Goal: Task Accomplishment & Management: Use online tool/utility

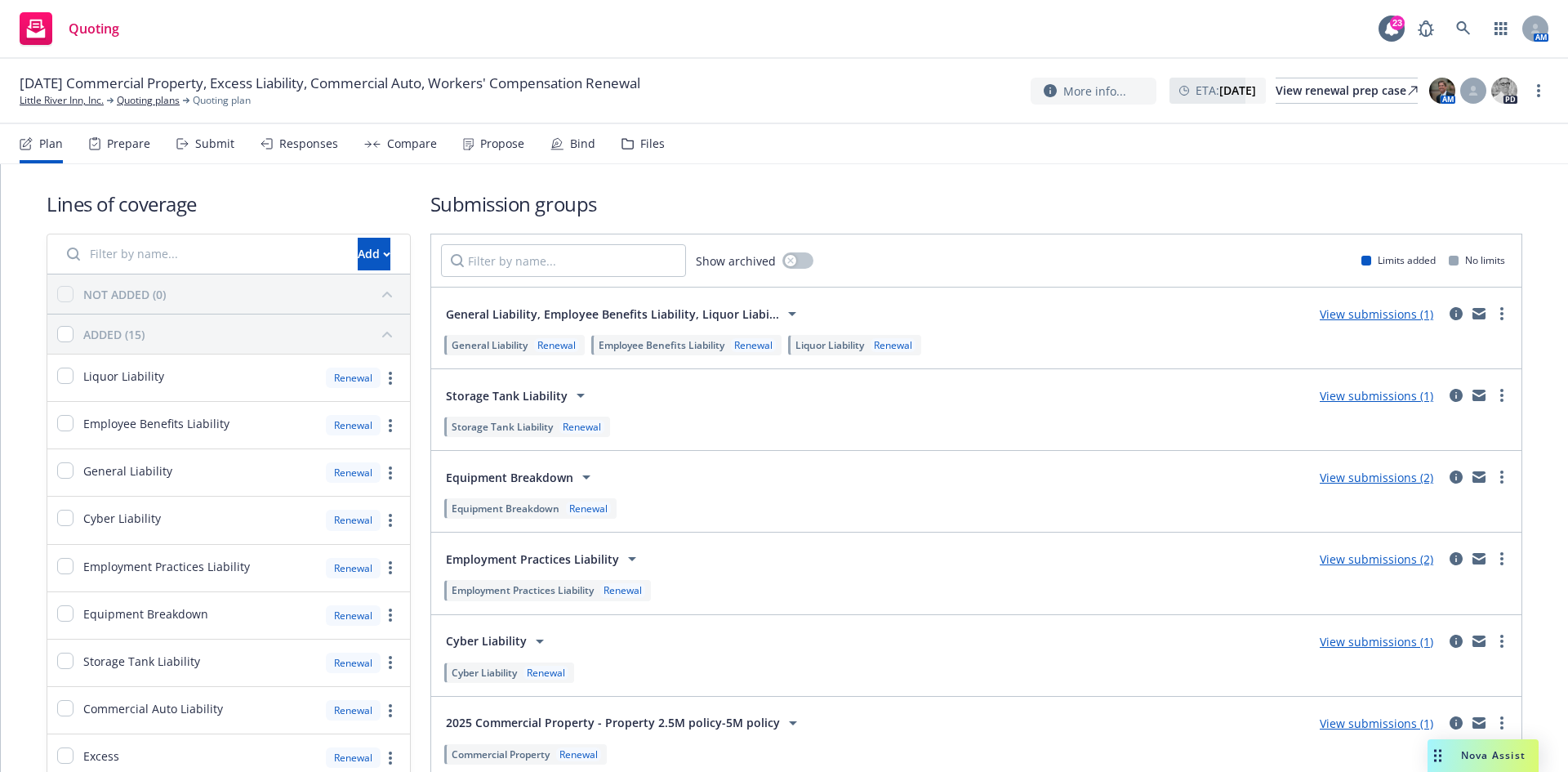
scroll to position [569, 0]
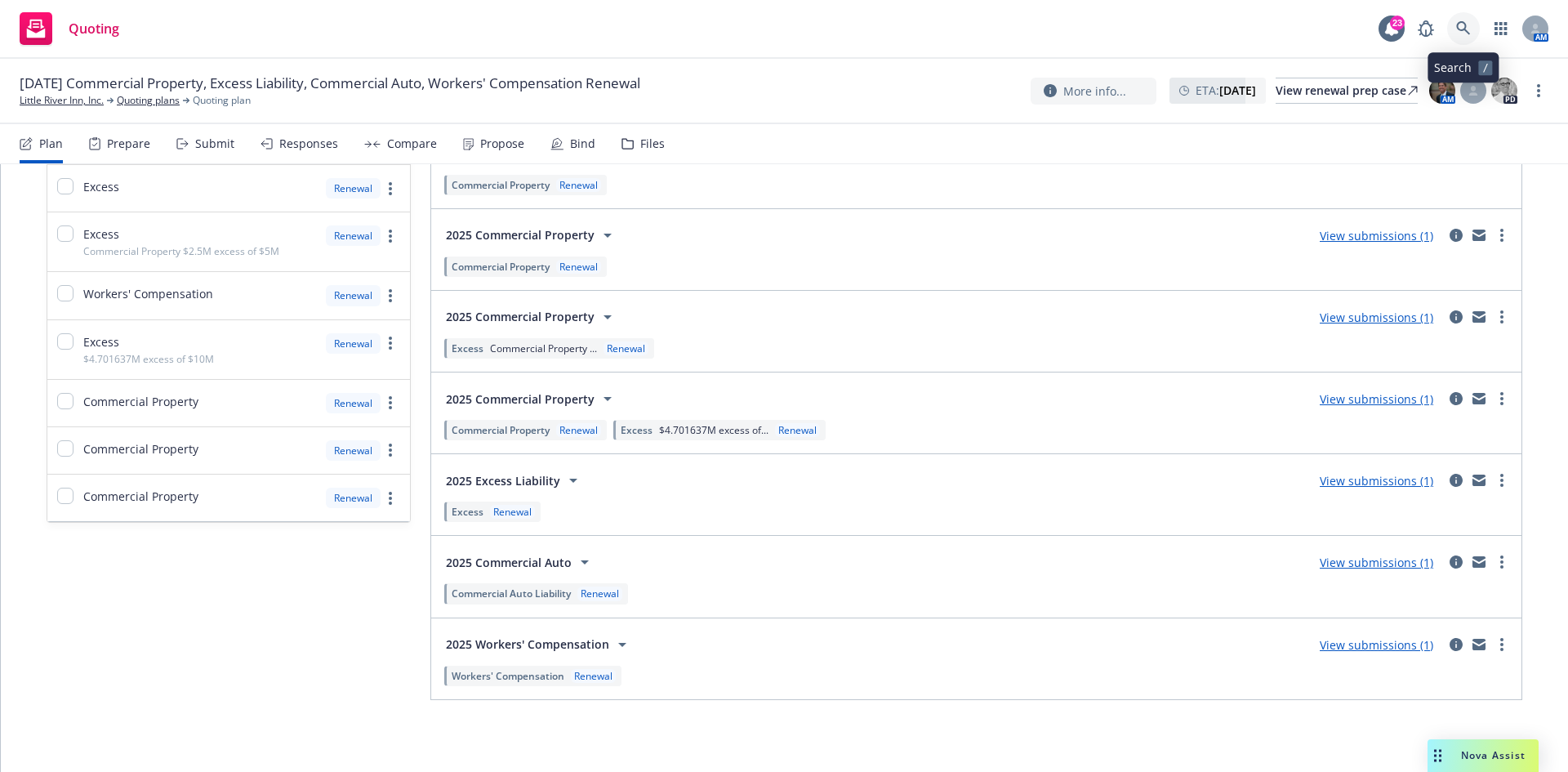
click at [1461, 30] on icon at bounding box center [1463, 28] width 14 height 14
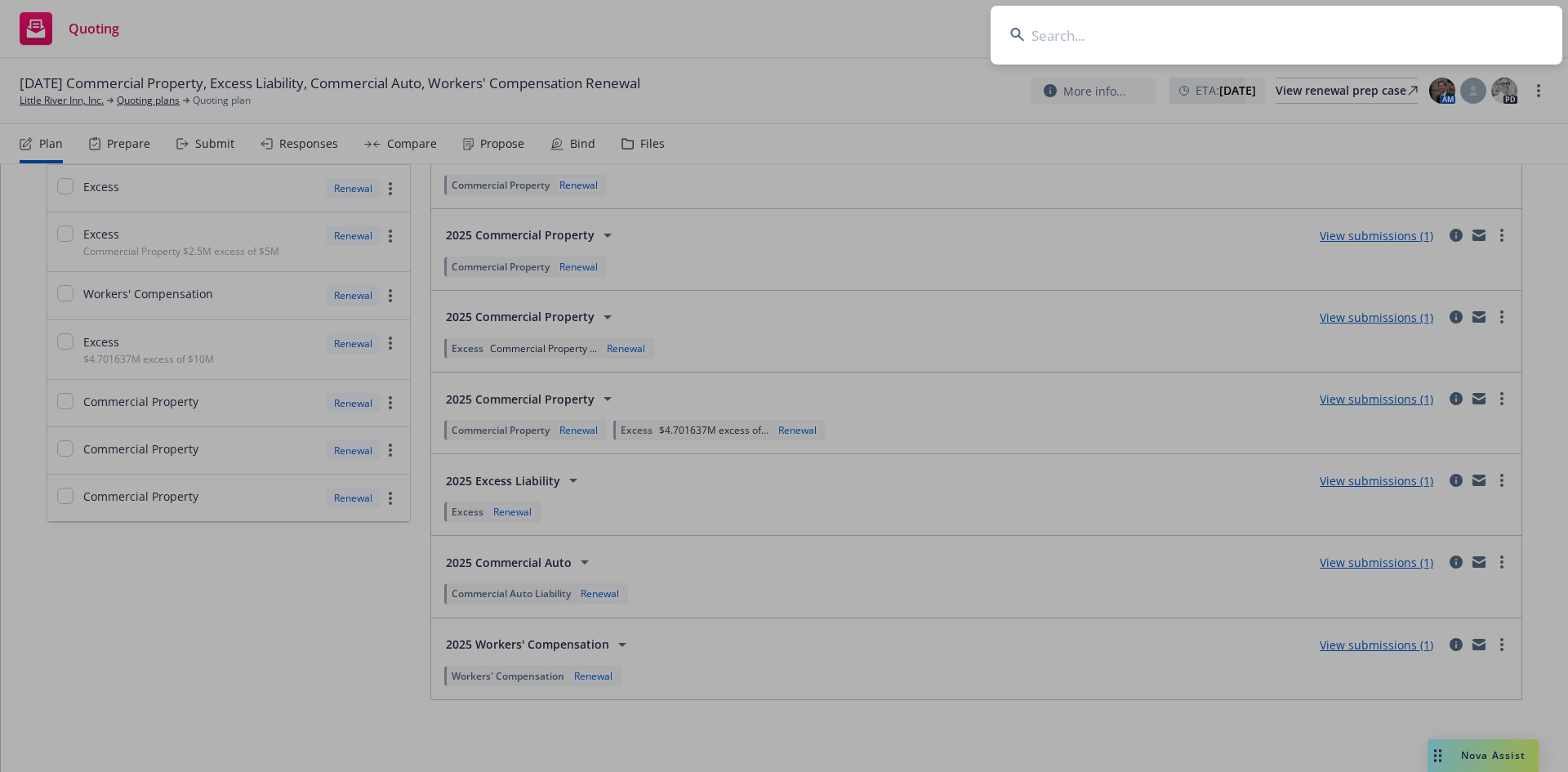
click at [1066, 33] on input at bounding box center [1277, 35] width 572 height 59
type input "mission rock"
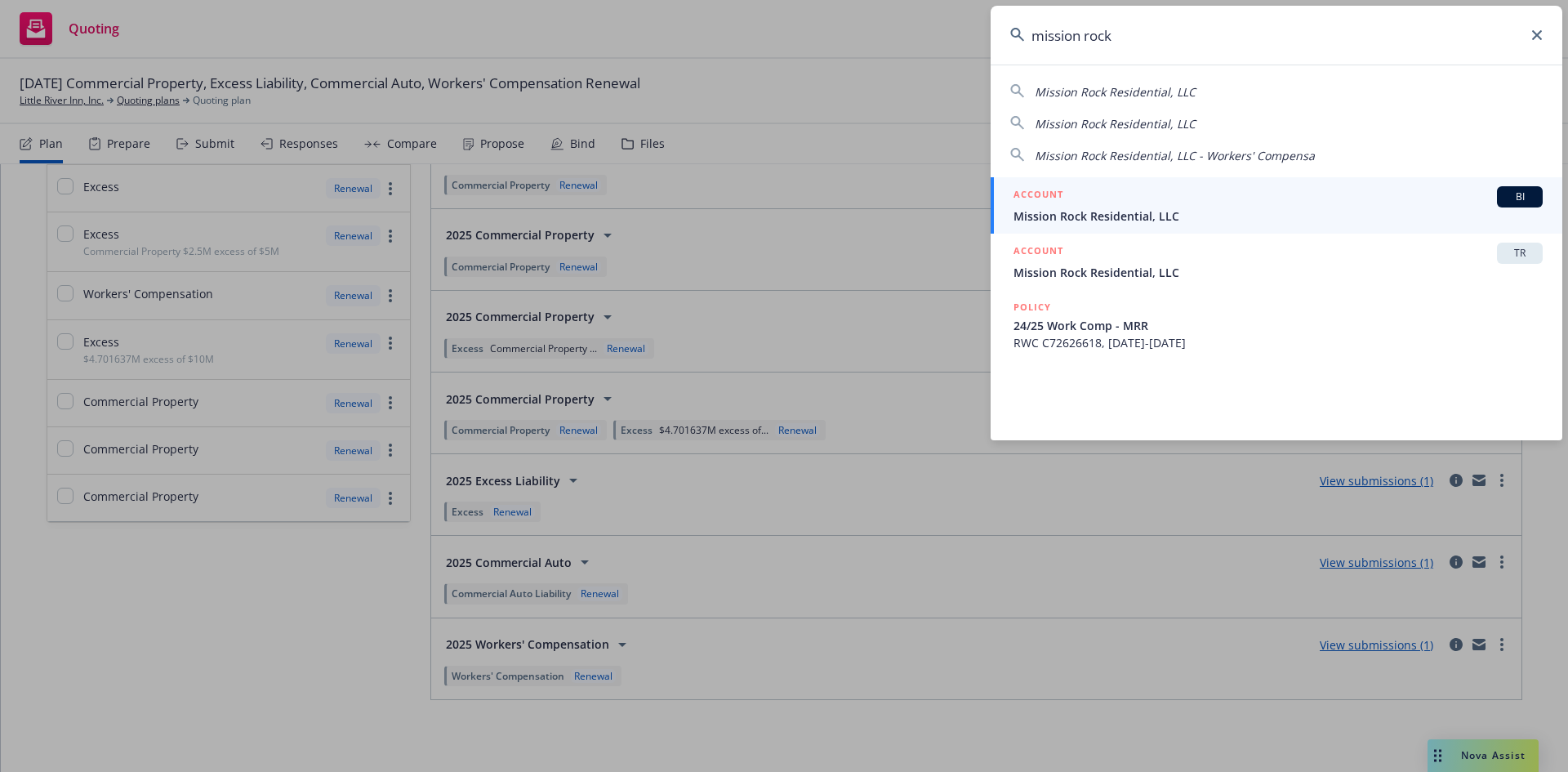
click at [1183, 208] on span "Mission Rock Residential, LLC" at bounding box center [1278, 216] width 529 height 17
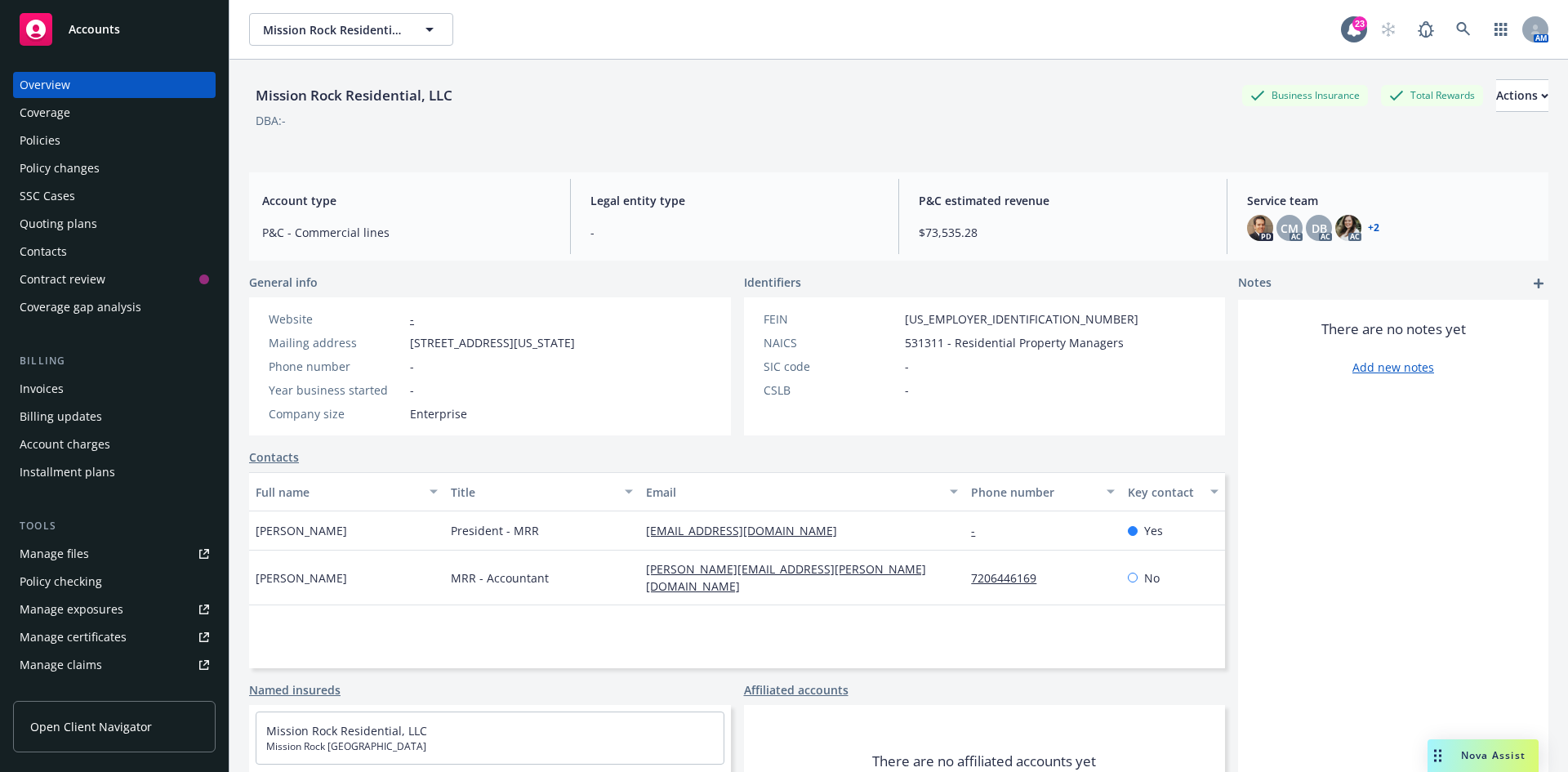
click at [89, 550] on link "Manage files" at bounding box center [114, 554] width 203 height 26
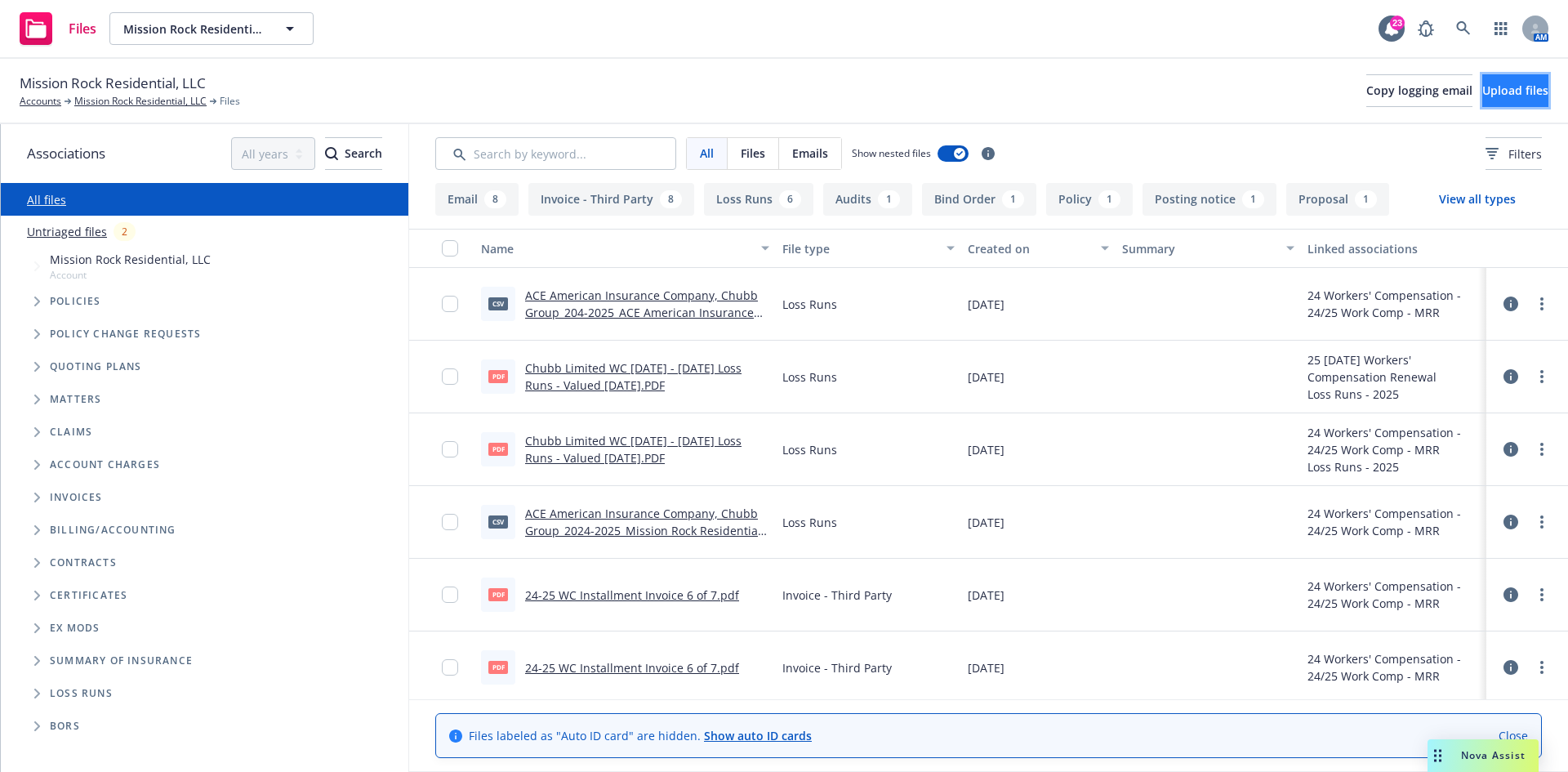
click at [1522, 95] on button "Upload files" at bounding box center [1516, 90] width 66 height 32
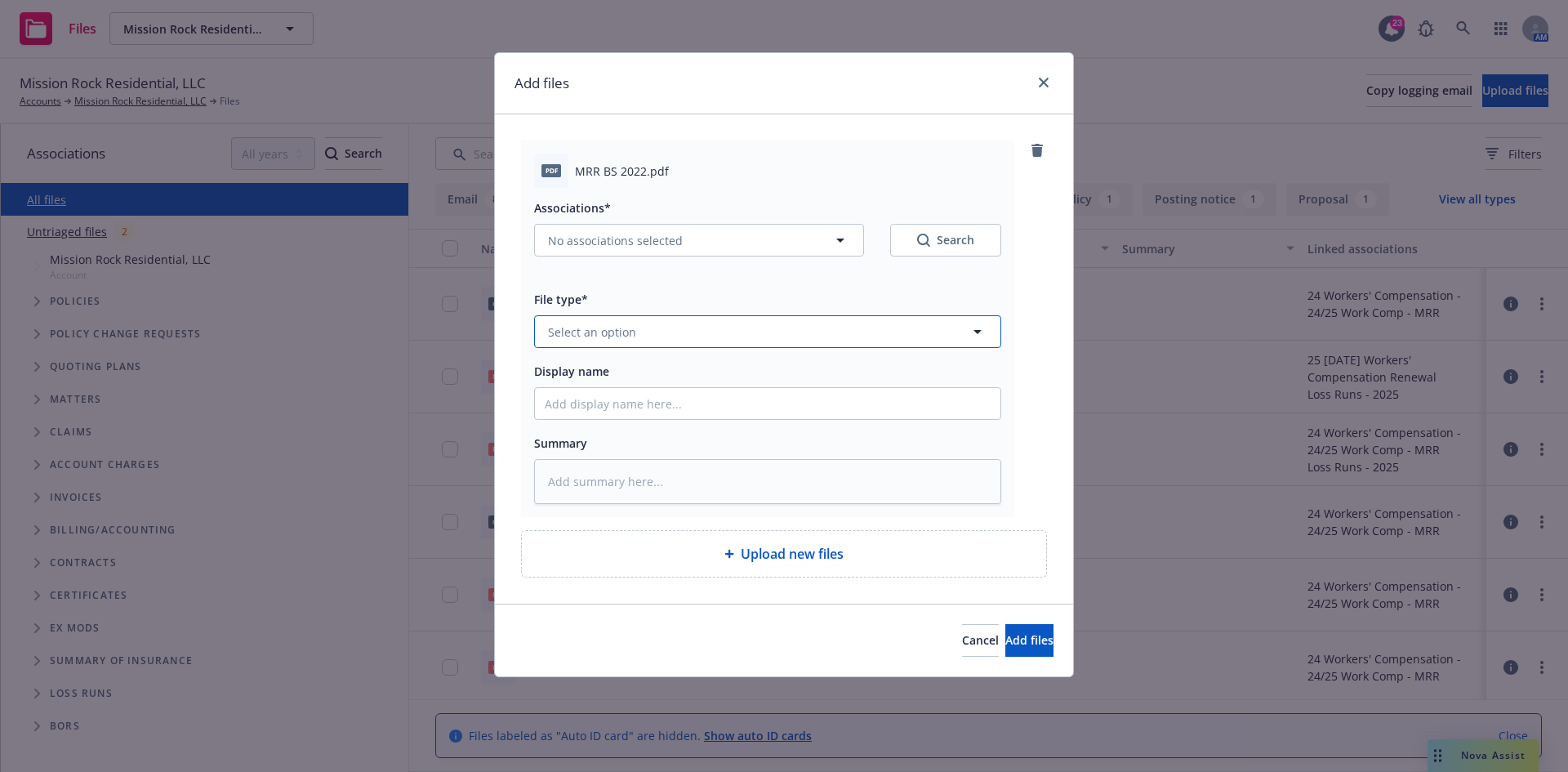
click at [639, 325] on button "Select an option" at bounding box center [768, 331] width 467 height 32
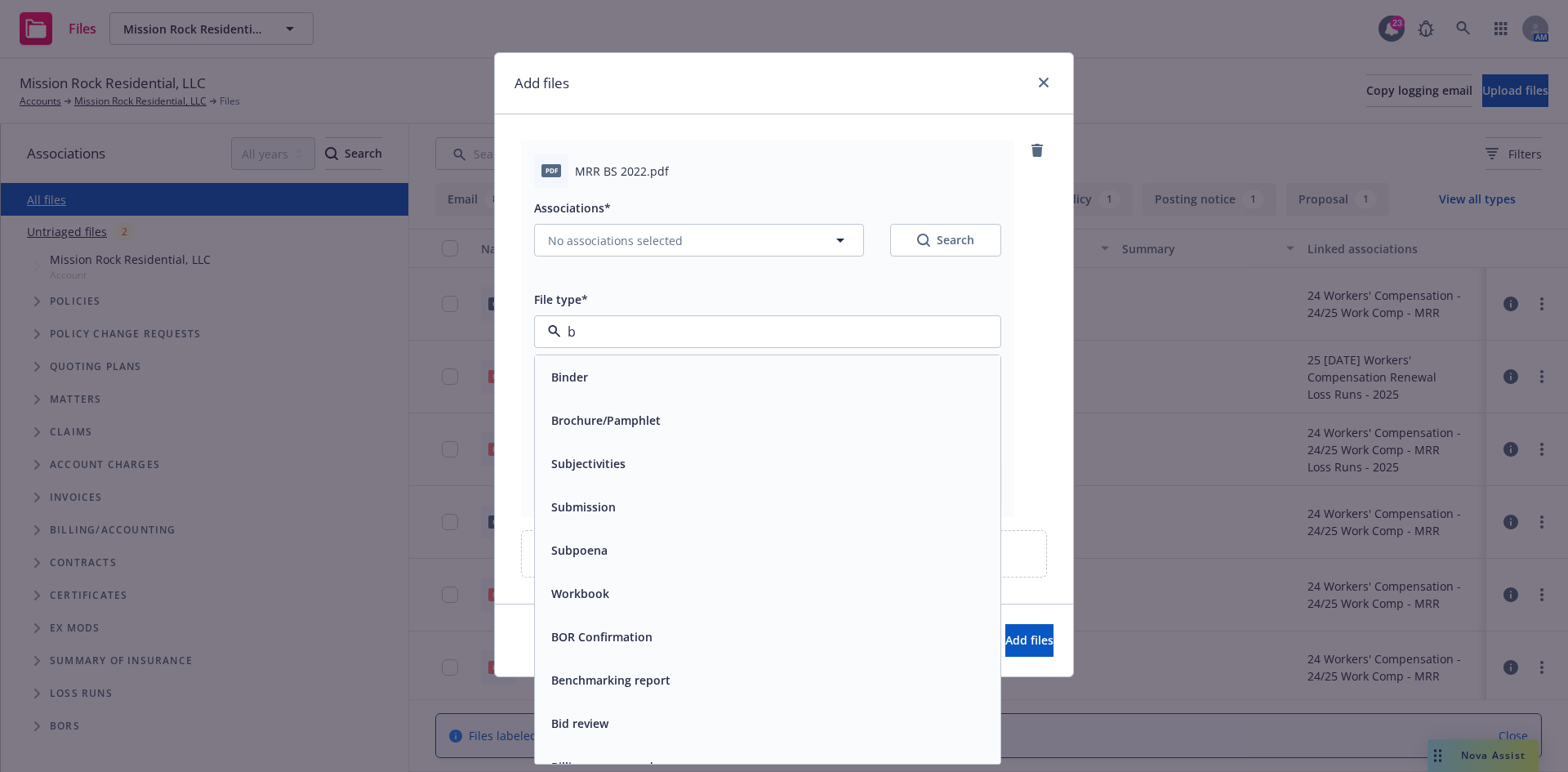
type input "ba"
type textarea "x"
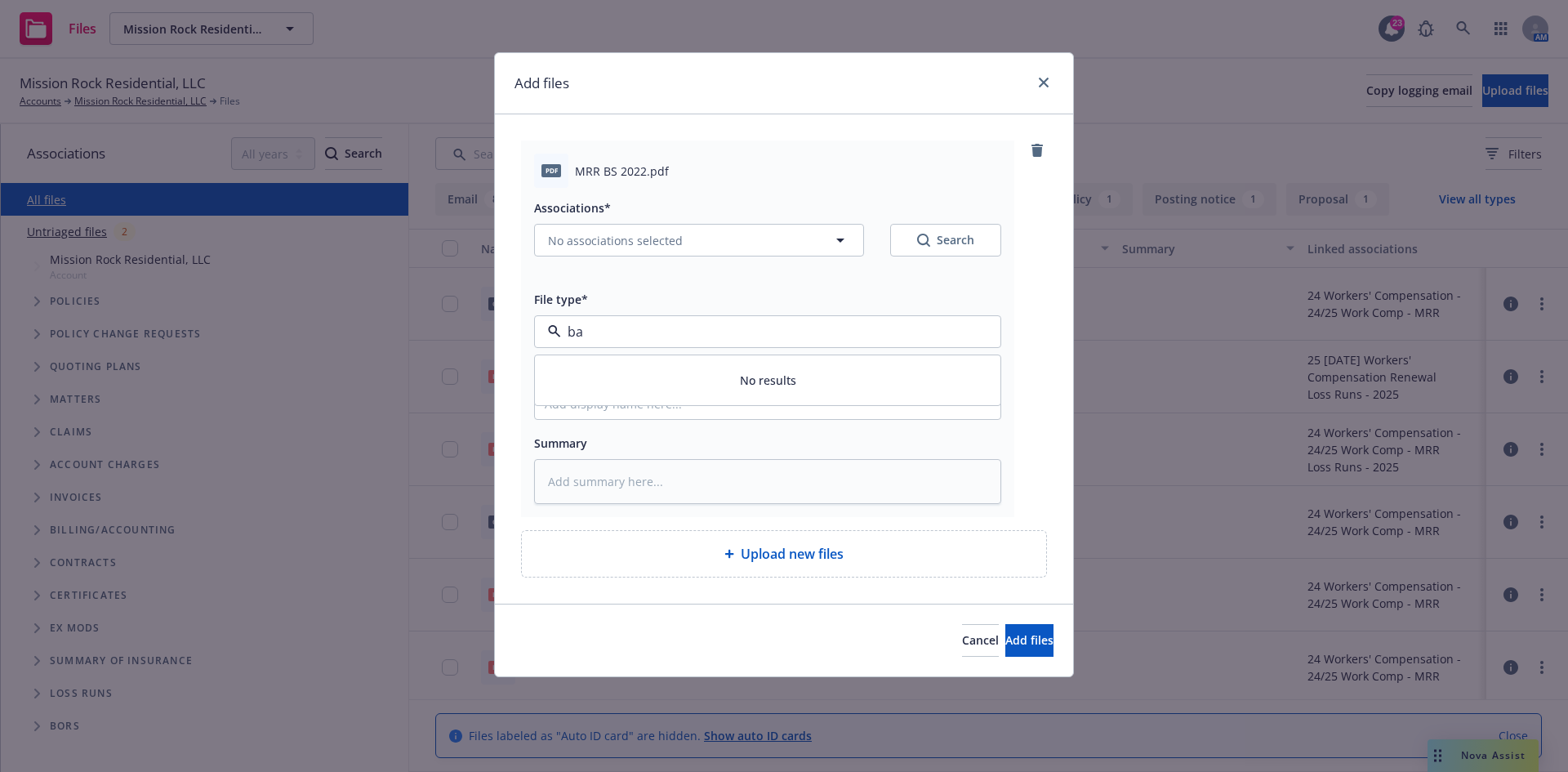
type input "b"
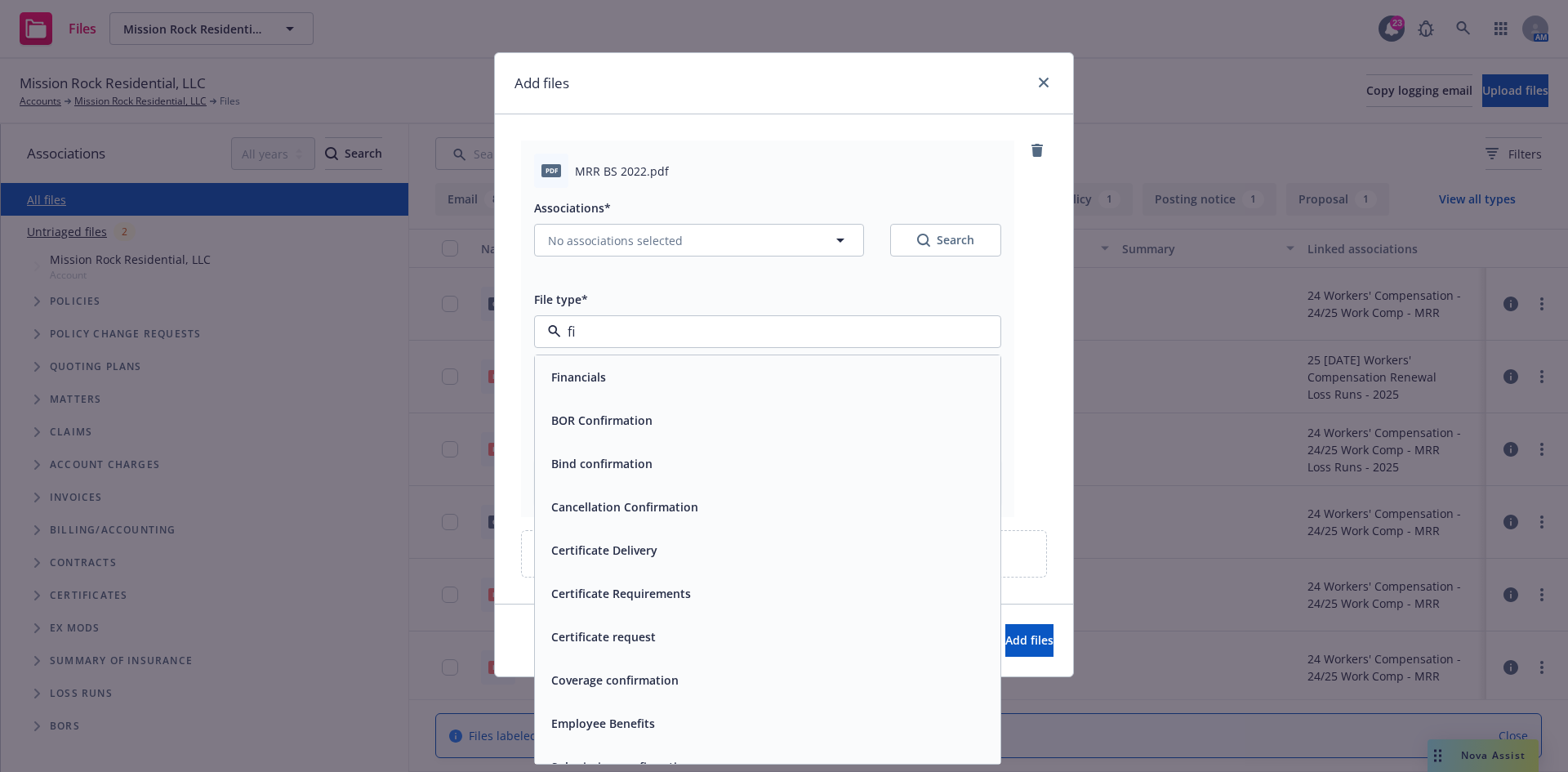
type input "fin"
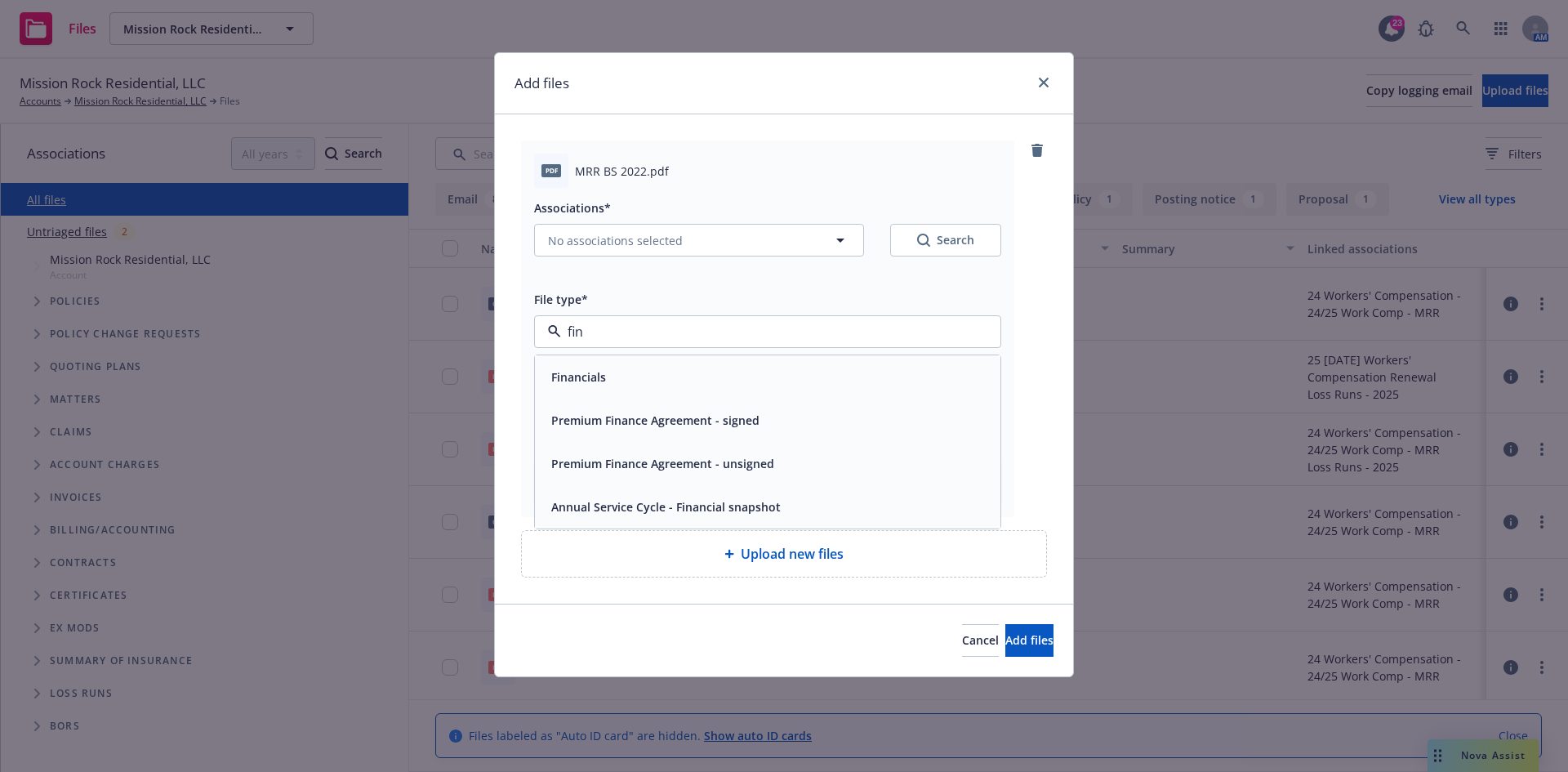
click at [620, 374] on div "Financials" at bounding box center [767, 377] width 446 height 24
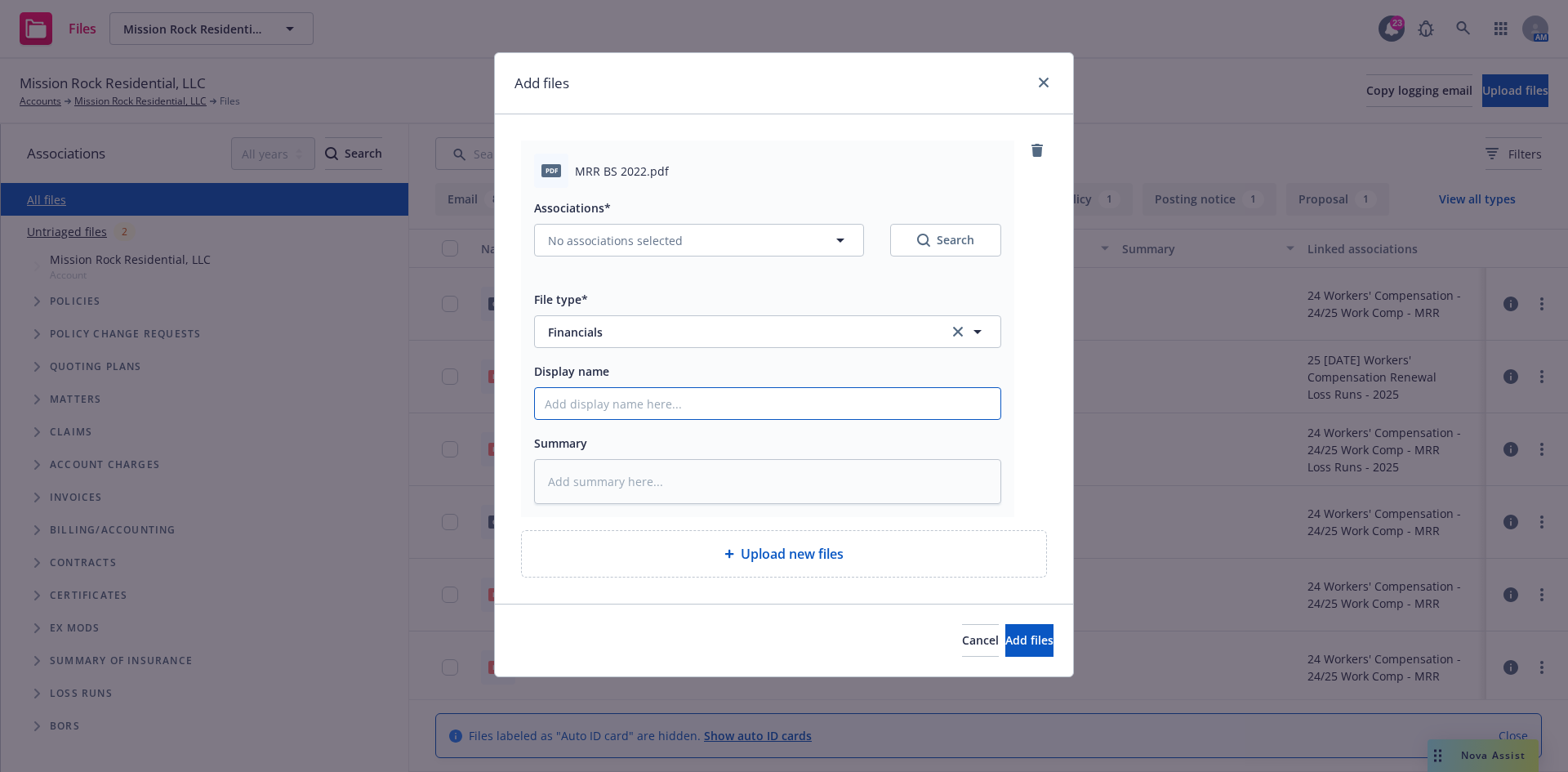
click at [590, 392] on input "Display name" at bounding box center [768, 403] width 465 height 31
type textarea "x"
type input "2"
type textarea "x"
type input "20"
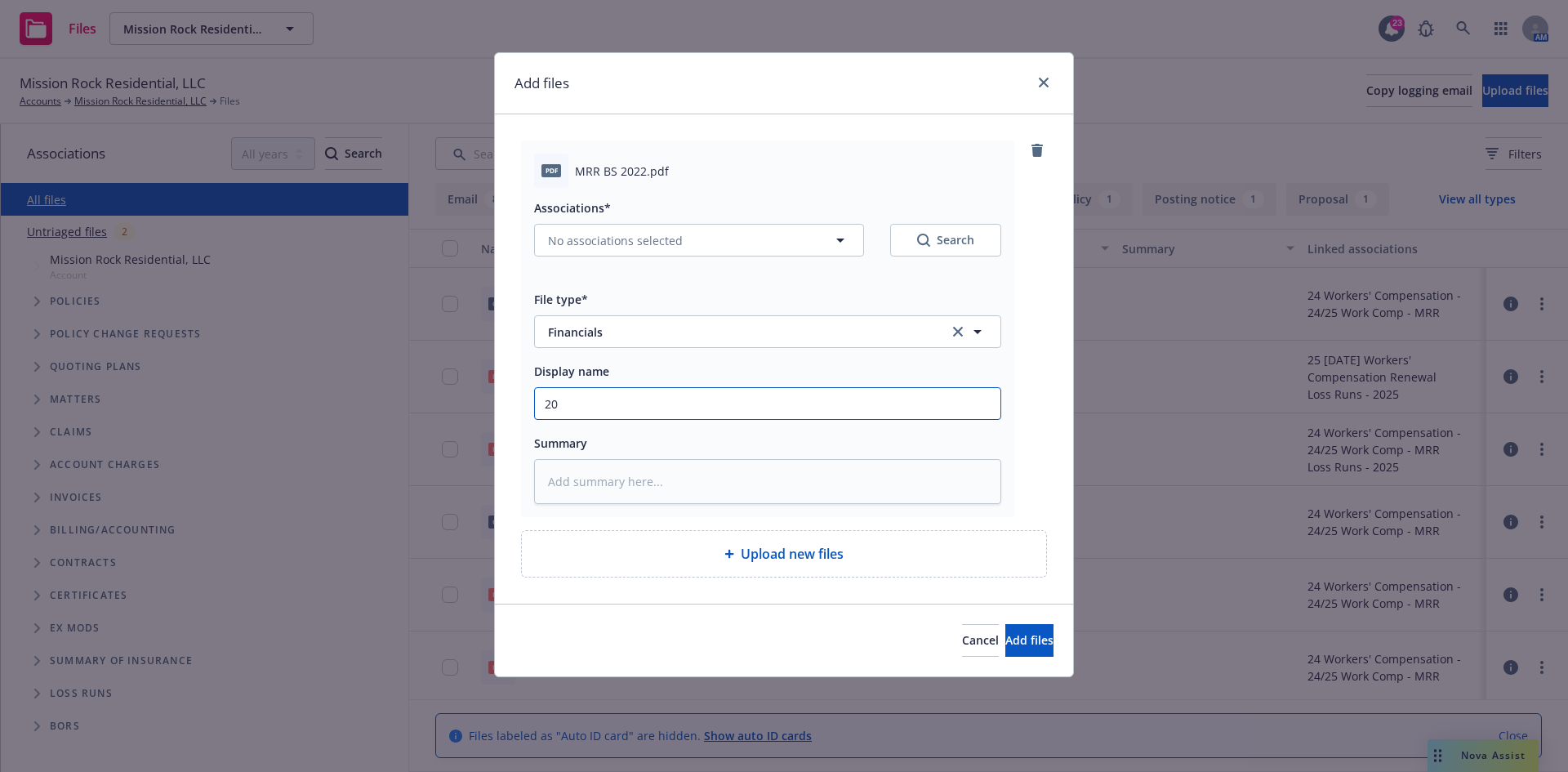
type textarea "x"
type input "202"
type textarea "x"
type input "2022"
type textarea "x"
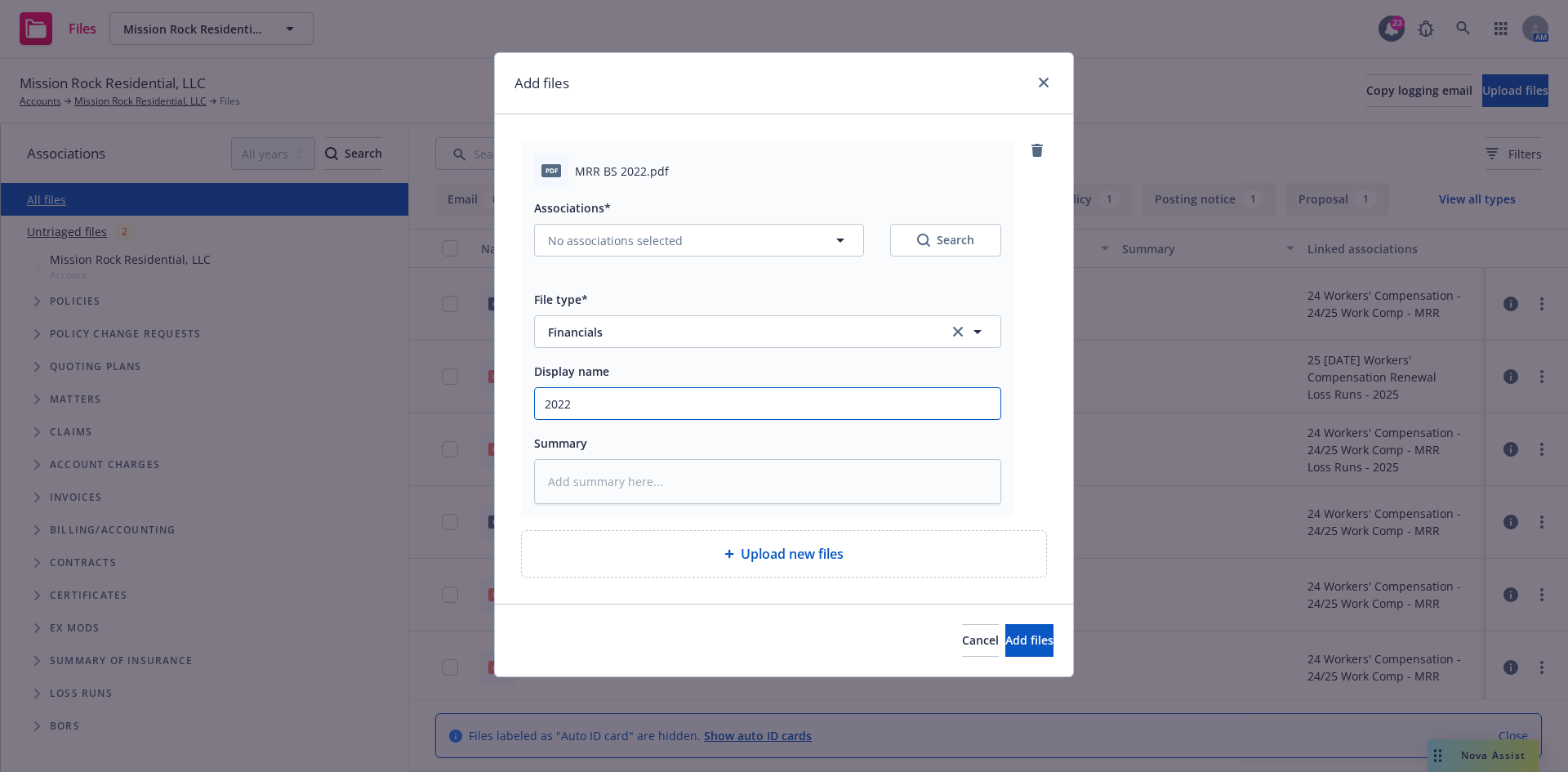
type input "2022"
type textarea "x"
type input "2022 M"
type textarea "x"
type input "2022 Mi"
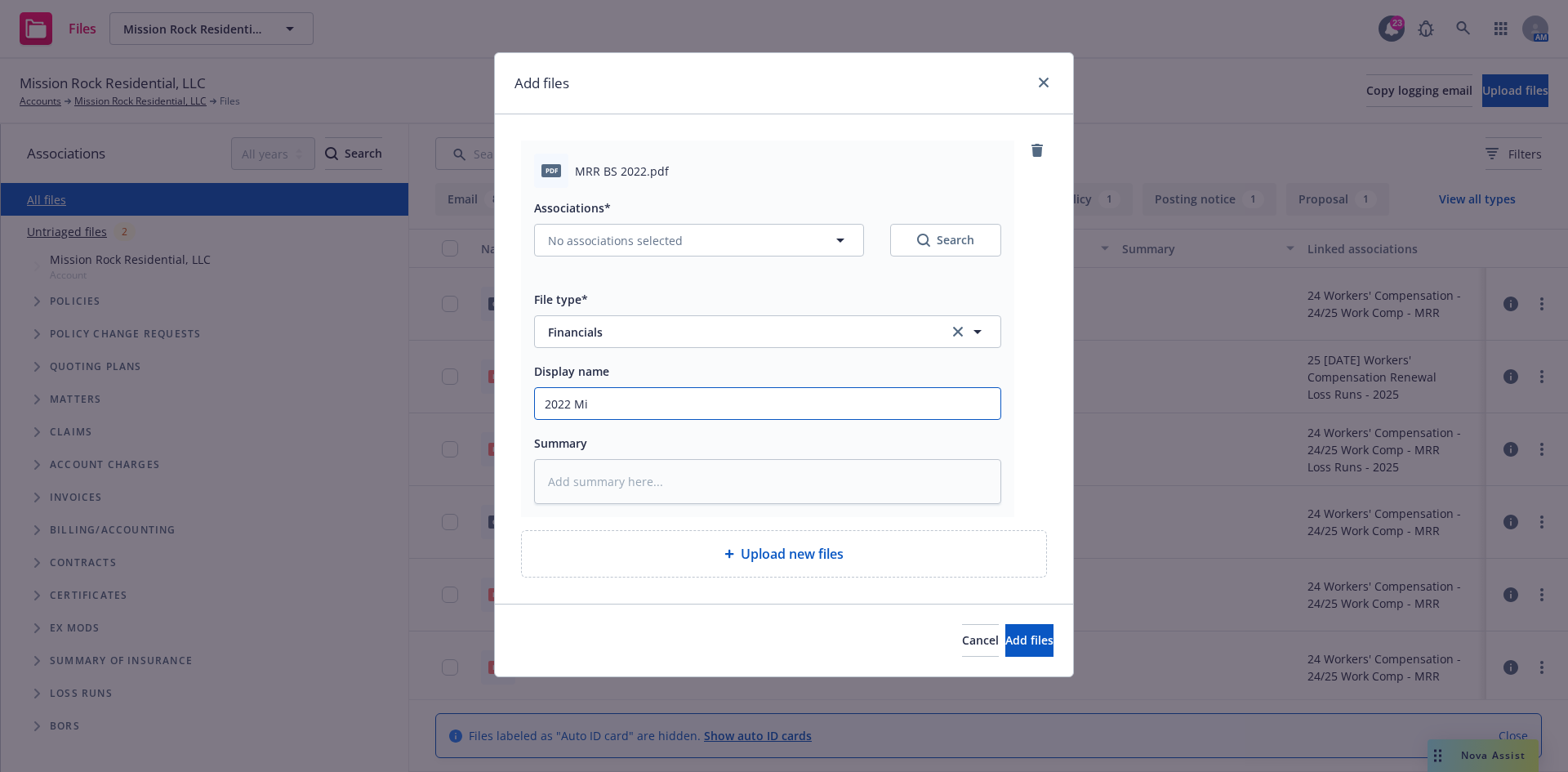
type textarea "x"
type input "2022 Mis"
type textarea "x"
type input "2022 Miss"
type textarea "x"
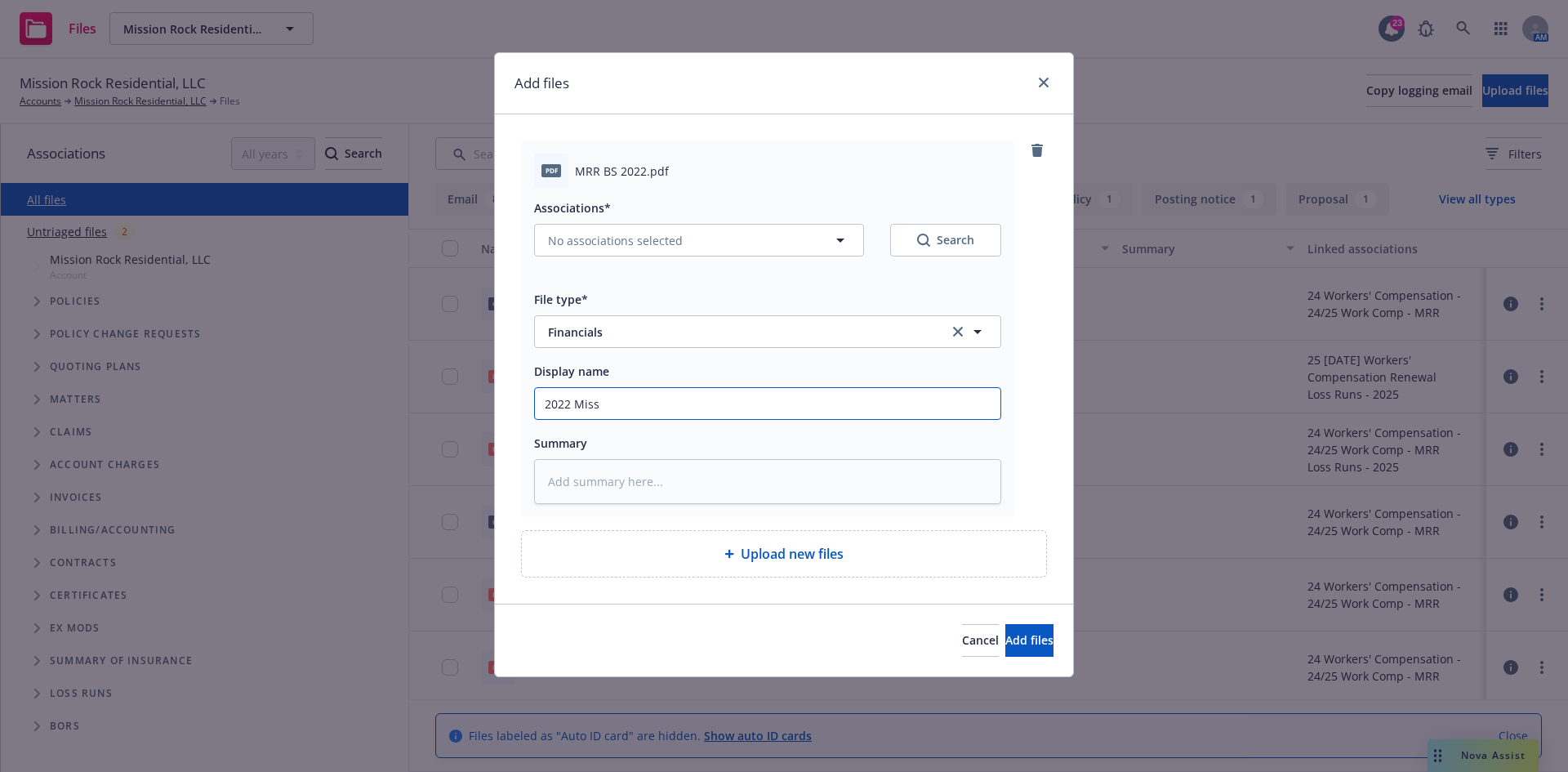
type input "2022 Missi"
type textarea "x"
type input "2022 Missio"
type textarea "x"
type input "2022 Mission"
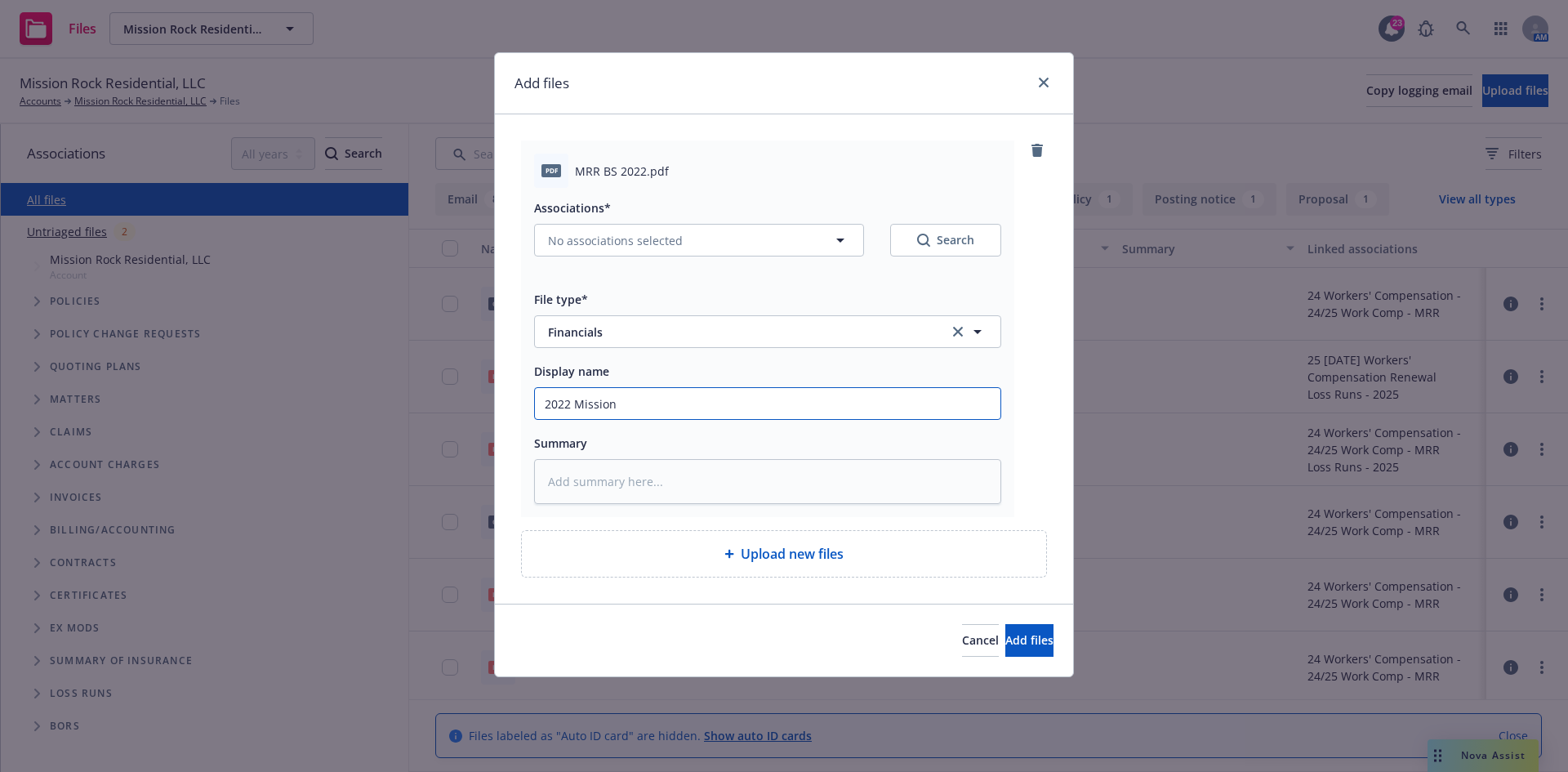
type textarea "x"
type input "2022 Mission"
type textarea "x"
type input "2022 Mission R"
type textarea "x"
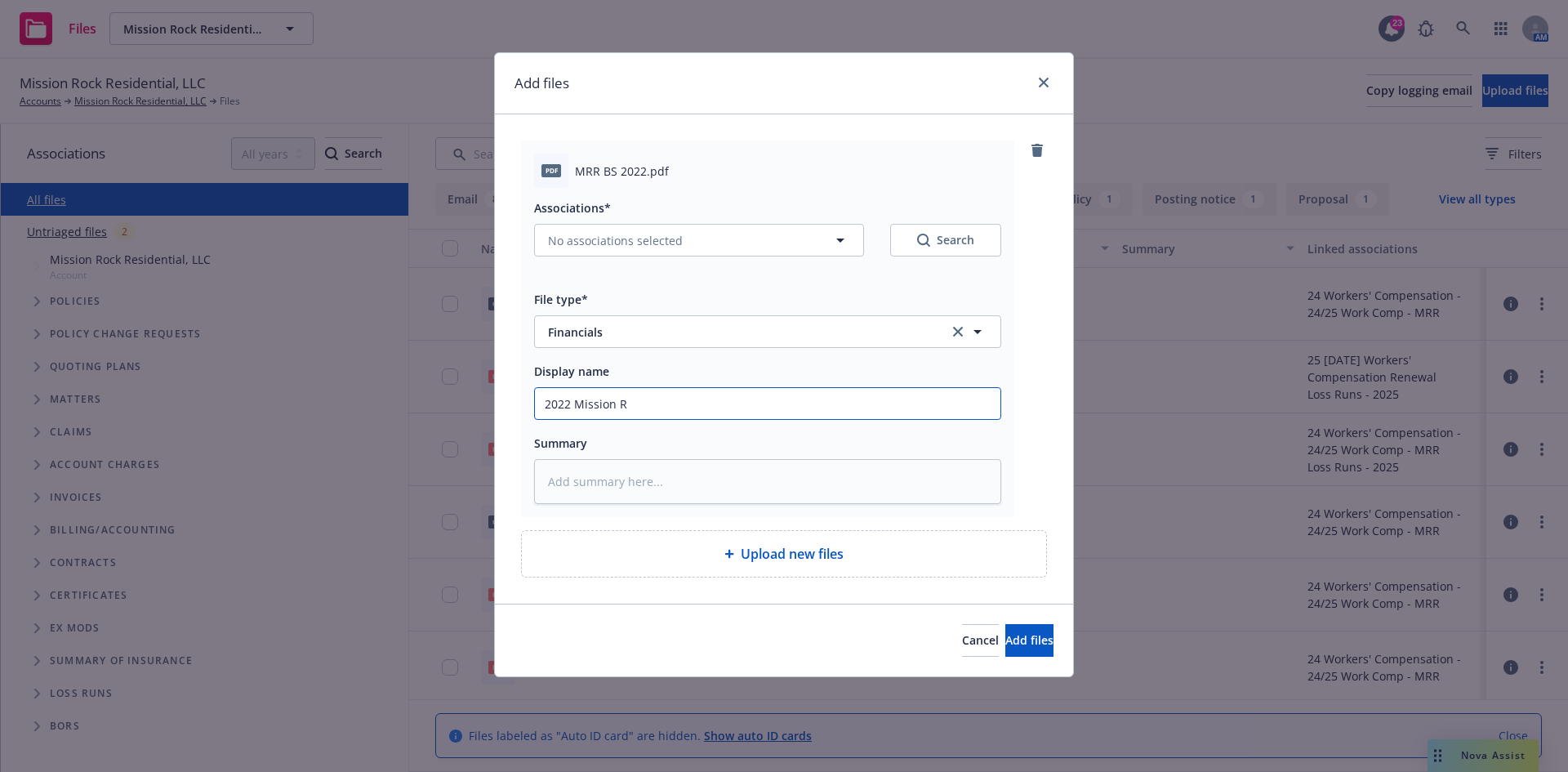
type input "2022 Mission Ro"
type textarea "x"
type input "2022 Mission Roc"
type textarea "x"
type input "2022 Mission Rock"
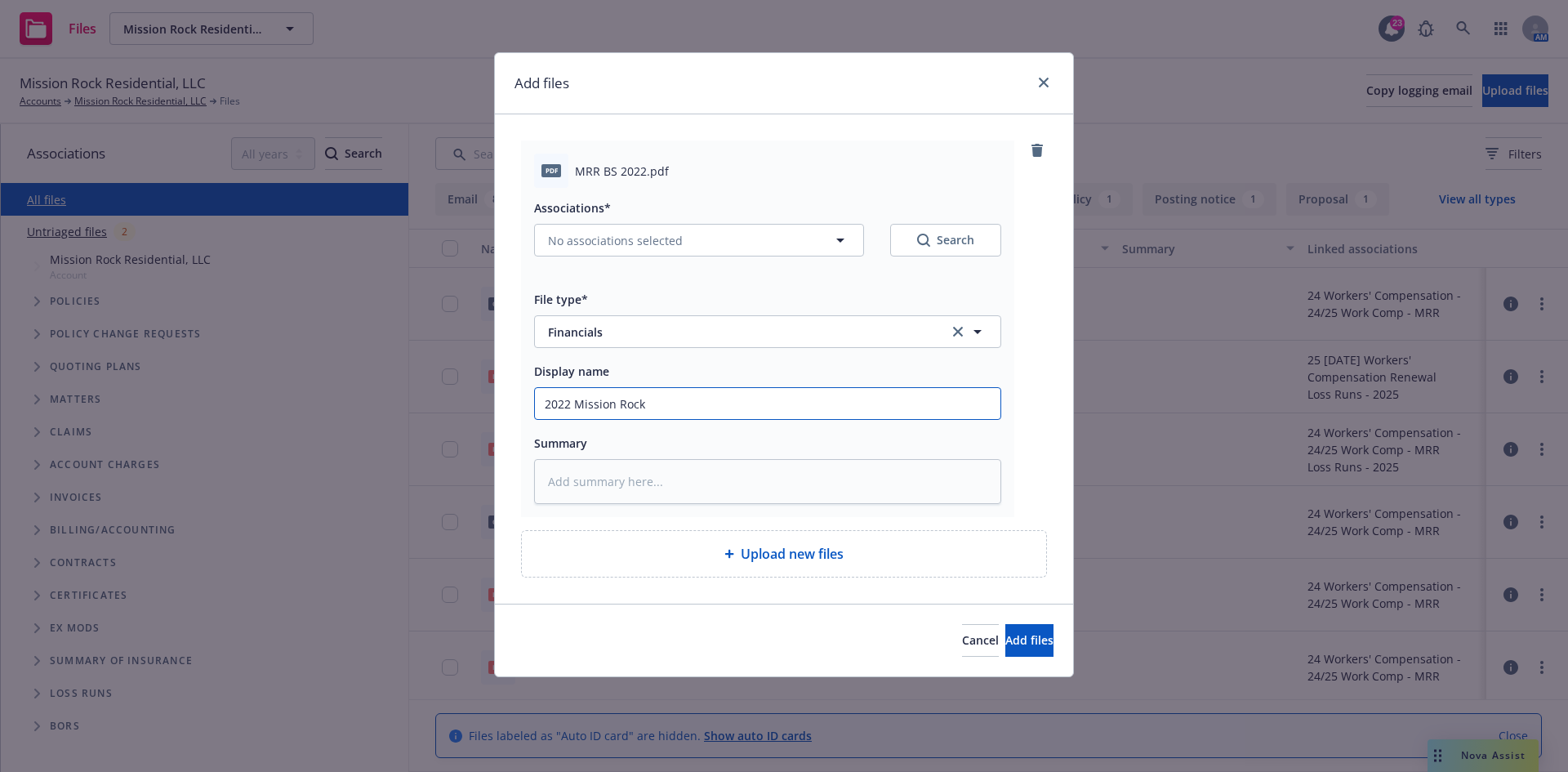
type textarea "x"
type input "2022 Mission Rock"
type textarea "x"
type input "2022 Mission Rock B"
type textarea "x"
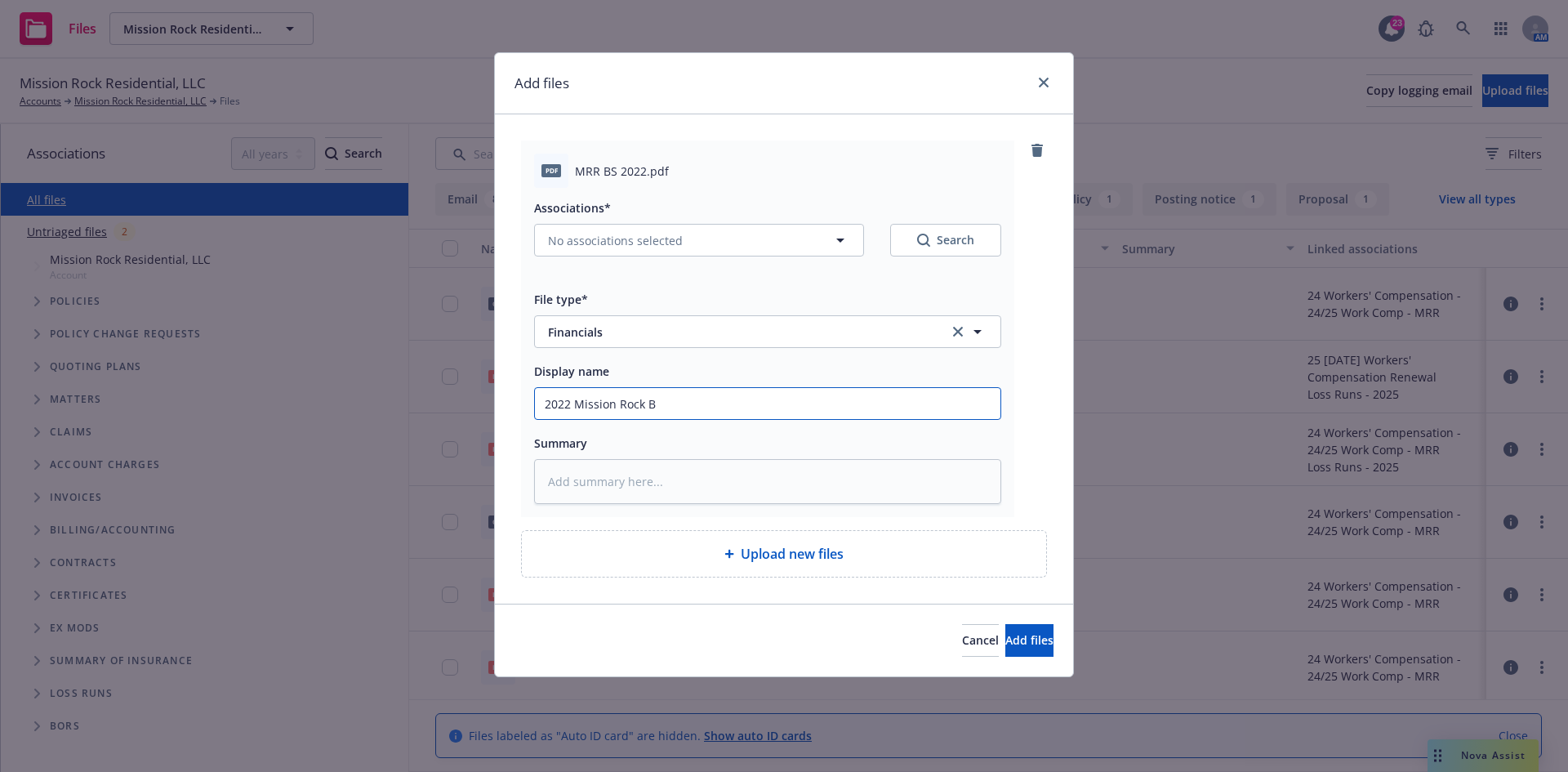
type input "2022 Mission Rock Ba"
type textarea "x"
type input "2022 Mission Rock Bal"
type textarea "x"
type input "2022 Mission Rock Balab"
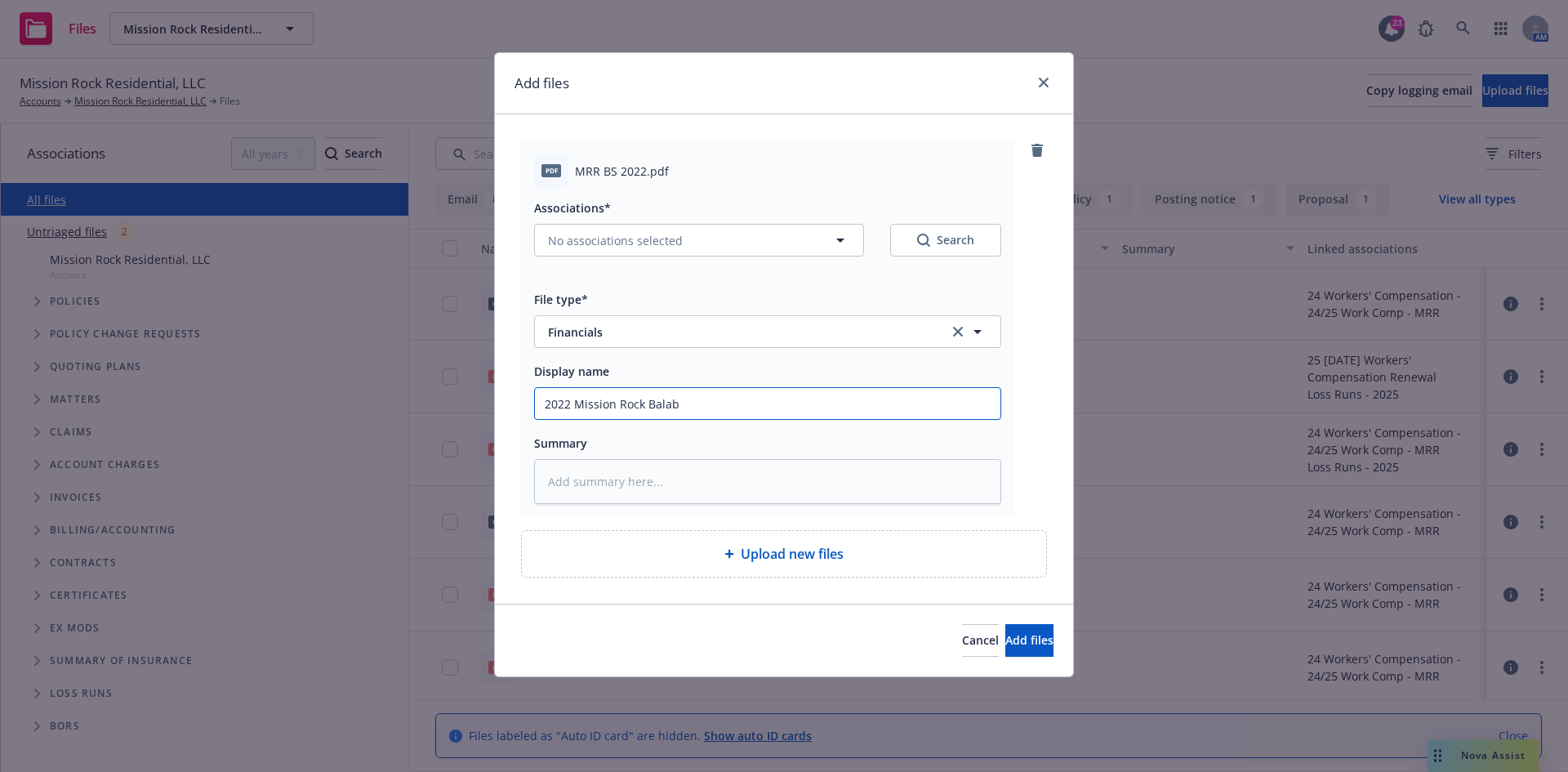
type textarea "x"
type input "2022 Mission Rock Balabn"
type textarea "x"
type input "2022 Mission Rock Balab"
type textarea "x"
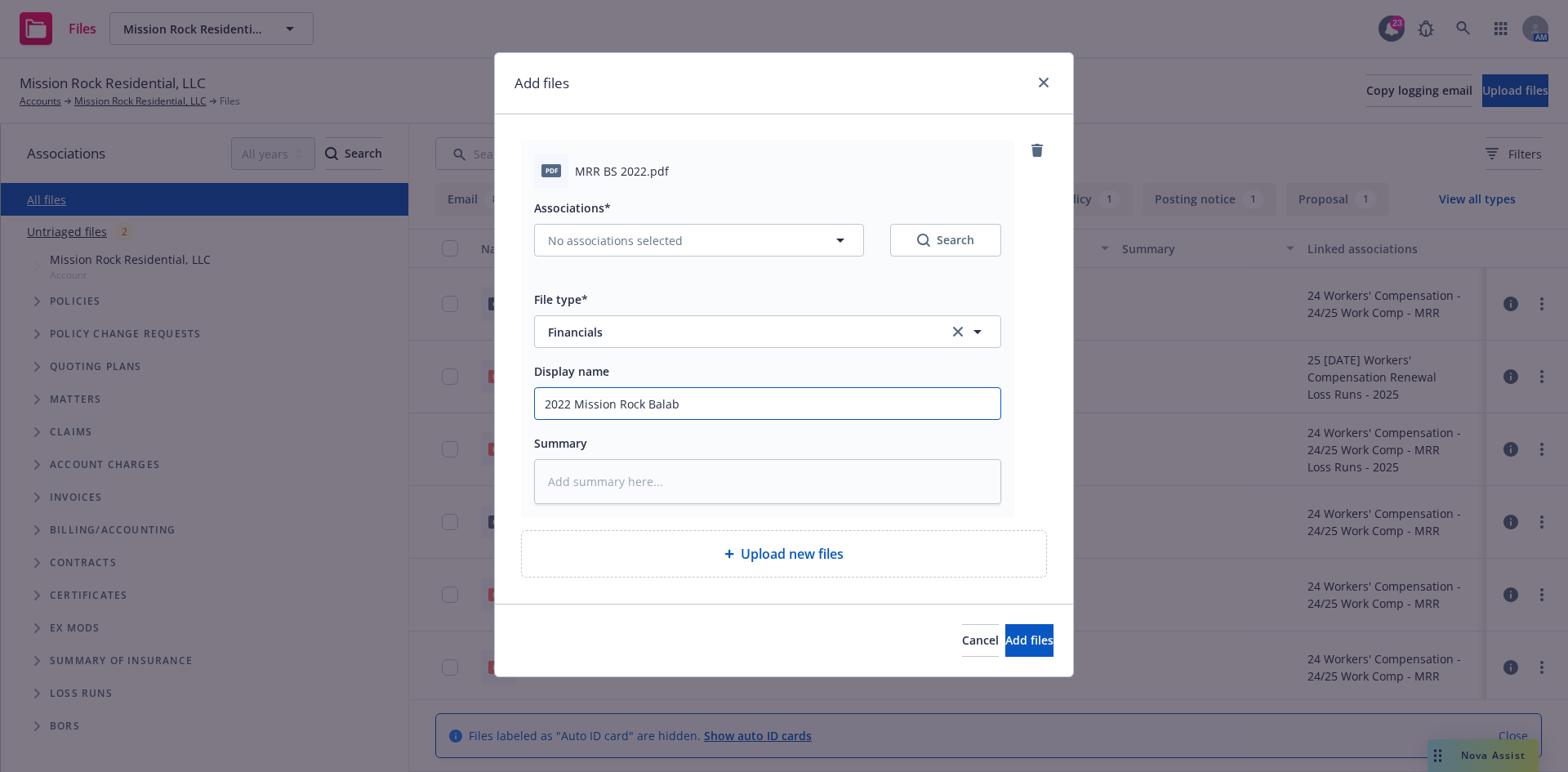
type input "2022 Mission Rock Bala"
type textarea "x"
type input "2022 Mission Rock Balan"
type textarea "x"
type input "2022 Mission Rock Balanc"
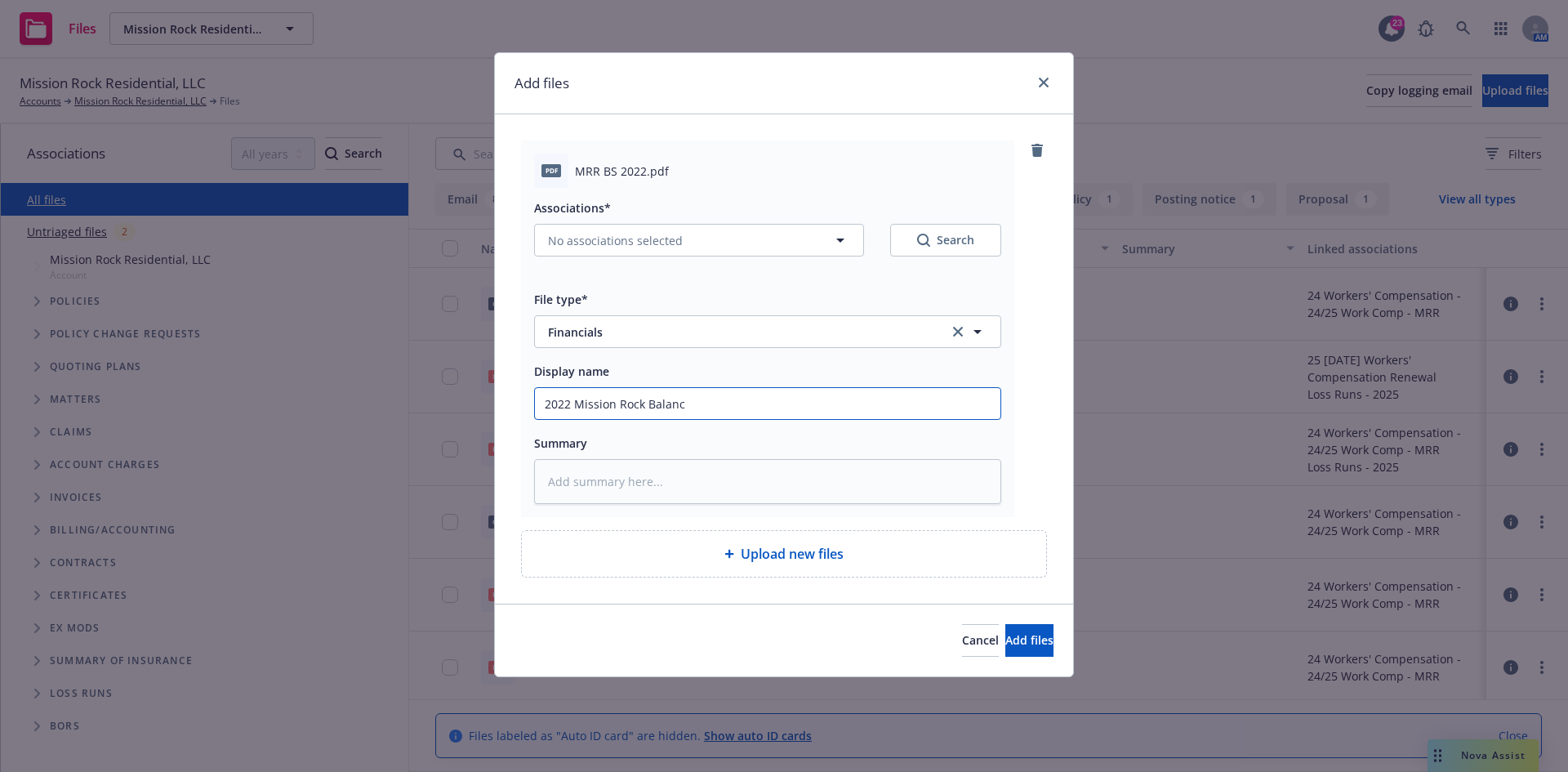
type textarea "x"
type input "2022 Mission Rock Balance"
type textarea "x"
type input "2022 Mission Rock Balance"
type textarea "x"
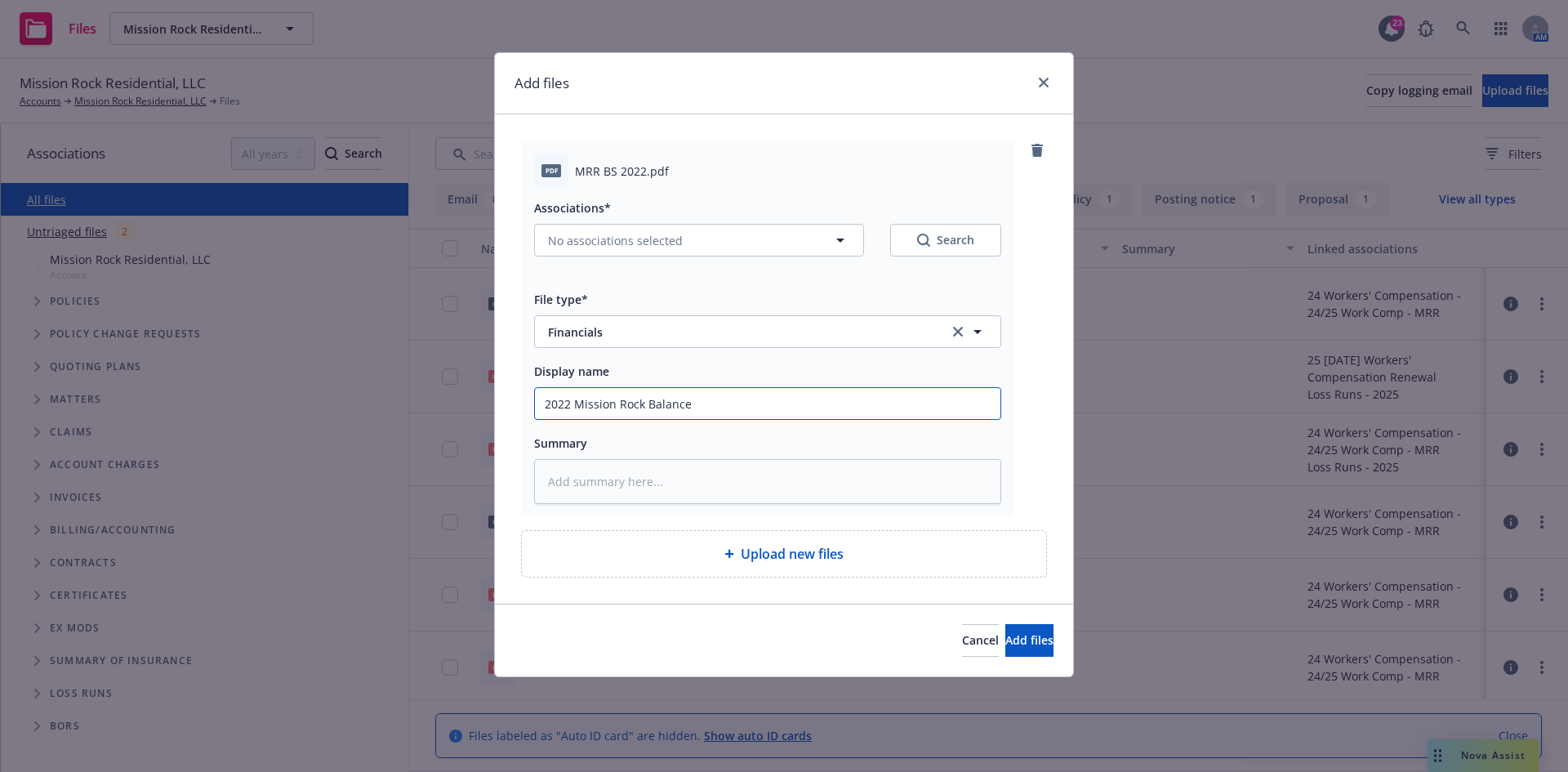
type input "2022 Mission Rock Balance S"
type textarea "x"
type input "2022 Mission Rock Balance Sh"
type textarea "x"
type input "2022 Mission Rock Balance She"
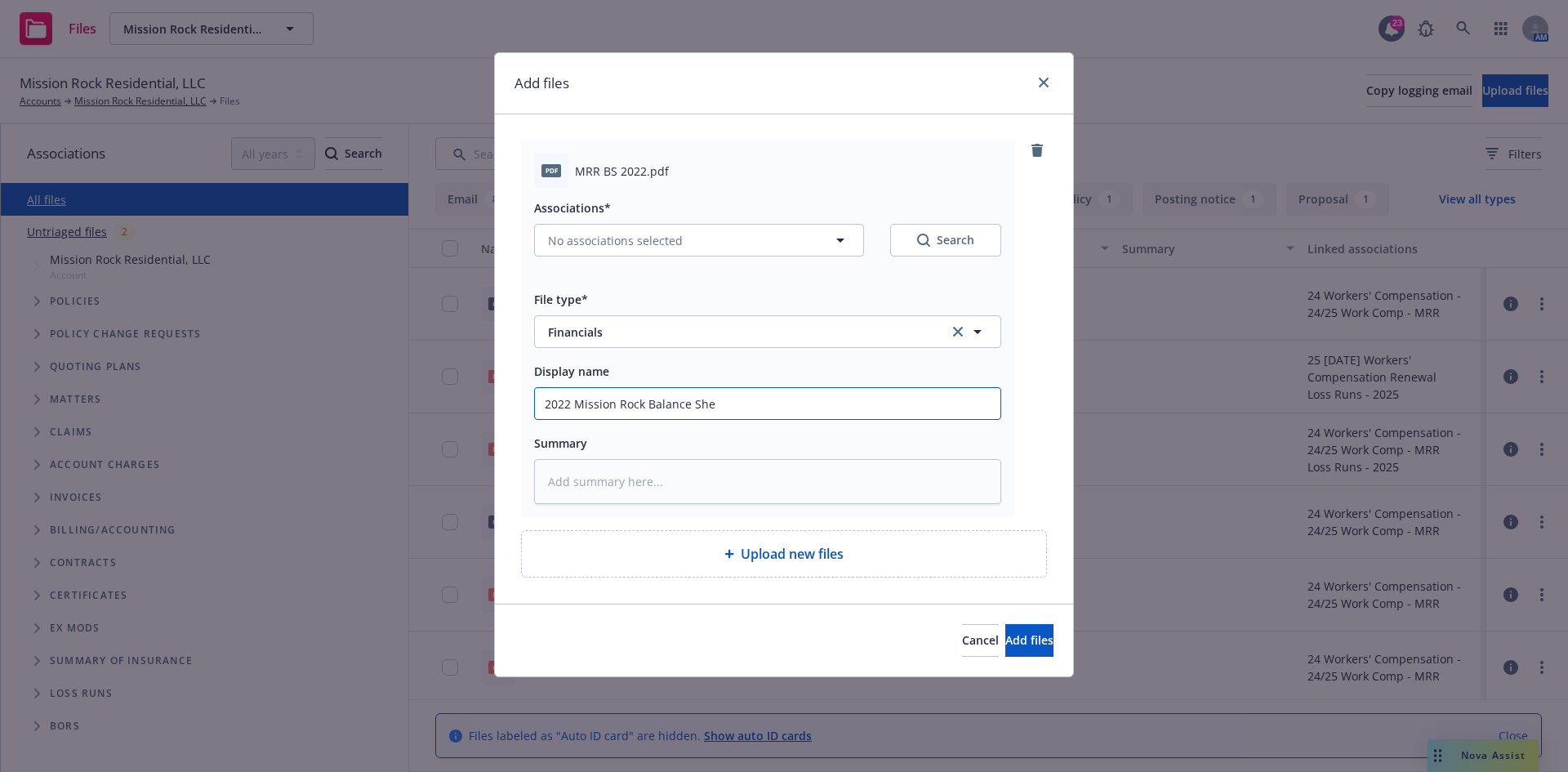
type textarea "x"
type input "2022 Mission Rock Balance Shee"
type textarea "x"
drag, startPoint x: 788, startPoint y: 403, endPoint x: 334, endPoint y: 404, distance: 454.0
click at [334, 404] on div "Add files pdf MRR BS 2022.pdf Associations* No associations selected Search Fil…" at bounding box center [784, 386] width 1568 height 772
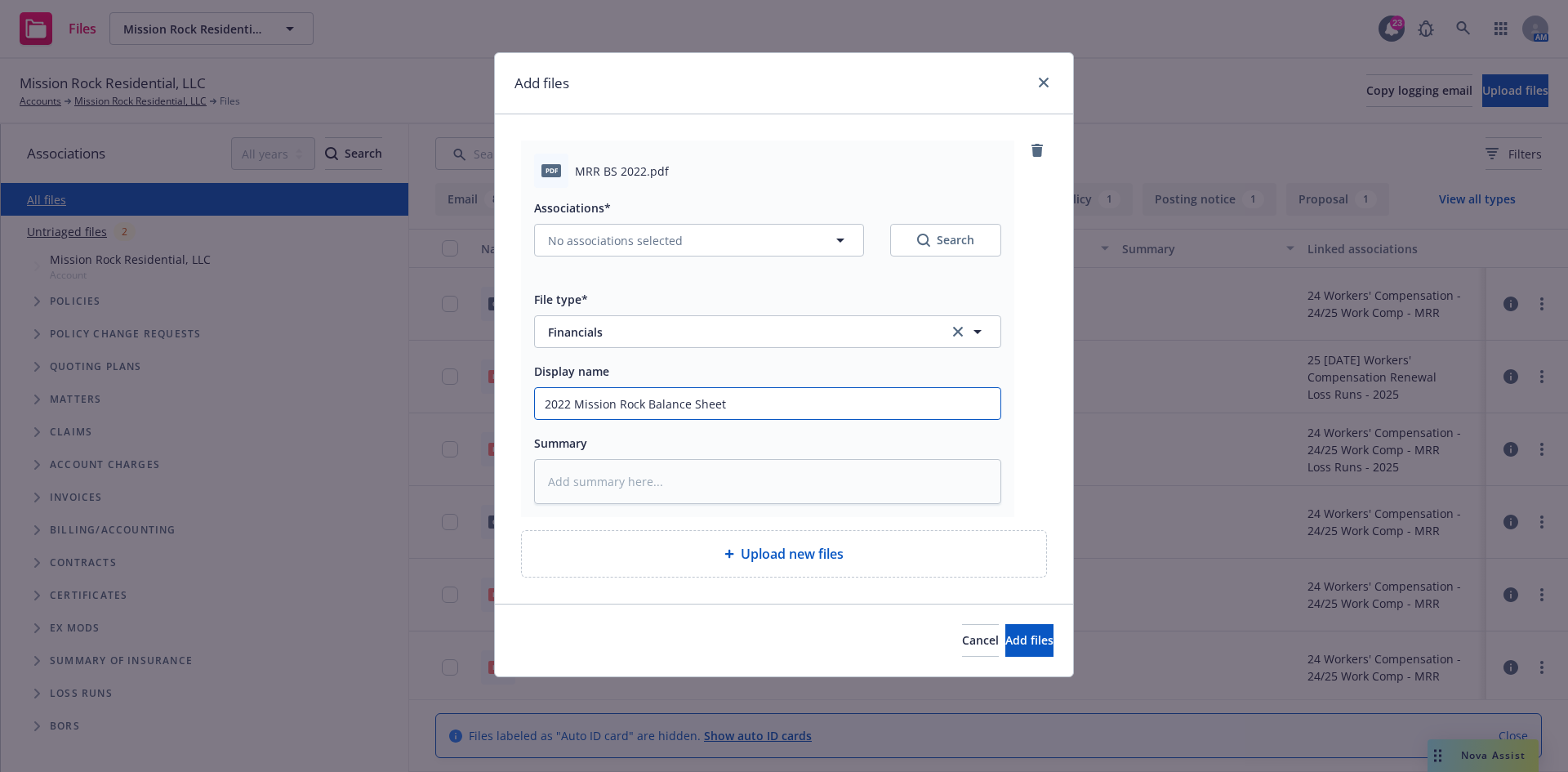
type input "2022 Mission Rock Balance Sheet"
click at [705, 455] on div "Summary" at bounding box center [768, 468] width 467 height 71
click at [708, 471] on textarea at bounding box center [768, 481] width 467 height 45
paste textarea "2022 Mission Rock Balance Sheet"
type textarea "x"
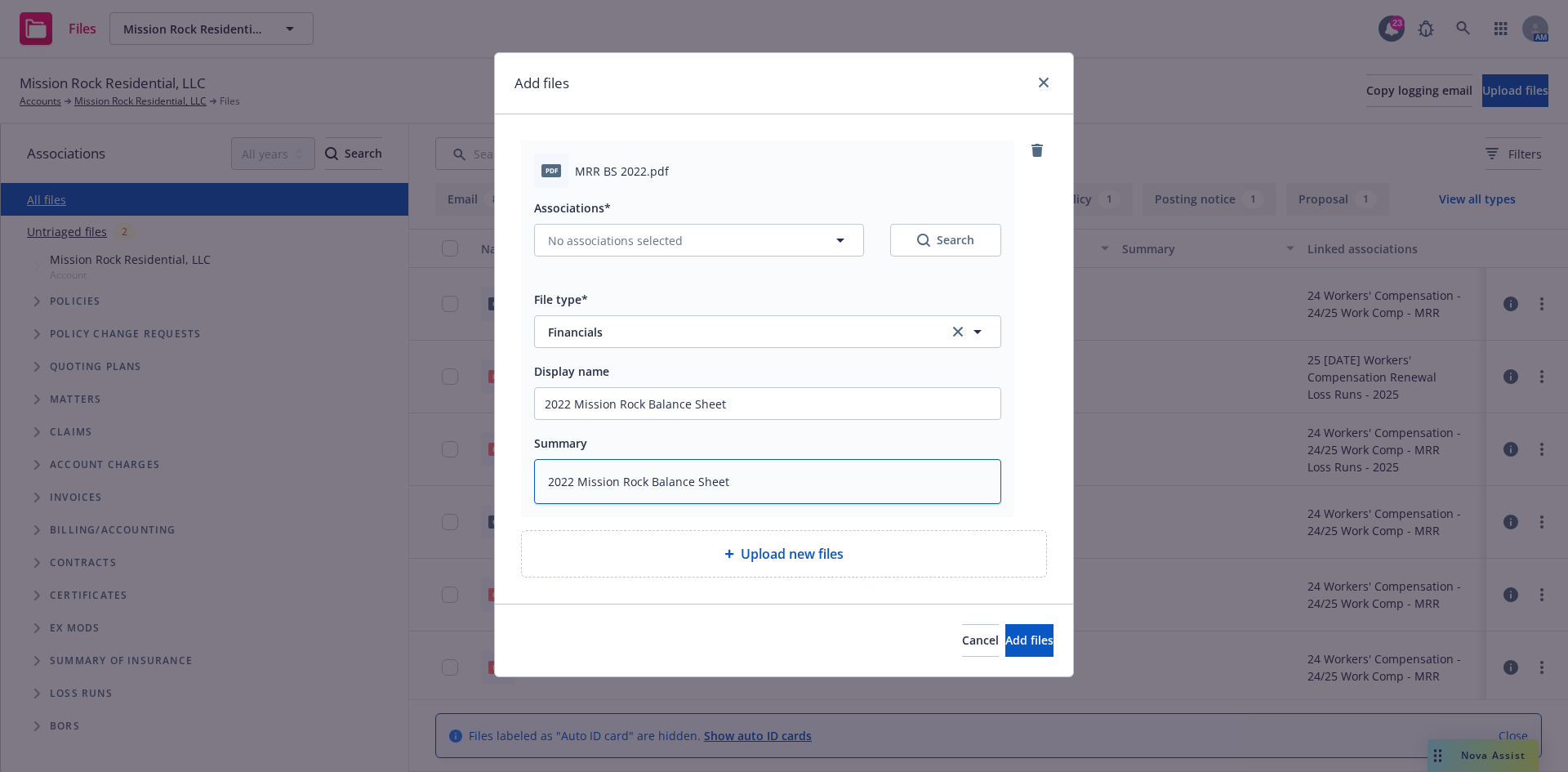
type textarea "2022 Mission Rock Balance Sheet"
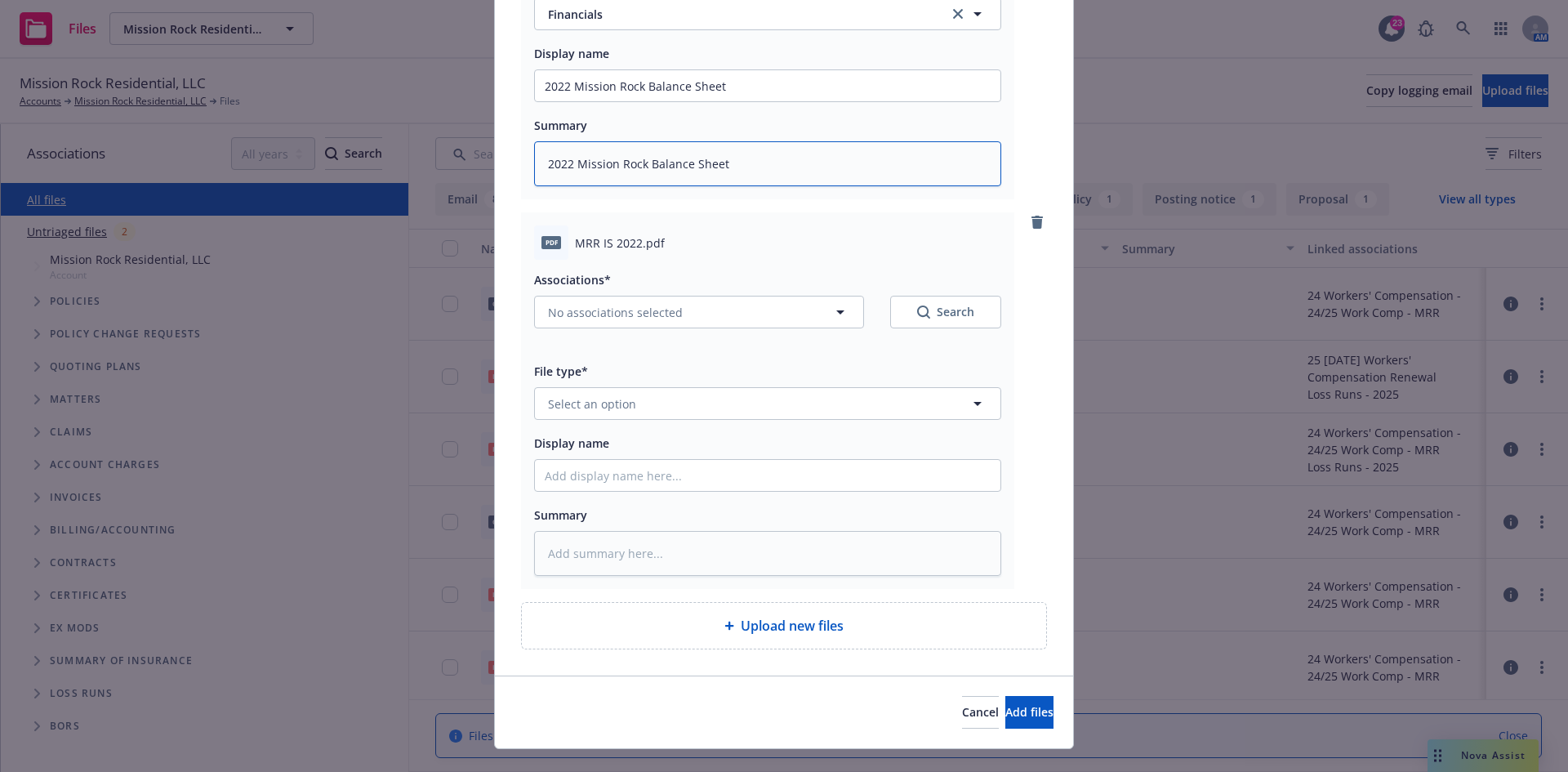
scroll to position [326, 0]
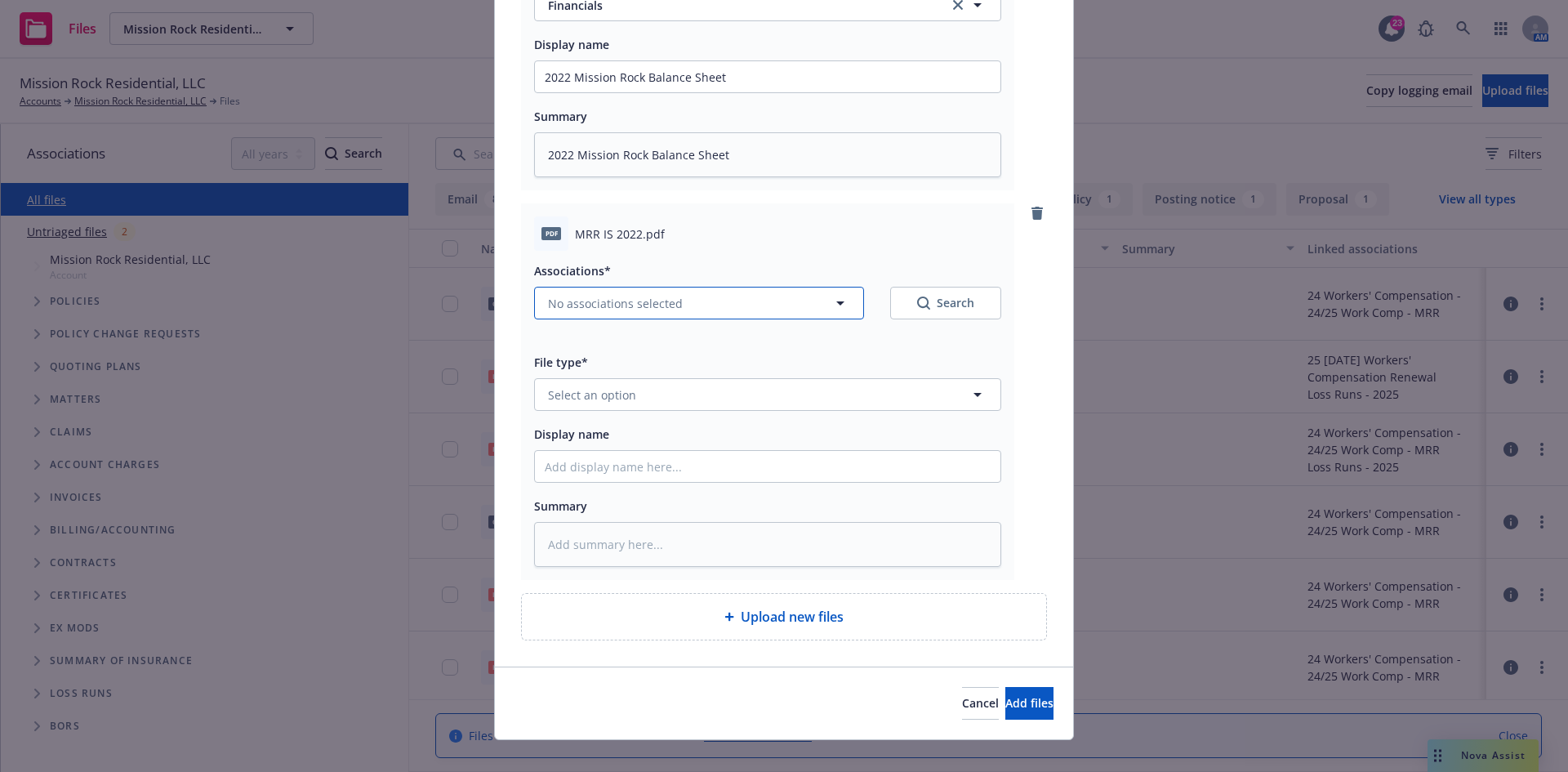
click at [643, 311] on span "No associations selected" at bounding box center [615, 303] width 135 height 17
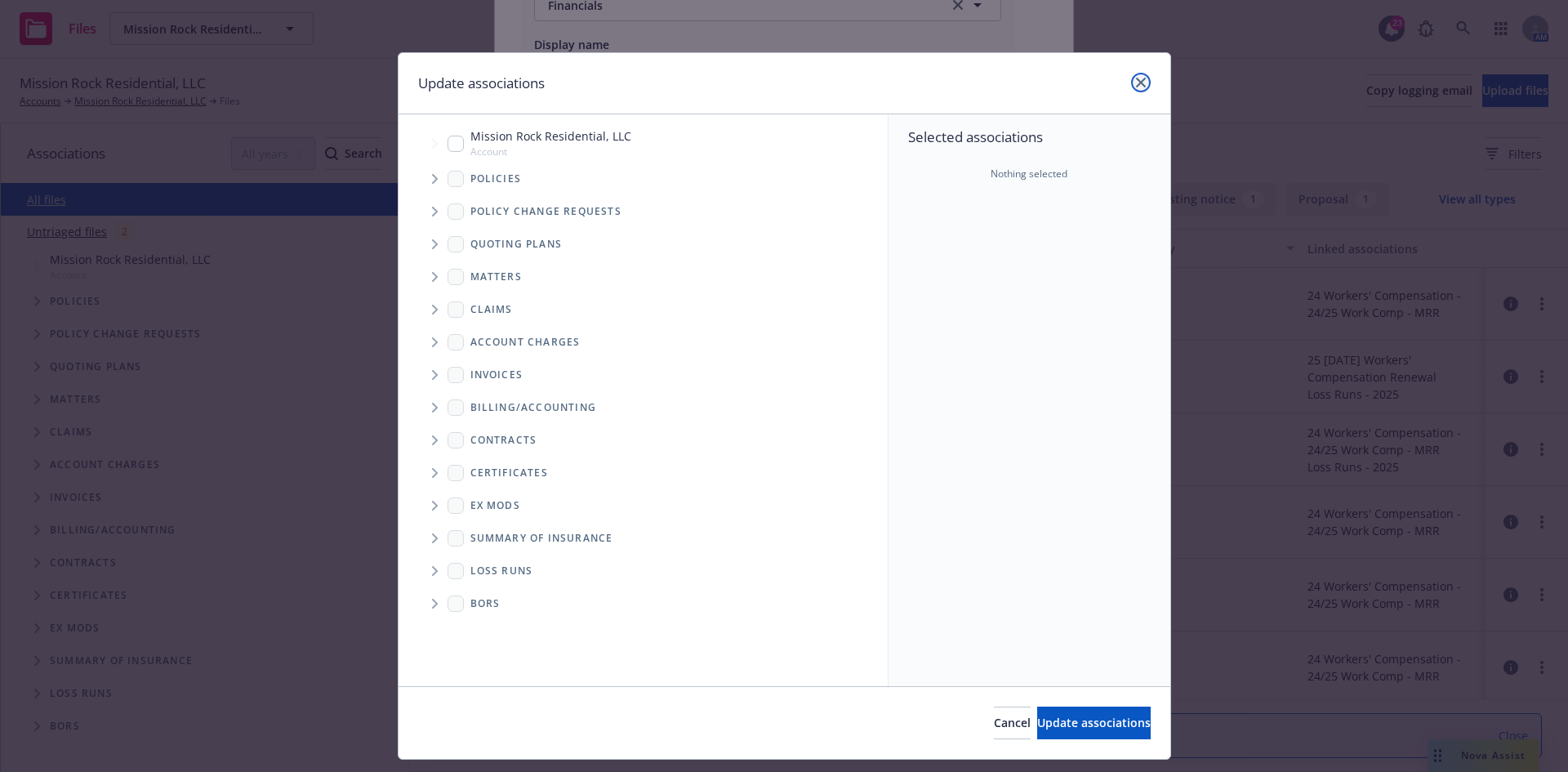
click at [1136, 80] on icon "close" at bounding box center [1141, 83] width 10 height 10
type textarea "x"
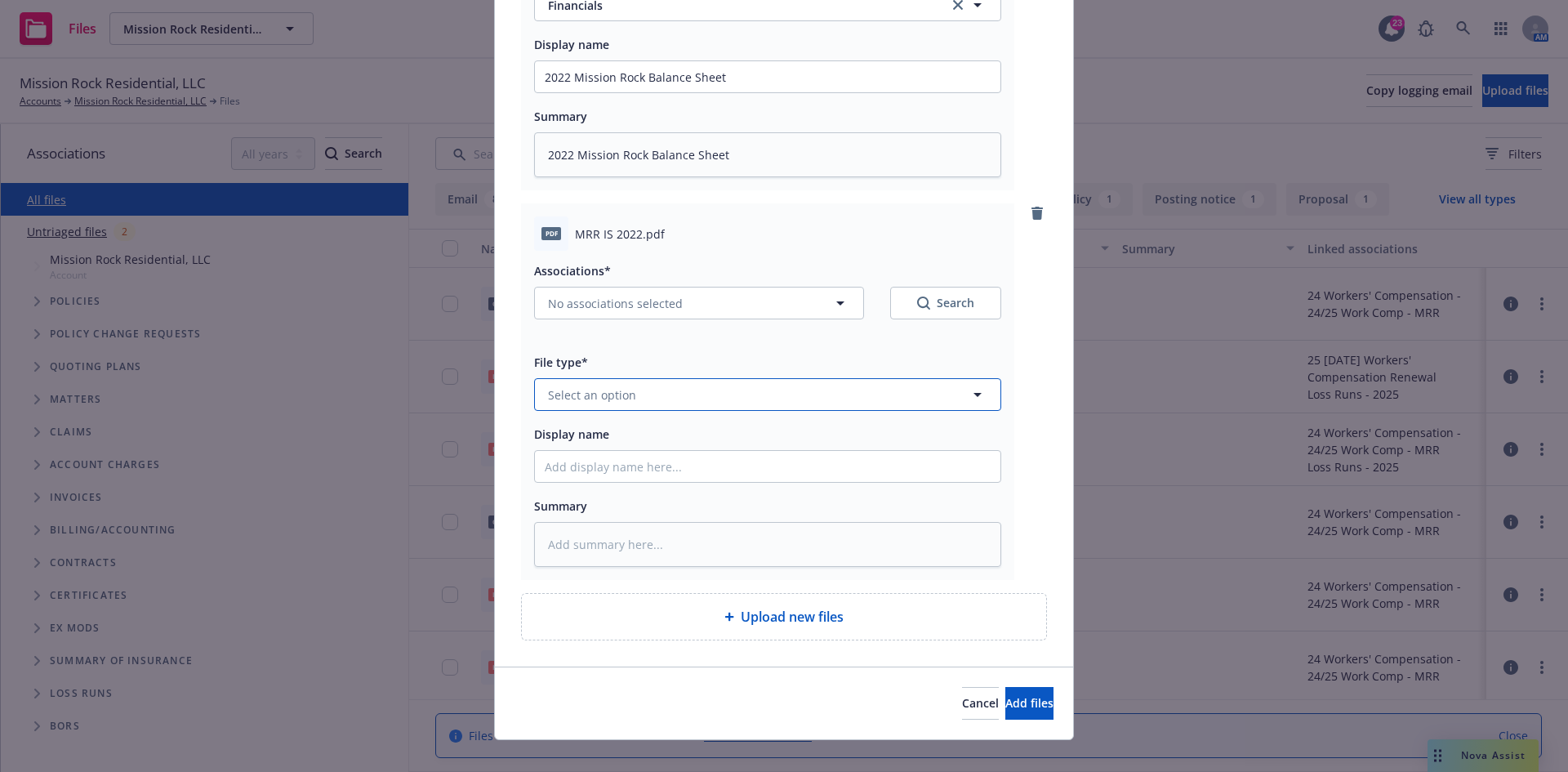
click at [632, 380] on button "Select an option" at bounding box center [768, 395] width 467 height 32
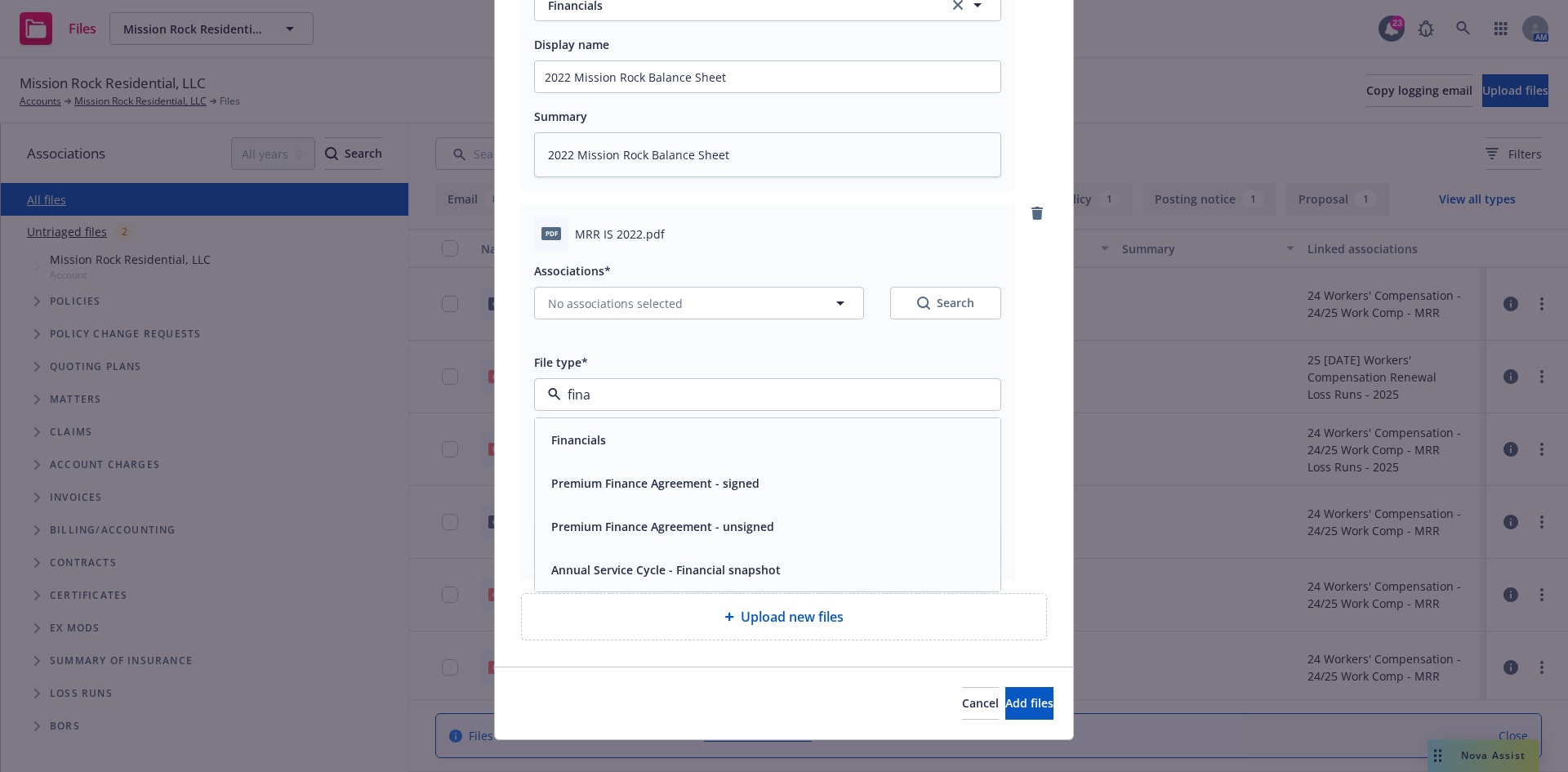
type input "finan"
click at [679, 456] on div "Financials" at bounding box center [768, 440] width 465 height 43
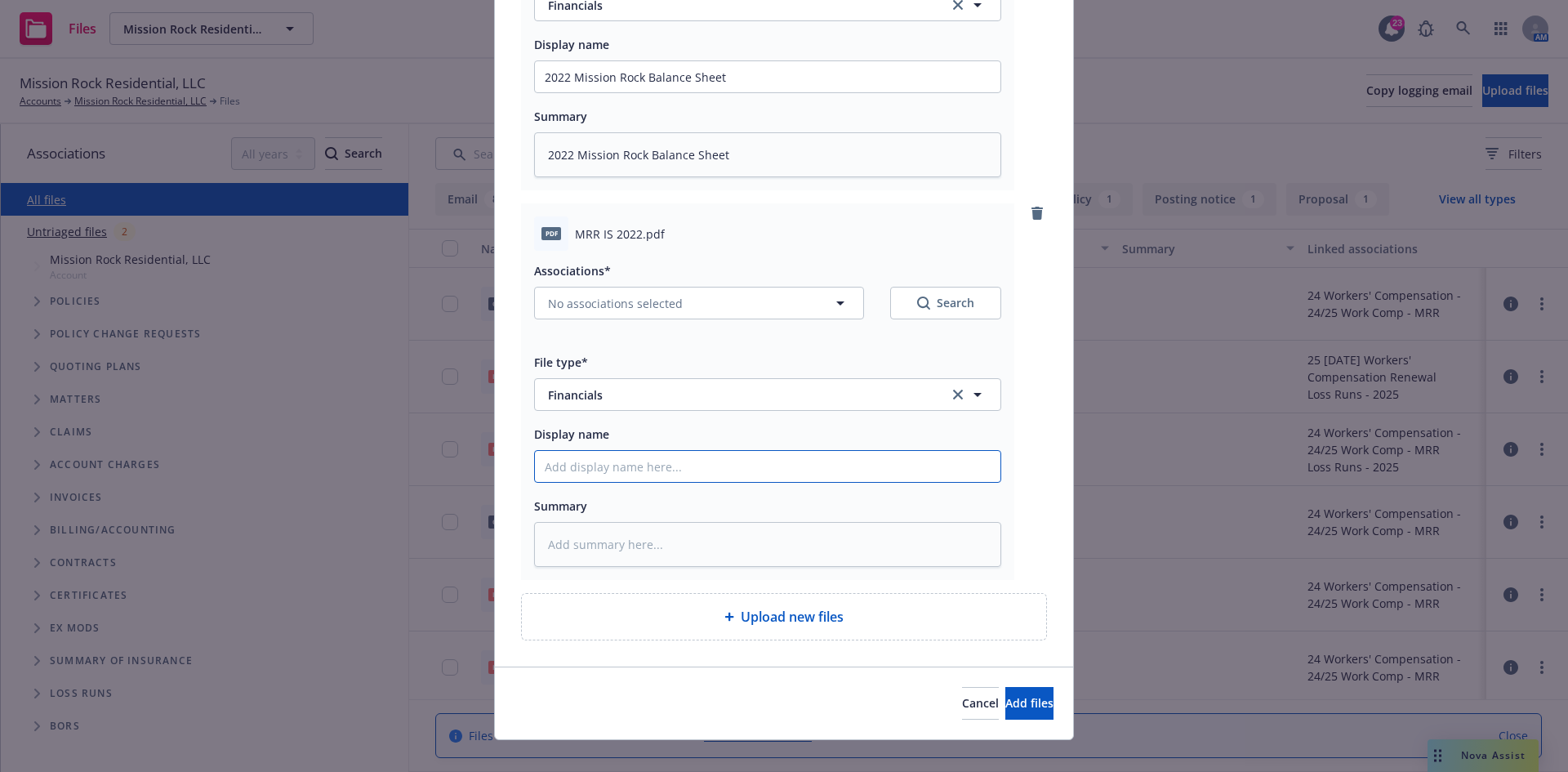
click at [620, 471] on input "Display name" at bounding box center [768, 466] width 465 height 31
type textarea "x"
type input "2"
type textarea "x"
type input "20"
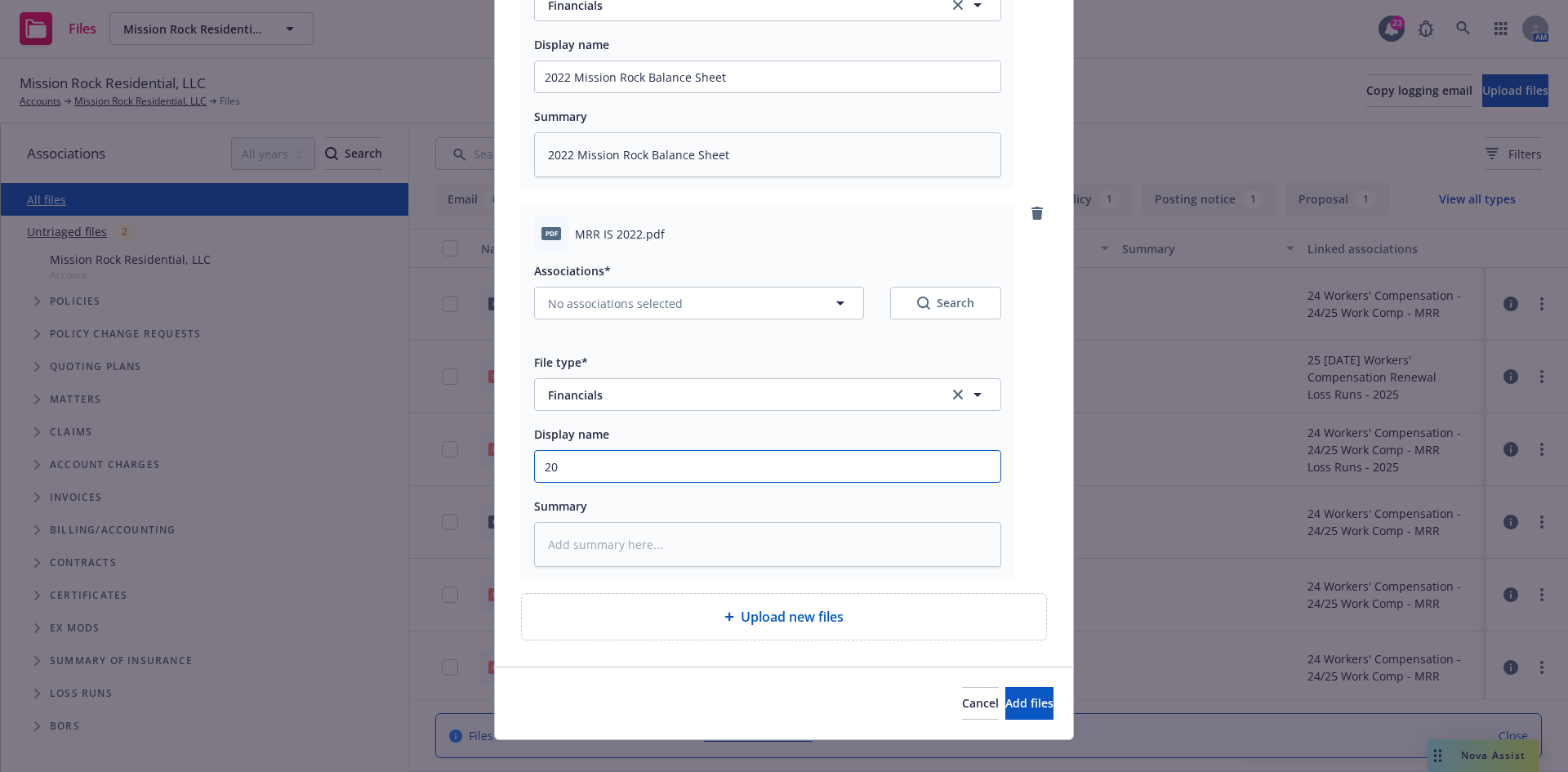
type textarea "x"
type input "202"
type textarea "x"
type input "2022"
type textarea "x"
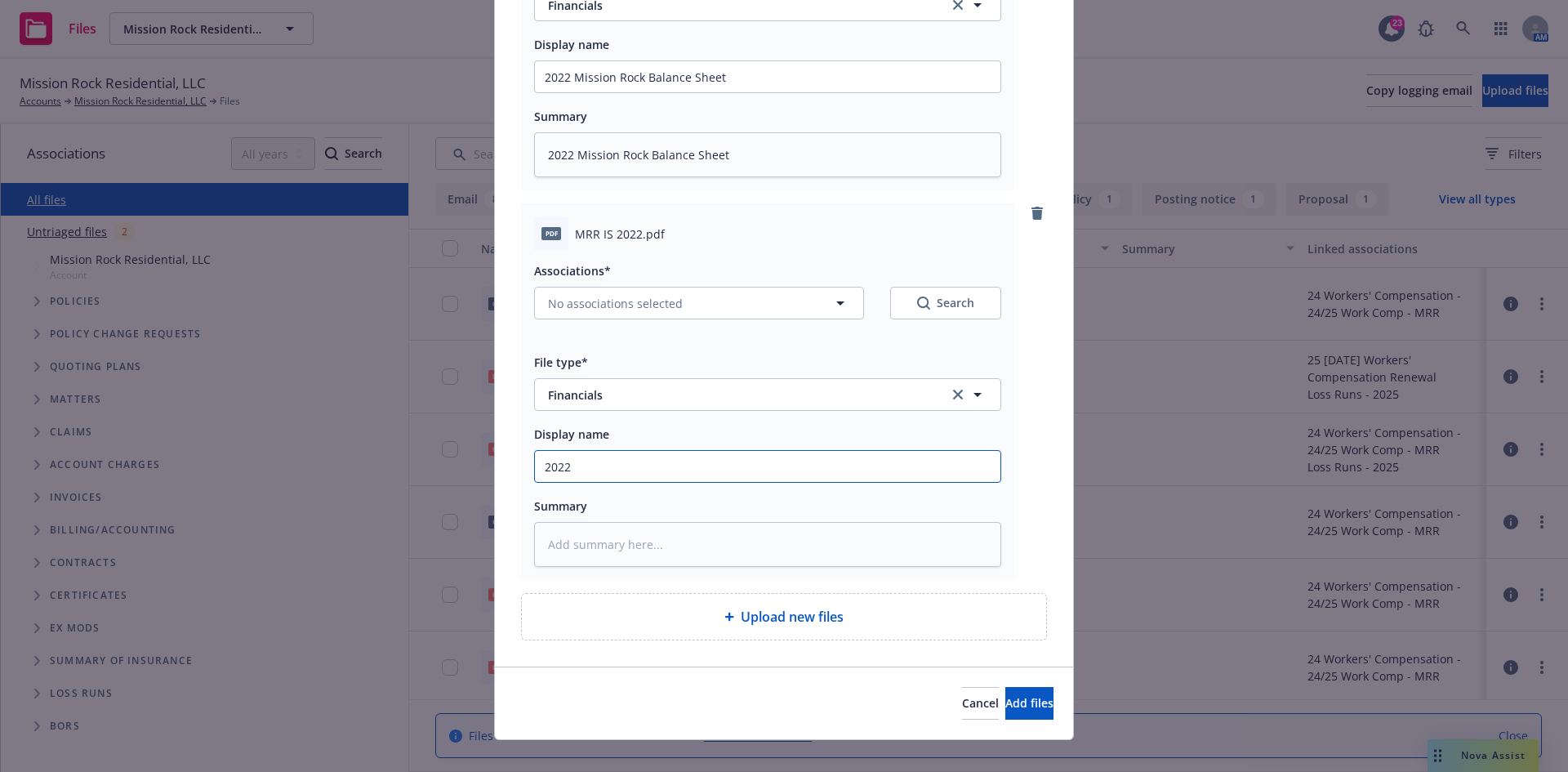
type input "2022"
type textarea "x"
type input "2022 M"
type textarea "x"
type input "2022 Mi"
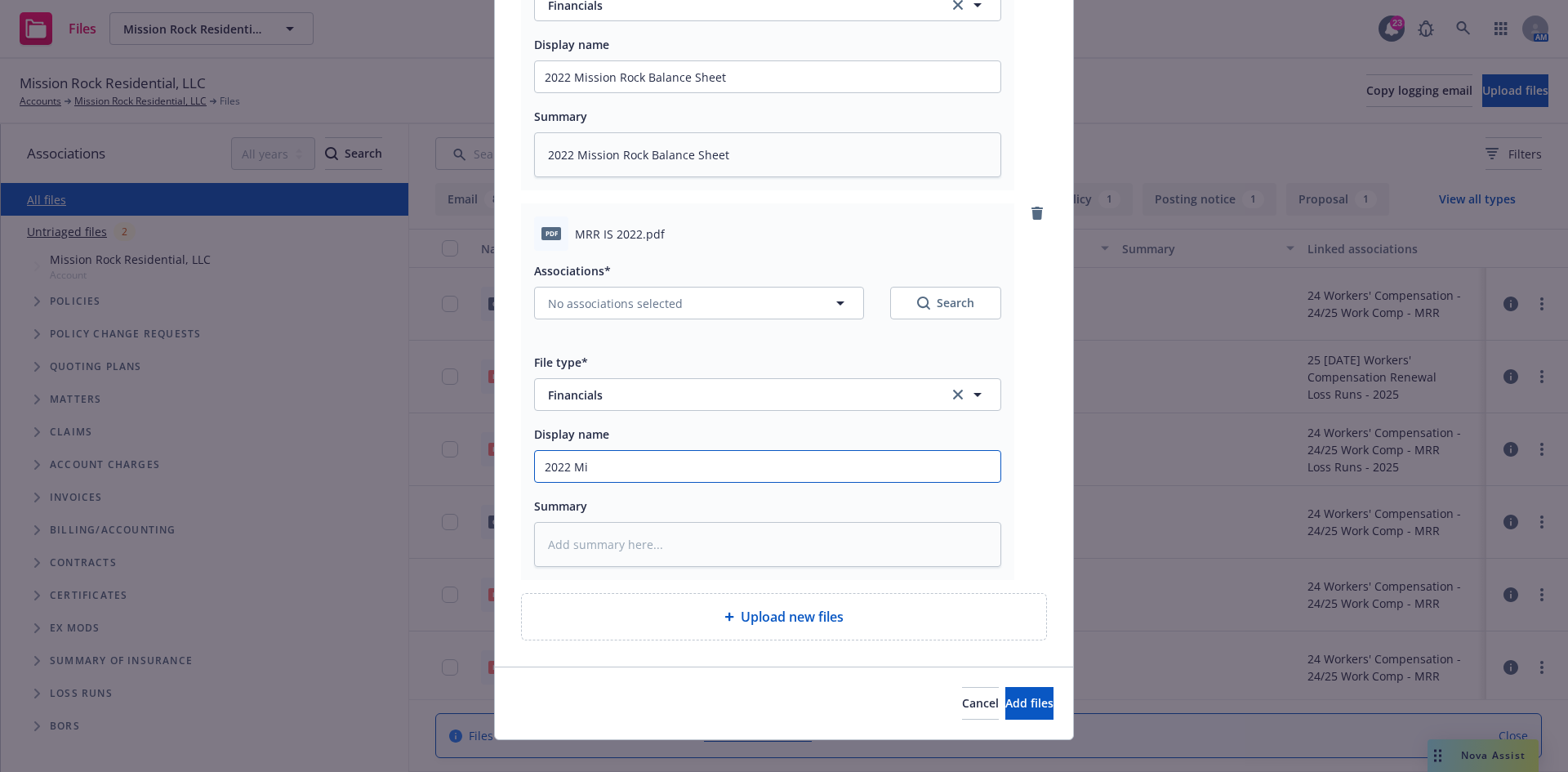
type textarea "x"
type input "2022 Mis"
type textarea "x"
type input "2022 Miss"
type textarea "x"
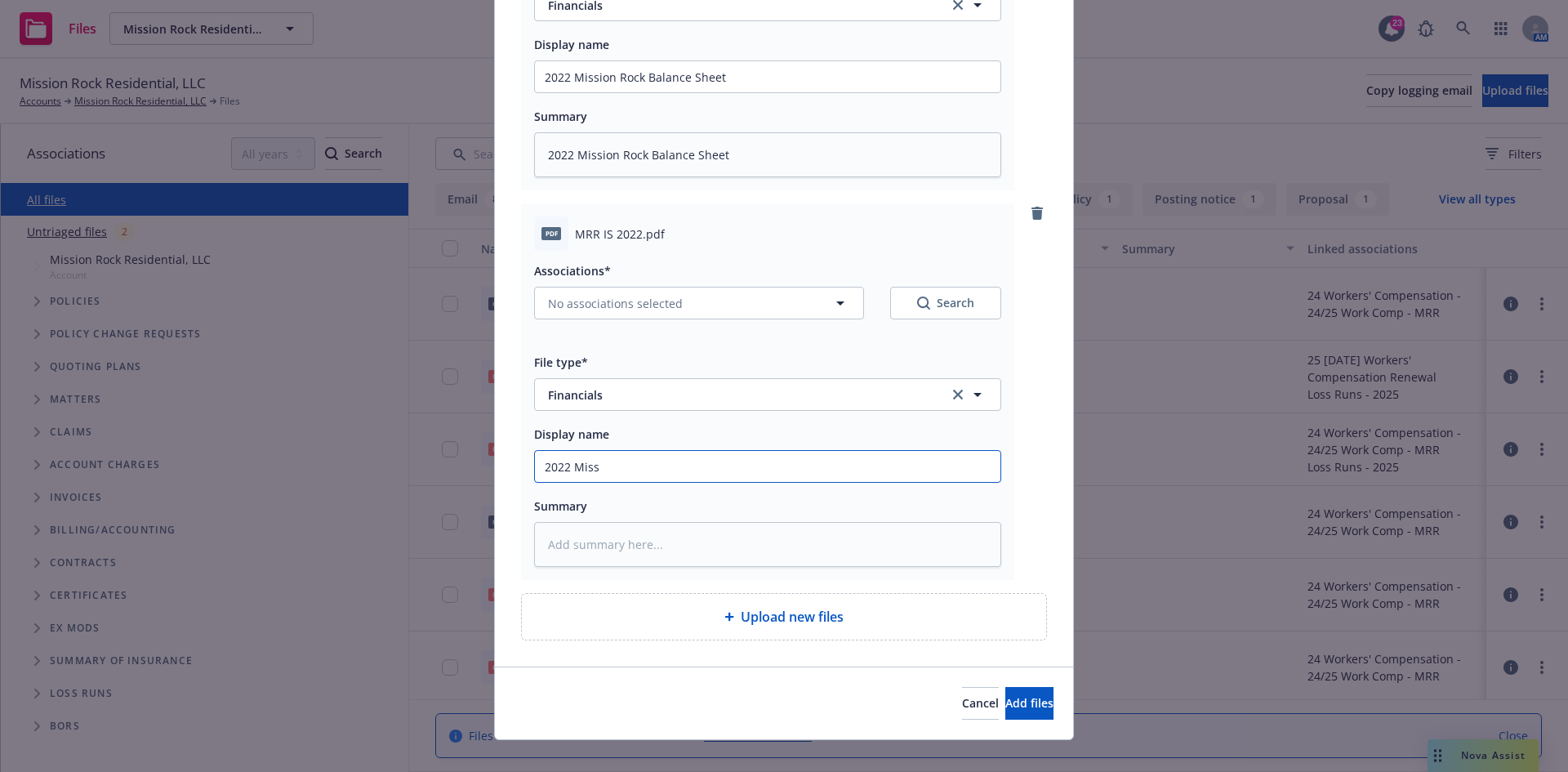
type input "2022 Missi"
type textarea "x"
type input "2022 Missio"
type textarea "x"
type input "2022 Mission"
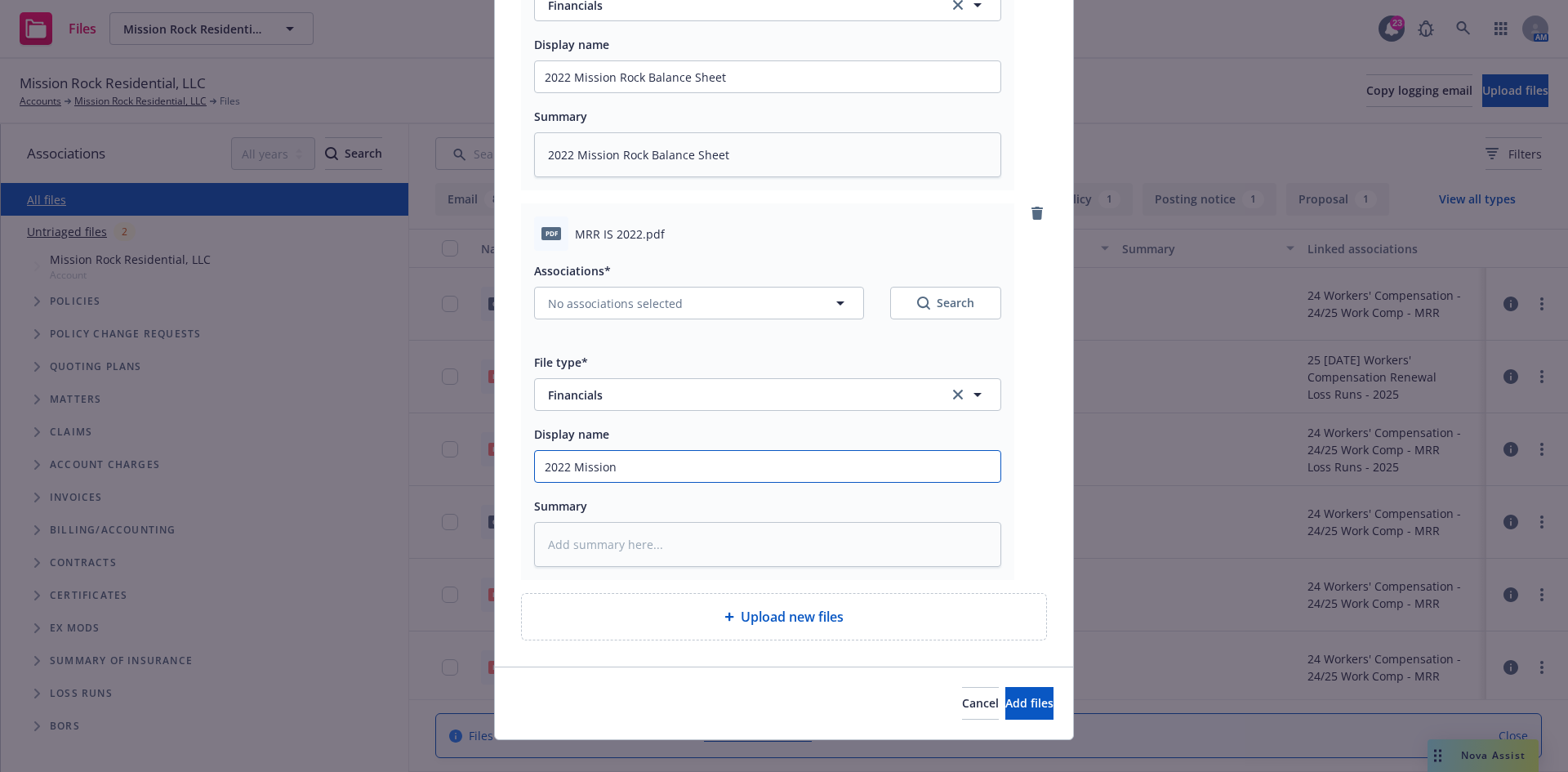
type textarea "x"
type input "2022 Mission"
type textarea "x"
type input "2022 Mission R"
type textarea "x"
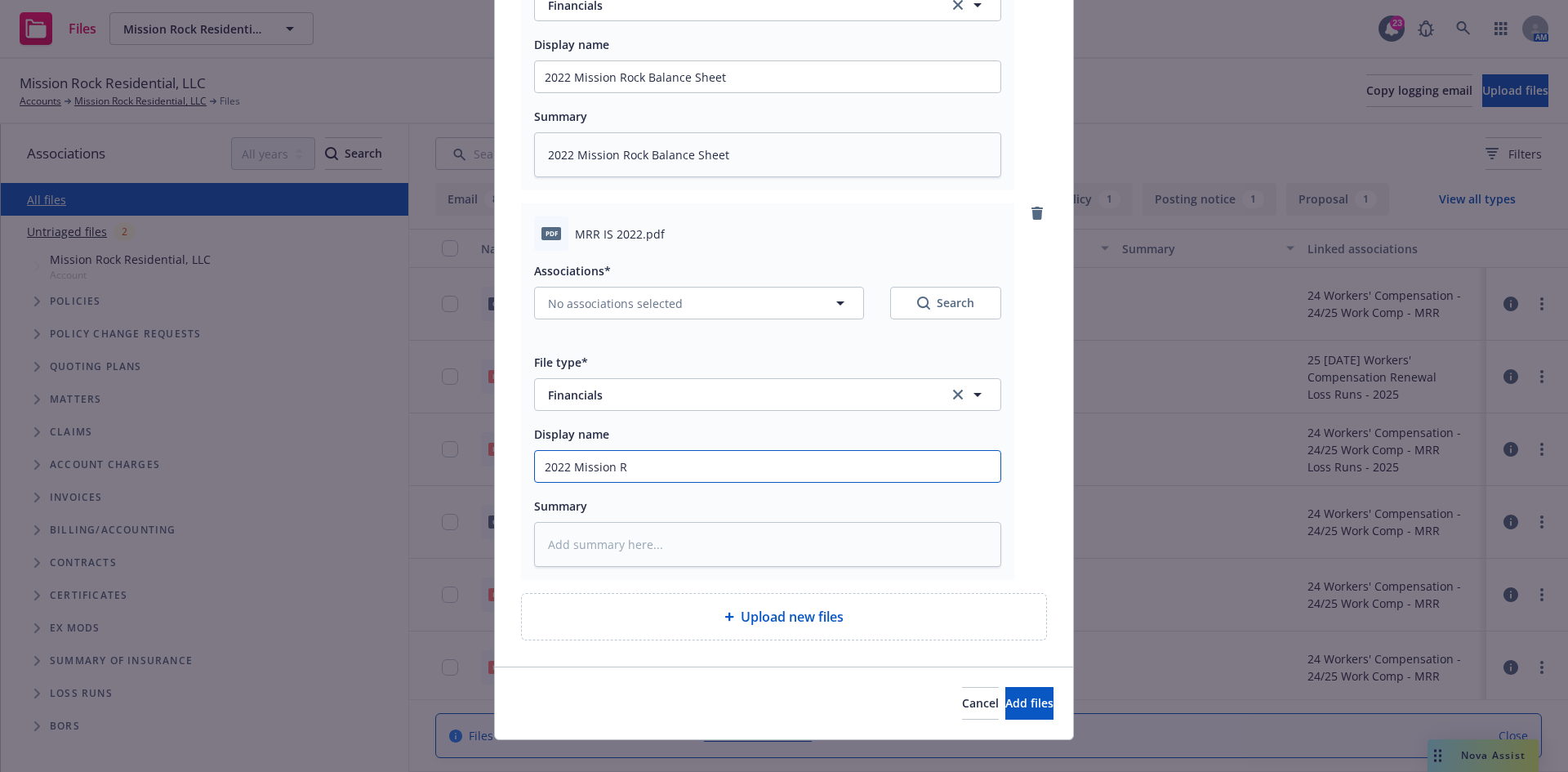
type input "2022 Mission Ro"
type textarea "x"
type input "2022 Mission Ros"
type textarea "x"
type input "2022 Mission Ro"
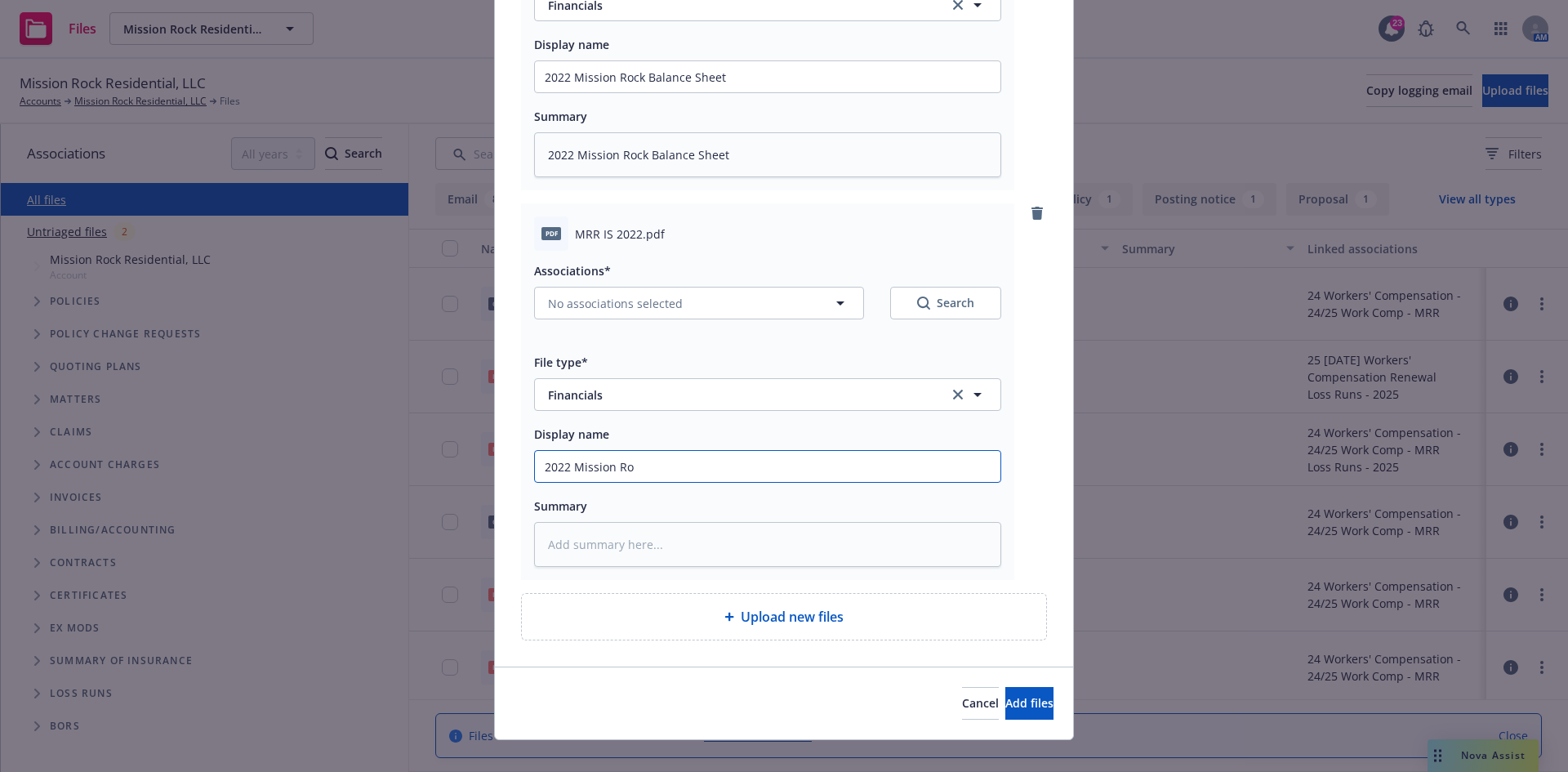
type textarea "x"
type input "2022 Mission Roc"
type textarea "x"
type input "2022 Mission Rocl"
type textarea "x"
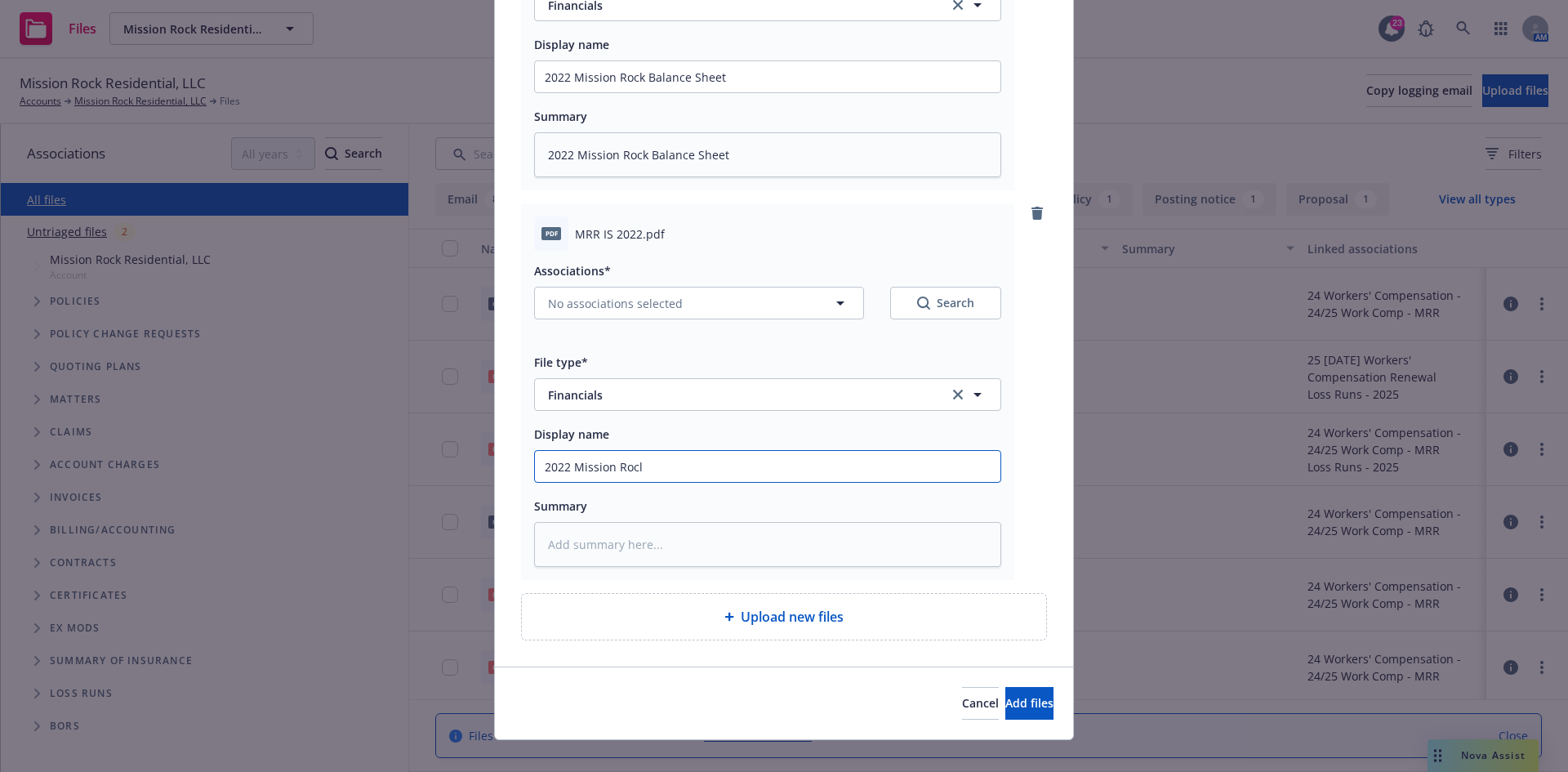
type input "2022 Mission Roc"
type textarea "x"
type input "2022 Mission Rock"
type textarea "x"
type input "2022 Mission Rock"
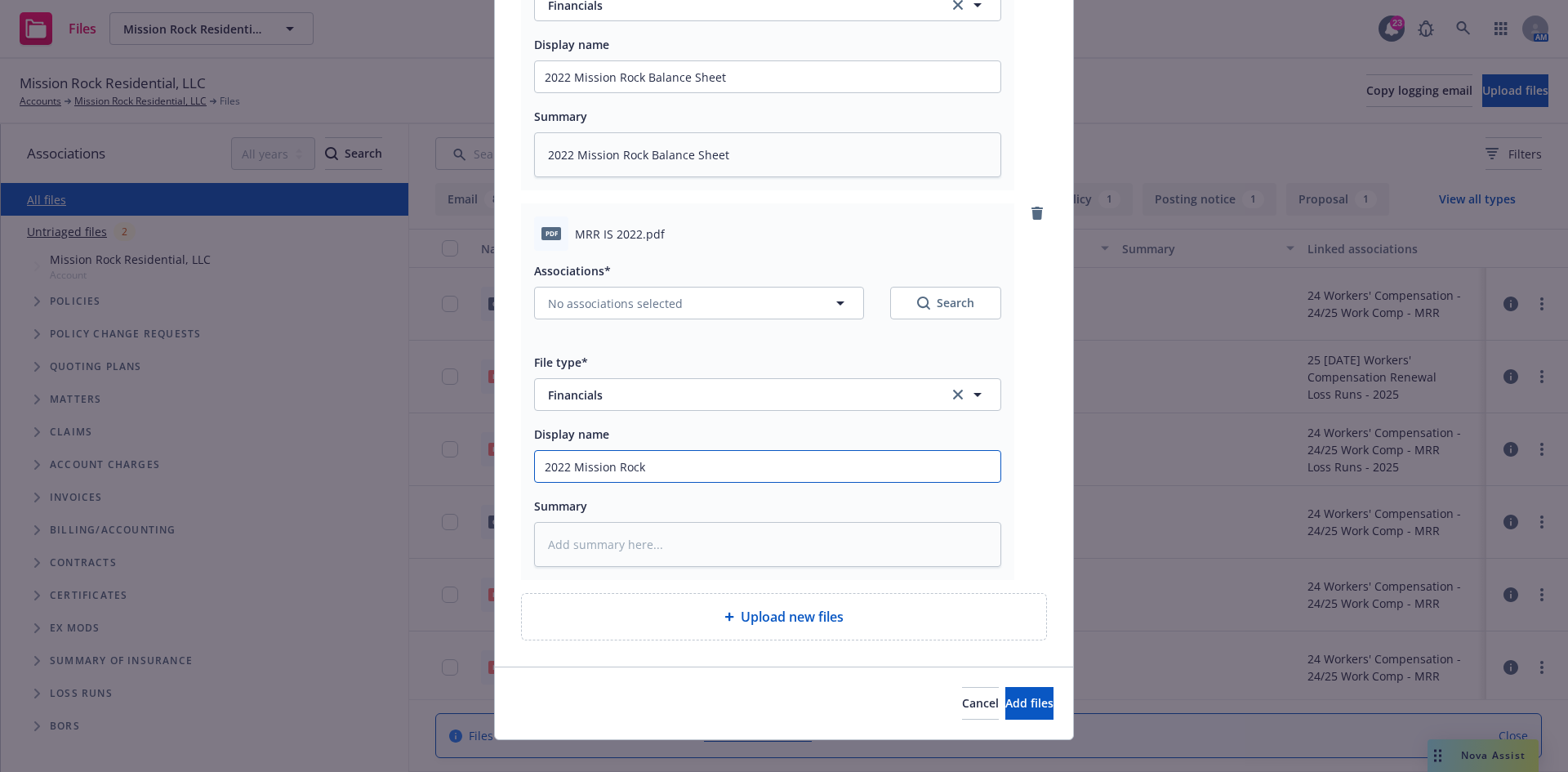
type textarea "x"
type input "2022 Mission Rock R"
type textarea "x"
type input "2022 Mission Rock Re"
type textarea "x"
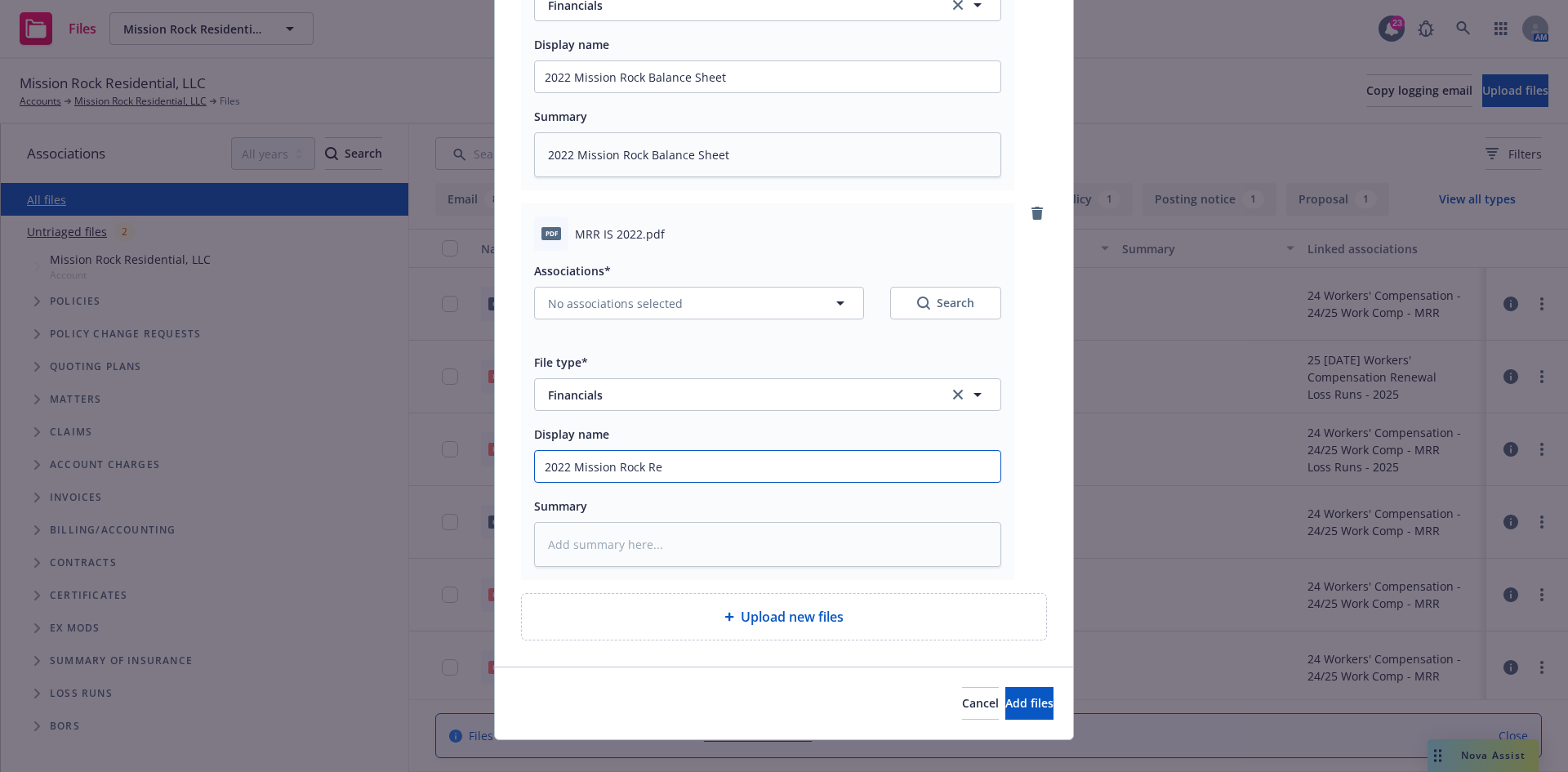
type input "2022 Mission Rock Res"
type textarea "x"
type input "2022 Mission Rock Res I"
type textarea "x"
type input "2022 Mission Rock Res In"
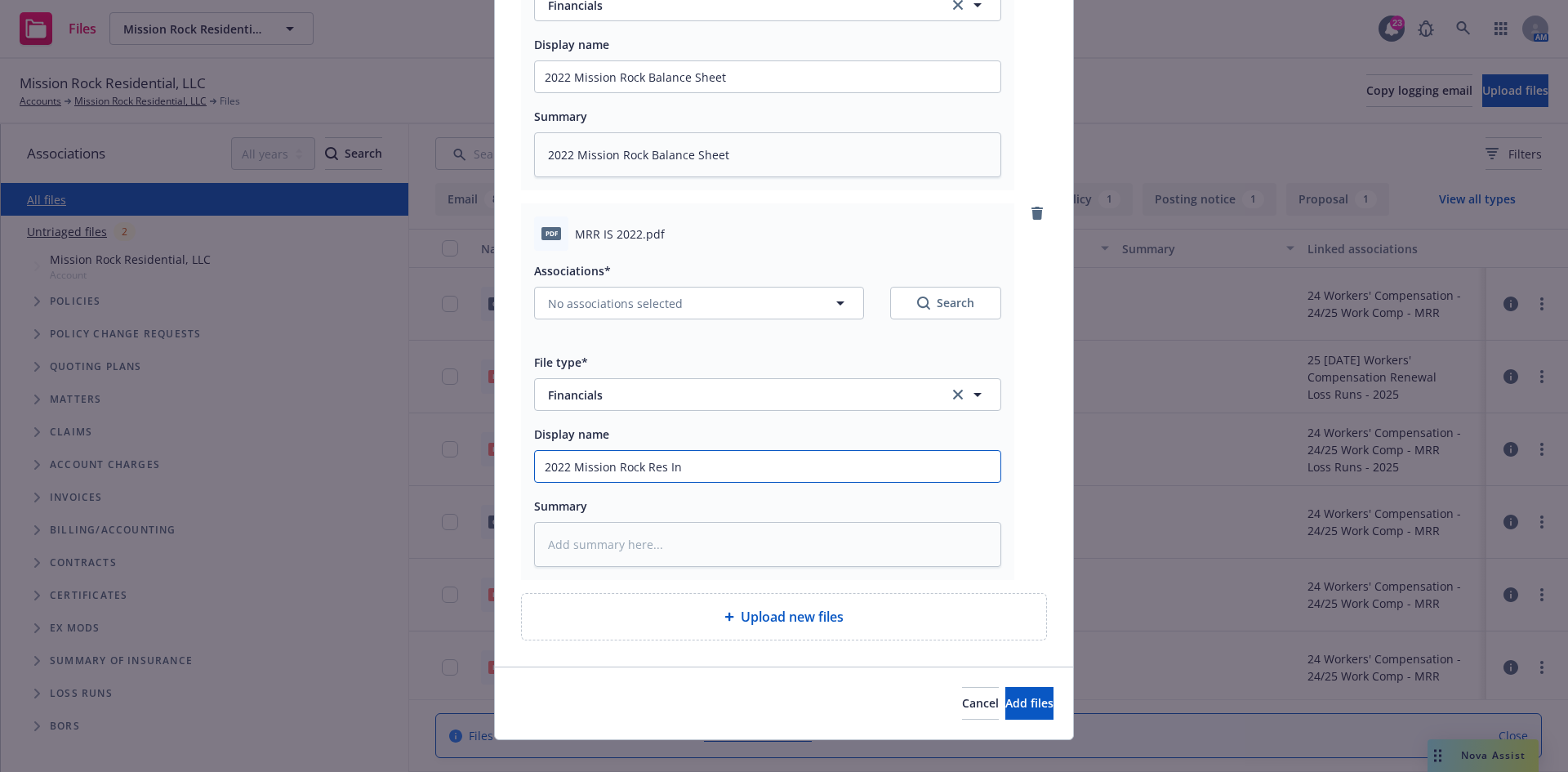
type textarea "x"
type input "2022 Mission Rock Res Inc"
type textarea "x"
type input "2022 Mission Rock Res Inco"
type textarea "x"
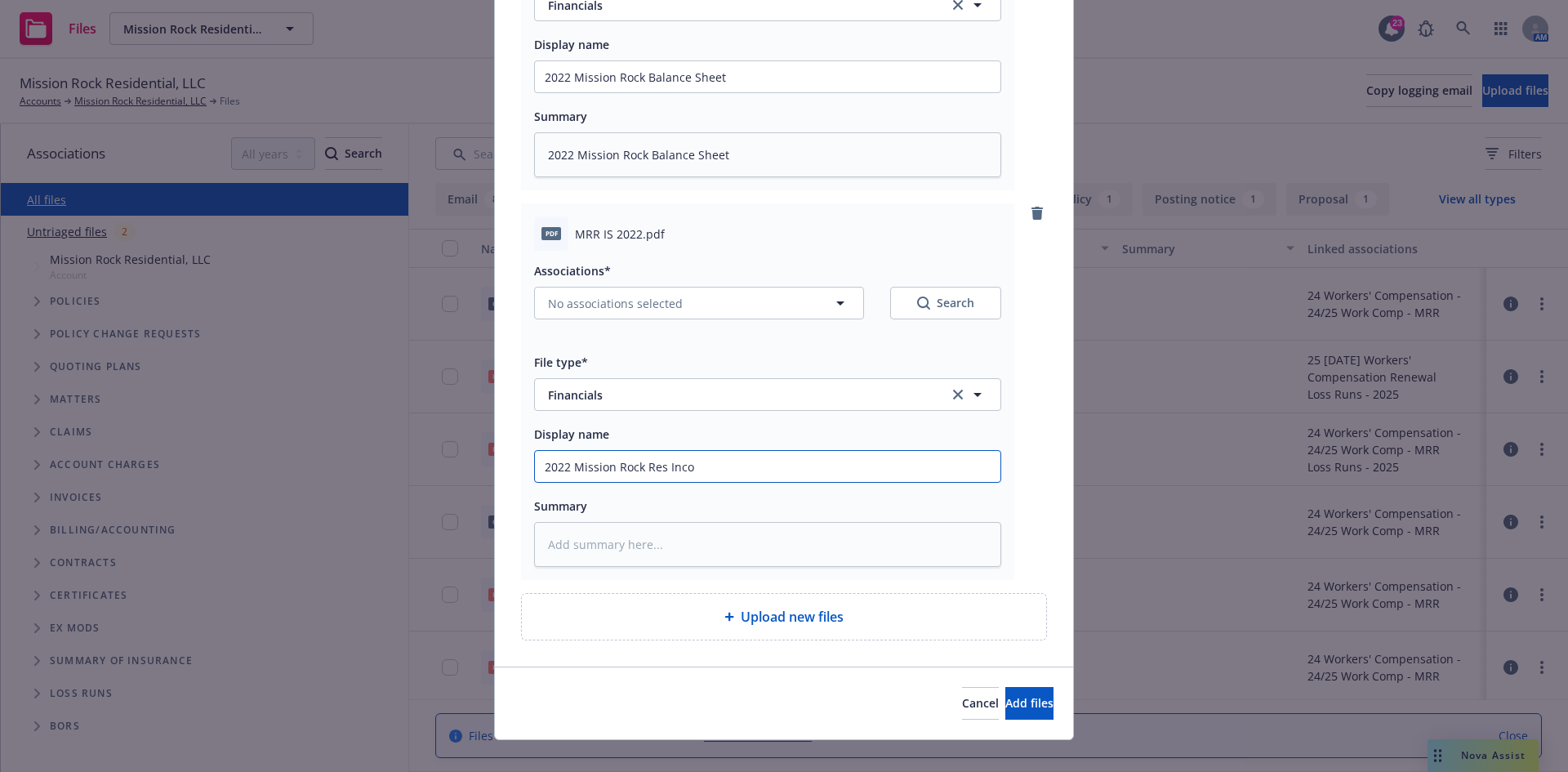
type input "2022 Mission Rock Res Incom"
type textarea "x"
type input "2022 Mission Rock Res Income"
type textarea "x"
type input "2022 Mission Rock Res Income"
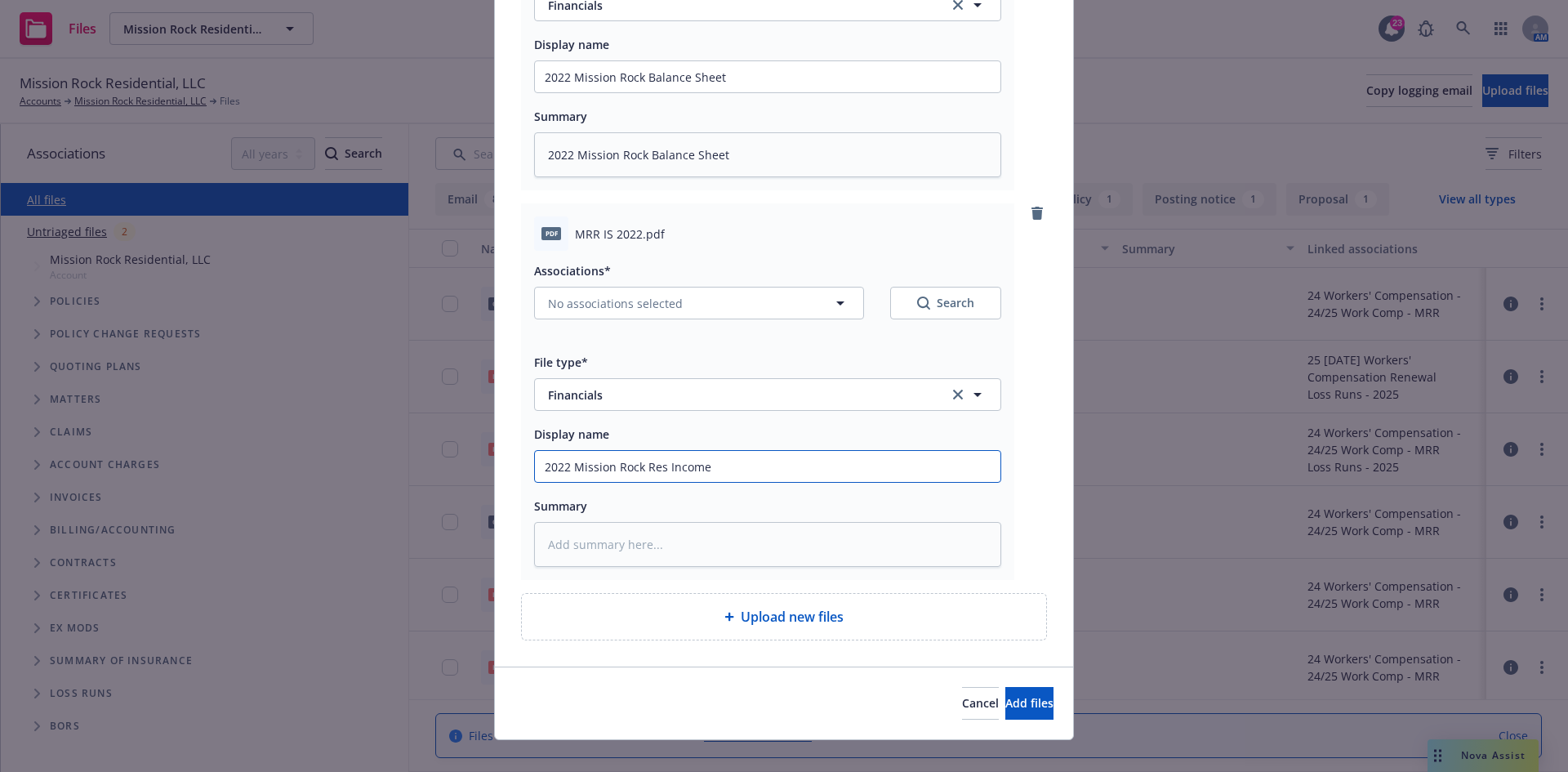
type textarea "x"
type input "2022 Mission Rock Res Income S"
type textarea "x"
type input "2022 Mission Rock Res Income St"
type textarea "x"
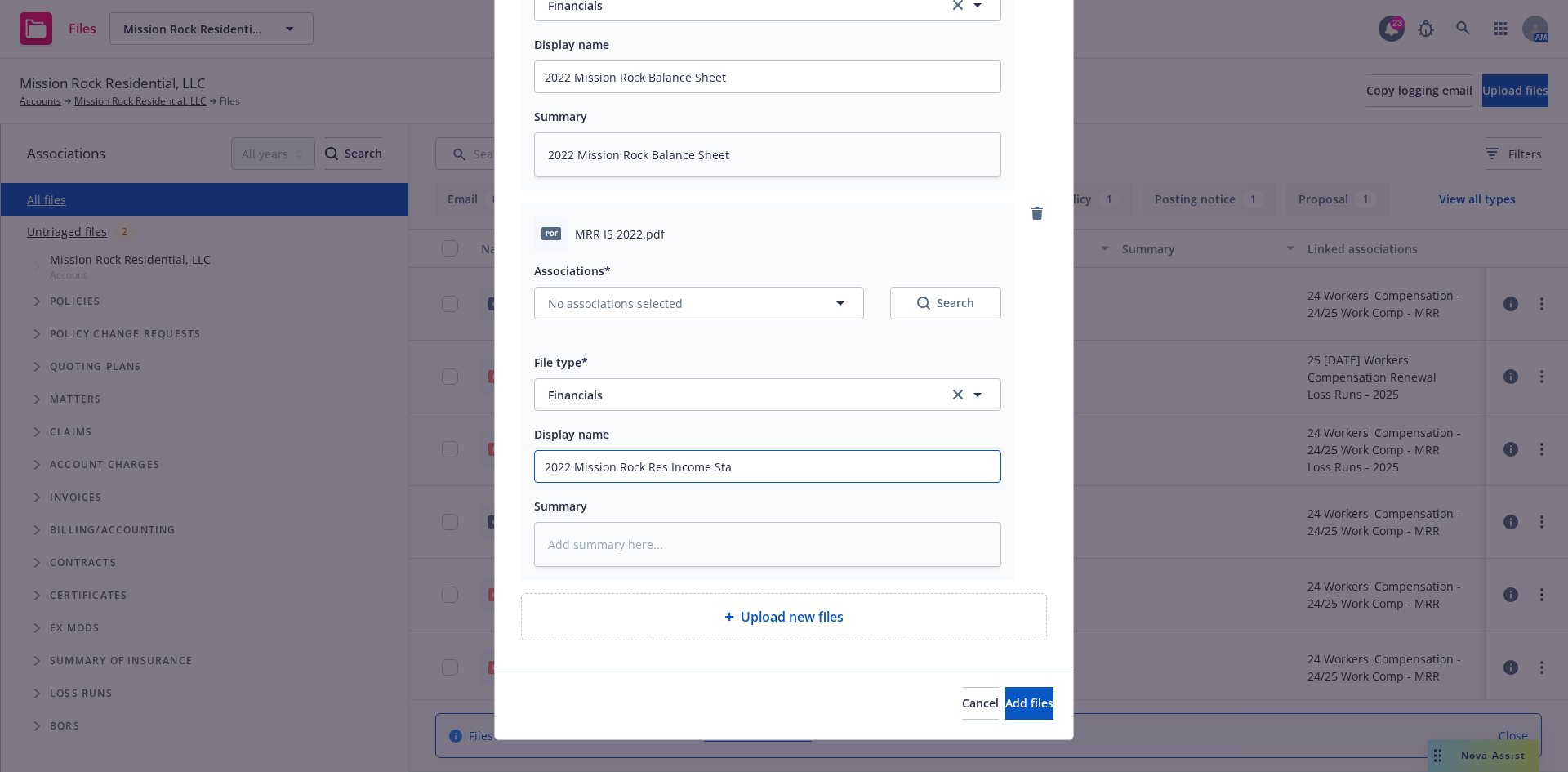
type input "2022 Mission Rock Res Income Stat"
type textarea "x"
type input "2022 Mission Rock Res Income State"
type textarea "x"
type input "2022 Mission Rock Res Income Statem"
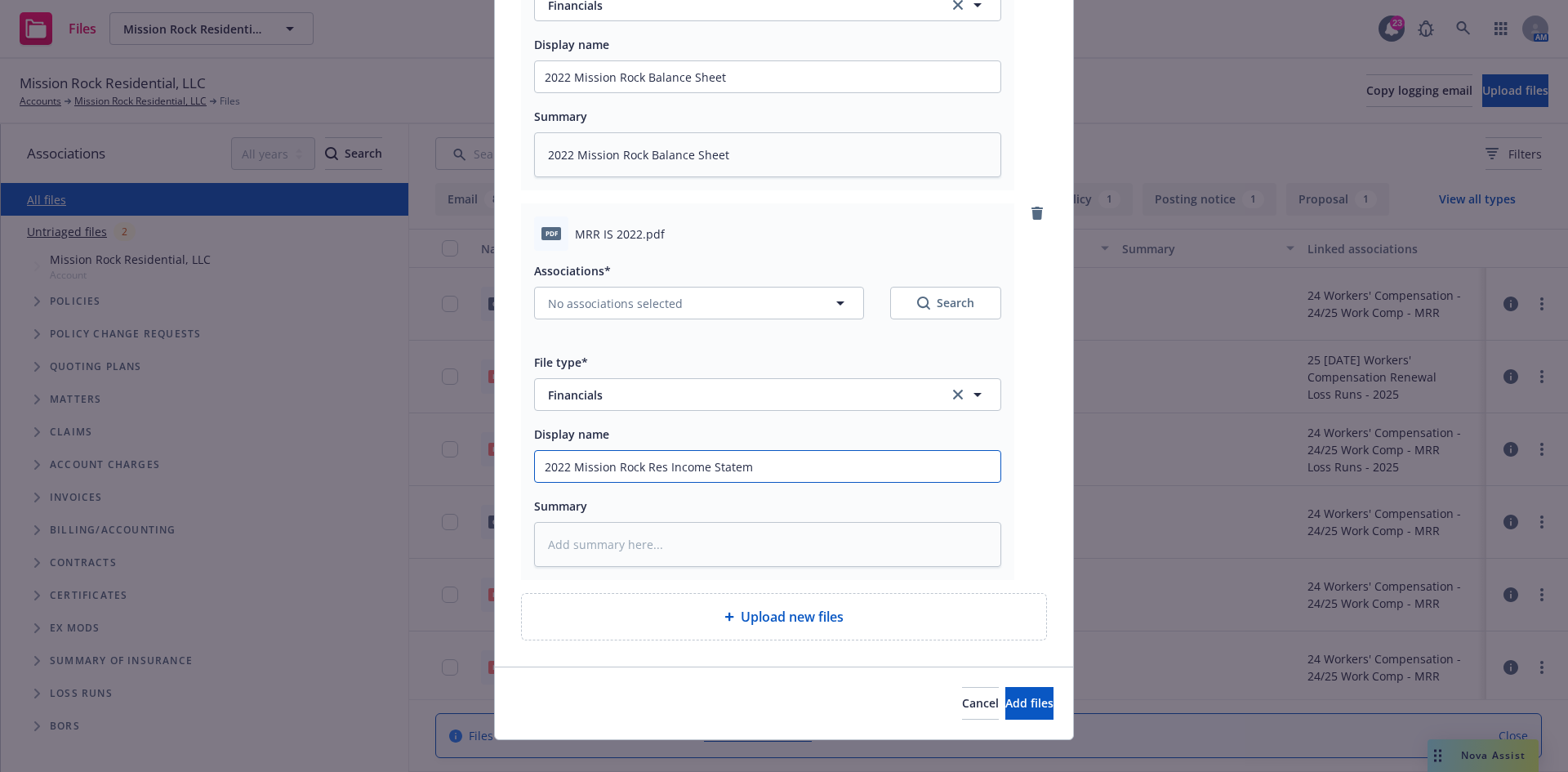
type textarea "x"
type input "2022 Mission Rock Res Income Stateme"
type textarea "x"
type input "2022 Mission Rock Res Income Statemen"
type textarea "x"
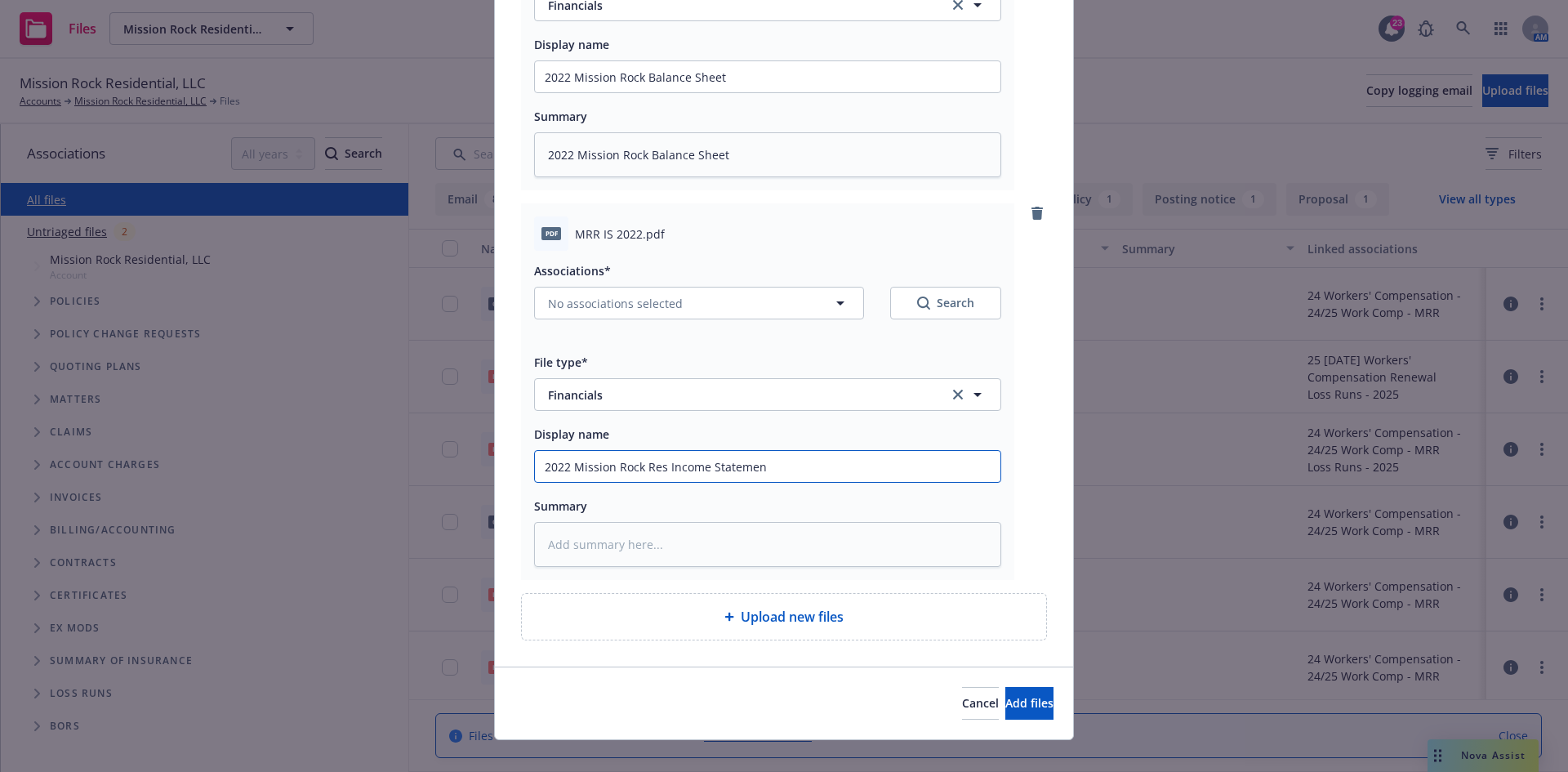
type input "2022 Mission Rock Res Income Statement"
type textarea "x"
drag, startPoint x: 847, startPoint y: 470, endPoint x: 505, endPoint y: 467, distance: 342.0
click at [505, 467] on div "pdf MRR BS 2022.pdf Associations* No associations selected Search File type* Fi…" at bounding box center [784, 227] width 579 height 879
type input "2022 Mission Rock Res Income Statement"
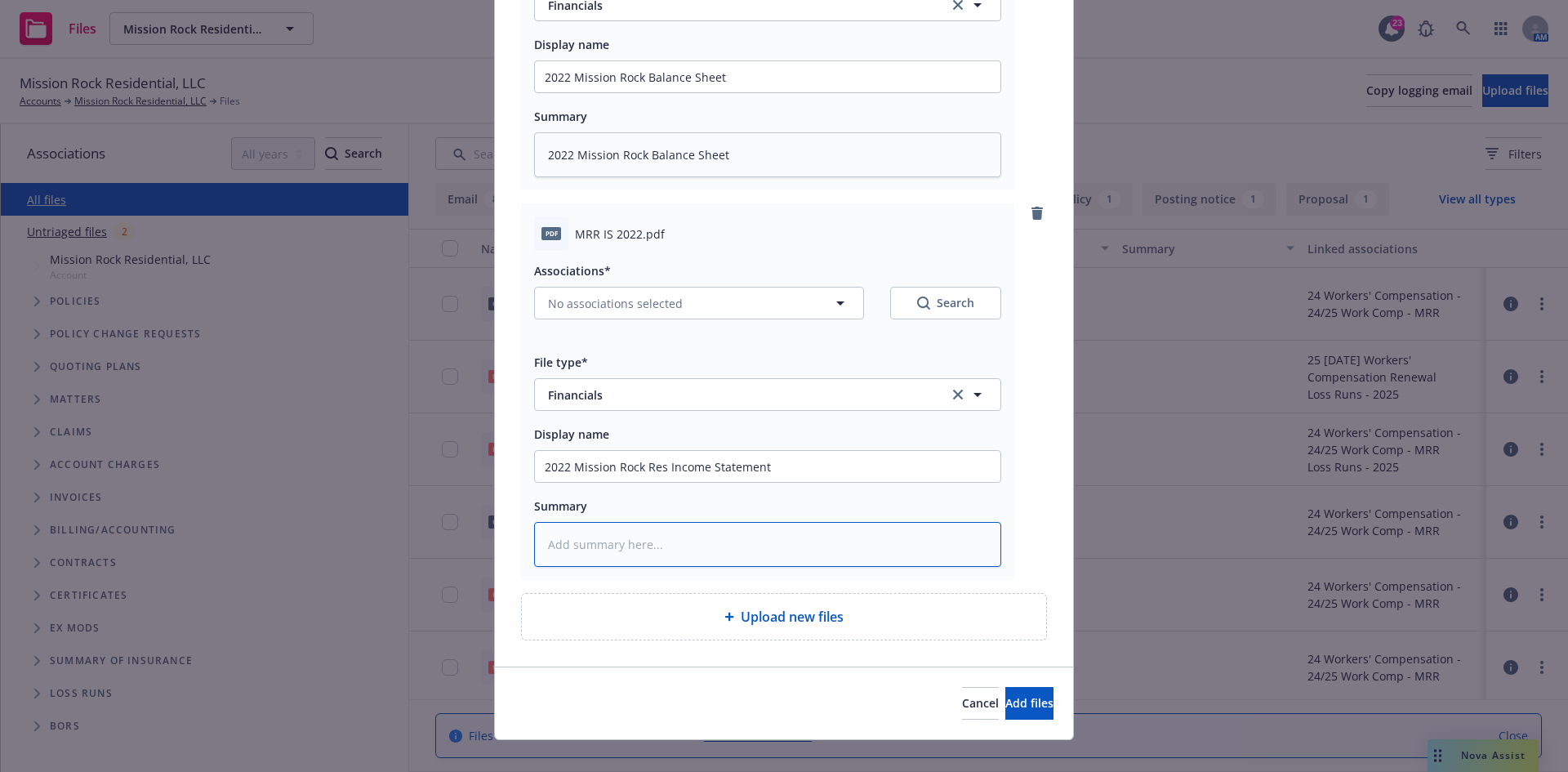
click at [634, 539] on textarea at bounding box center [768, 544] width 467 height 45
paste textarea "2022 Mission Rock Res Income Statement"
type textarea "x"
type textarea "2022 Mission Rock Res Income Statement"
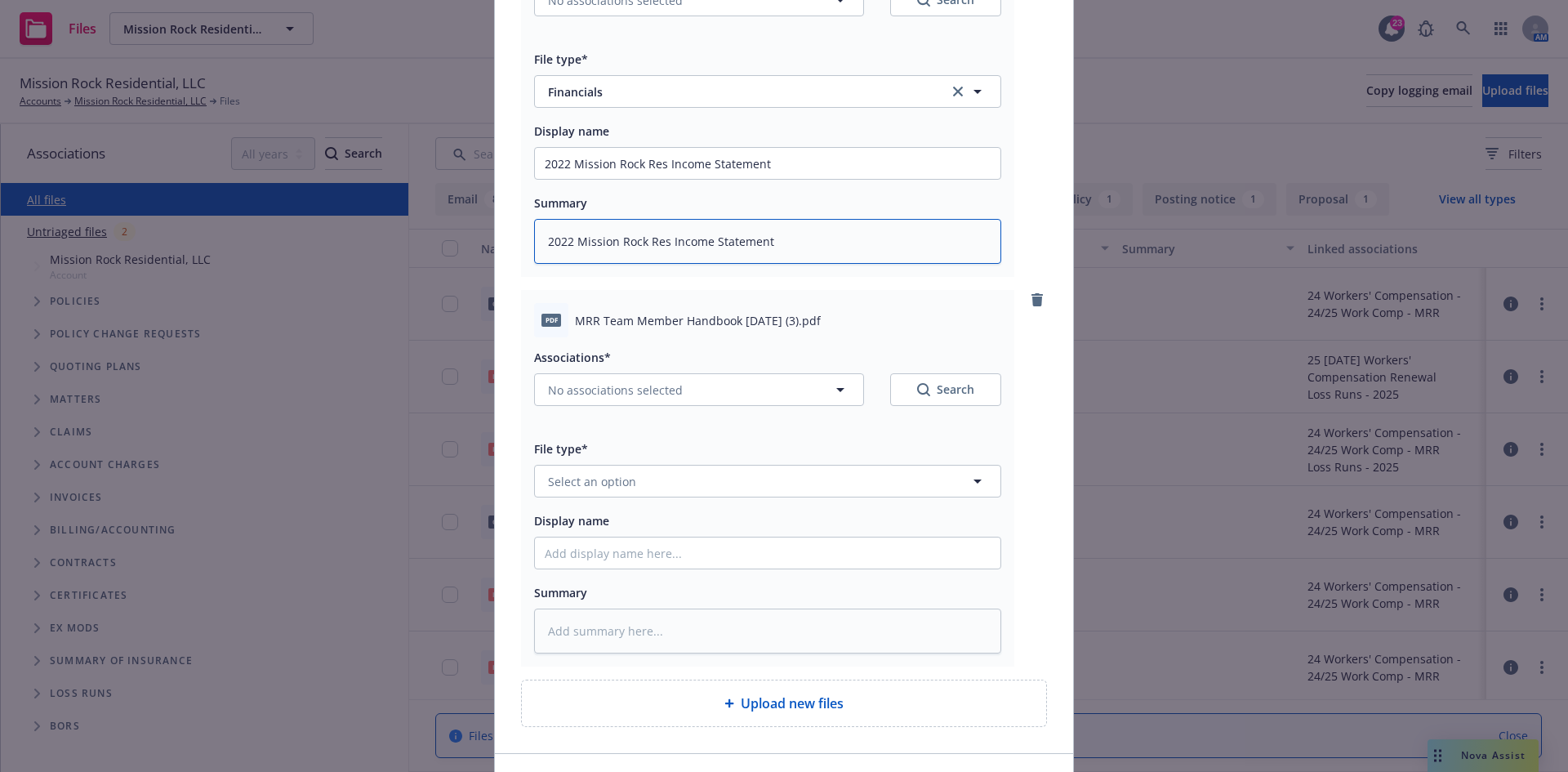
scroll to position [654, 0]
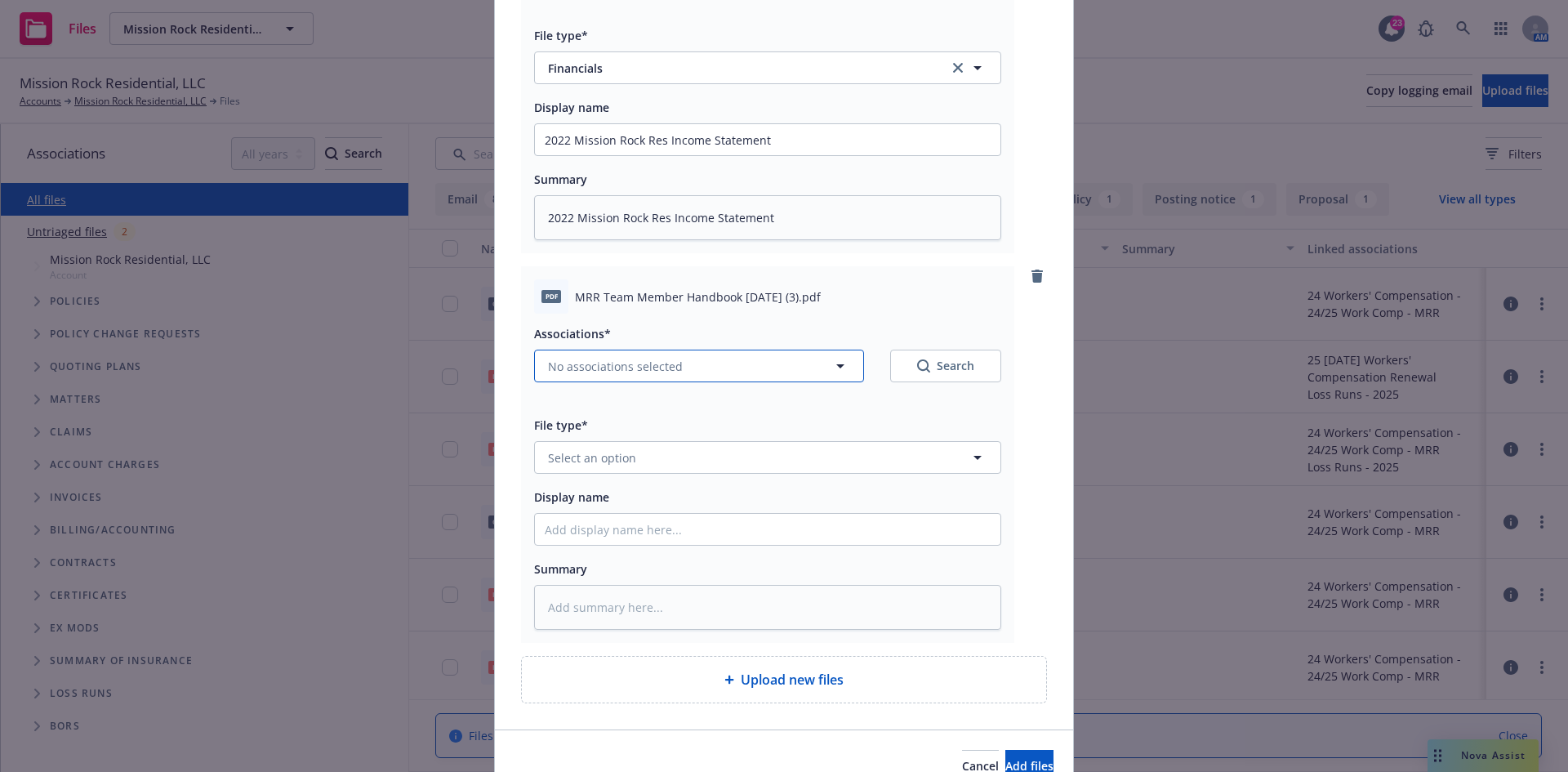
click at [585, 356] on button "No associations selected" at bounding box center [699, 366] width 330 height 32
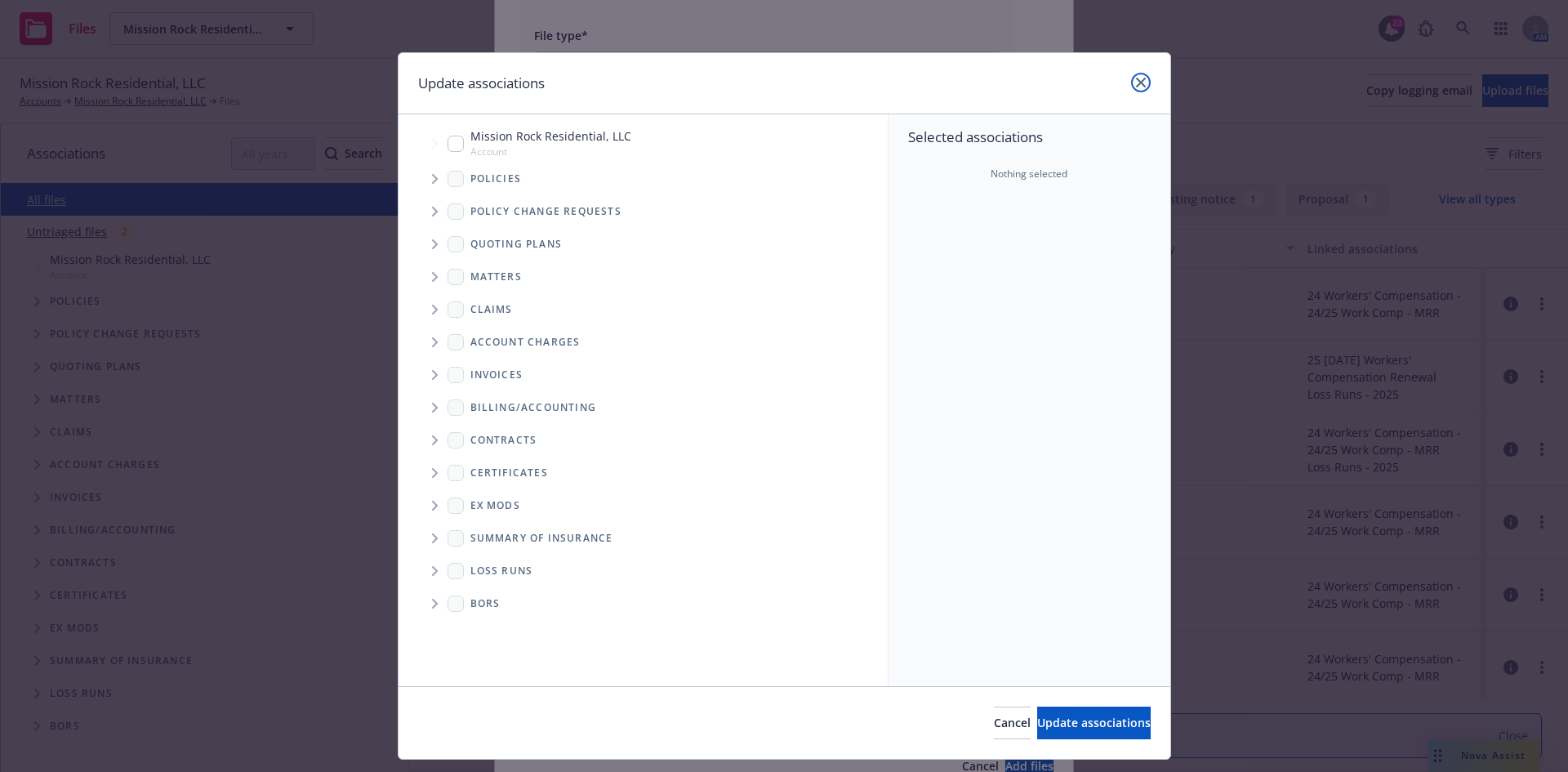
click at [1141, 82] on link "close" at bounding box center [1141, 82] width 20 height 20
type textarea "x"
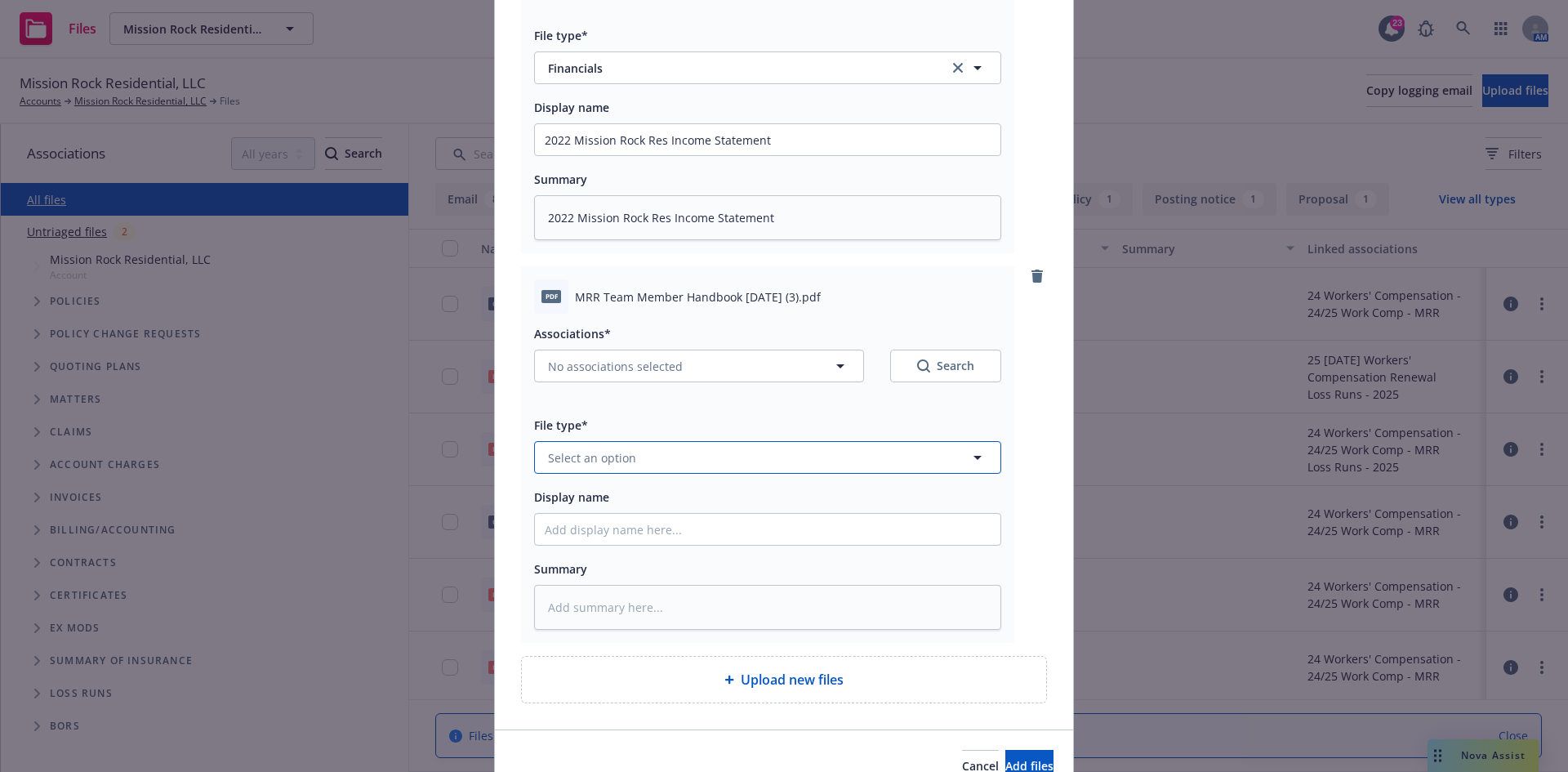
click at [611, 470] on button "Select an option" at bounding box center [768, 458] width 467 height 32
type input "hand"
click at [631, 423] on div "Employee Handbook" at bounding box center [608, 412] width 127 height 24
click at [631, 529] on input "Display name" at bounding box center [768, 529] width 465 height 31
type textarea "x"
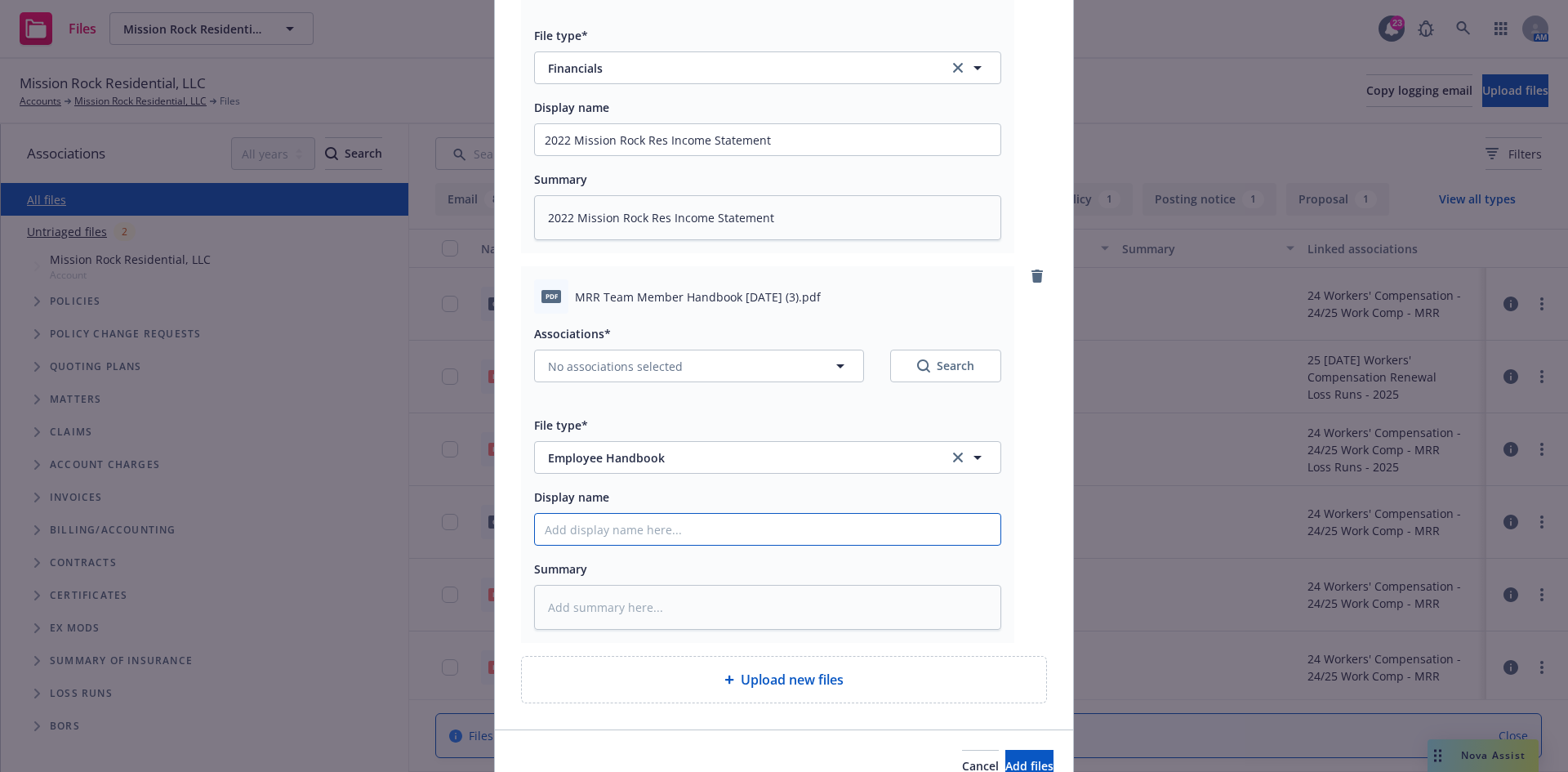
type input "2"
type textarea "x"
type input "24"
type textarea "x"
type input "24-"
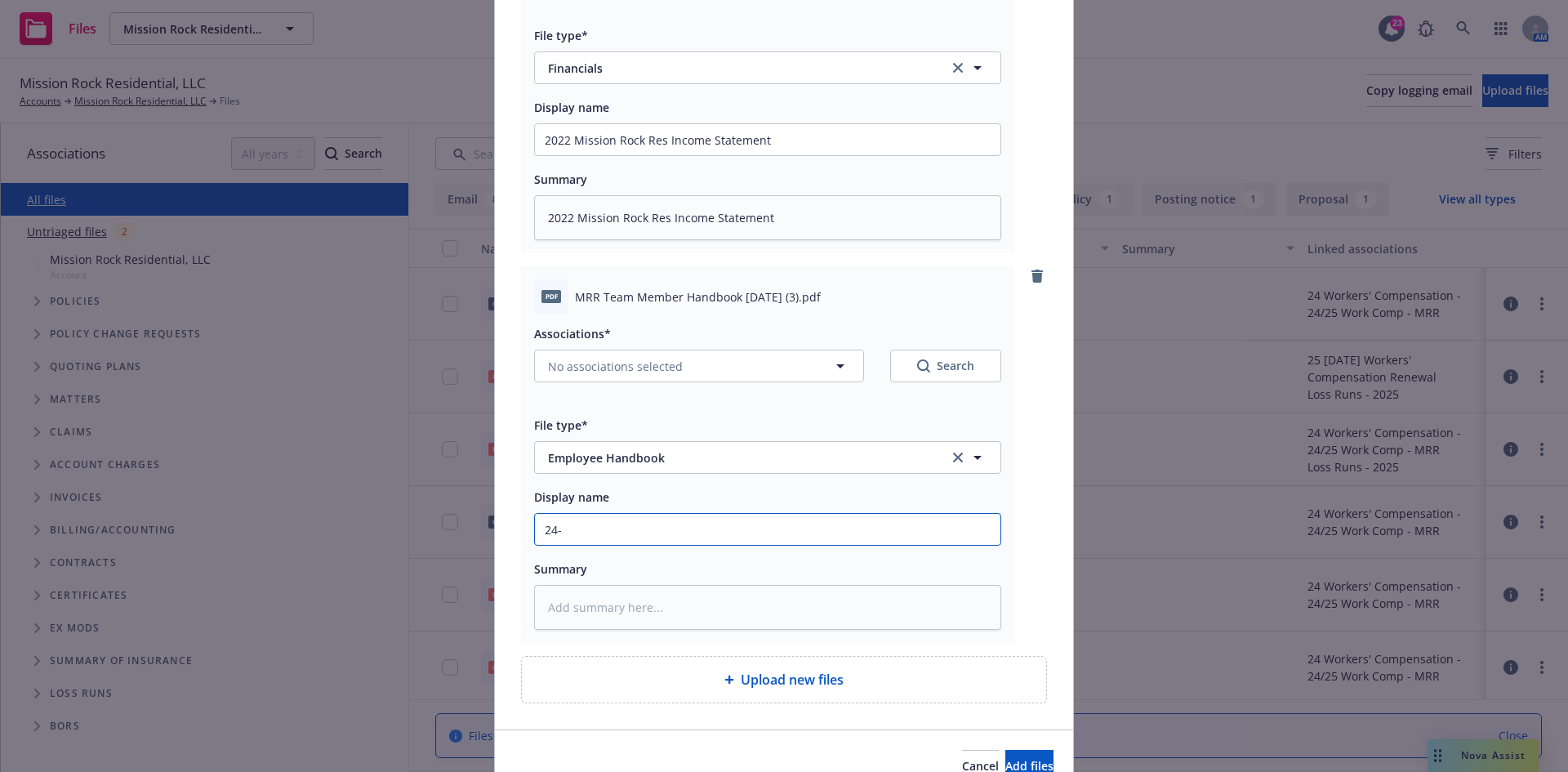
type textarea "x"
type input "24-2"
type textarea "x"
type input "24-25"
type textarea "x"
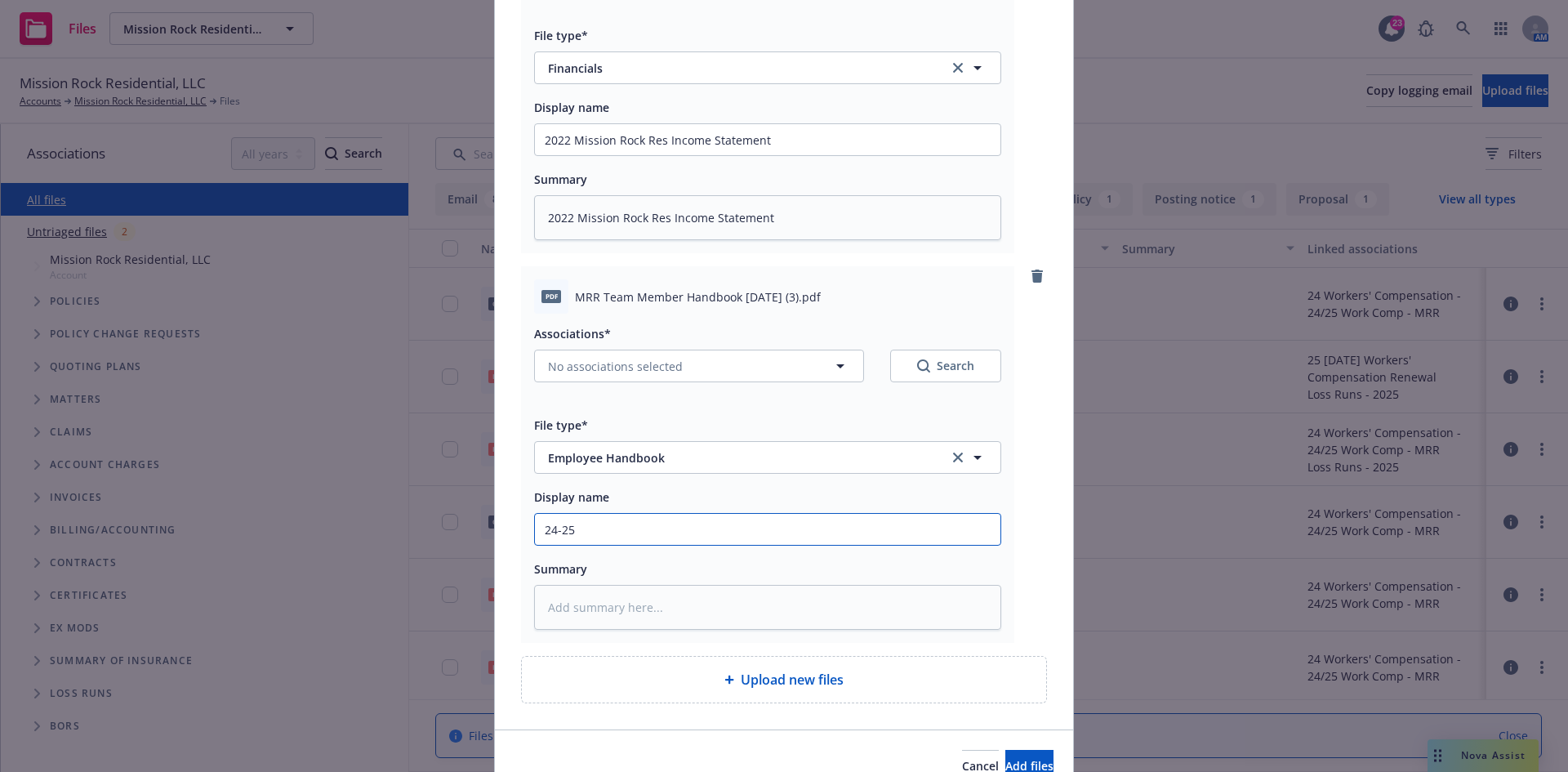
type input "24-25"
type textarea "x"
type input "24-25 M"
type textarea "x"
type input "24-25 MR"
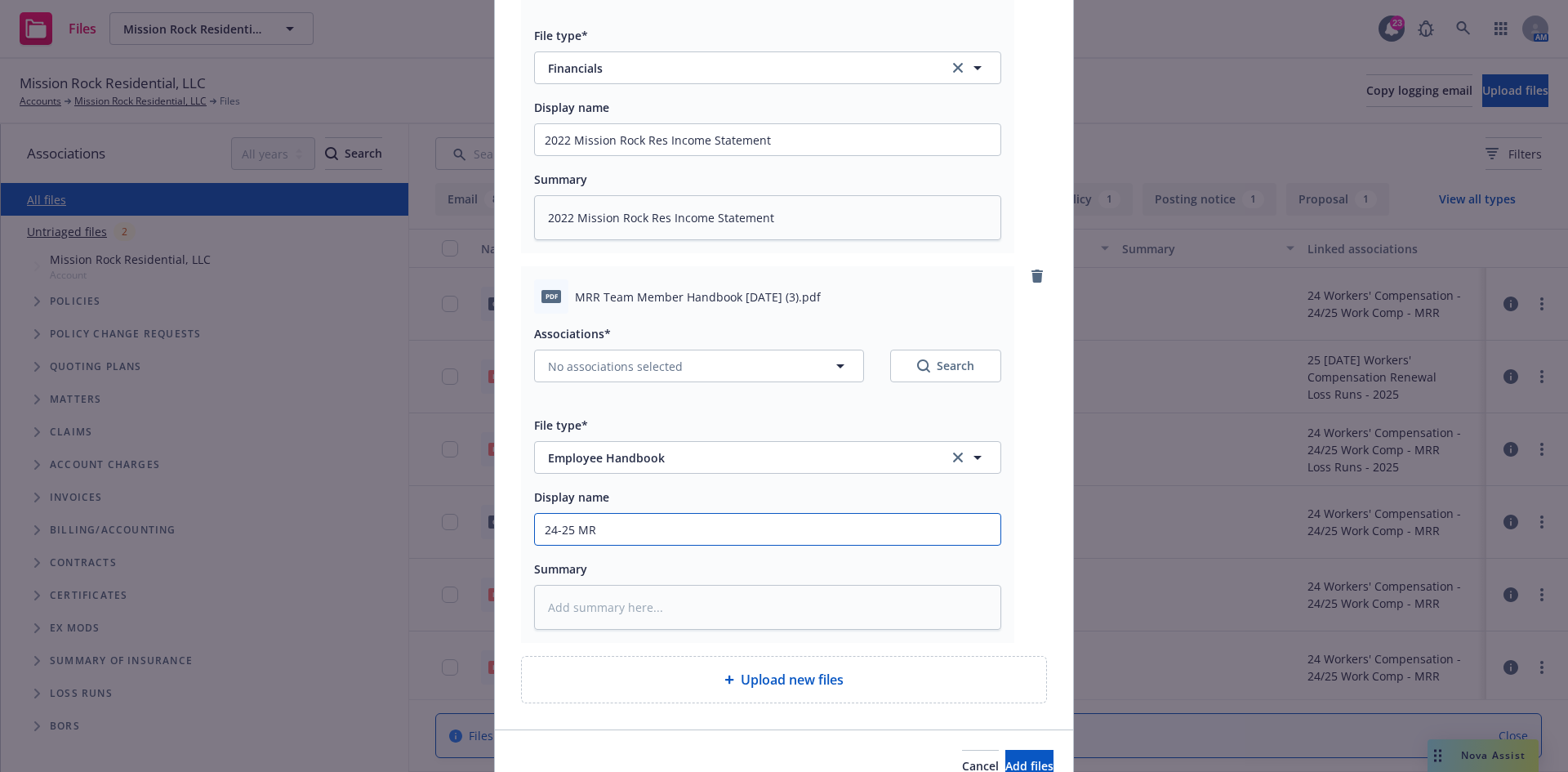
type textarea "x"
type input "24-25 MRR"
type textarea "x"
type input "24-25 MRR"
type textarea "x"
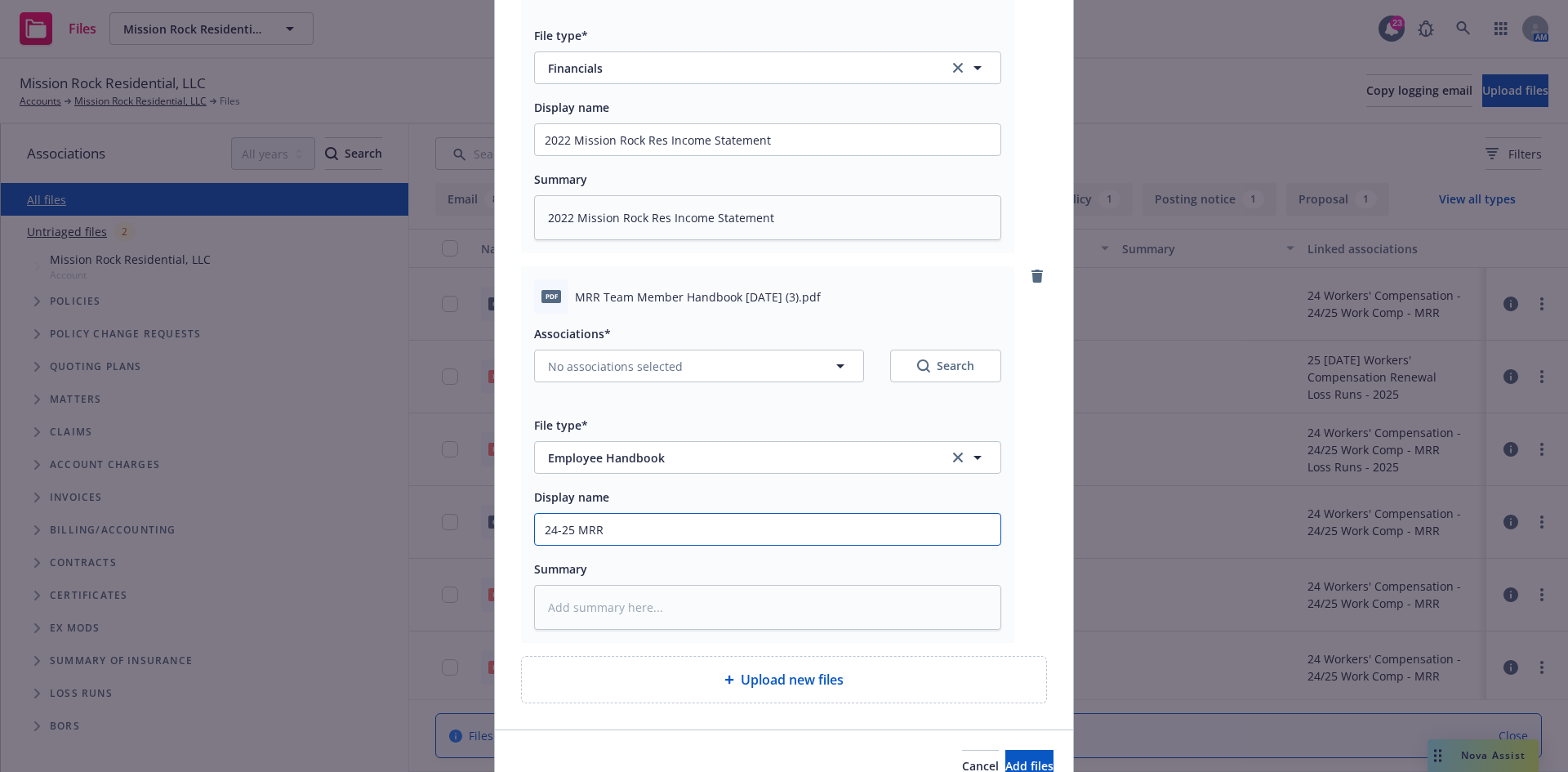
type input "24-25 MRR T"
type textarea "x"
type input "24-25 MRR Te"
type textarea "x"
type input "24-25 MRR Tea"
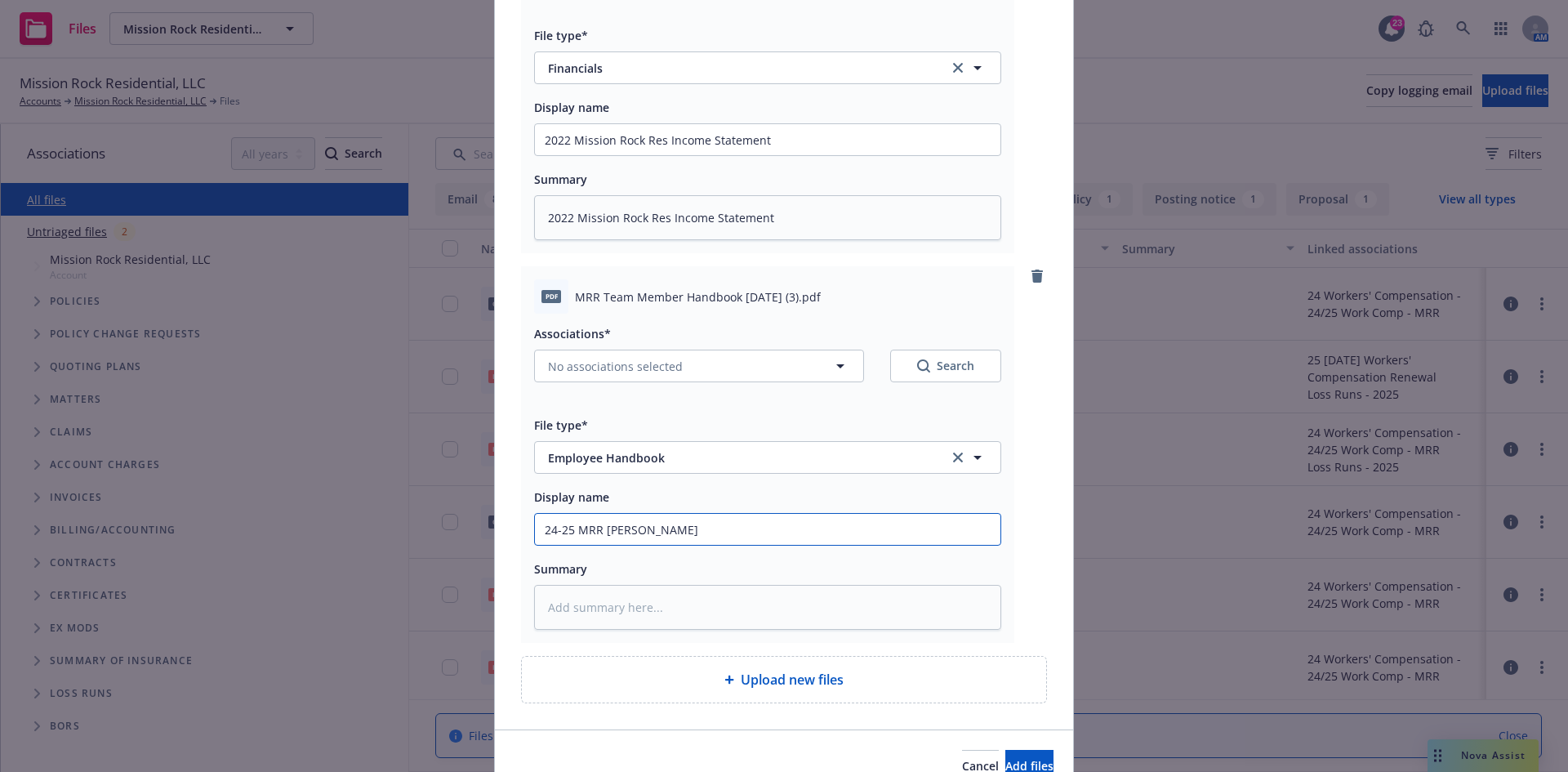
type textarea "x"
type input "24-25 MRR Team"
type textarea "x"
type input "24-25 MRR Team"
type textarea "x"
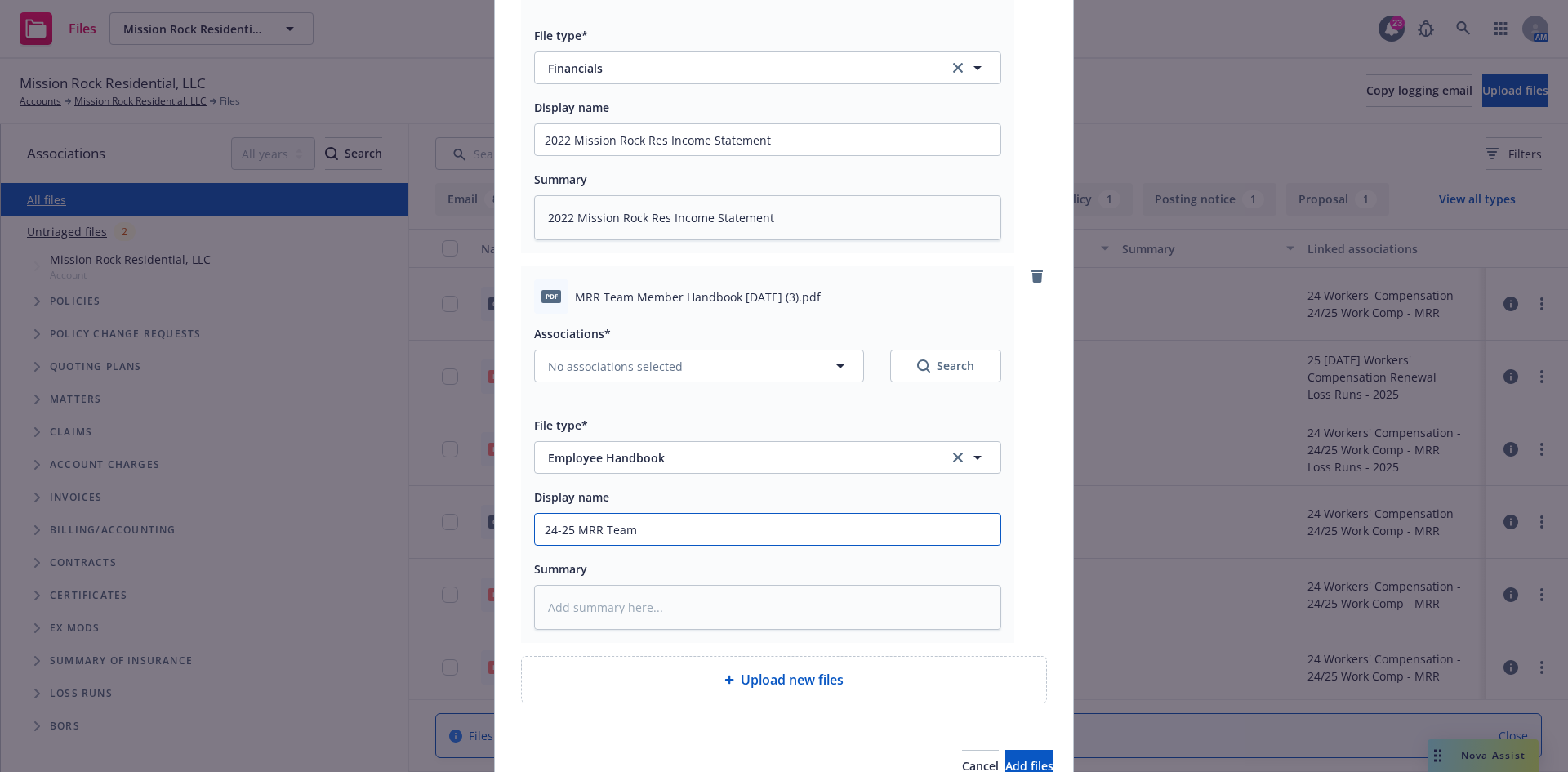
type input "24-25 MRR Team m"
type textarea "x"
type input "24-25 MRR Team me"
type textarea "x"
type input "24-25 MRR Team mem"
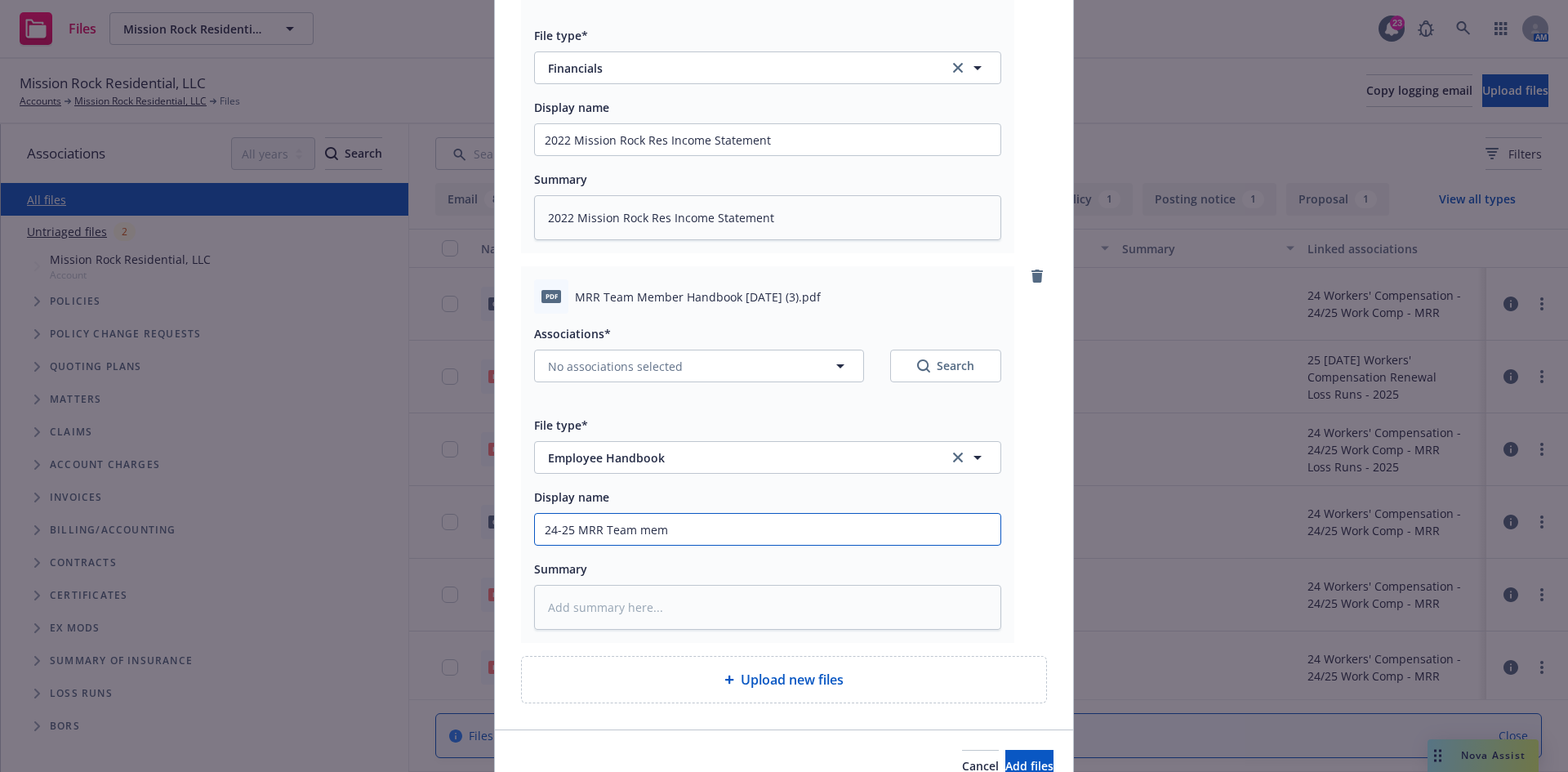
type textarea "x"
type input "24-25 MRR Team membe"
drag, startPoint x: 621, startPoint y: 526, endPoint x: 462, endPoint y: 527, distance: 159.0
click at [462, 527] on div "Add files pdf MRR BS 2022.pdf Associations* No associations selected Search Fil…" at bounding box center [784, 386] width 1568 height 772
click at [644, 615] on textarea at bounding box center [768, 607] width 467 height 45
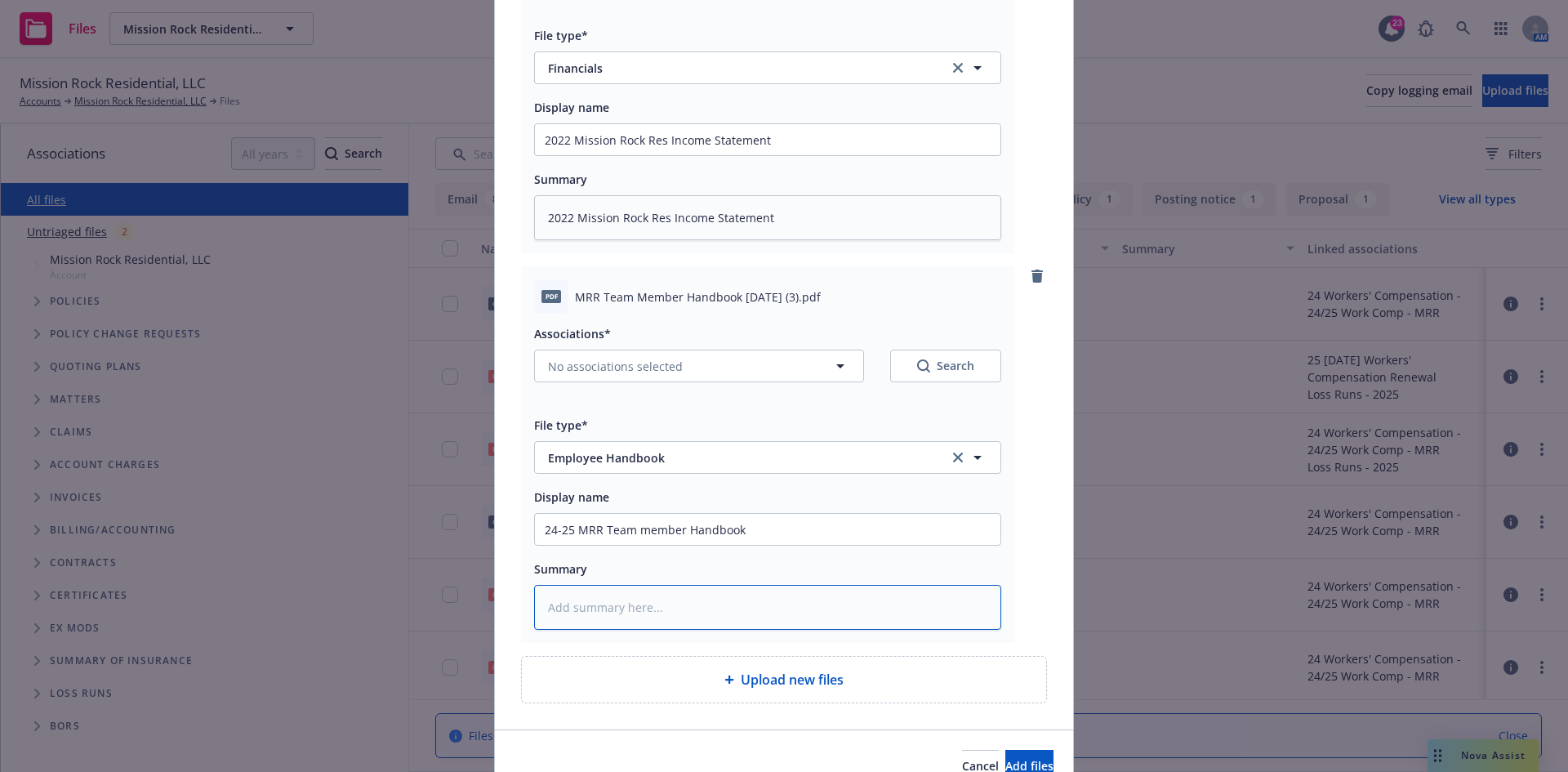
paste textarea "24-25 MRR Team member Handbook"
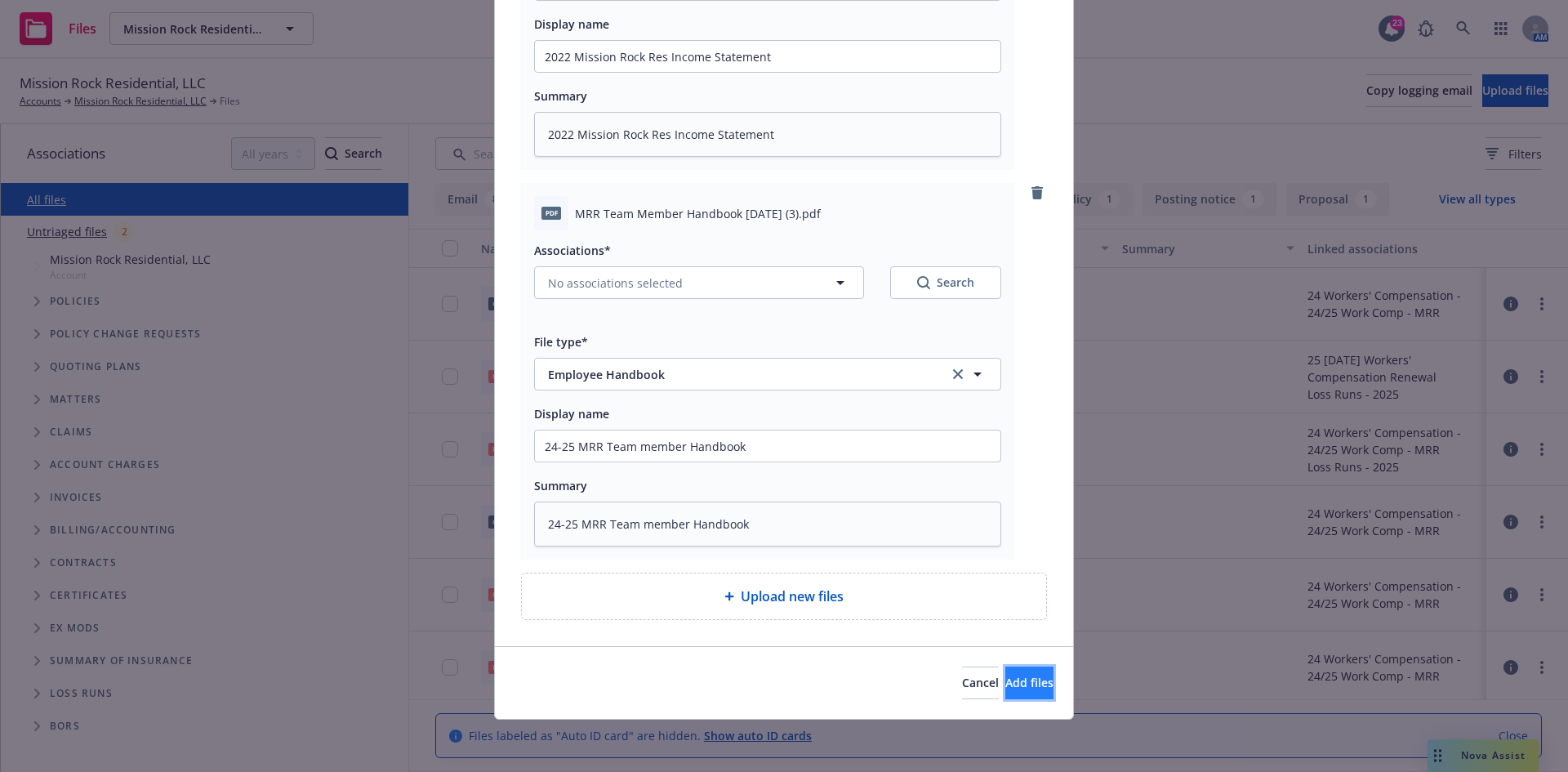
click at [1006, 677] on span "Add files" at bounding box center [1029, 683] width 49 height 15
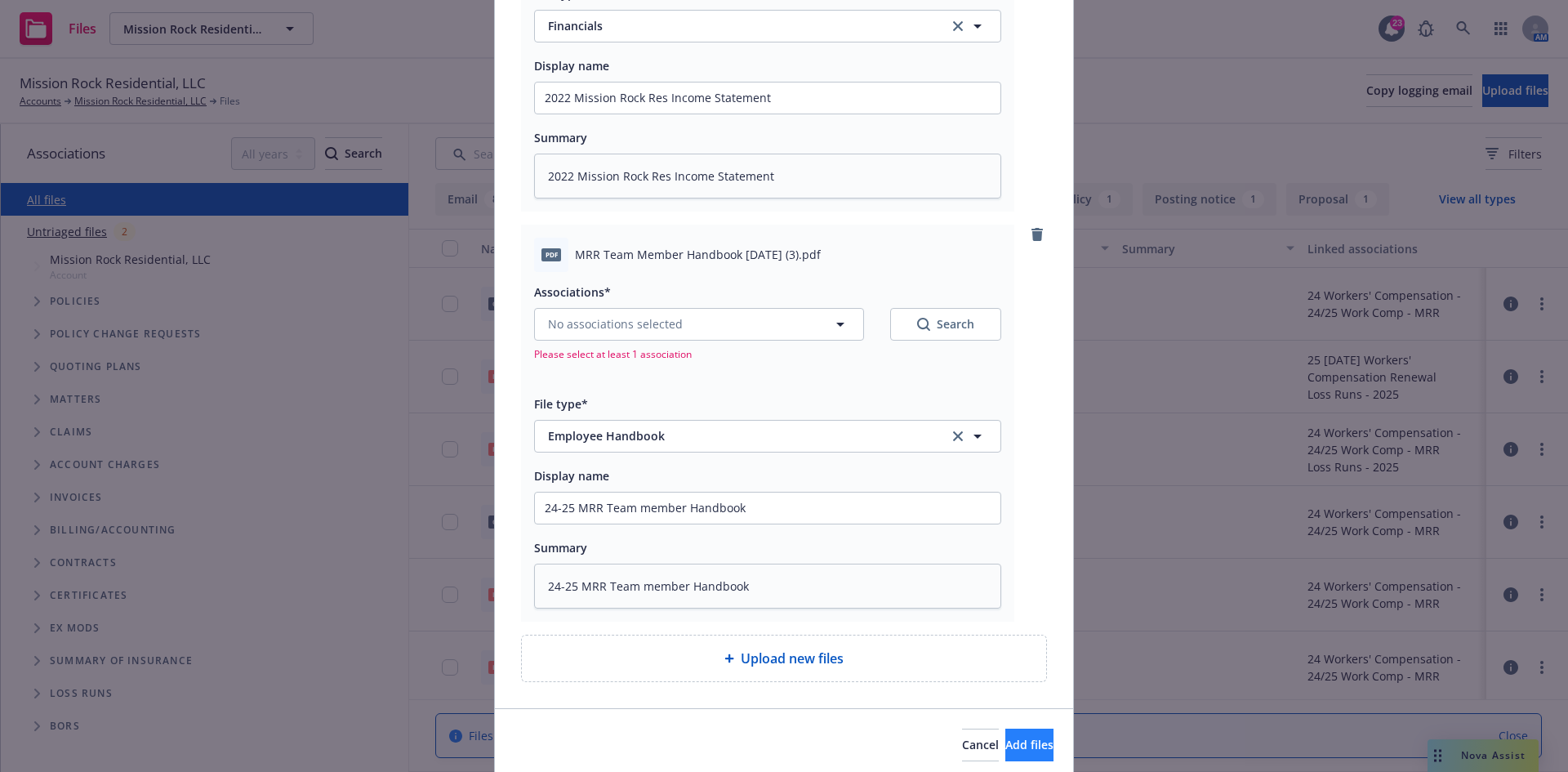
scroll to position [778, 0]
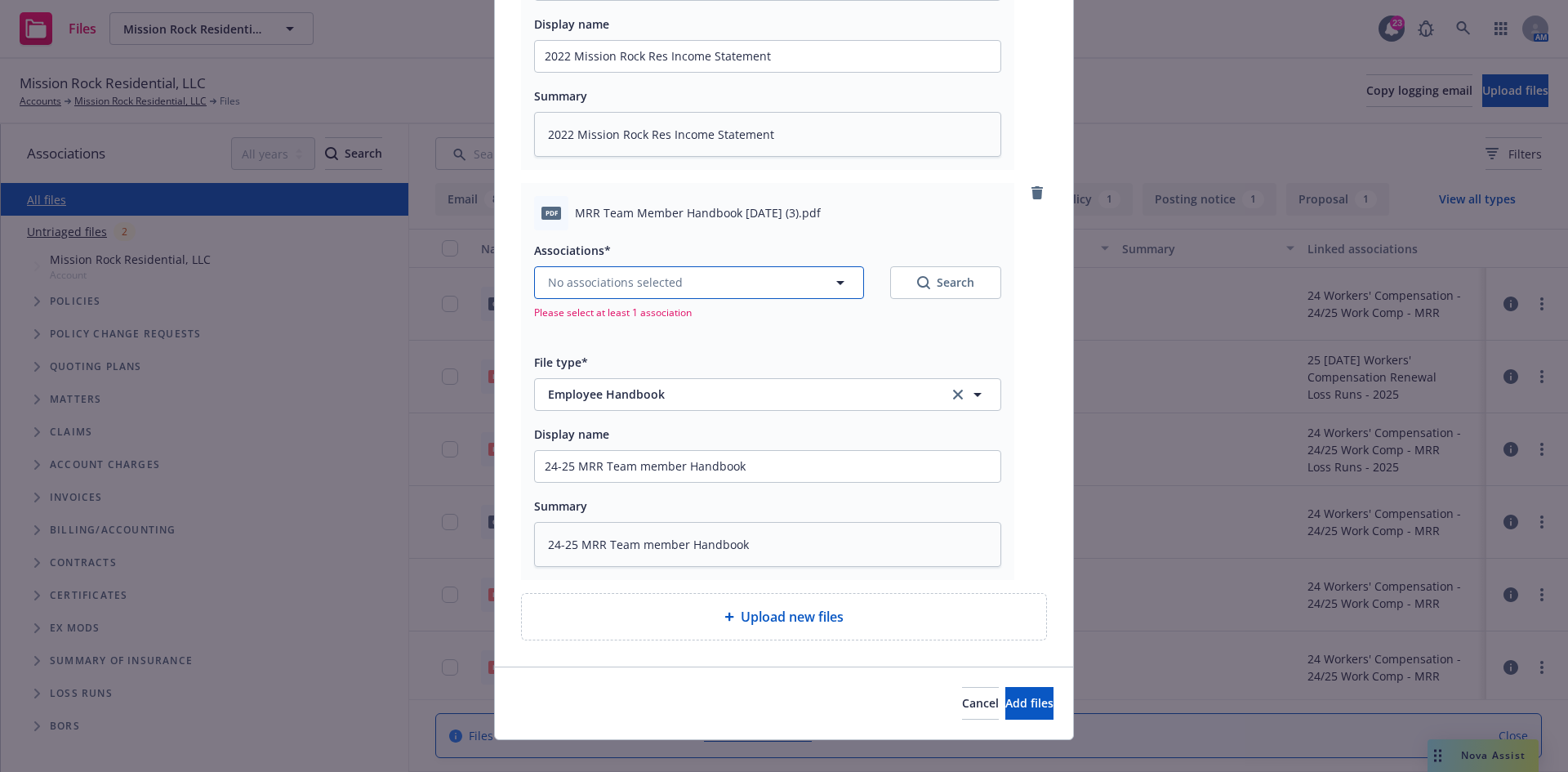
click at [689, 281] on button "No associations selected" at bounding box center [699, 282] width 330 height 32
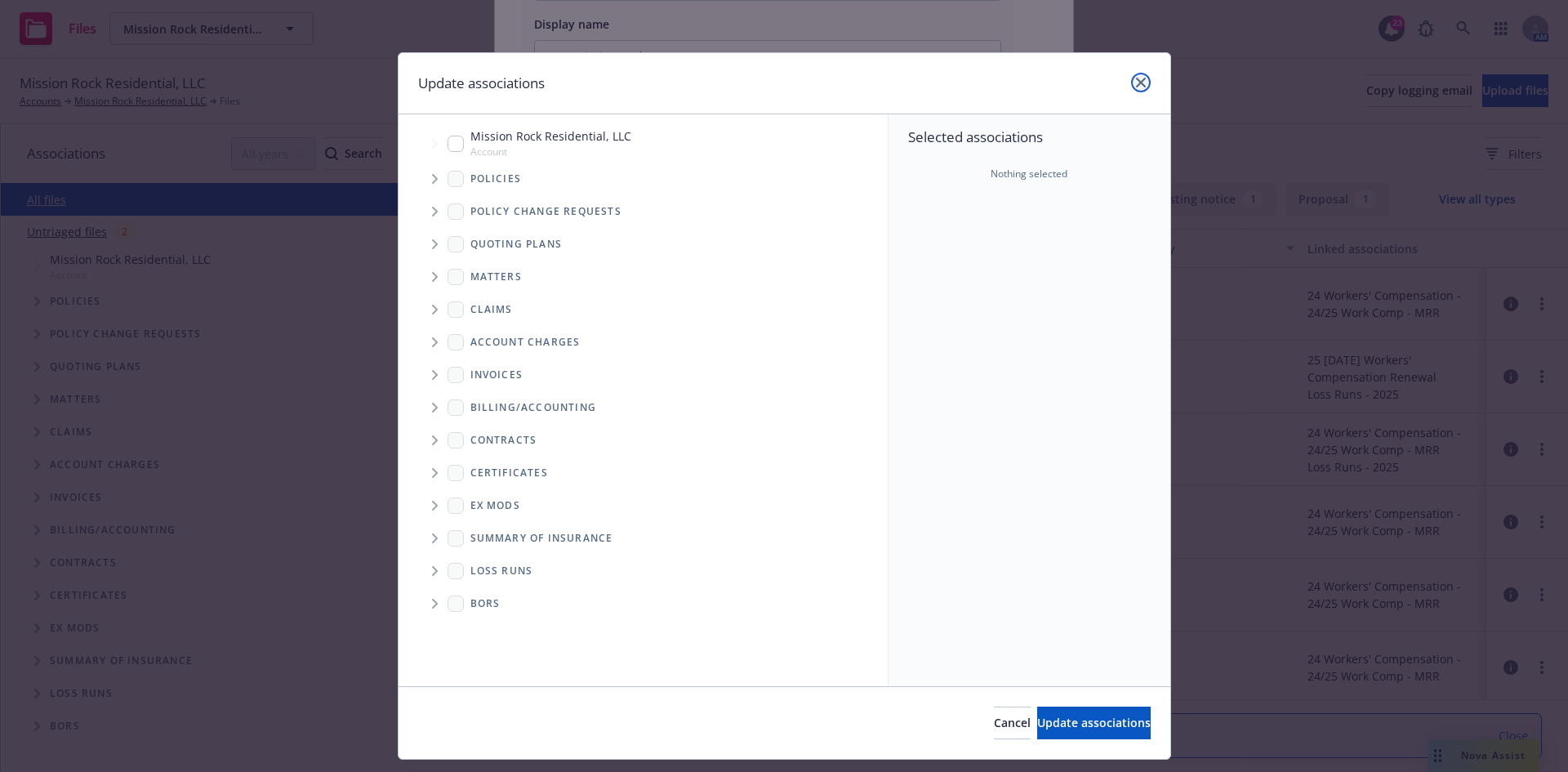
click at [1142, 78] on link "close" at bounding box center [1141, 82] width 20 height 20
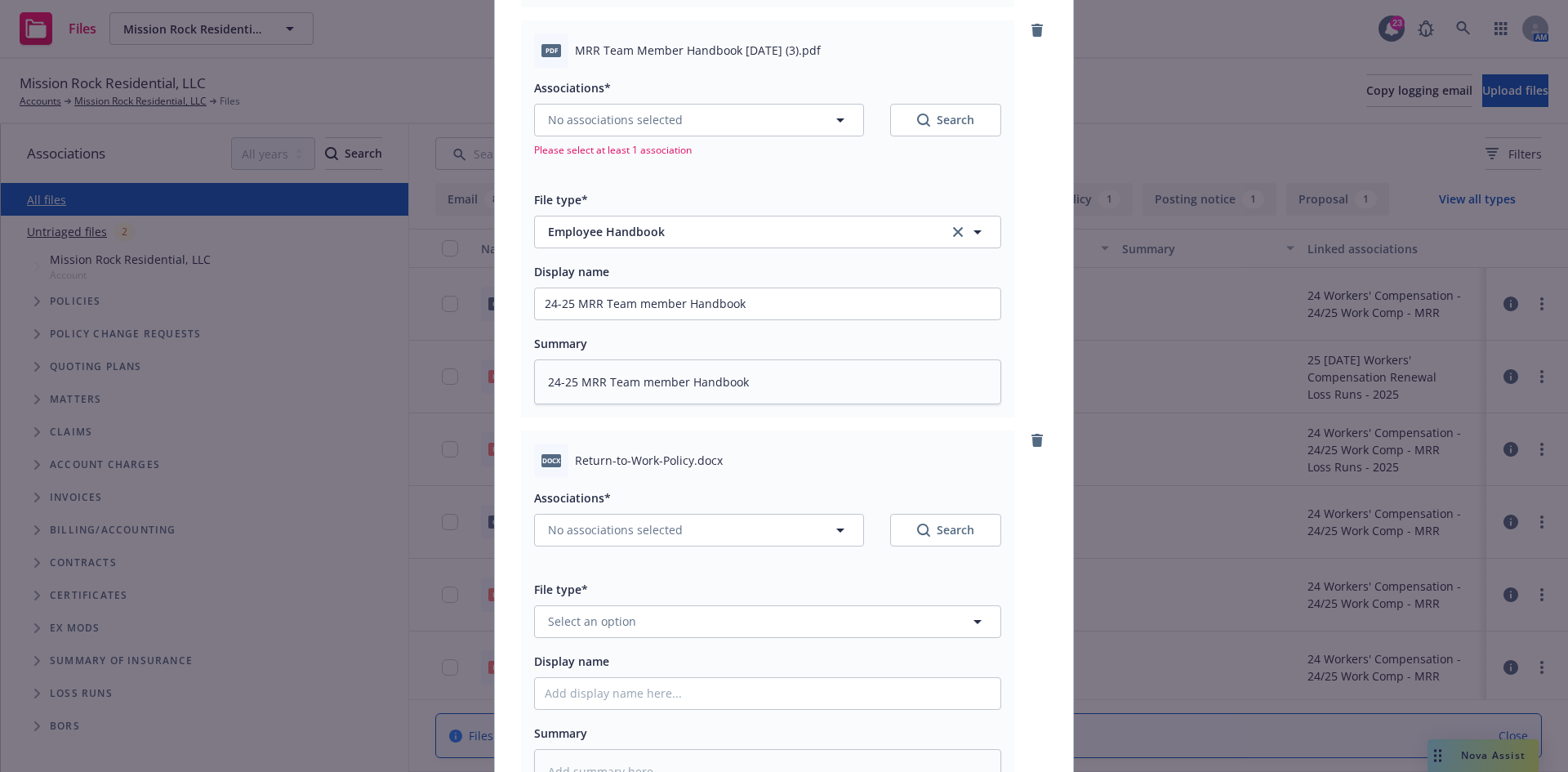
scroll to position [942, 0]
click at [624, 626] on span "Select an option" at bounding box center [592, 620] width 89 height 17
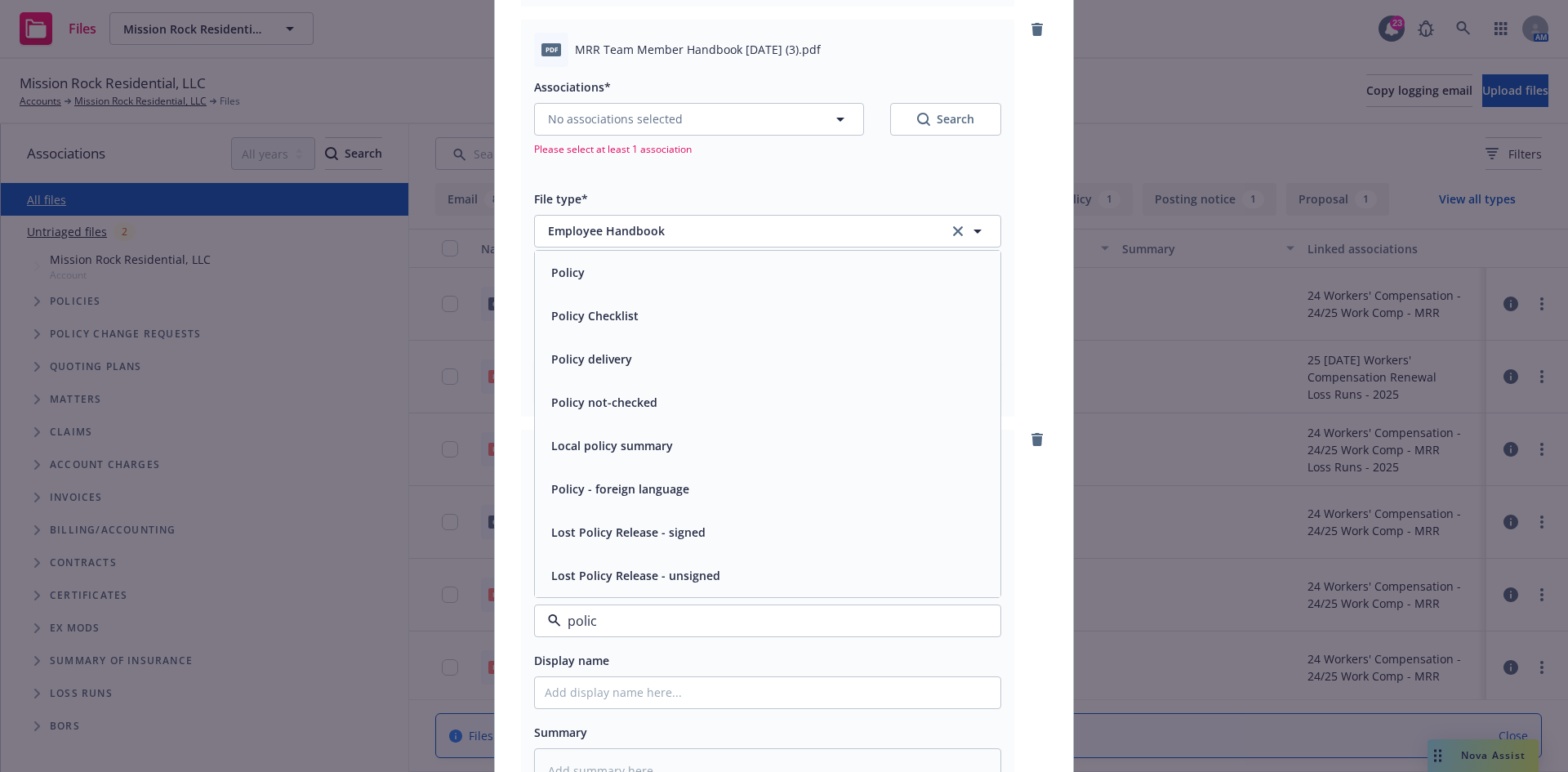
scroll to position [1023, 0]
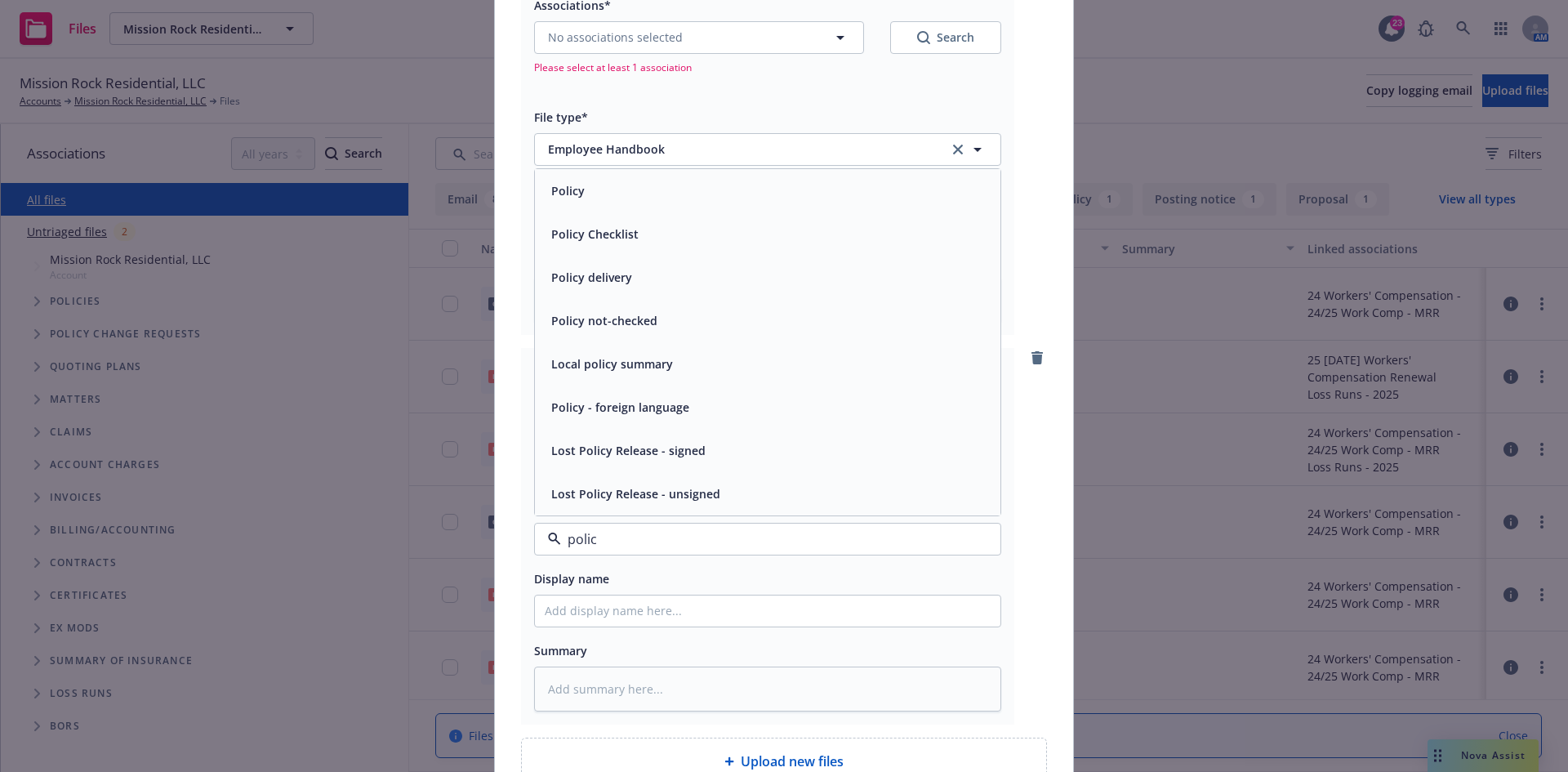
drag, startPoint x: 627, startPoint y: 539, endPoint x: 497, endPoint y: 533, distance: 130.1
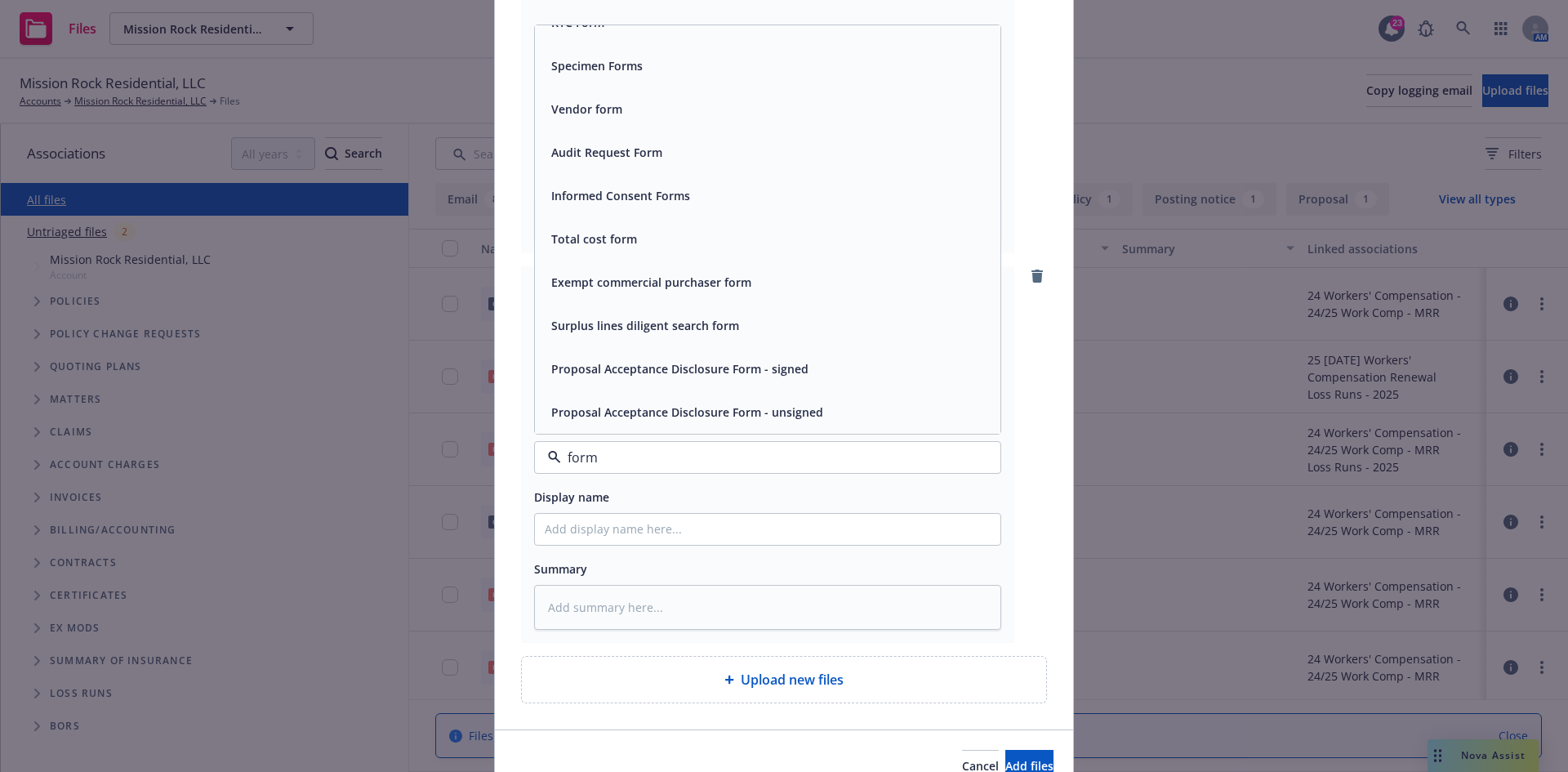
scroll to position [0, 0]
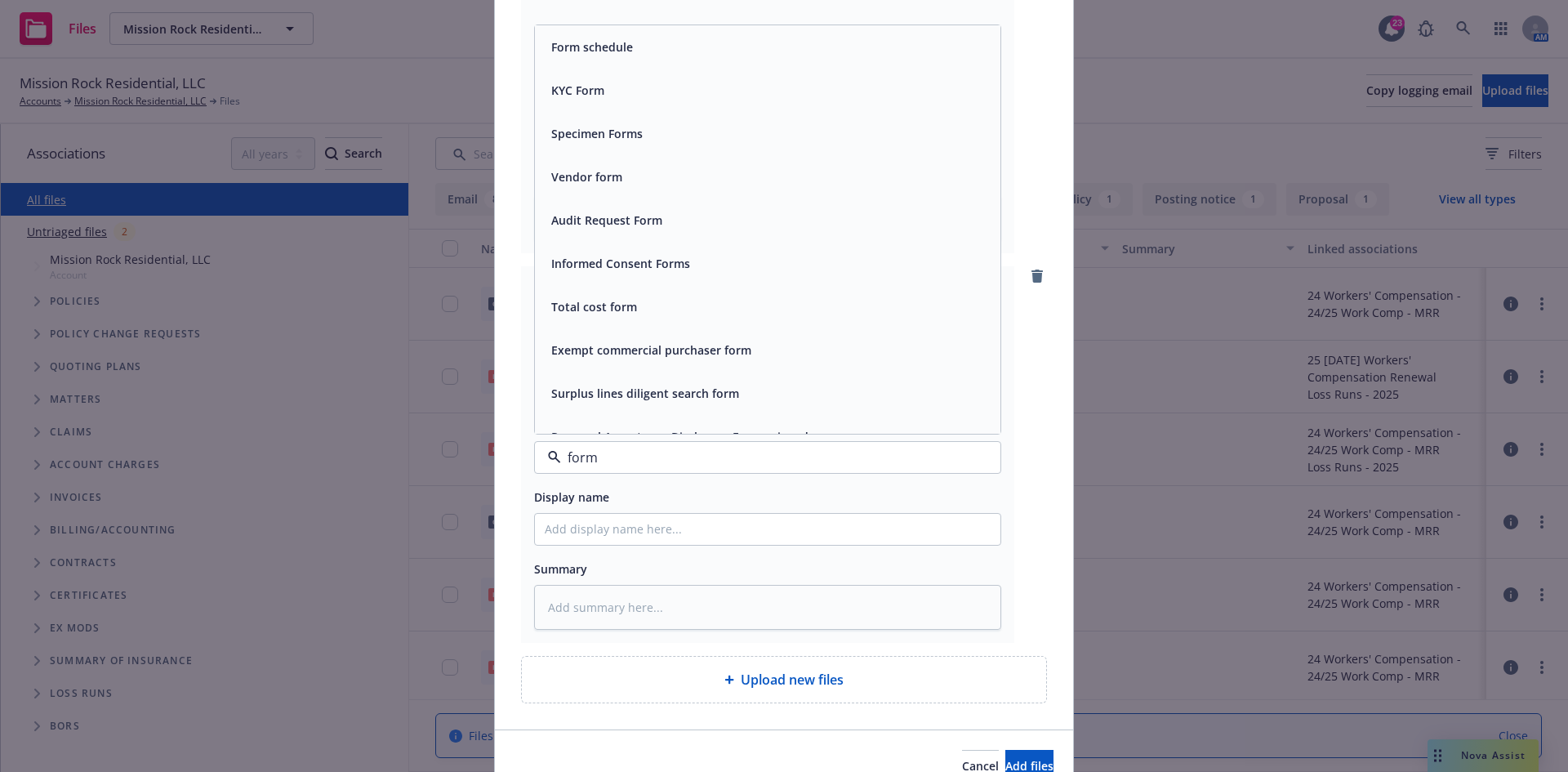
drag, startPoint x: 660, startPoint y: 466, endPoint x: 492, endPoint y: 450, distance: 168.8
click at [635, 668] on div "Upload new files" at bounding box center [784, 680] width 524 height 46
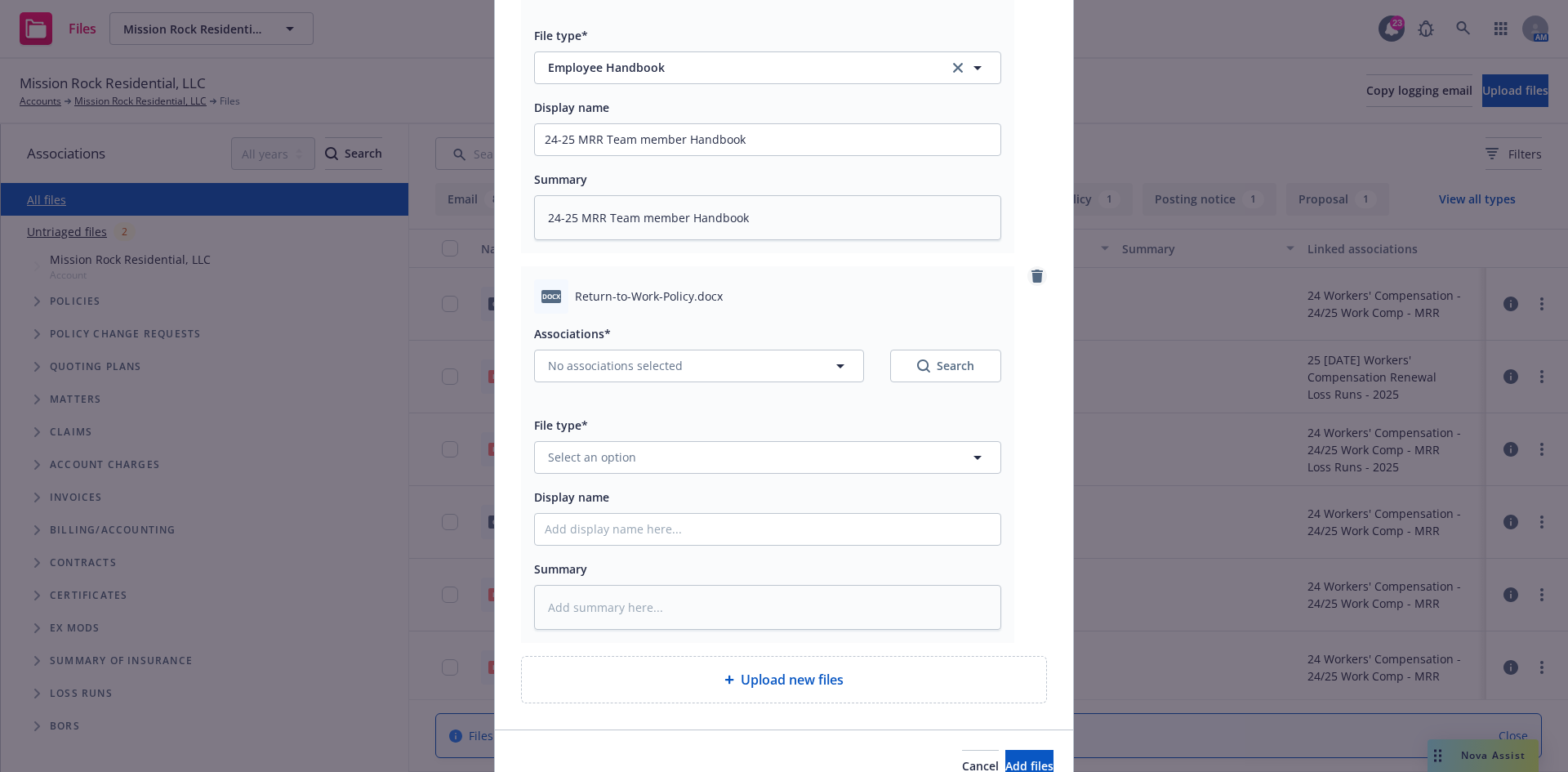
click at [1032, 281] on icon "remove" at bounding box center [1037, 275] width 11 height 13
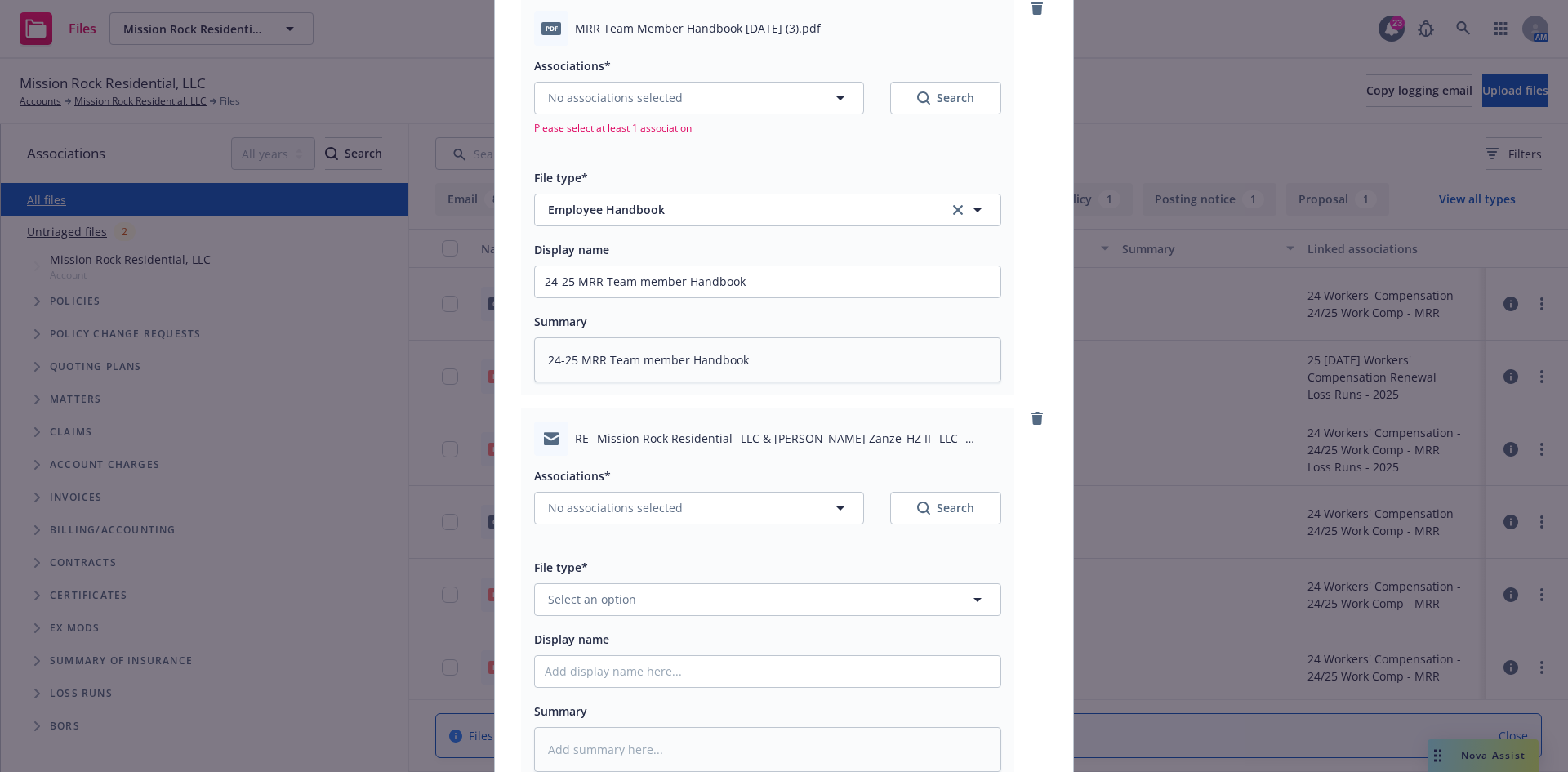
scroll to position [943, 0]
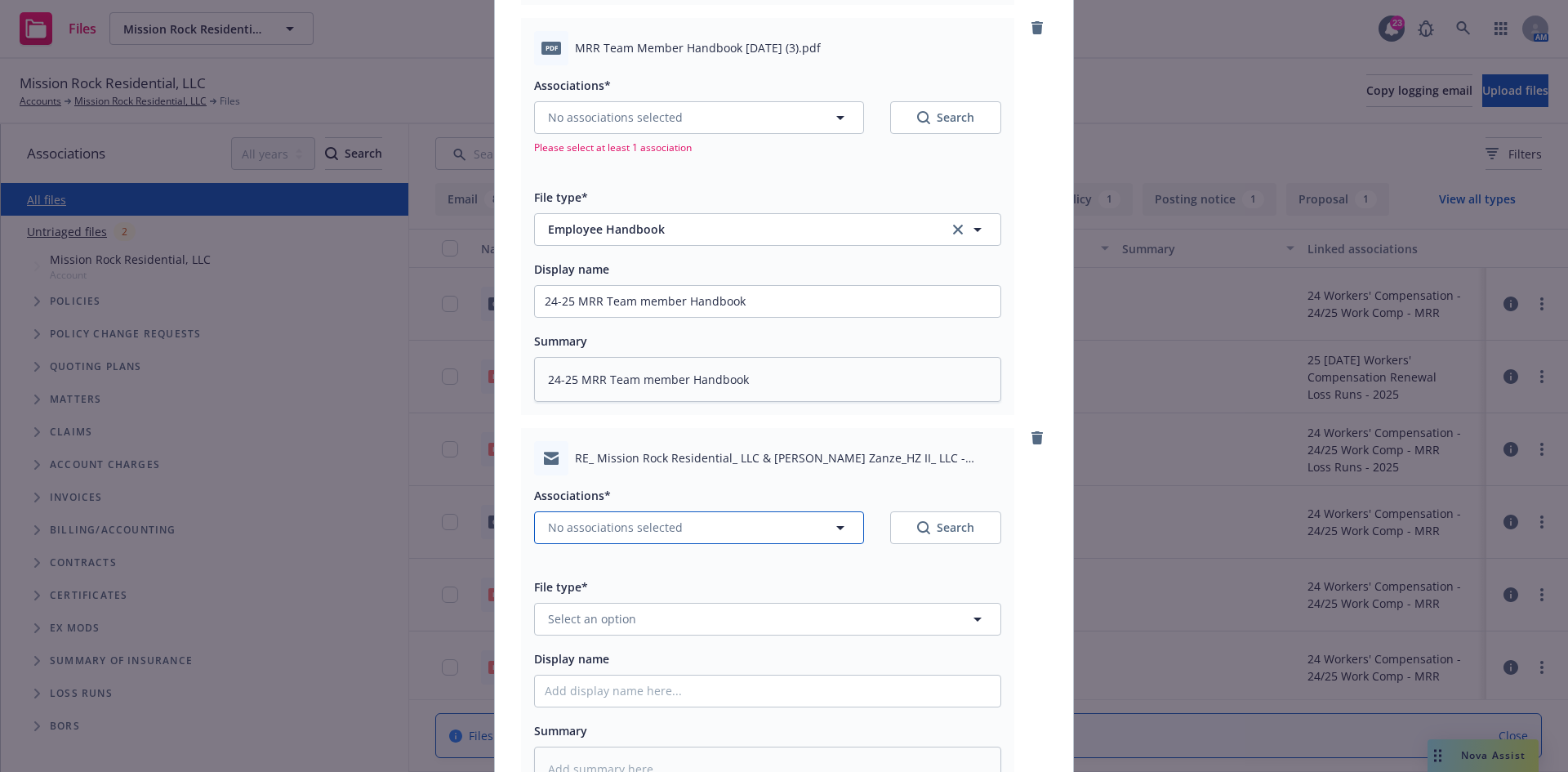
click at [664, 522] on span "No associations selected" at bounding box center [615, 527] width 135 height 17
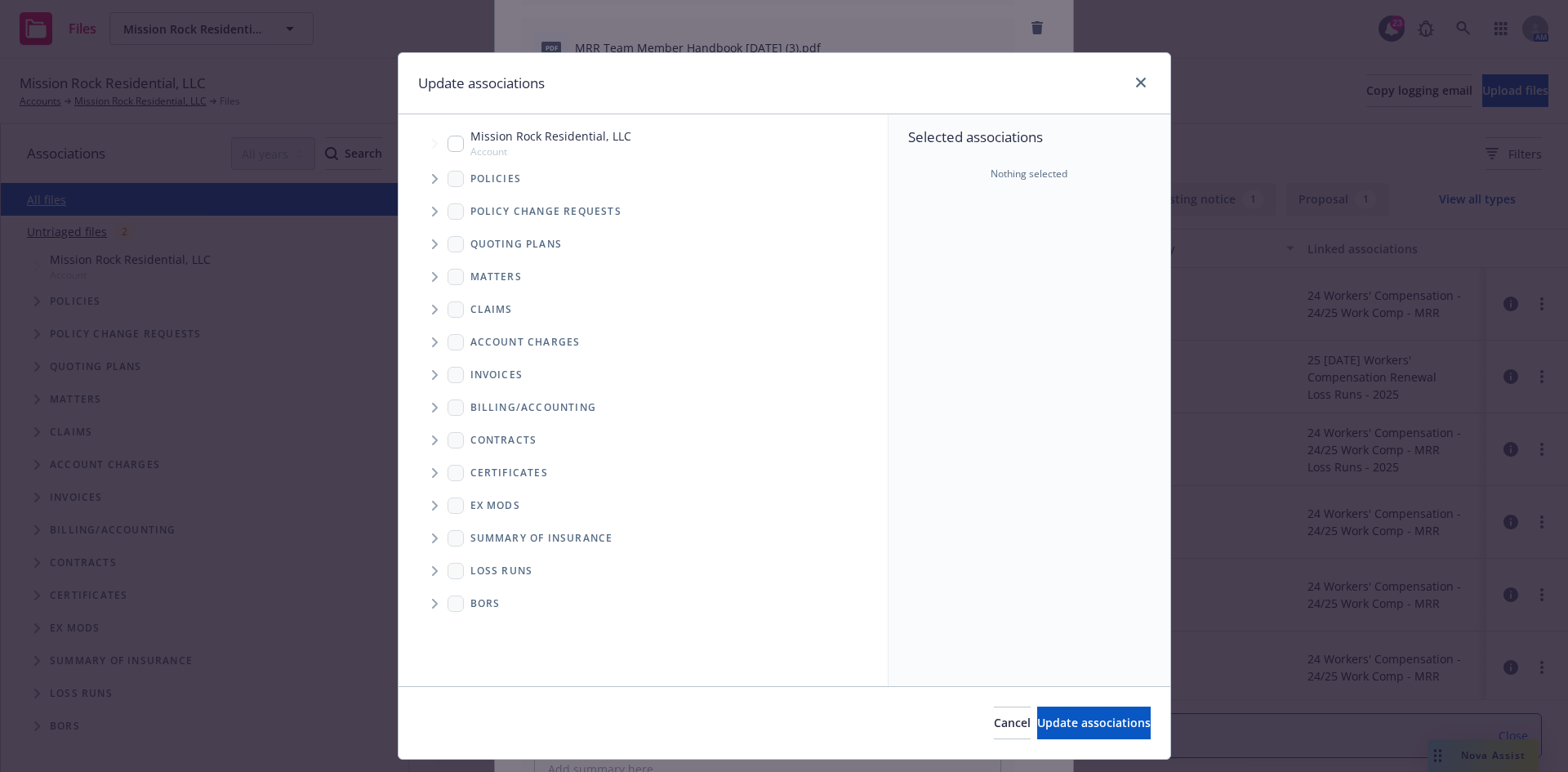
click at [430, 238] on span "Tree Example" at bounding box center [435, 244] width 26 height 26
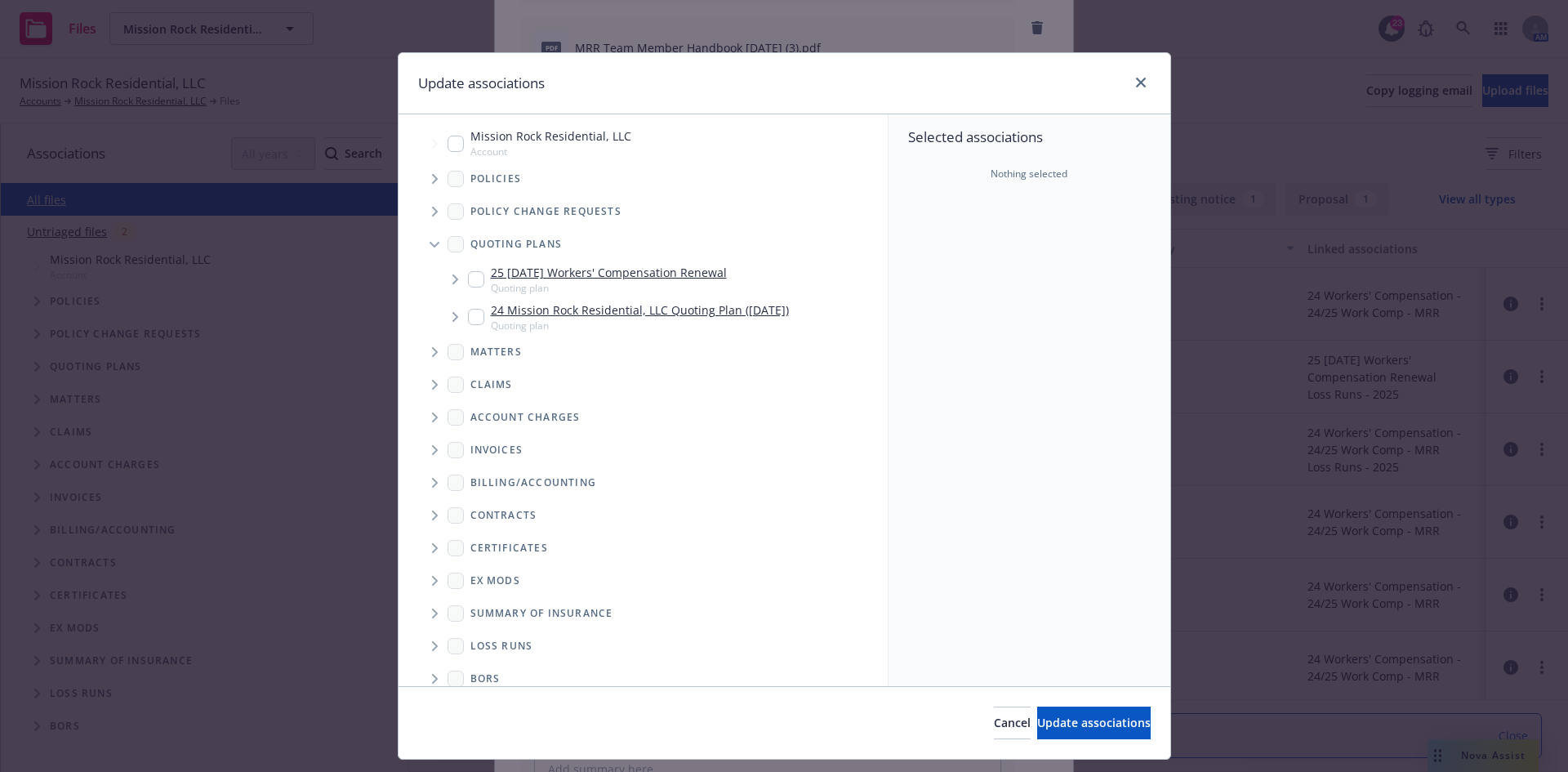
click at [443, 316] on span "Tree Example" at bounding box center [455, 317] width 26 height 26
click at [463, 349] on span "Tree Example" at bounding box center [476, 352] width 26 height 26
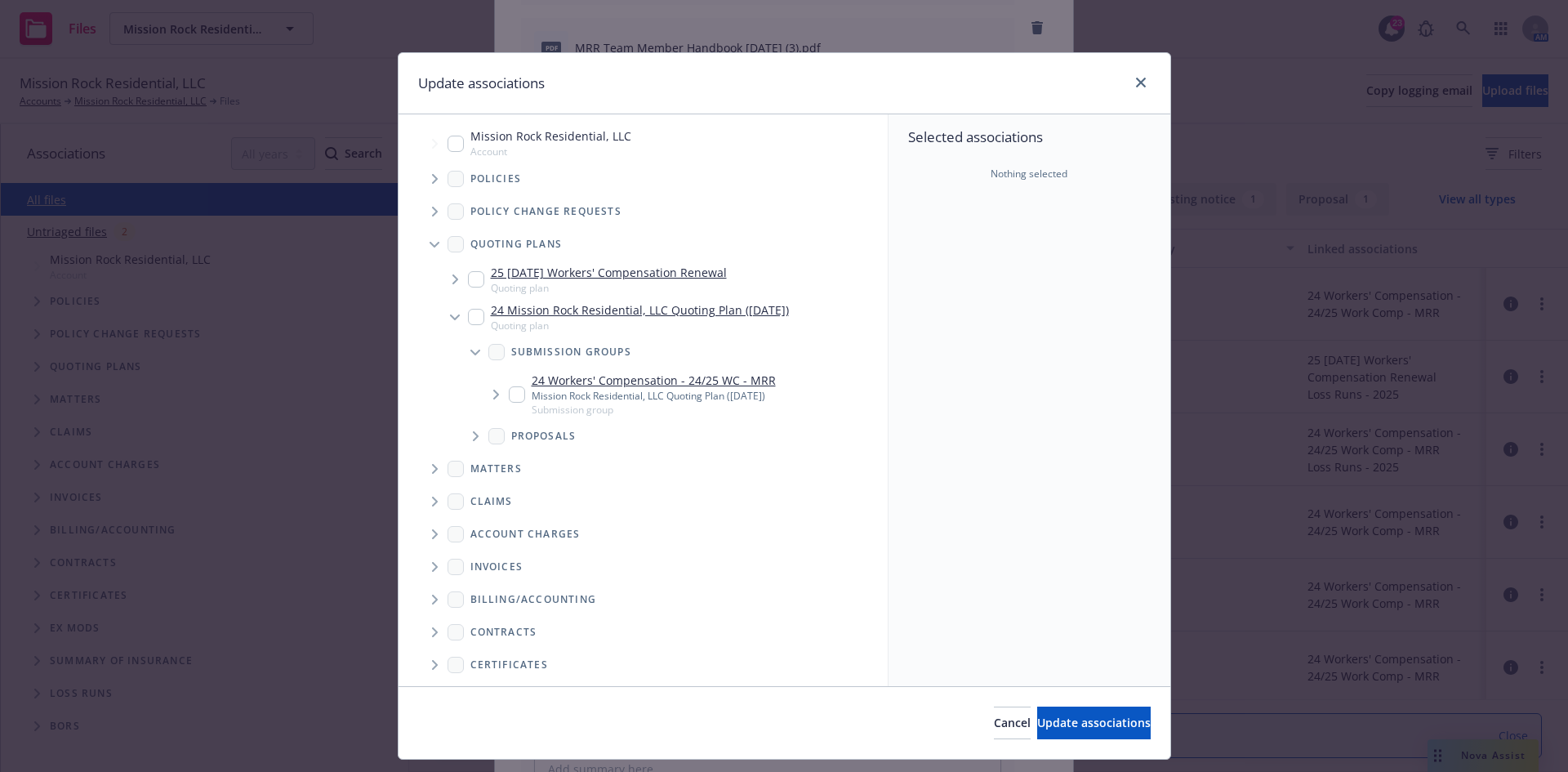
click at [493, 392] on icon "Tree Example" at bounding box center [496, 395] width 6 height 10
click at [511, 429] on span "Tree Example" at bounding box center [516, 436] width 26 height 26
click at [534, 487] on icon "Tree Example" at bounding box center [538, 486] width 7 height 10
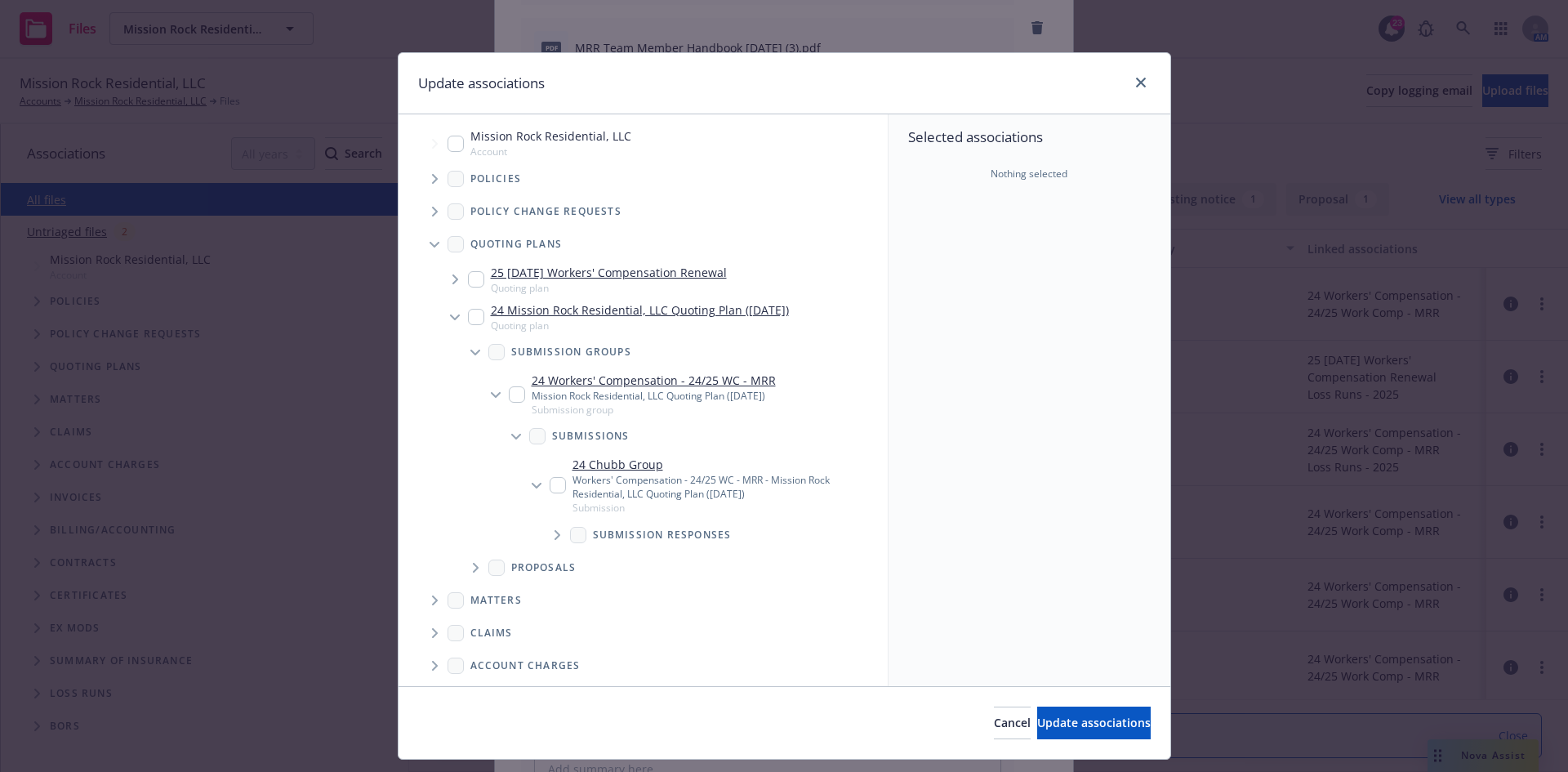
click at [556, 541] on span "Tree Example" at bounding box center [556, 535] width 26 height 26
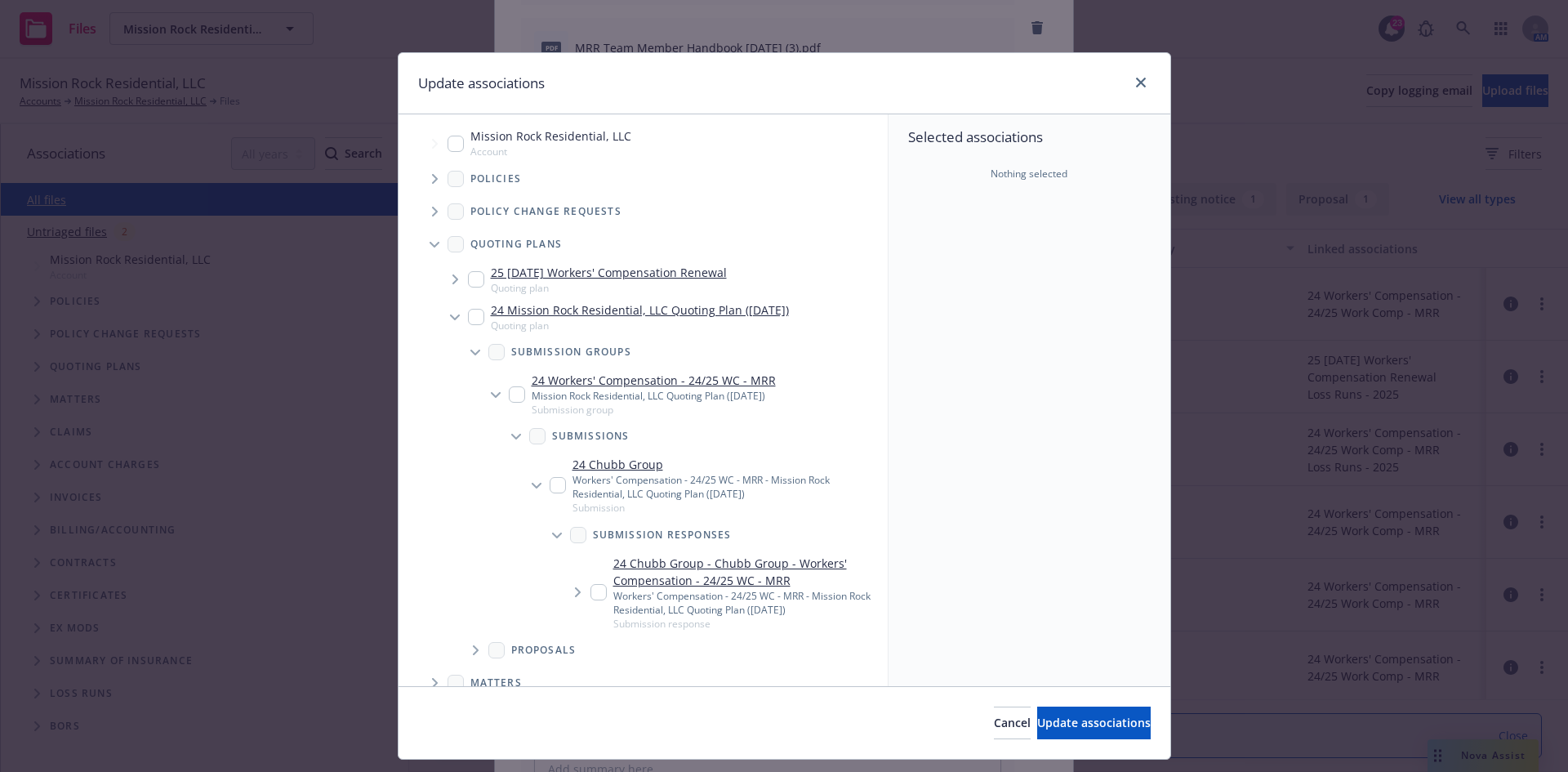
drag, startPoint x: 463, startPoint y: 316, endPoint x: 469, endPoint y: 286, distance: 30.6
click at [468, 314] on input "Tree Example" at bounding box center [476, 316] width 16 height 16
click at [469, 274] on input "Tree Example" at bounding box center [476, 279] width 16 height 16
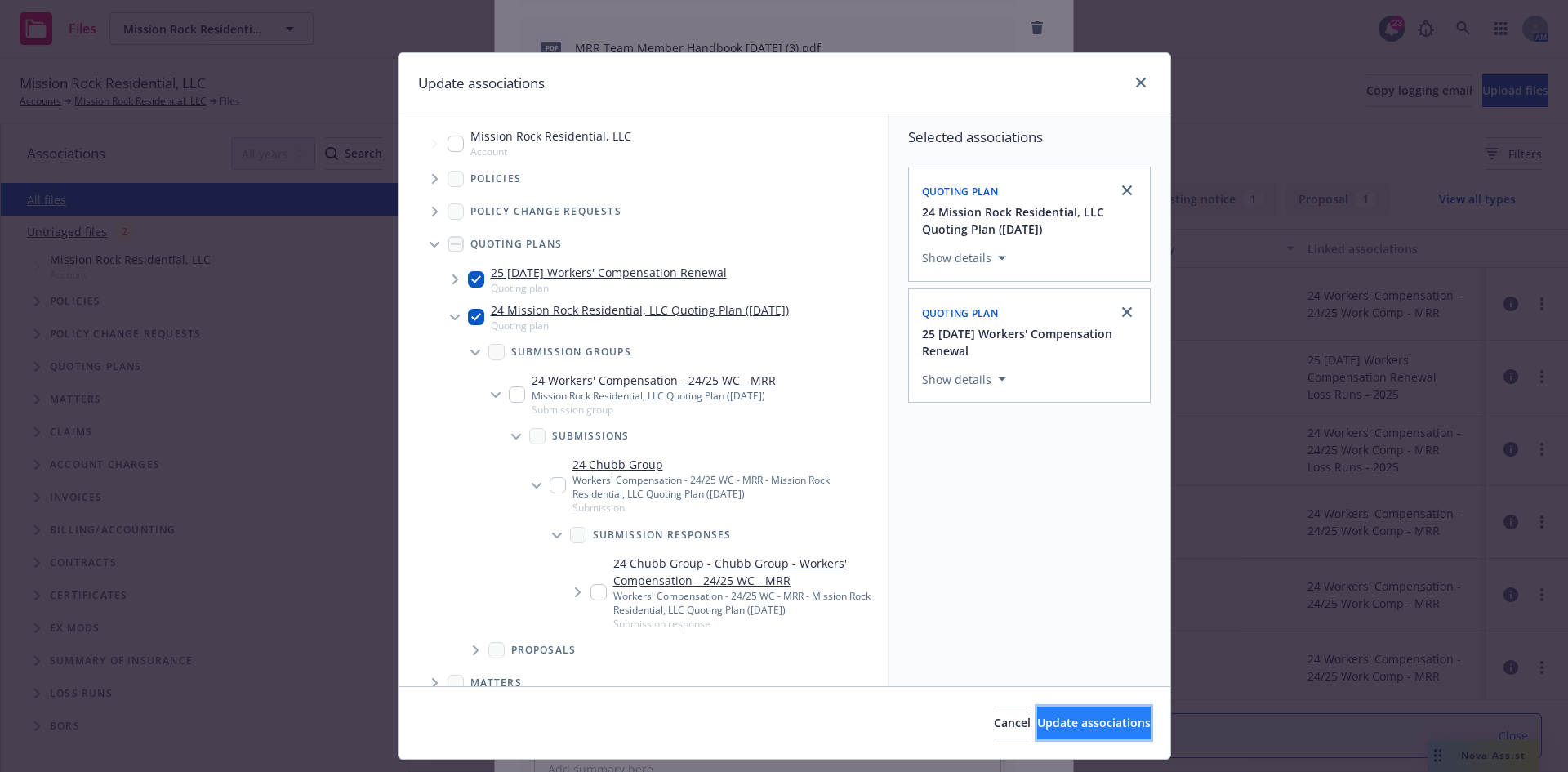
click at [1037, 723] on span "Update associations" at bounding box center [1093, 723] width 113 height 15
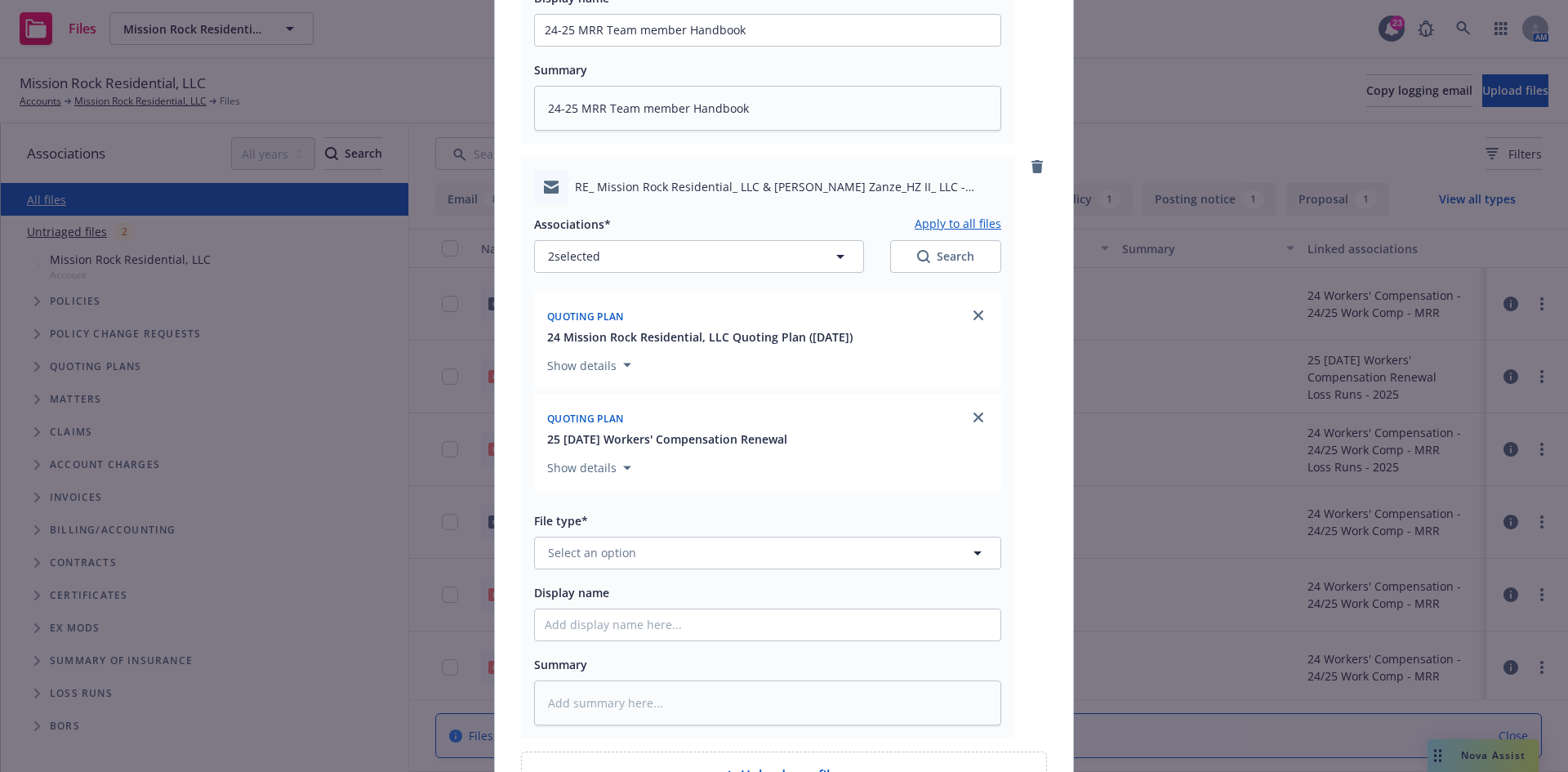
scroll to position [1270, 0]
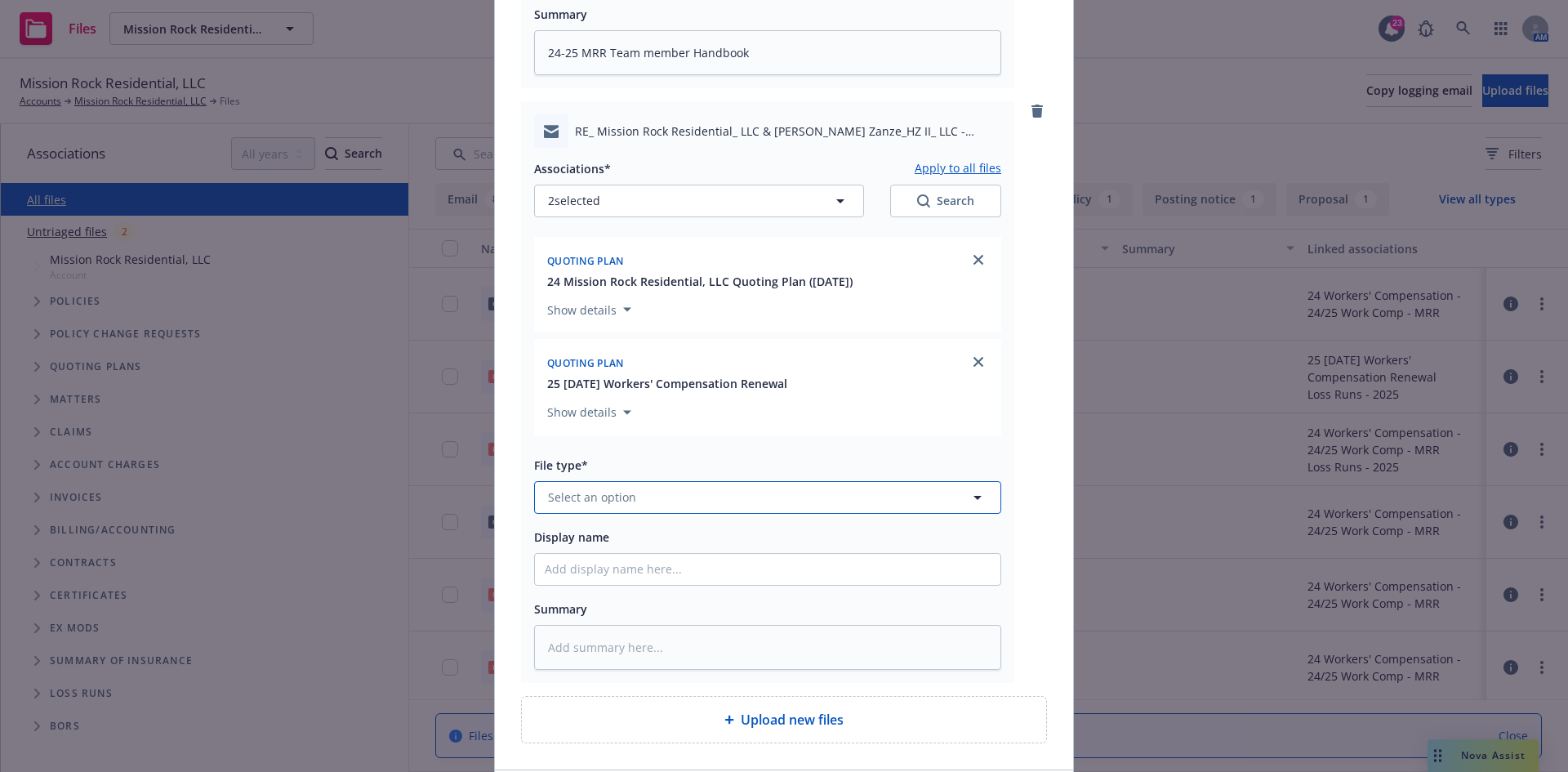
click at [648, 493] on button "Select an option" at bounding box center [768, 498] width 467 height 32
drag, startPoint x: 606, startPoint y: 496, endPoint x: 470, endPoint y: 493, distance: 136.0
click at [470, 493] on div "Add files pdf MRR BS 2022.pdf Associations* No associations selected Search Ple…" at bounding box center [784, 386] width 1568 height 772
click at [591, 357] on span "Submission" at bounding box center [584, 366] width 65 height 17
click at [592, 563] on input "Display name" at bounding box center [768, 569] width 465 height 31
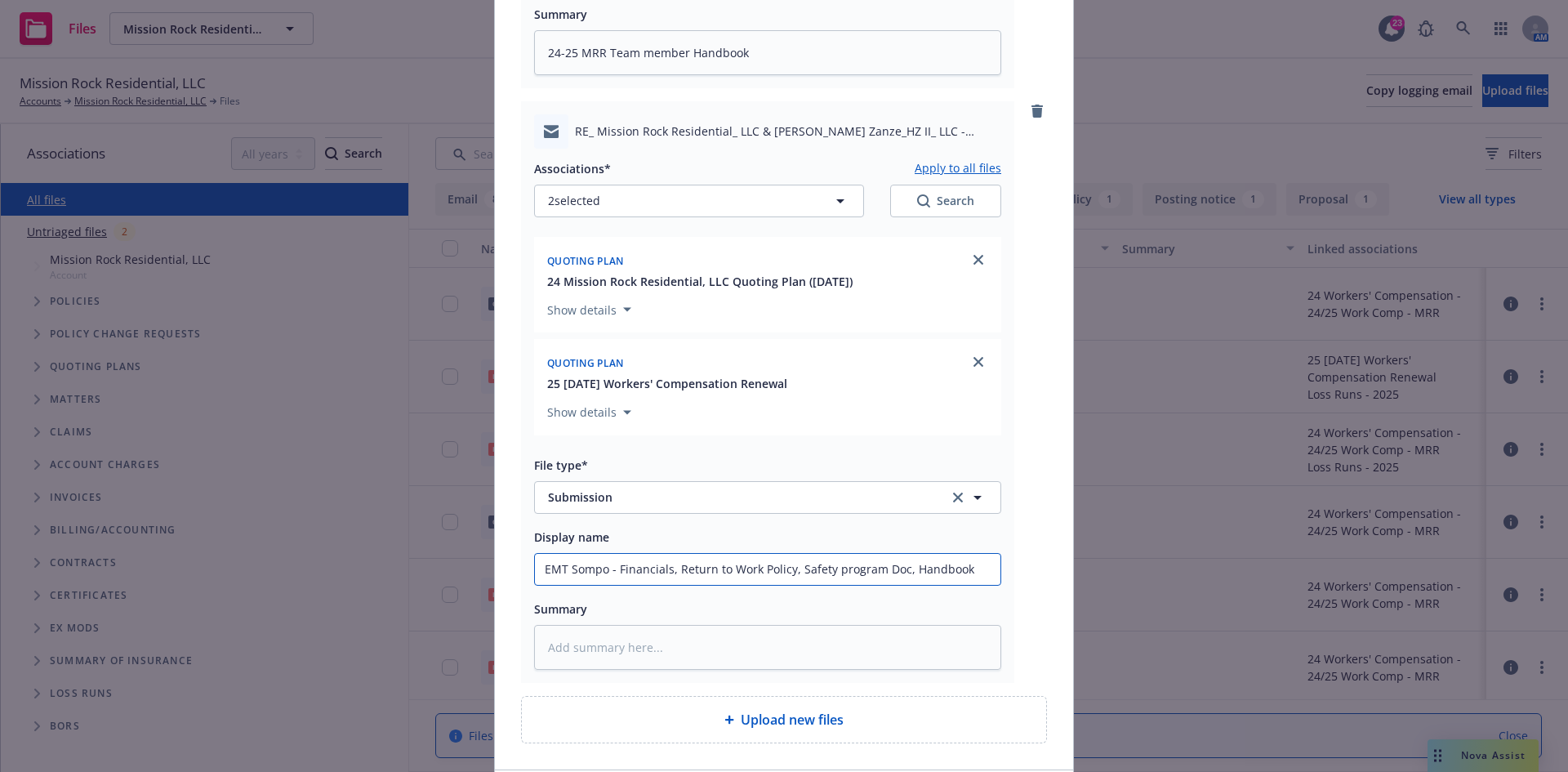
drag, startPoint x: 973, startPoint y: 569, endPoint x: 485, endPoint y: 566, distance: 488.0
click at [485, 566] on div "Add files pdf MRR BS 2022.pdf Associations* No associations selected Search Ple…" at bounding box center [784, 386] width 1568 height 772
click at [645, 656] on textarea at bounding box center [768, 647] width 467 height 45
paste textarea "EMT Sompo - Financials, Return to Work Policy, Safety program Doc, Handbook"
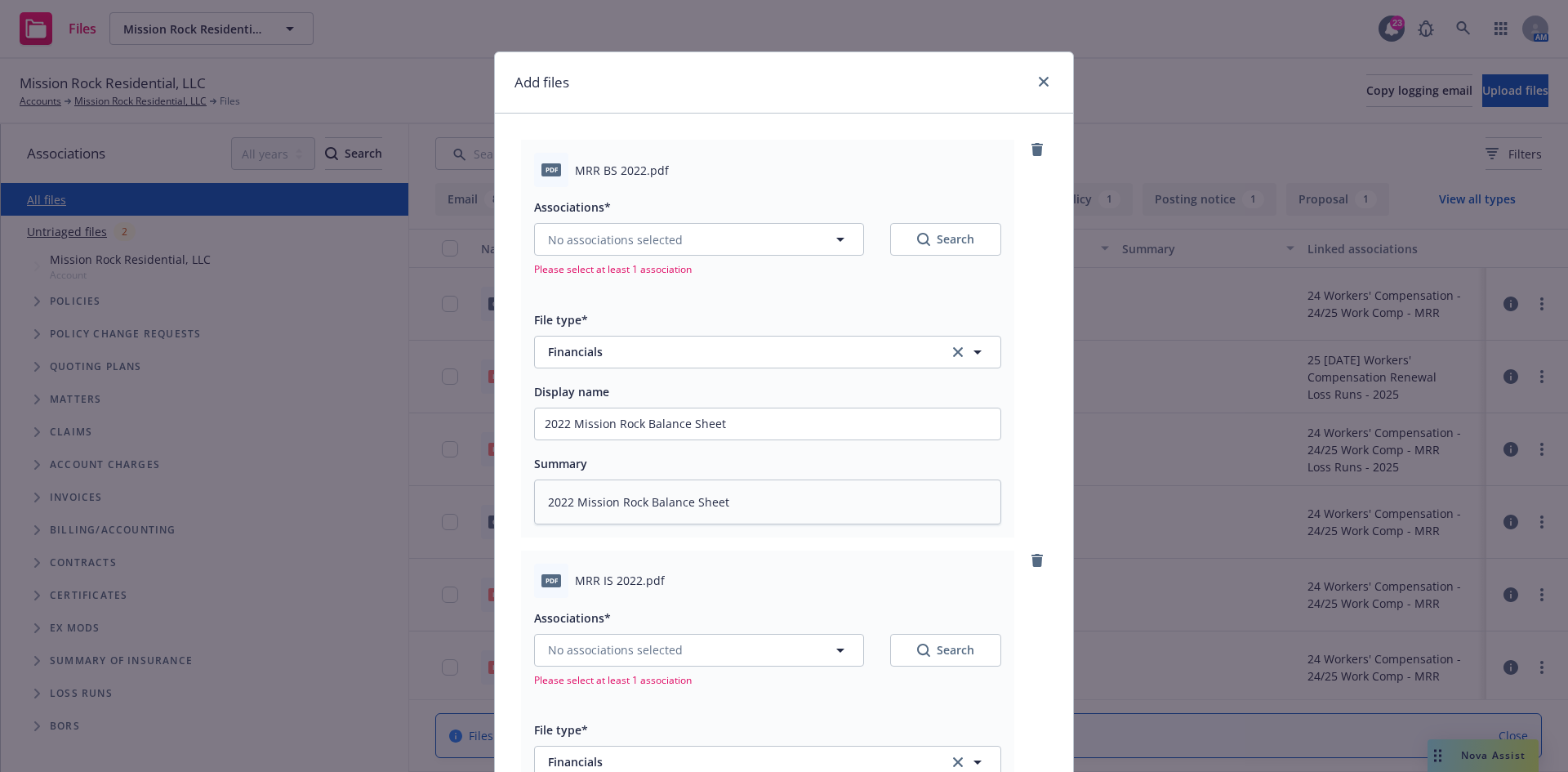
scroll to position [0, 0]
click at [680, 247] on button "No associations selected" at bounding box center [699, 240] width 330 height 32
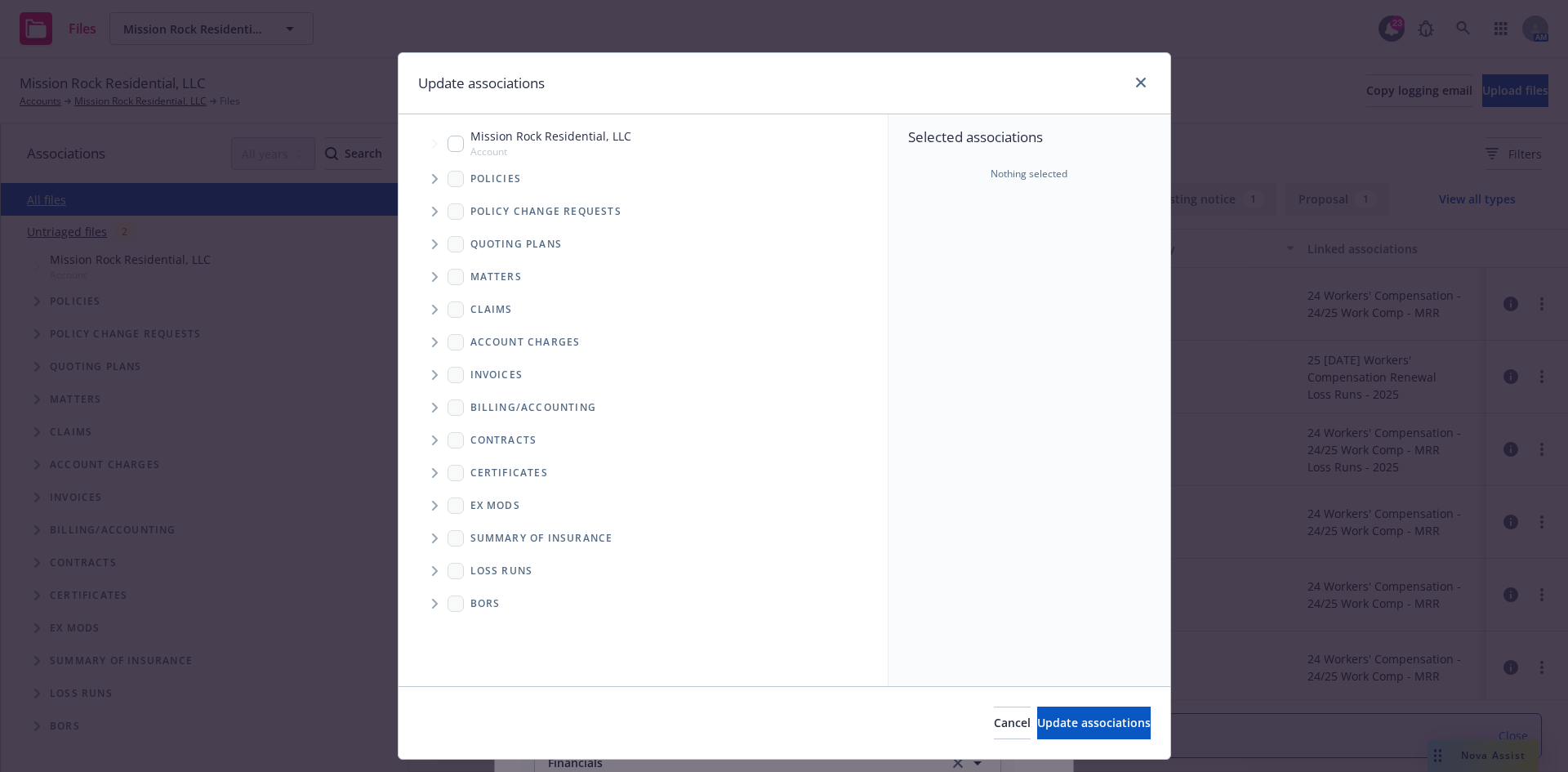
click at [447, 144] on input "Tree Example" at bounding box center [455, 143] width 16 height 16
click at [432, 178] on icon "Tree Example" at bounding box center [435, 179] width 6 height 10
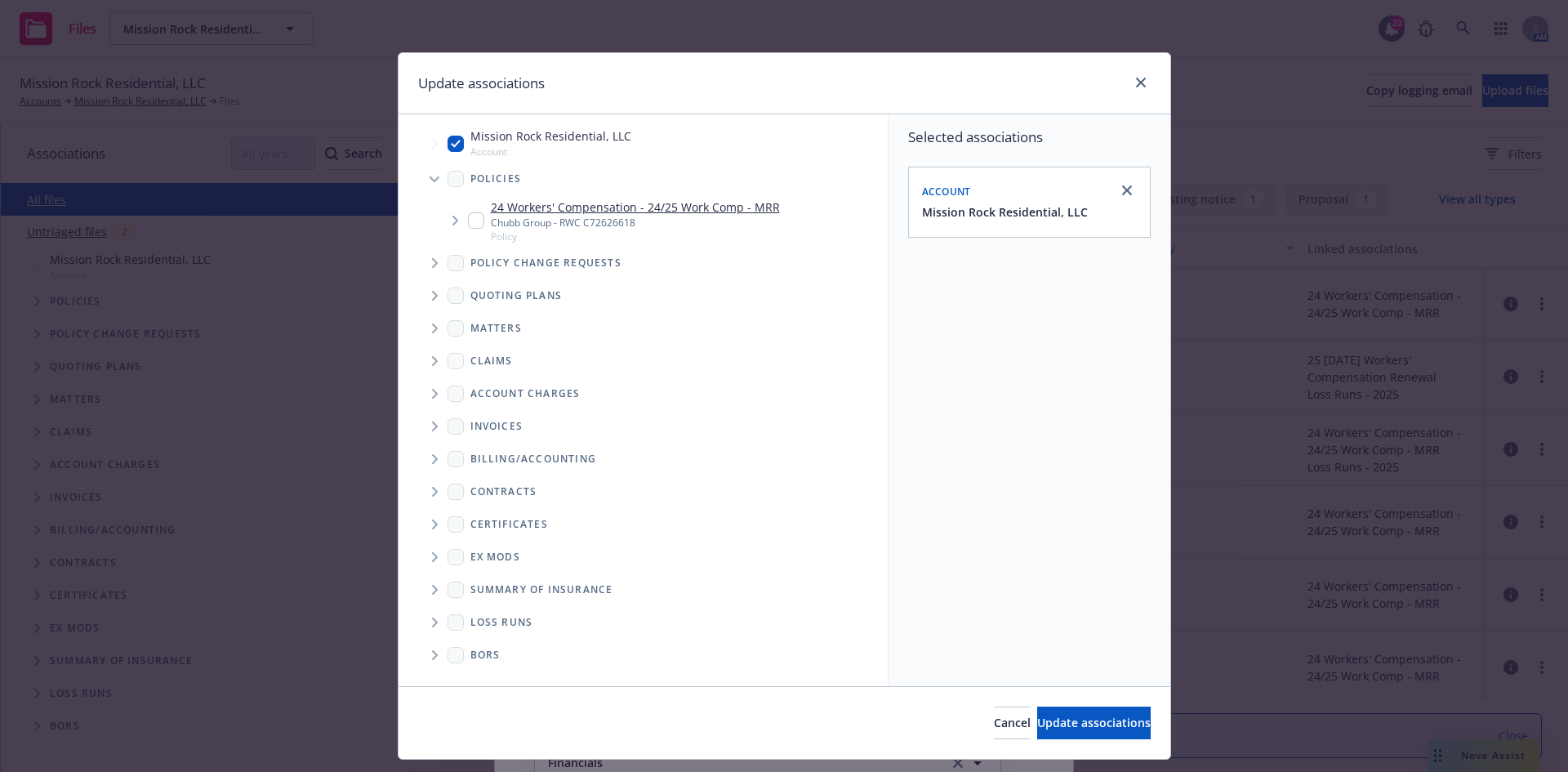
click at [468, 214] on input "Tree Example" at bounding box center [476, 220] width 16 height 16
click at [433, 295] on span "Tree Example" at bounding box center [435, 296] width 26 height 26
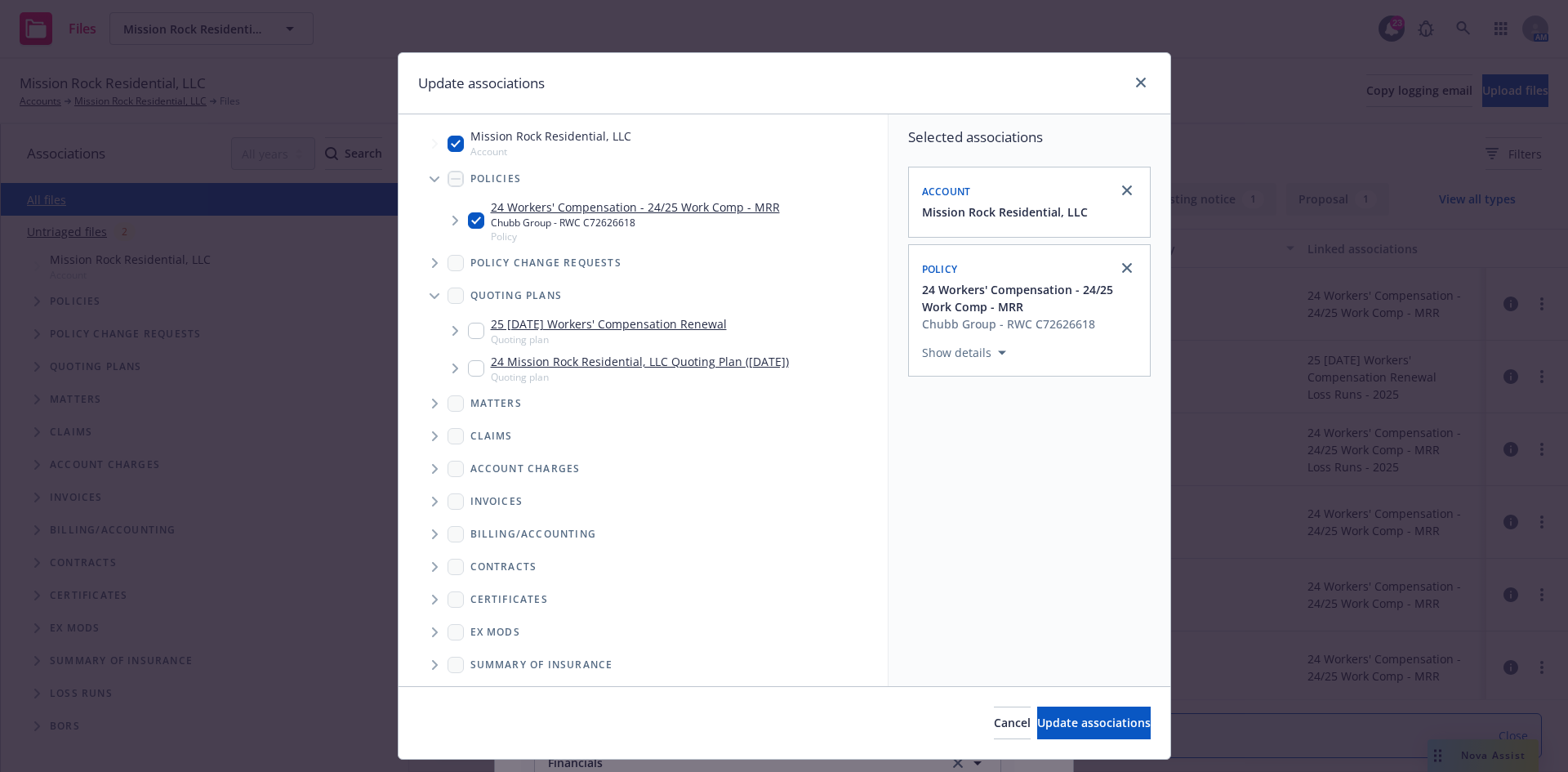
click at [453, 366] on span "Tree Example" at bounding box center [455, 368] width 26 height 26
click at [466, 408] on span "Tree Example" at bounding box center [476, 403] width 26 height 26
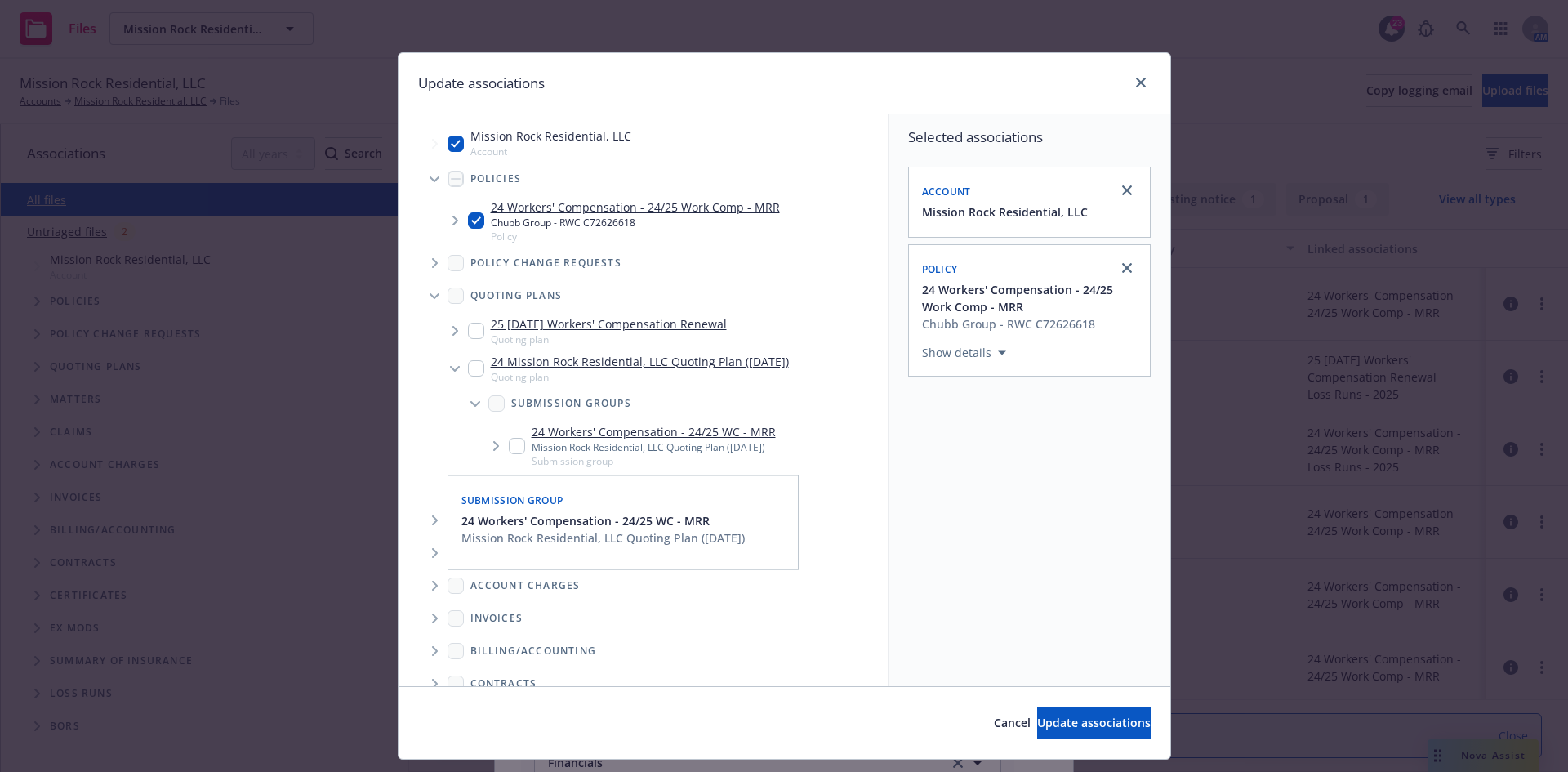
click at [509, 441] on input "Tree Example" at bounding box center [516, 446] width 16 height 16
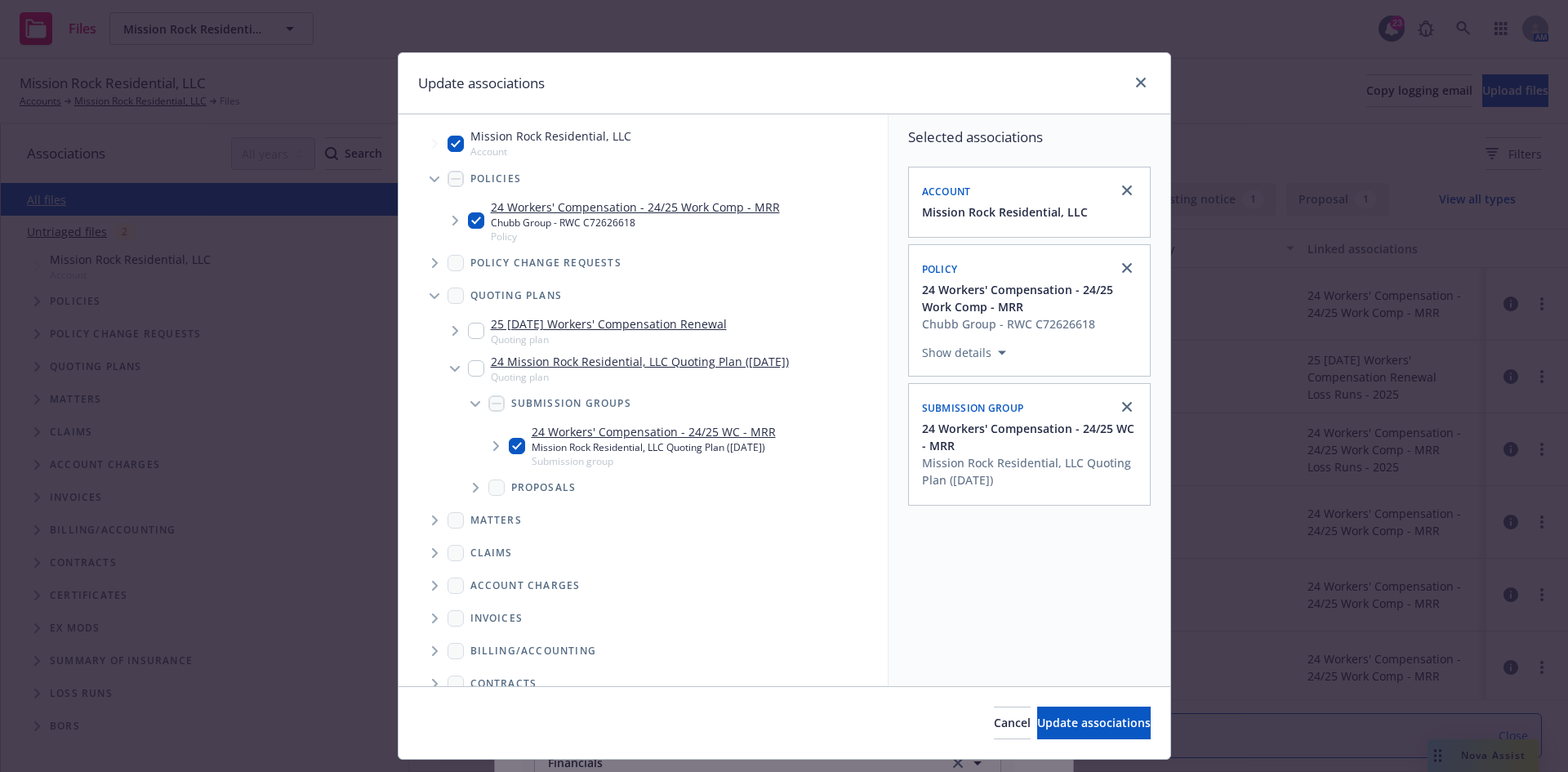
click at [453, 333] on icon "Tree Example" at bounding box center [456, 331] width 7 height 10
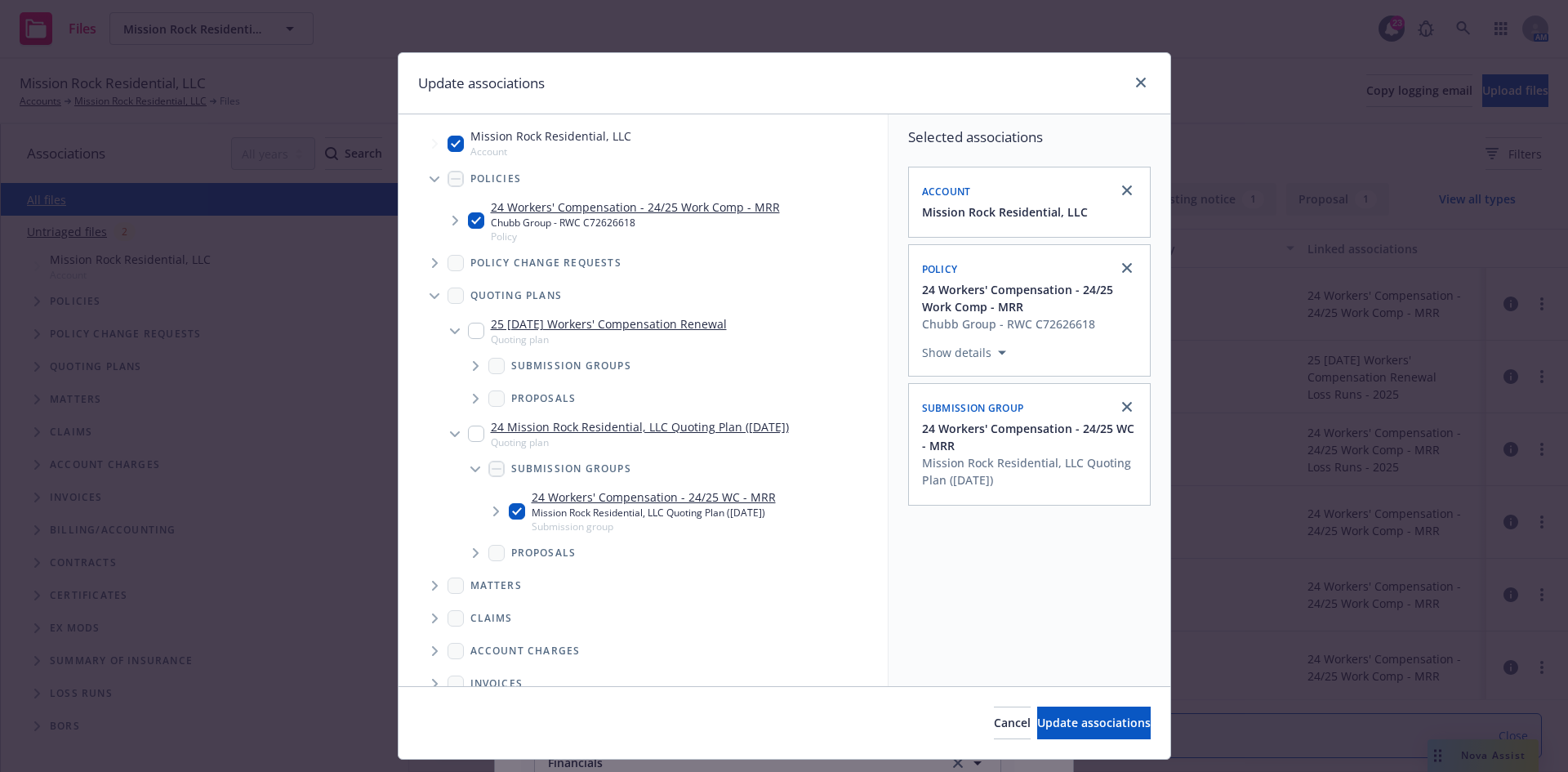
click at [473, 365] on icon "Tree Example" at bounding box center [476, 366] width 7 height 10
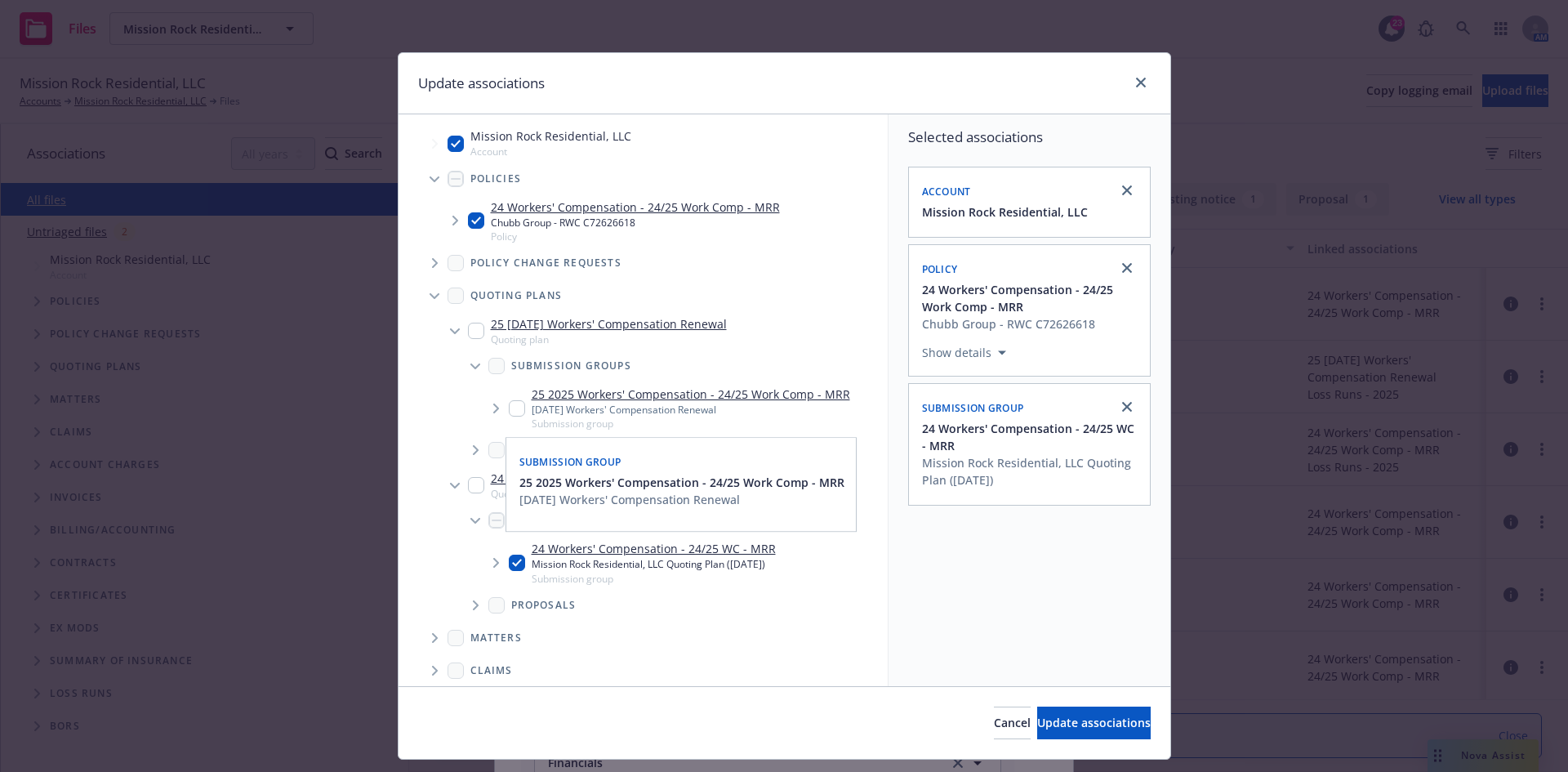
click at [509, 406] on input "Tree Example" at bounding box center [516, 408] width 16 height 16
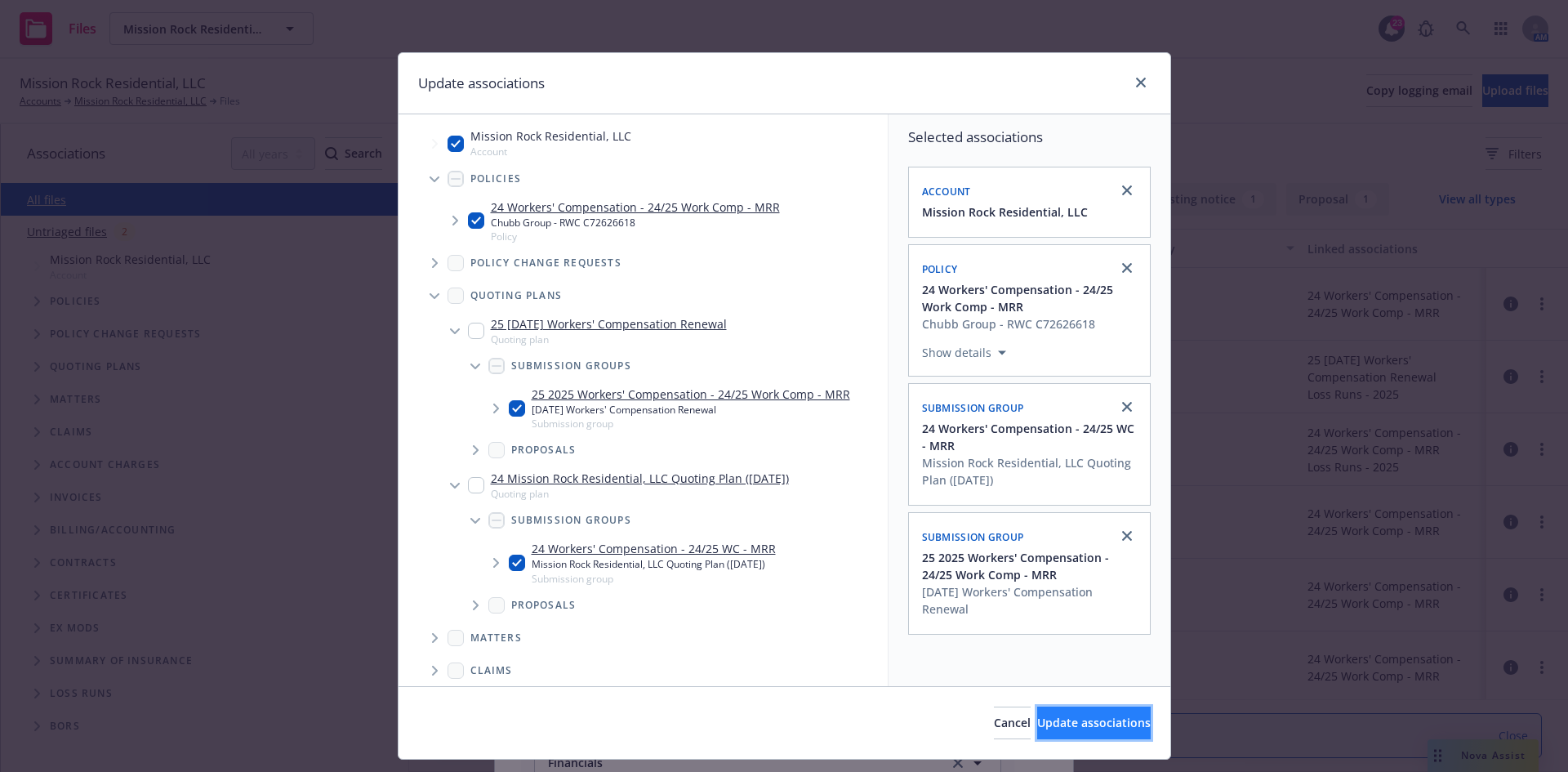
click at [1041, 726] on span "Update associations" at bounding box center [1093, 723] width 113 height 15
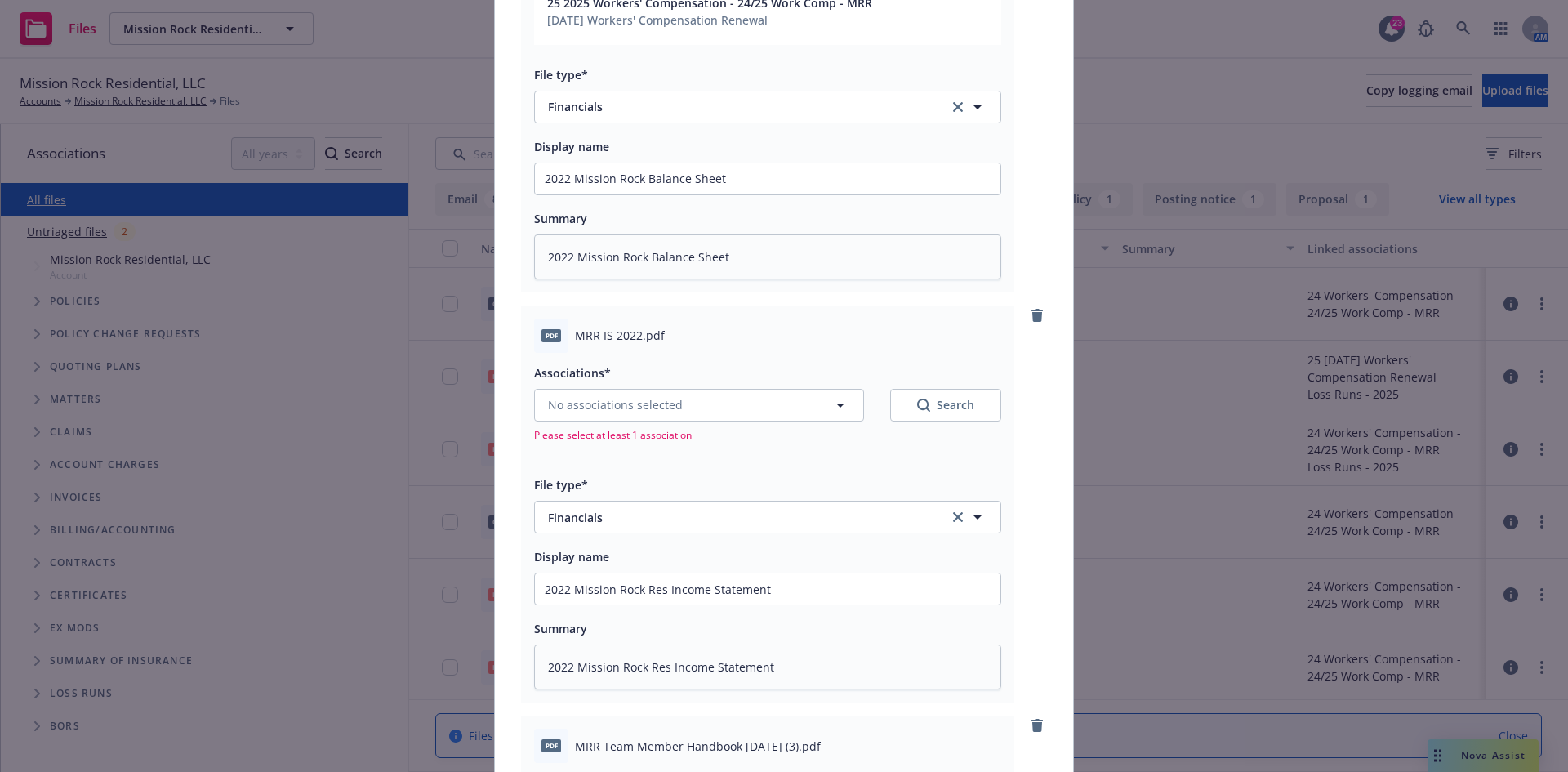
scroll to position [654, 0]
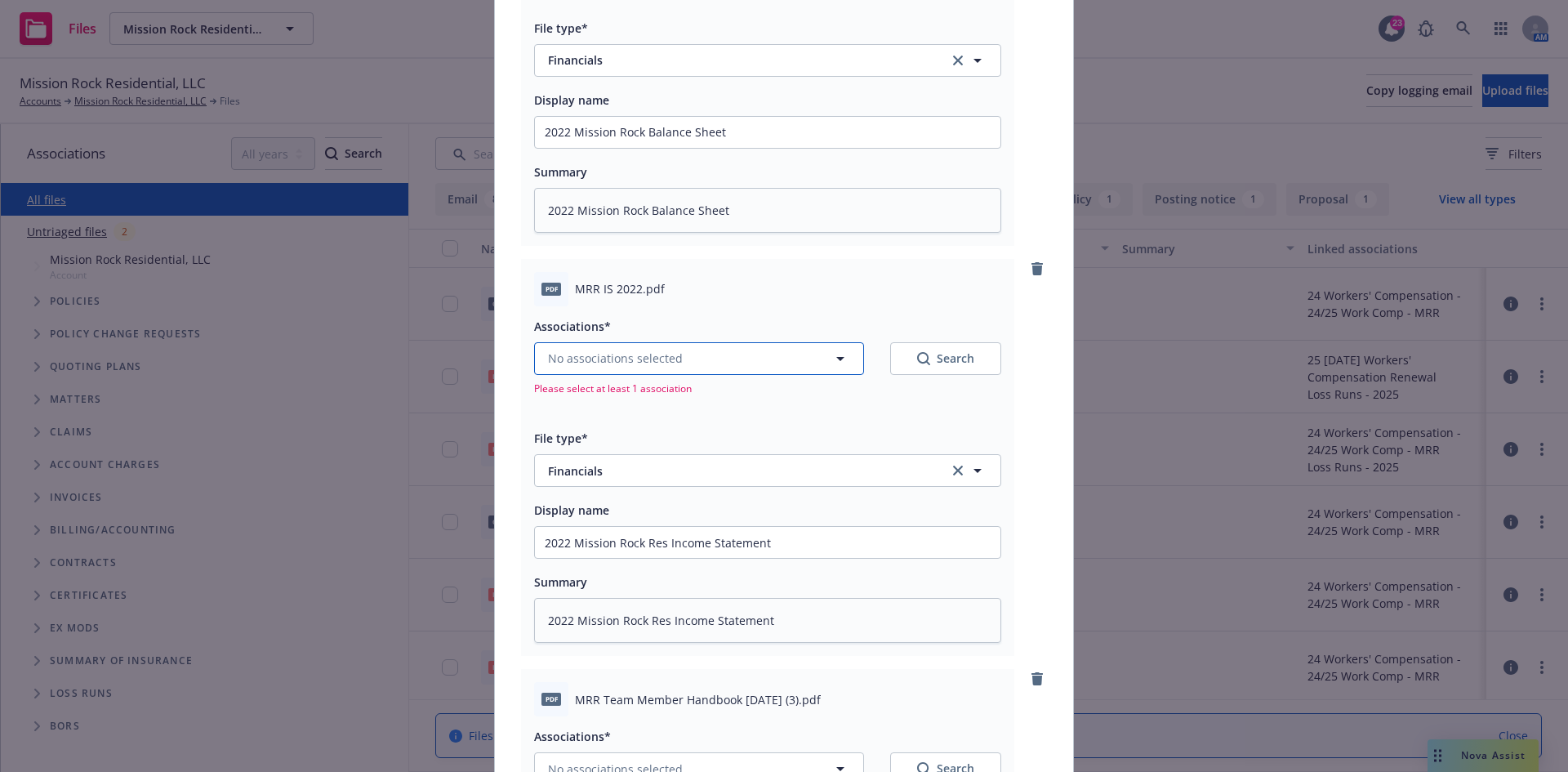
click at [818, 365] on button "No associations selected" at bounding box center [699, 359] width 330 height 32
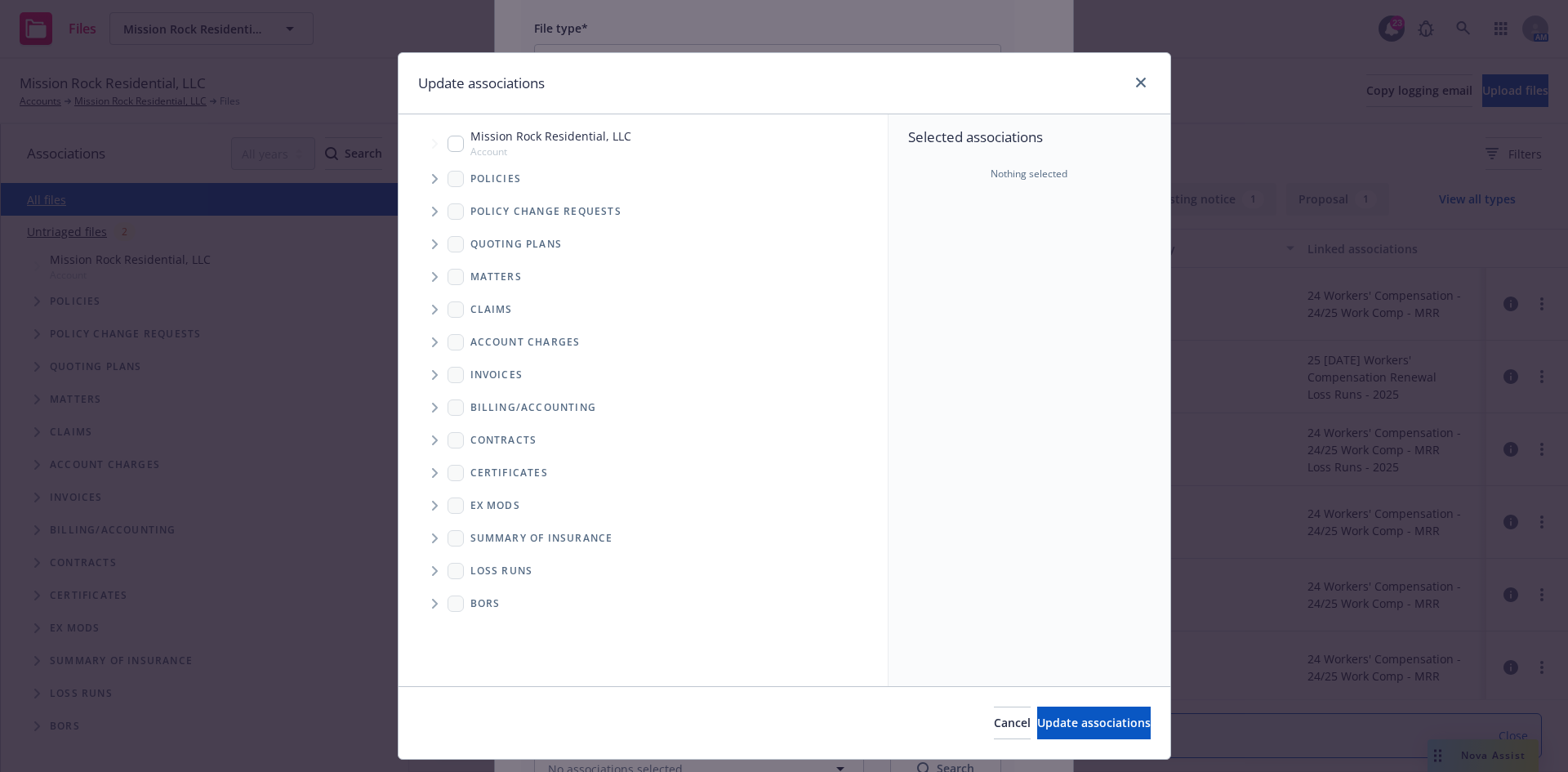
click at [447, 138] on input "Tree Example" at bounding box center [455, 143] width 16 height 16
click at [433, 241] on span "Tree Example" at bounding box center [435, 244] width 26 height 26
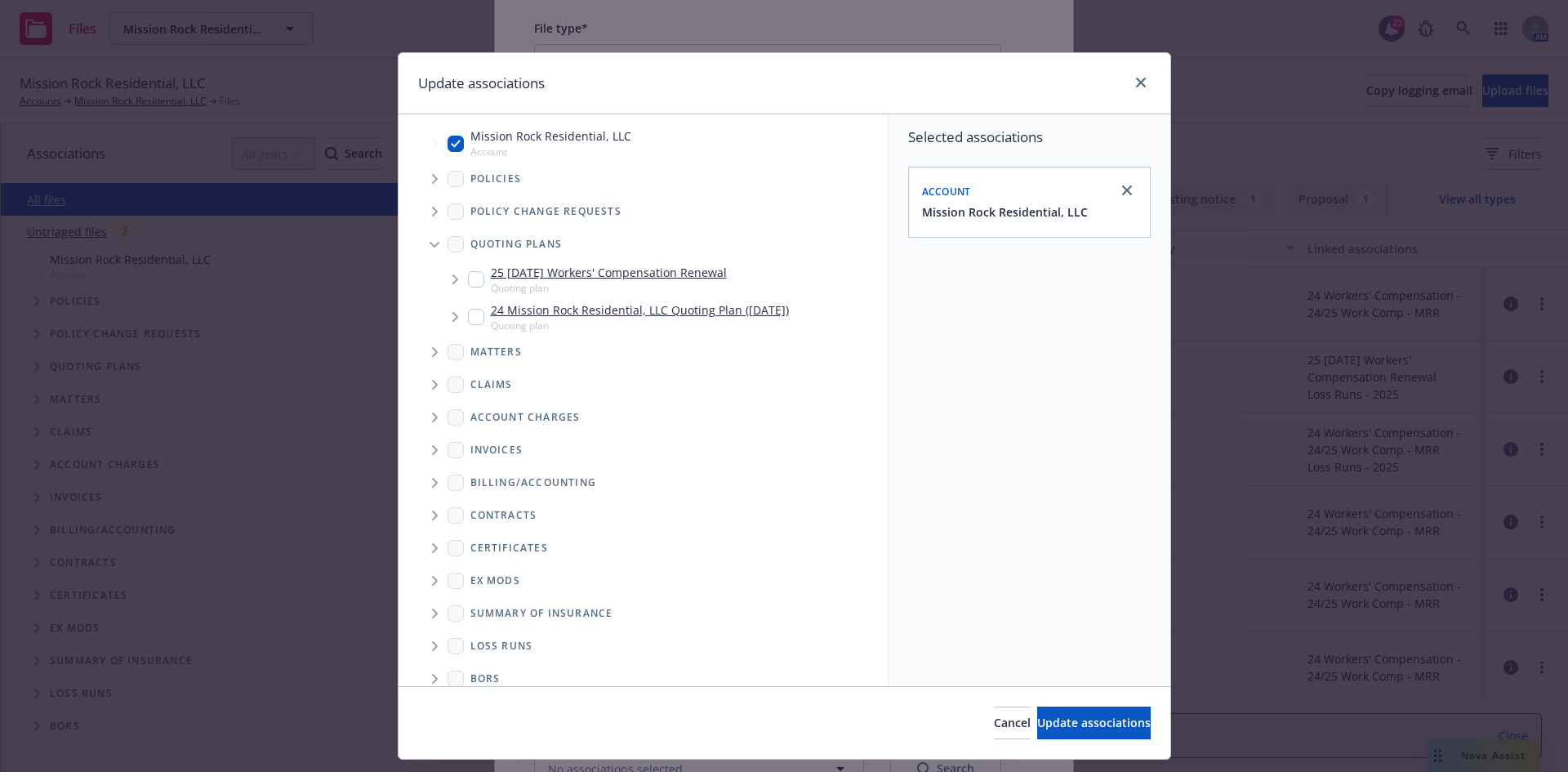
click at [469, 285] on input "Tree Example" at bounding box center [476, 279] width 16 height 16
click at [470, 320] on input "Tree Example" at bounding box center [476, 316] width 16 height 16
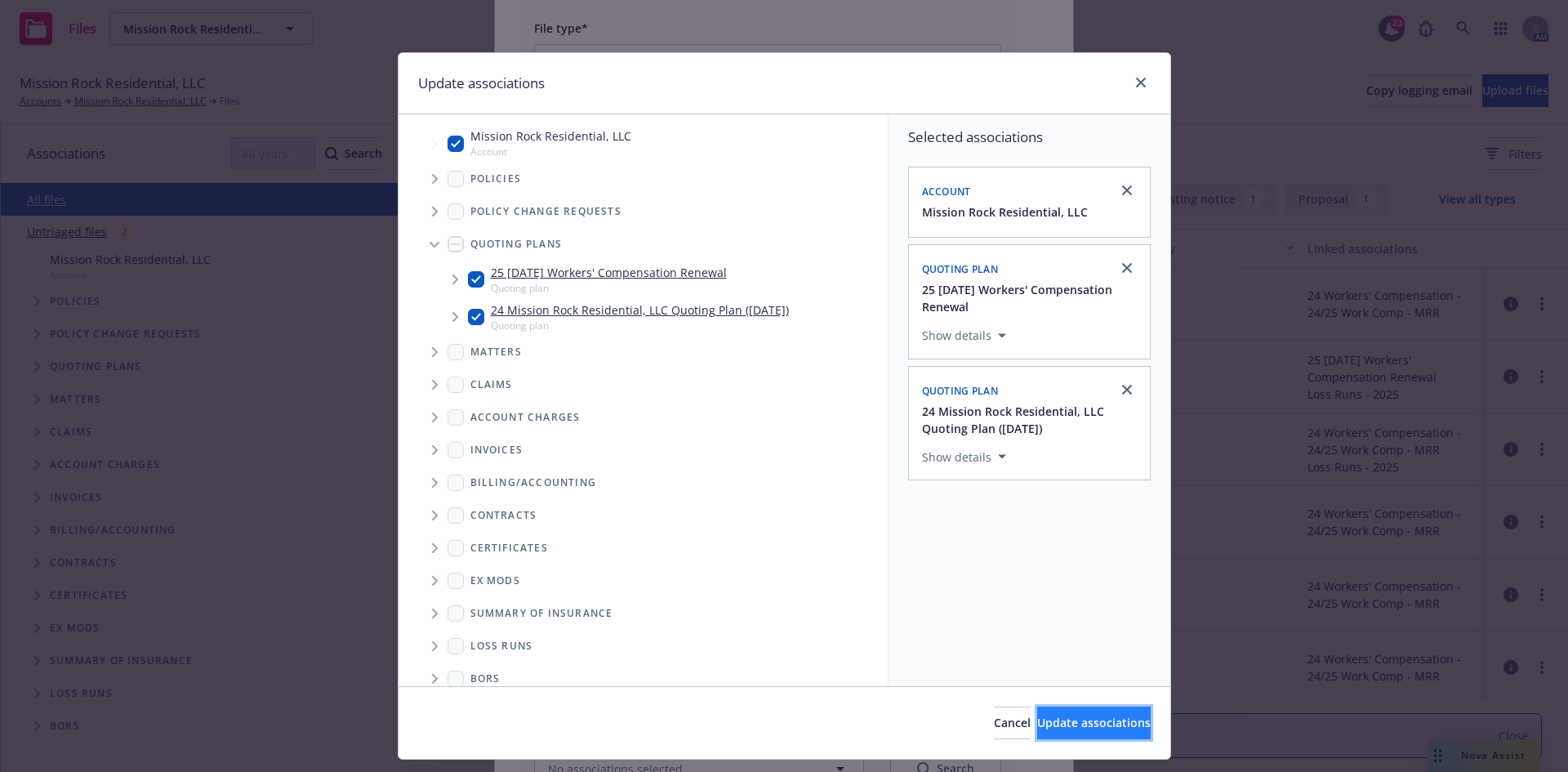
click at [1082, 717] on span "Update associations" at bounding box center [1093, 723] width 113 height 15
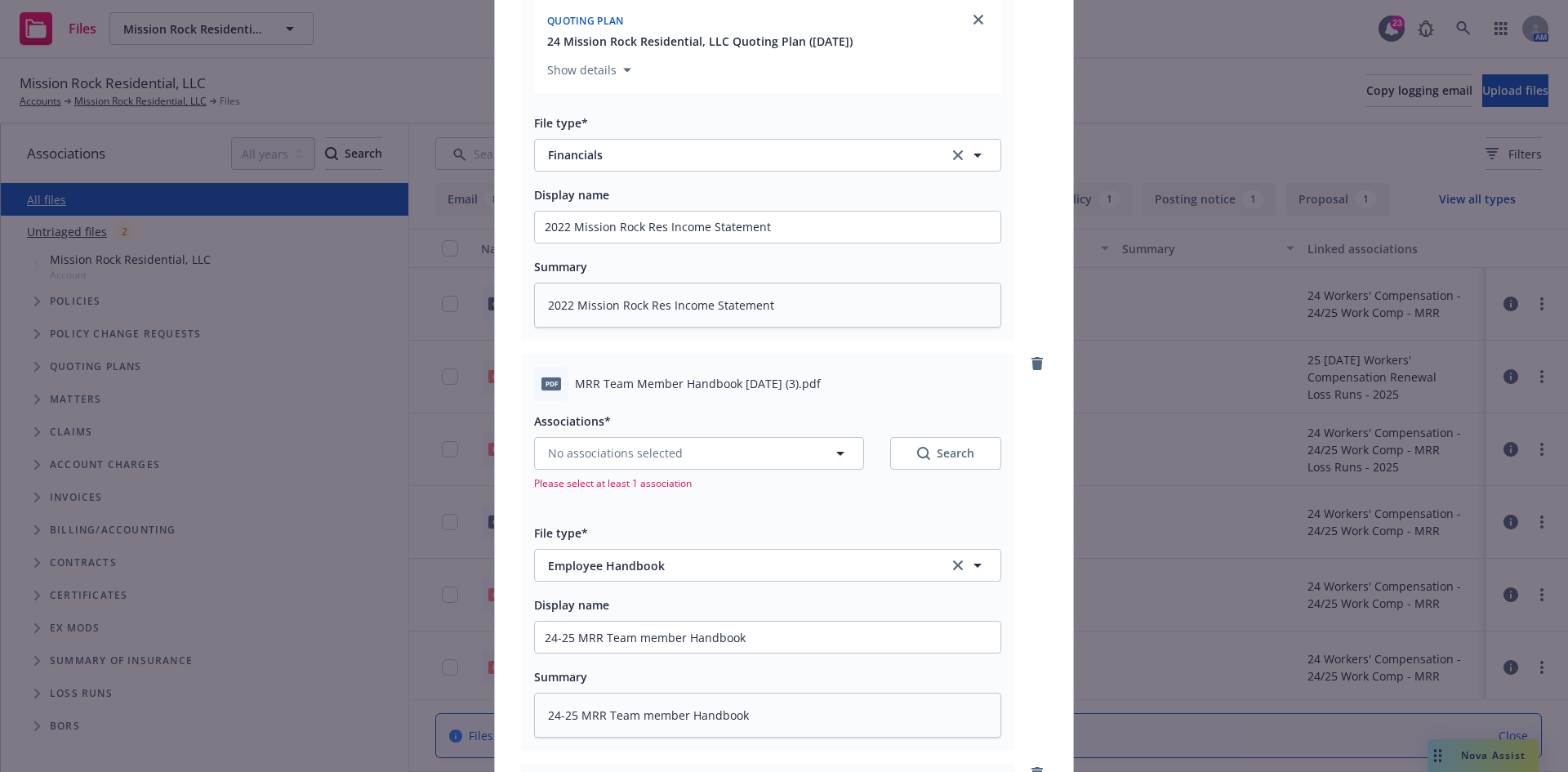
scroll to position [1470, 0]
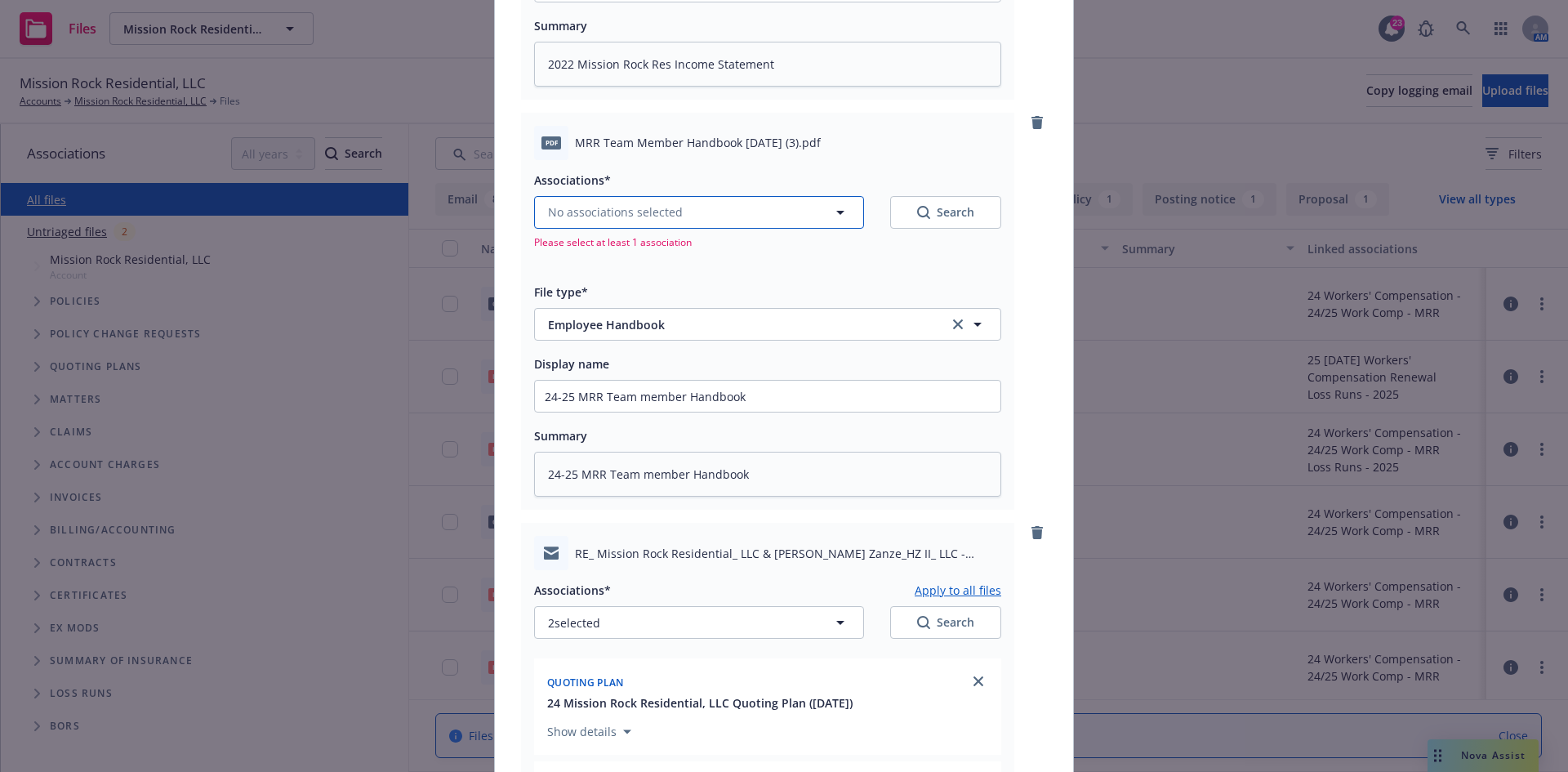
click at [754, 210] on button "No associations selected" at bounding box center [699, 212] width 330 height 32
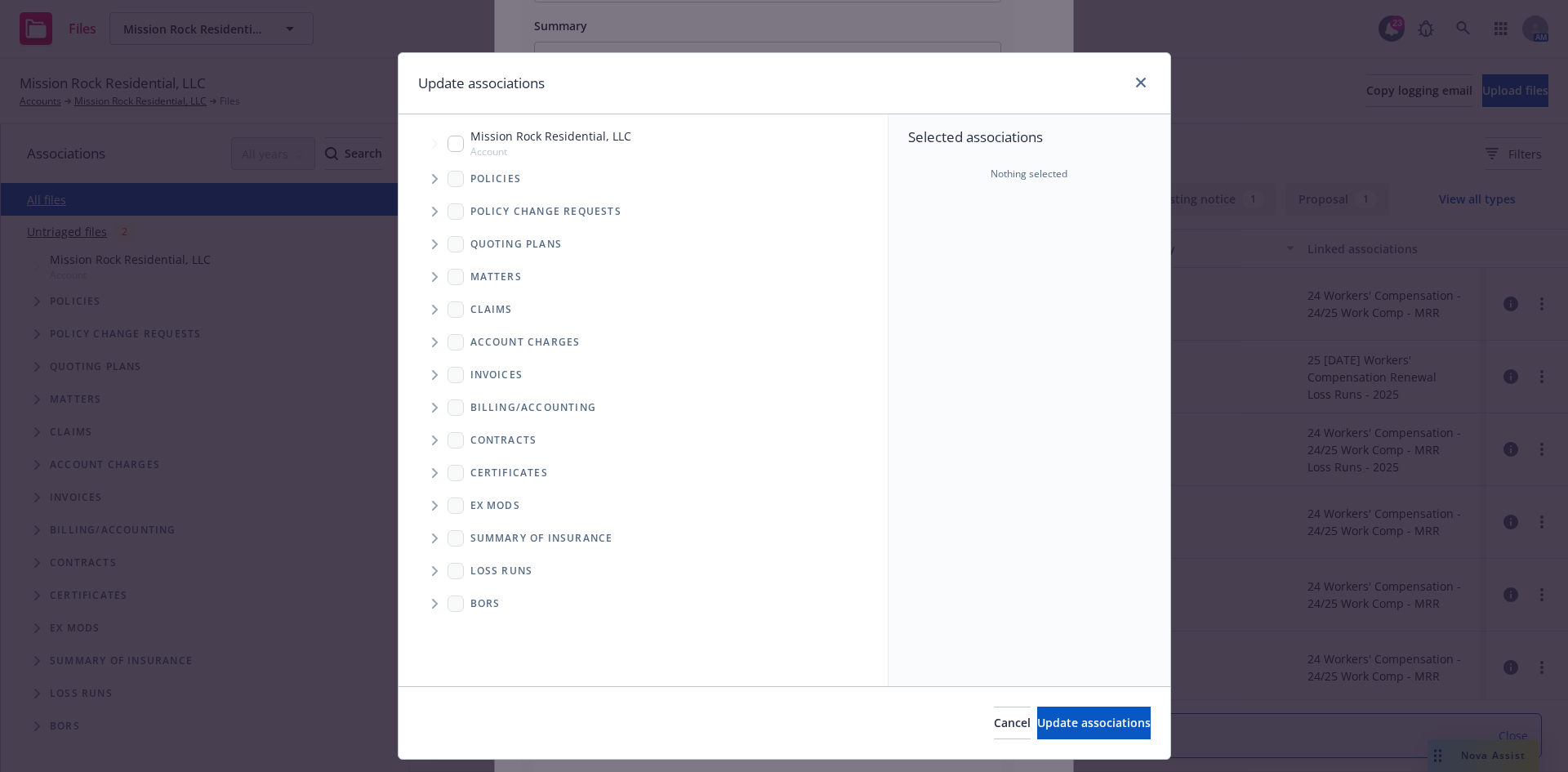
click at [447, 147] on input "Tree Example" at bounding box center [455, 143] width 16 height 16
click at [432, 247] on icon "Tree Example" at bounding box center [435, 245] width 7 height 10
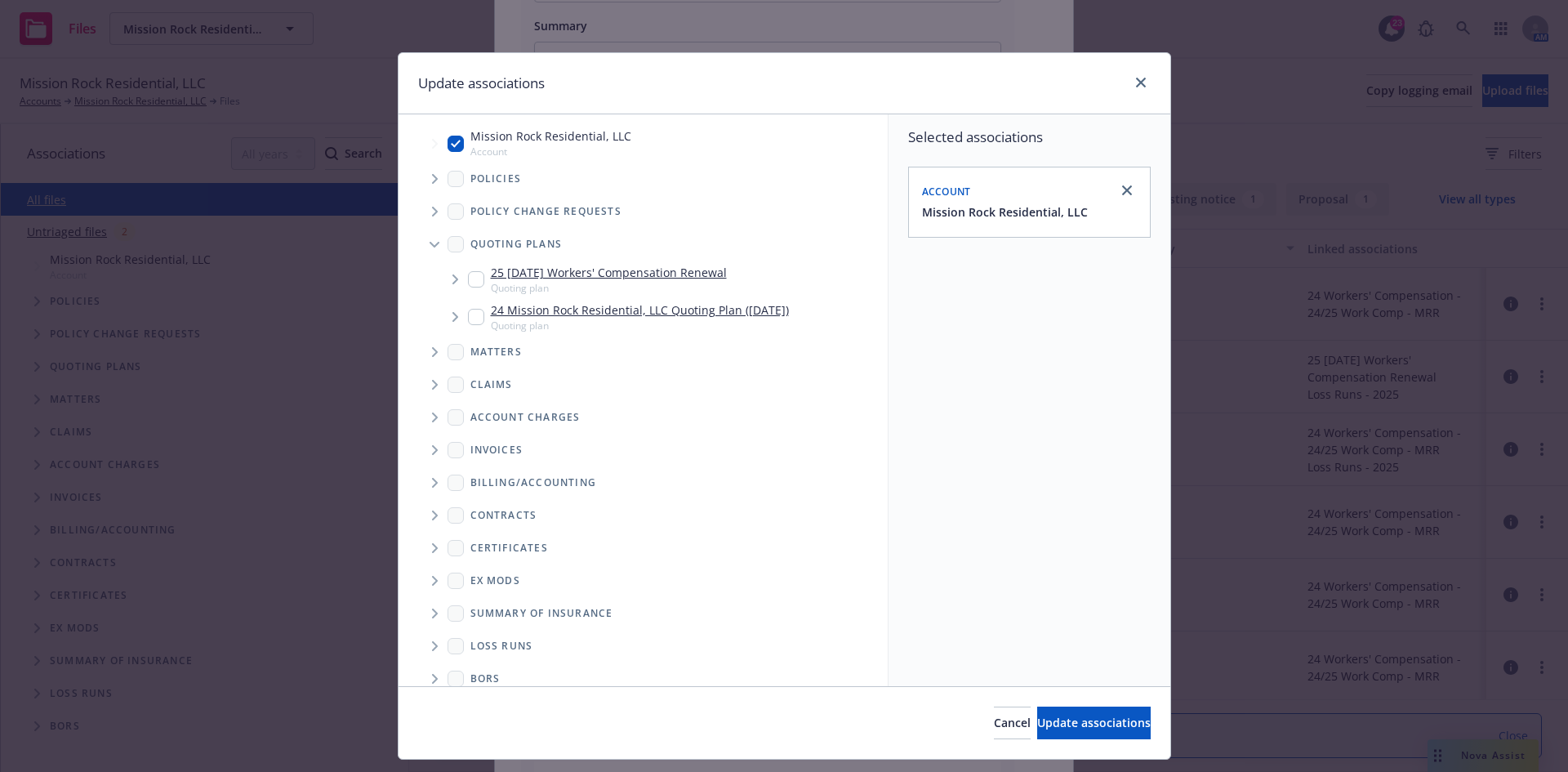
click at [436, 180] on span "Tree Example" at bounding box center [435, 179] width 26 height 26
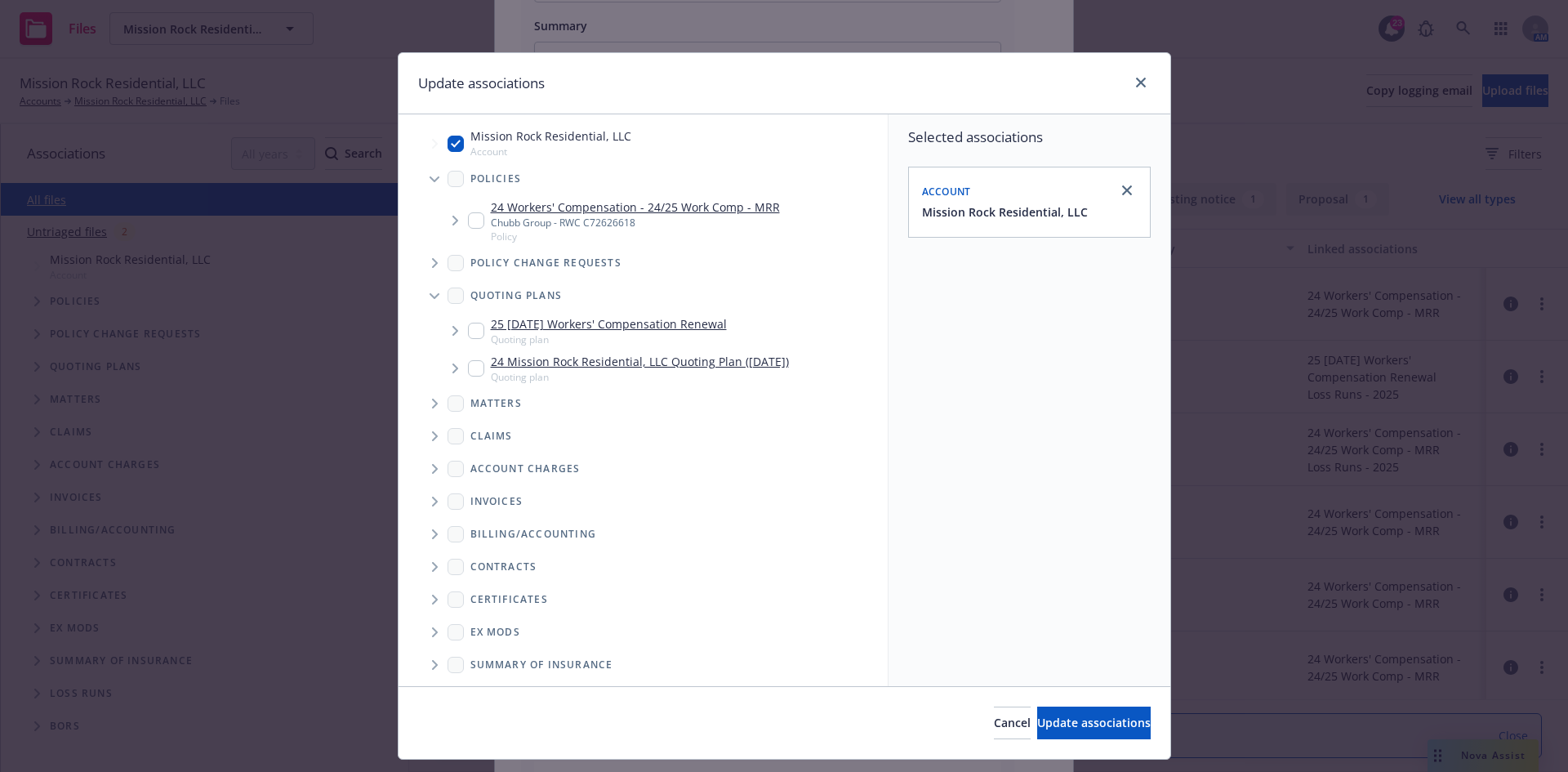
click at [468, 217] on input "Tree Example" at bounding box center [476, 220] width 16 height 16
click at [479, 331] on div "25 12/20/25 Workers' Compensation Renewal Quoting plan" at bounding box center [597, 331] width 259 height 31
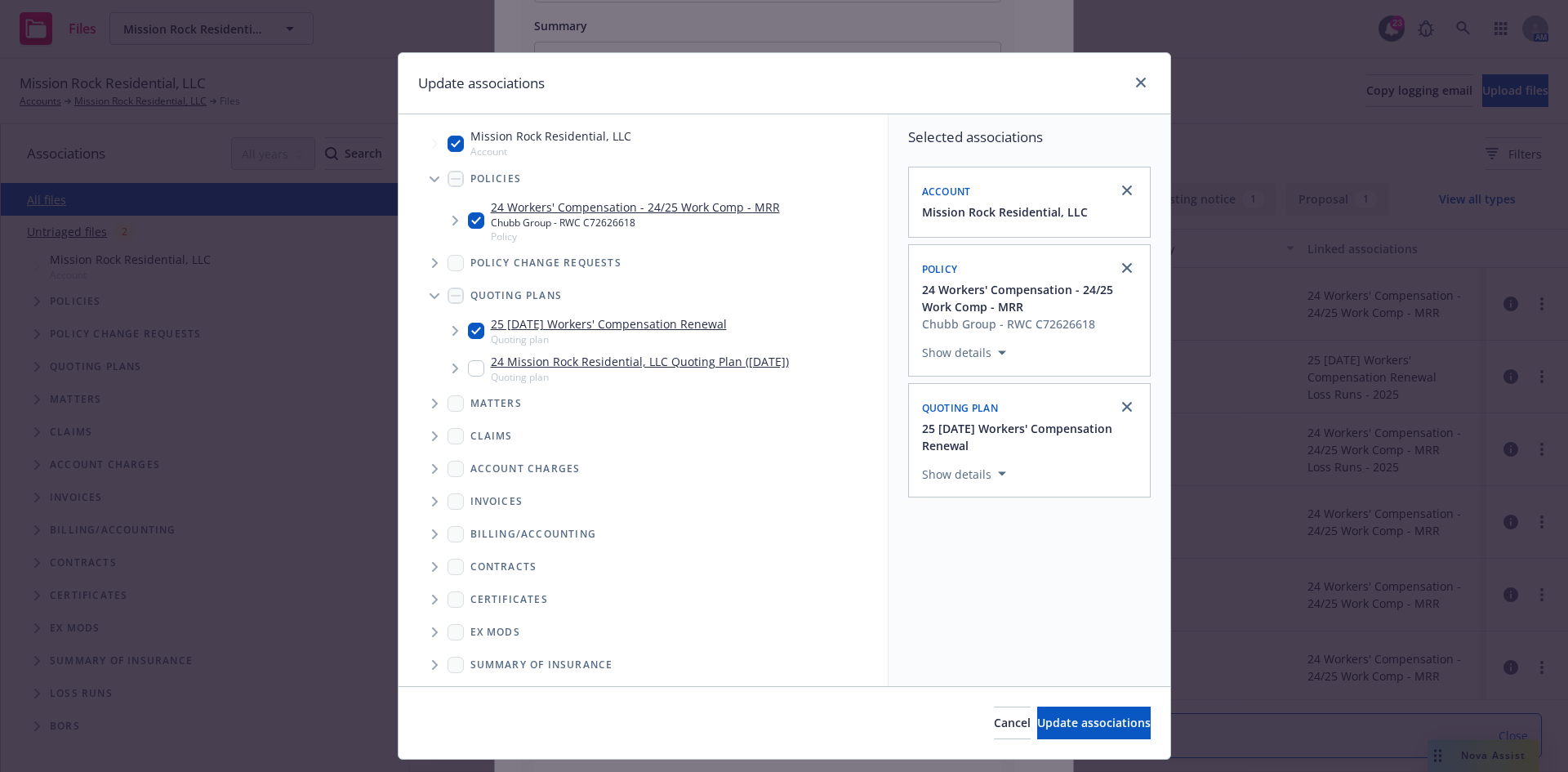
drag, startPoint x: 470, startPoint y: 366, endPoint x: 522, endPoint y: 404, distance: 64.4
click at [470, 369] on input "Tree Example" at bounding box center [476, 368] width 16 height 16
click at [1037, 723] on span "Update associations" at bounding box center [1093, 723] width 113 height 15
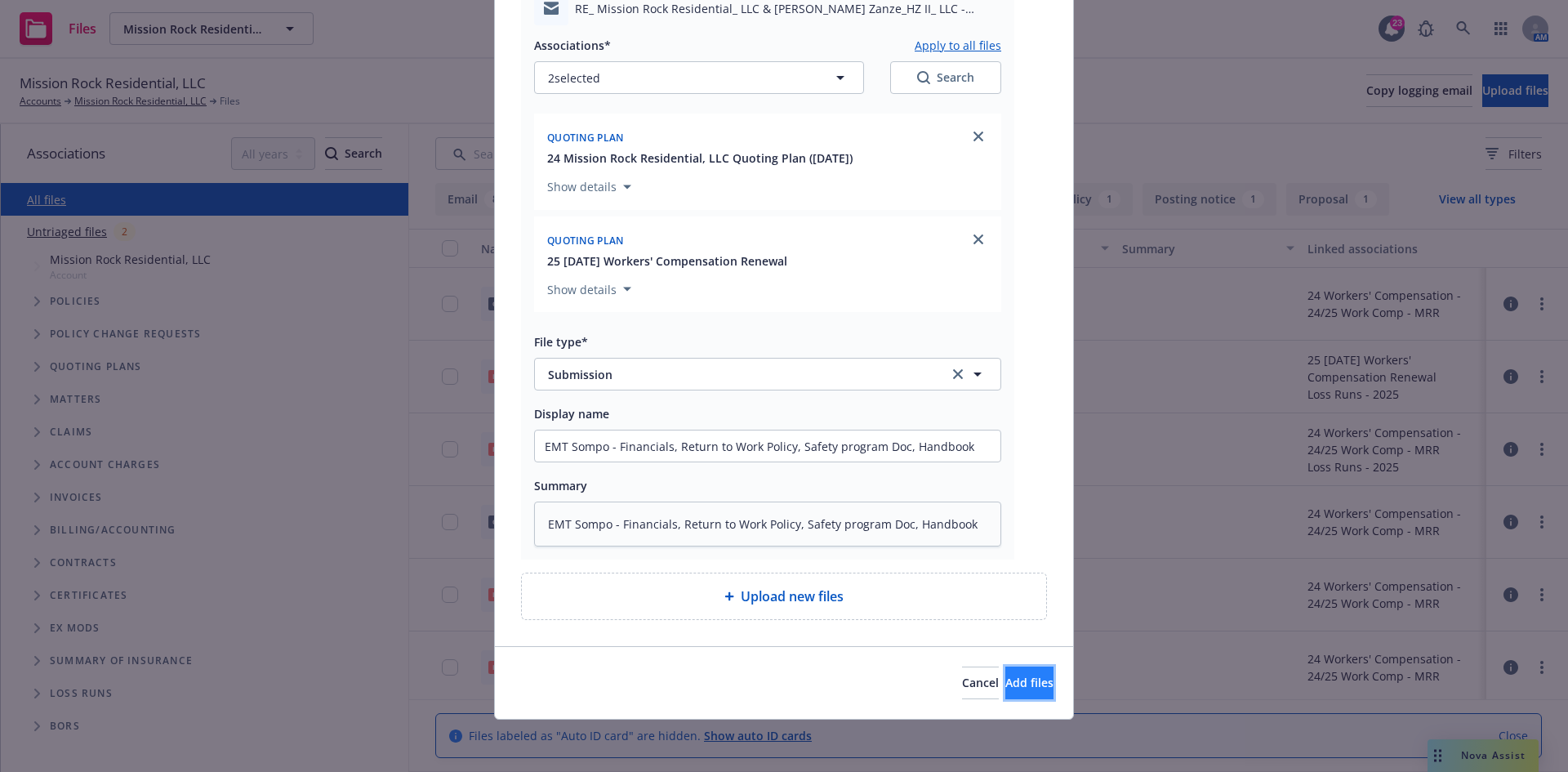
click at [1006, 683] on span "Add files" at bounding box center [1029, 683] width 49 height 15
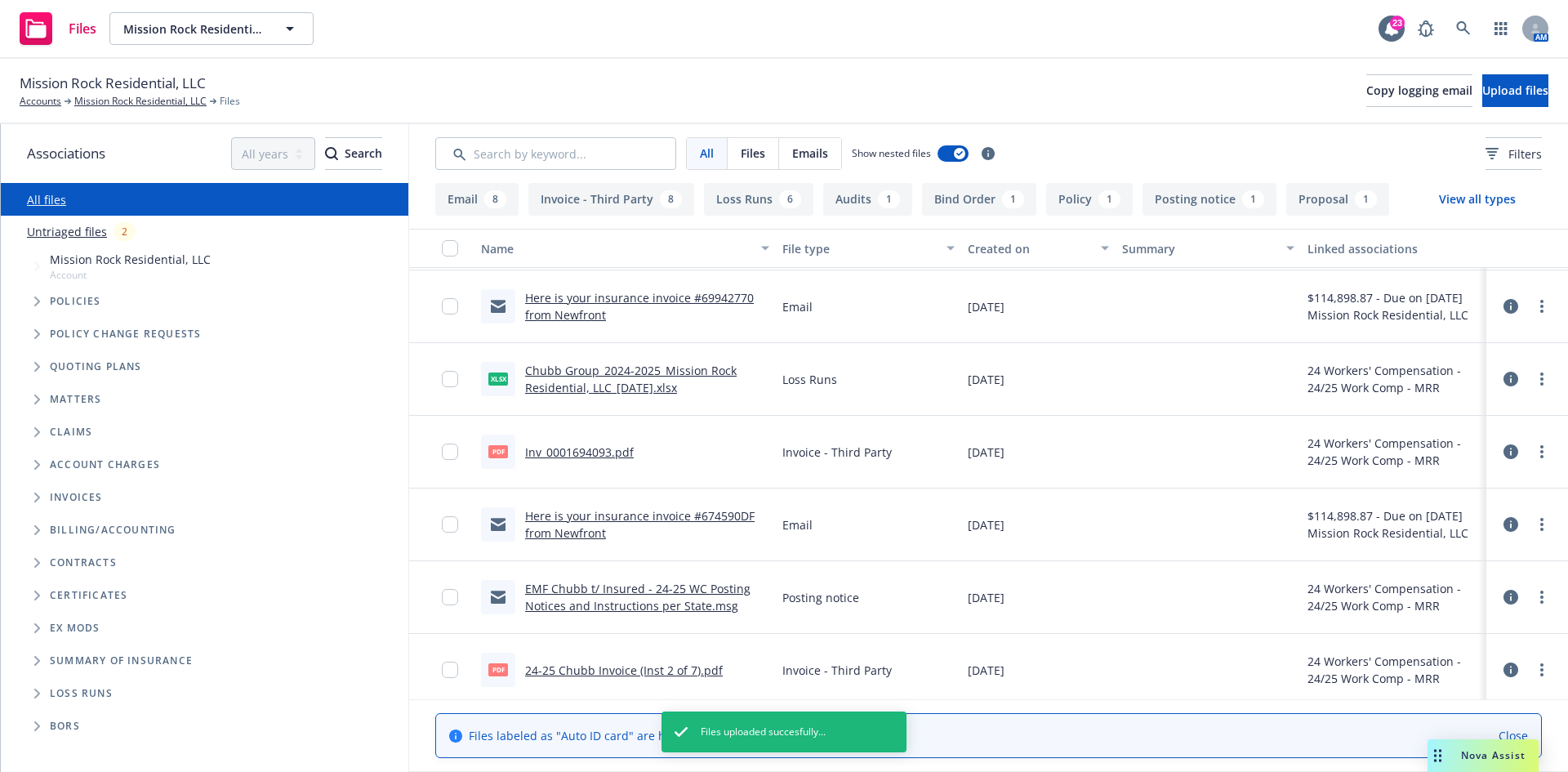
scroll to position [649, 0]
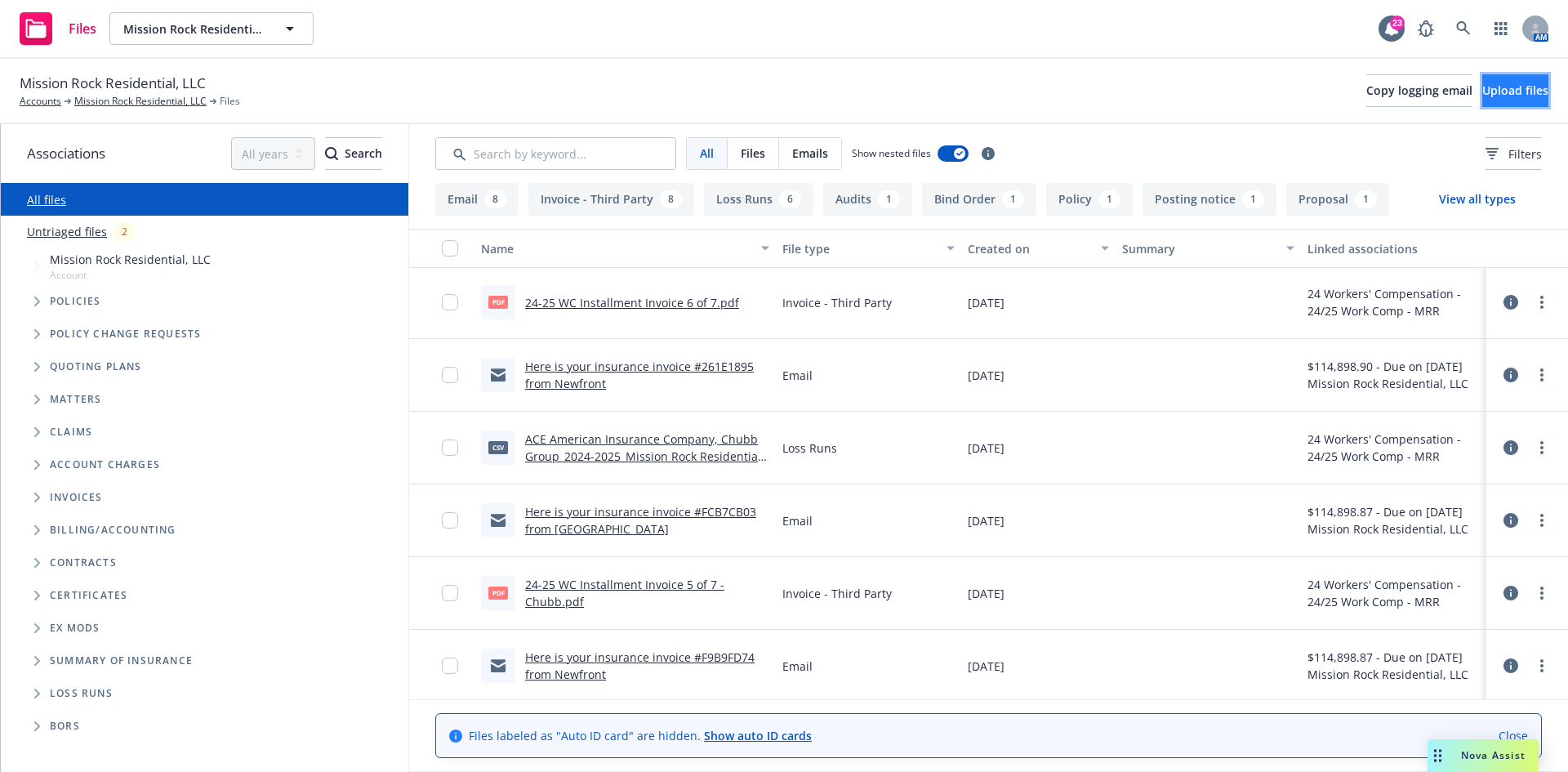
click at [1483, 84] on span "Upload files" at bounding box center [1516, 90] width 66 height 15
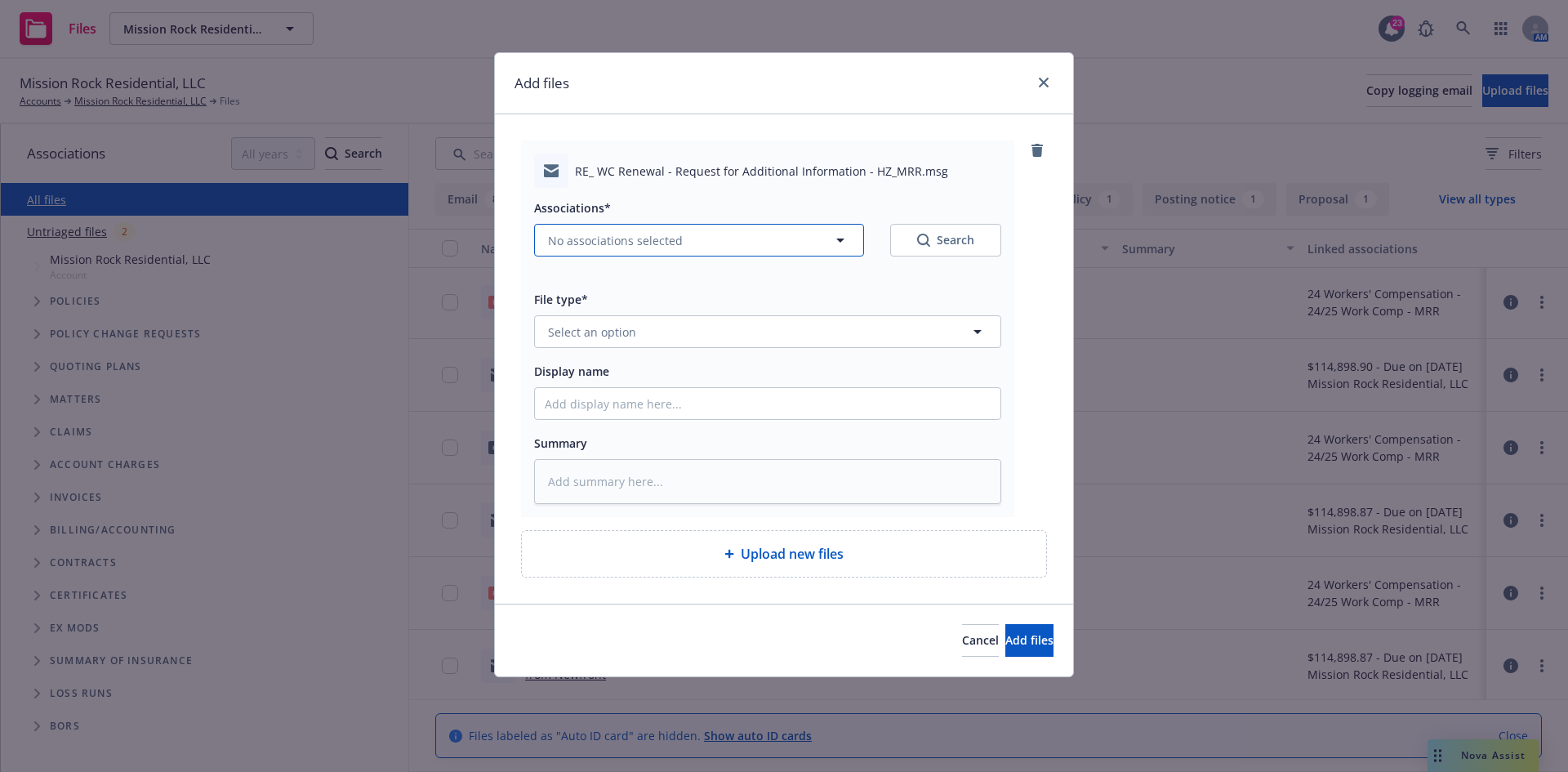
click at [608, 235] on span "No associations selected" at bounding box center [615, 240] width 135 height 17
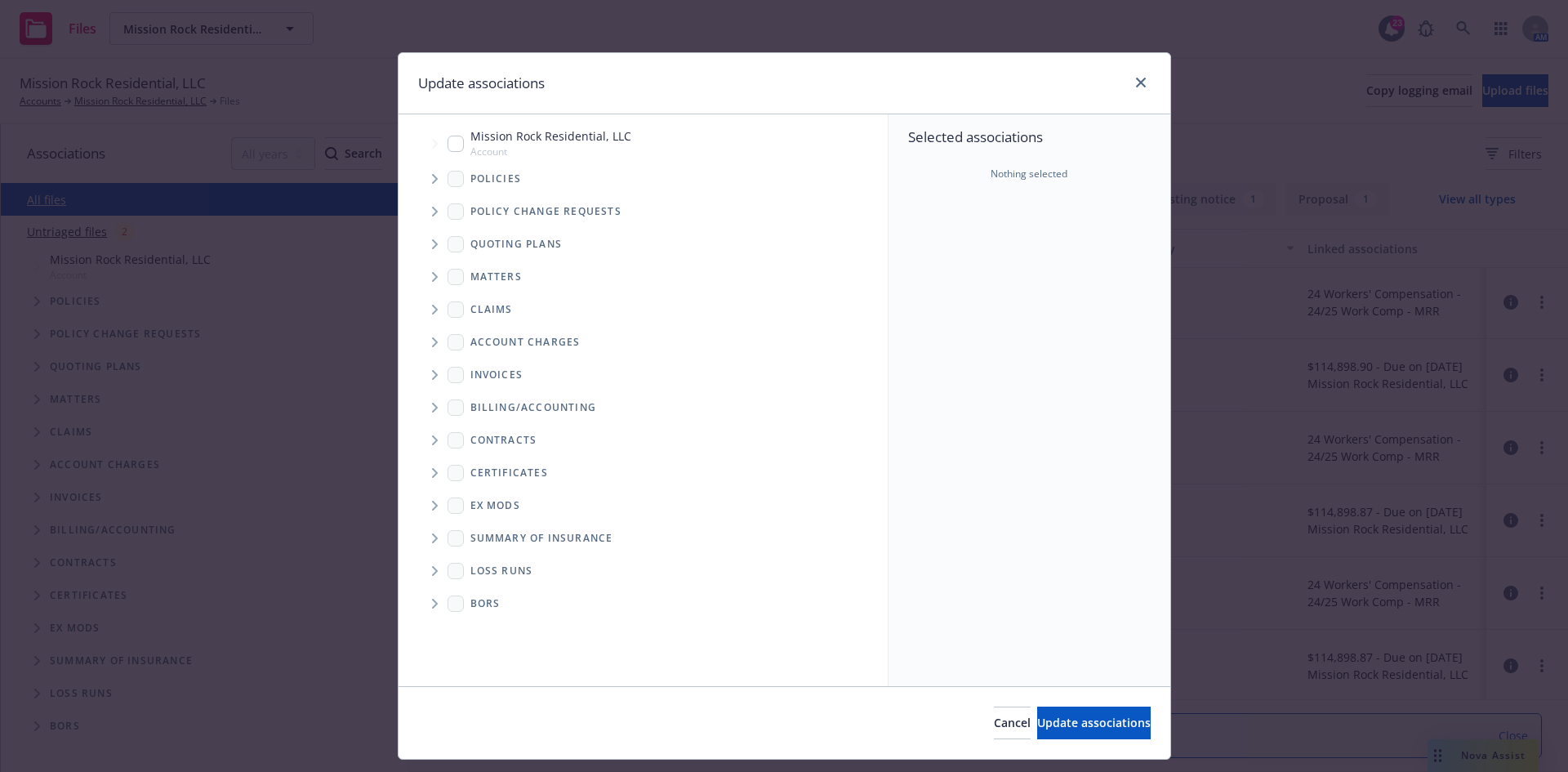
drag, startPoint x: 424, startPoint y: 176, endPoint x: 459, endPoint y: 198, distance: 41.3
click at [428, 176] on span "Tree Example" at bounding box center [435, 179] width 26 height 26
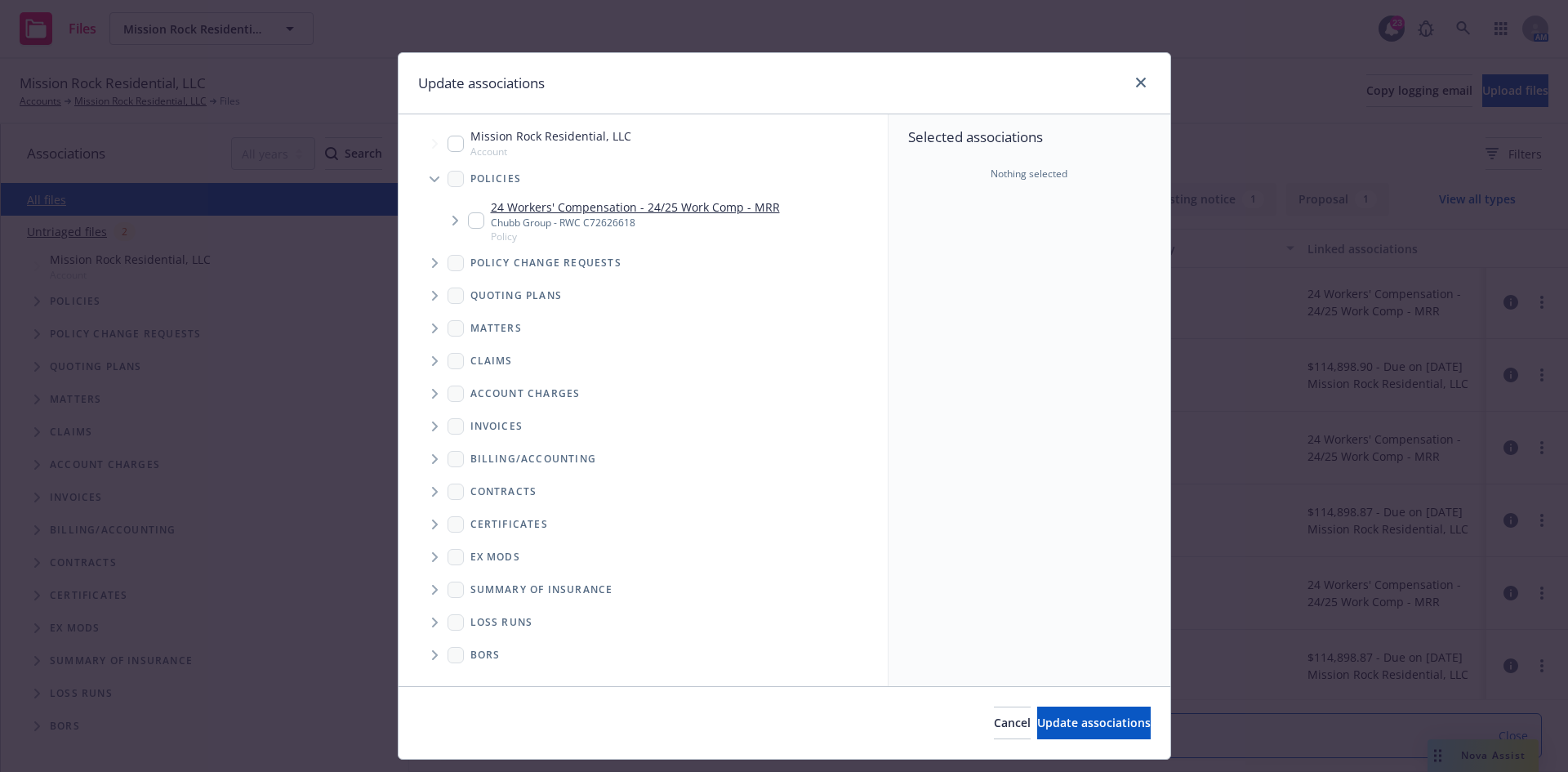
click at [475, 217] on input "Tree Example" at bounding box center [476, 220] width 16 height 16
click at [424, 289] on span "Tree Example" at bounding box center [435, 296] width 26 height 26
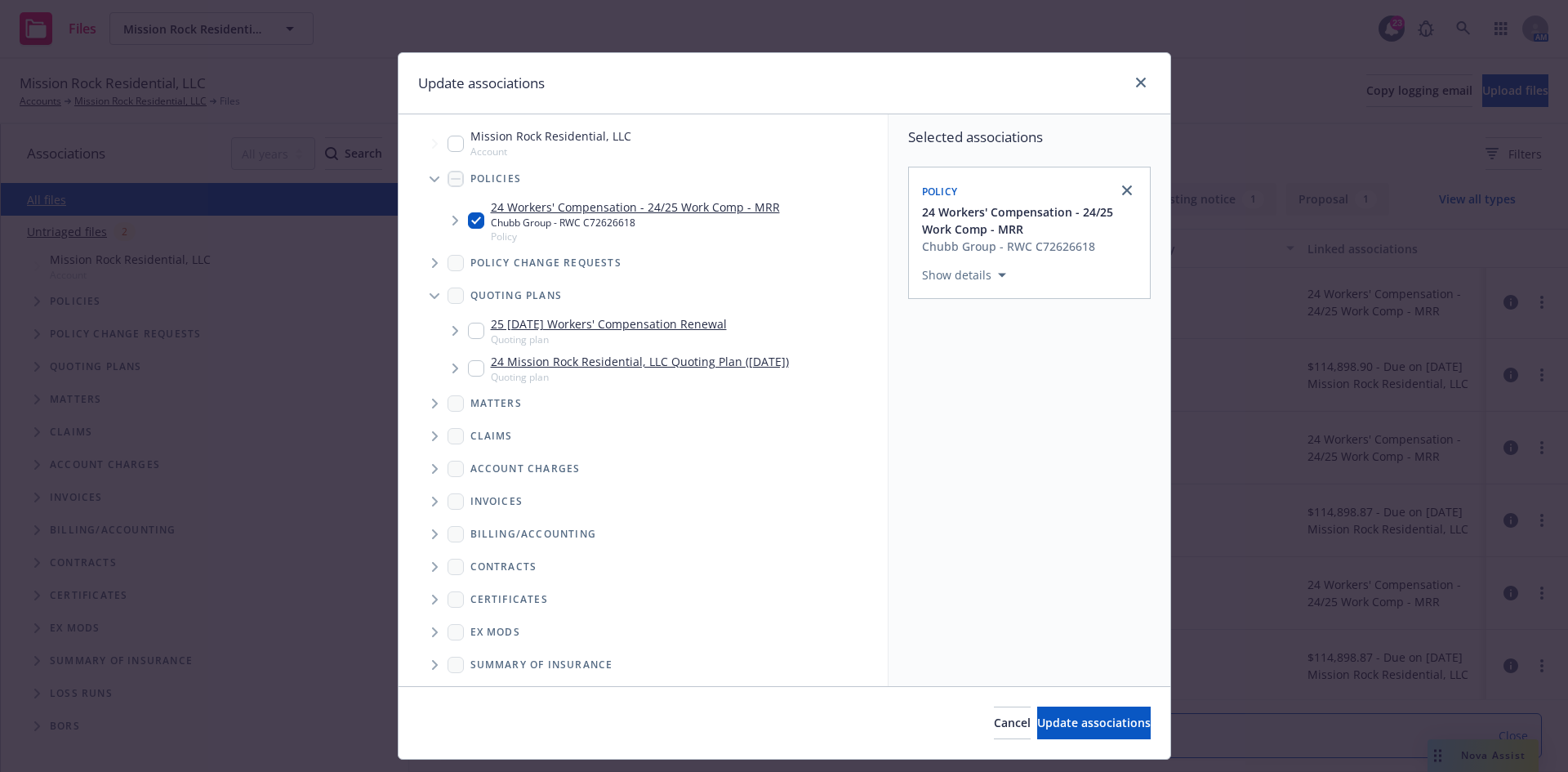
drag, startPoint x: 466, startPoint y: 328, endPoint x: 471, endPoint y: 338, distance: 11.2
click at [468, 328] on input "Tree Example" at bounding box center [476, 331] width 16 height 16
click at [475, 366] on input "Tree Example" at bounding box center [476, 368] width 16 height 16
click at [453, 331] on icon "Tree Example" at bounding box center [455, 331] width 6 height 10
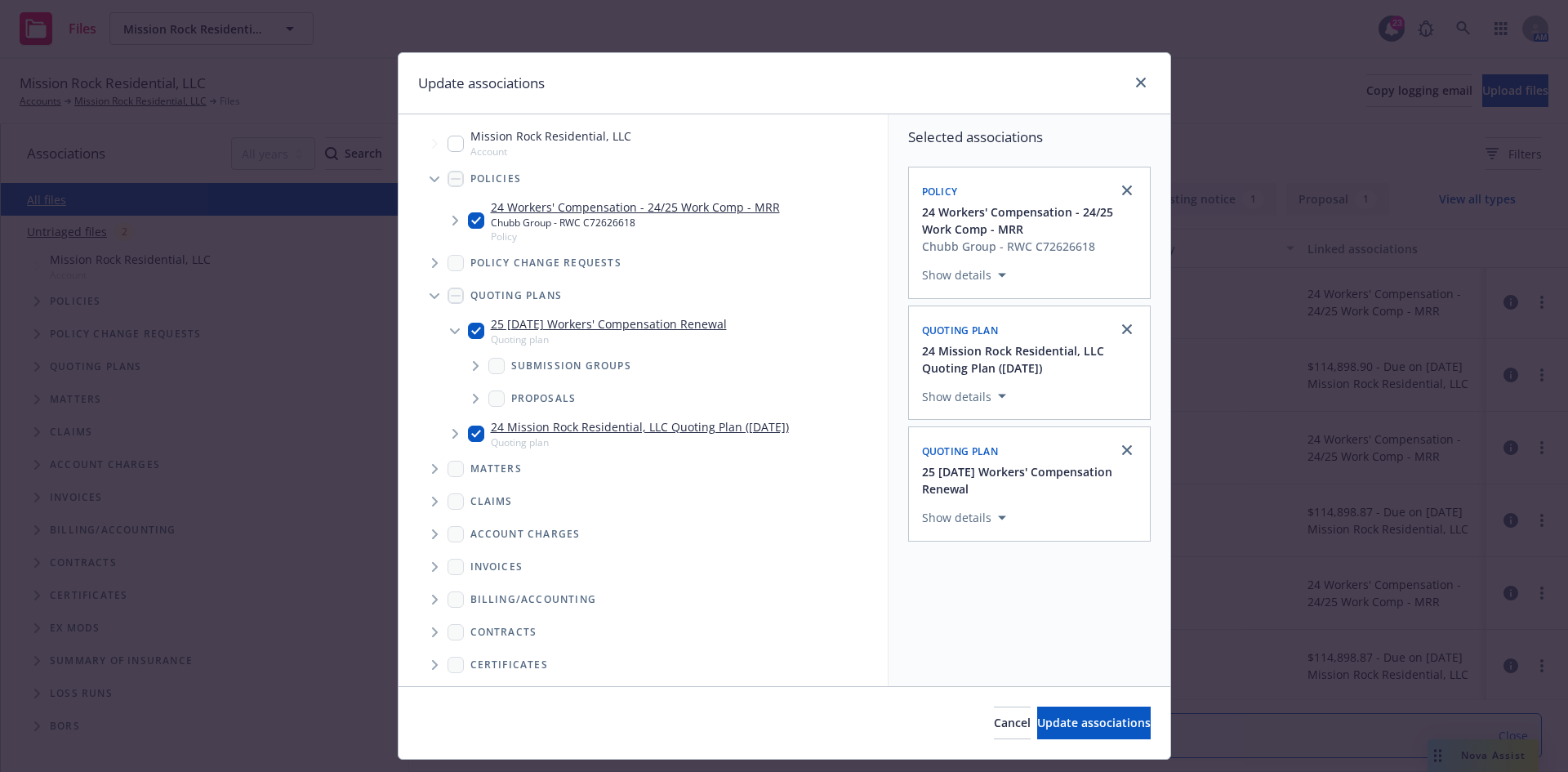
click at [469, 360] on span "Tree Example" at bounding box center [476, 366] width 26 height 26
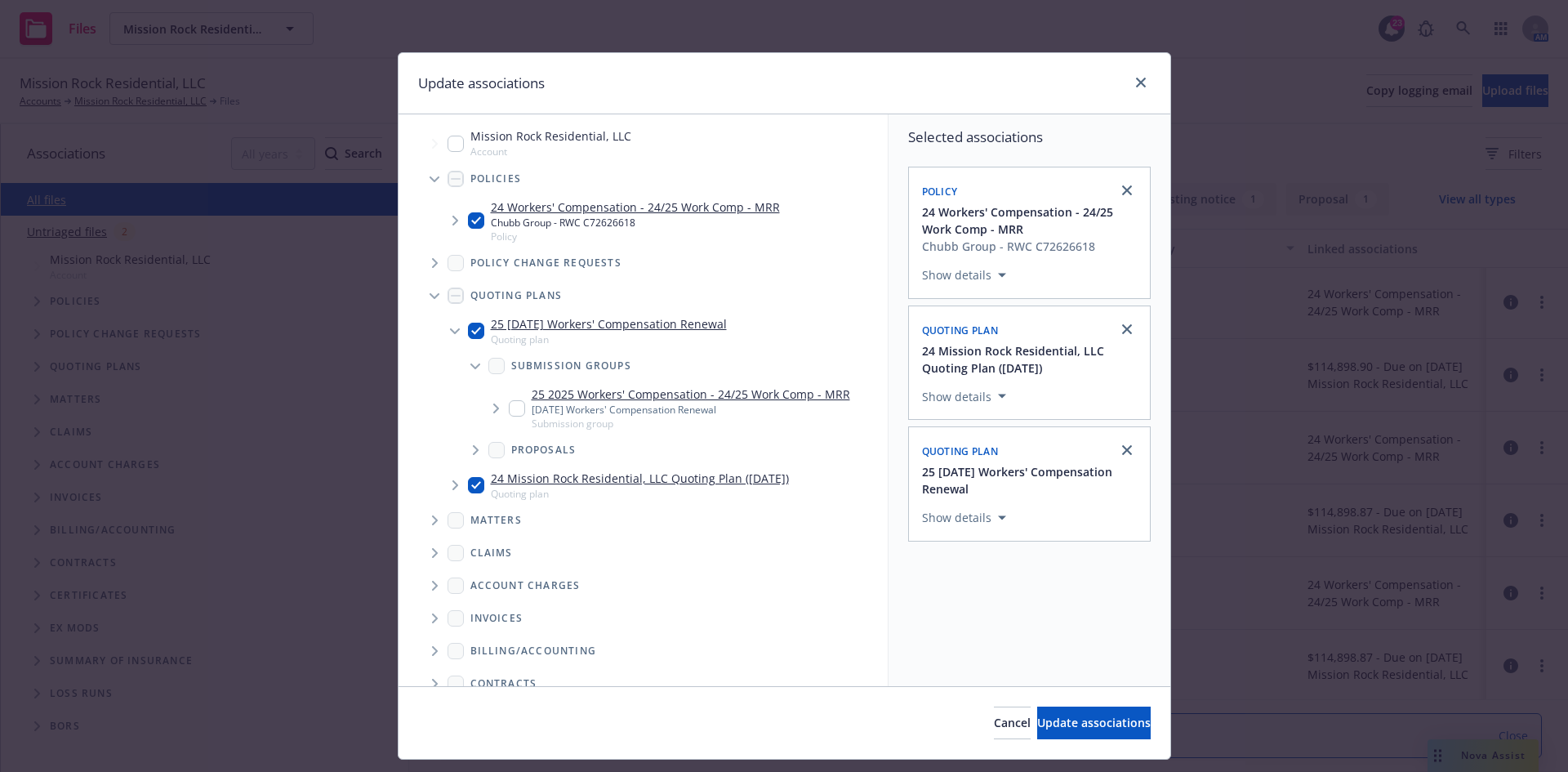
click at [470, 366] on icon "Tree Example" at bounding box center [476, 367] width 10 height 7
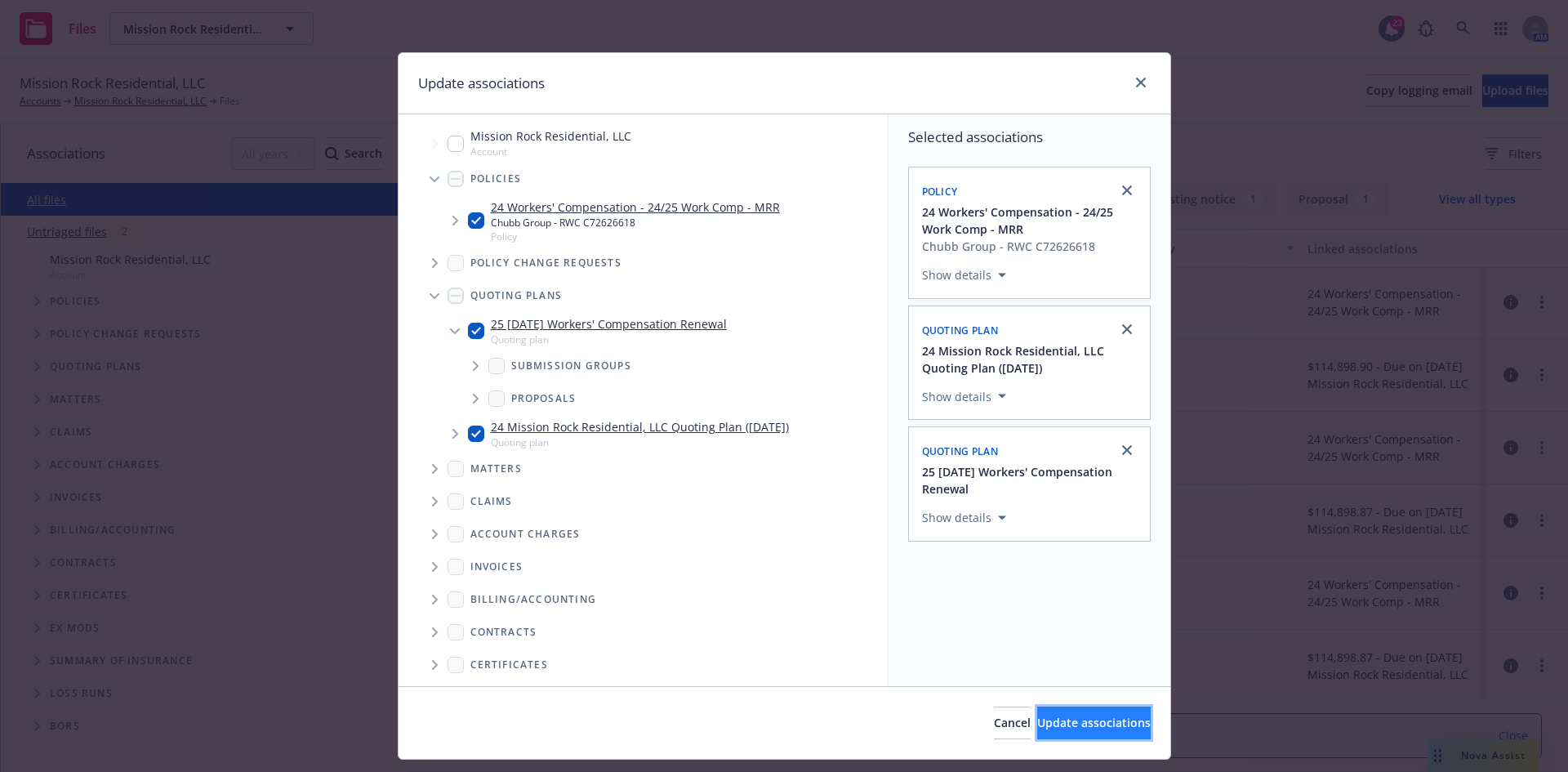
click at [1037, 732] on button "Update associations" at bounding box center [1093, 723] width 113 height 32
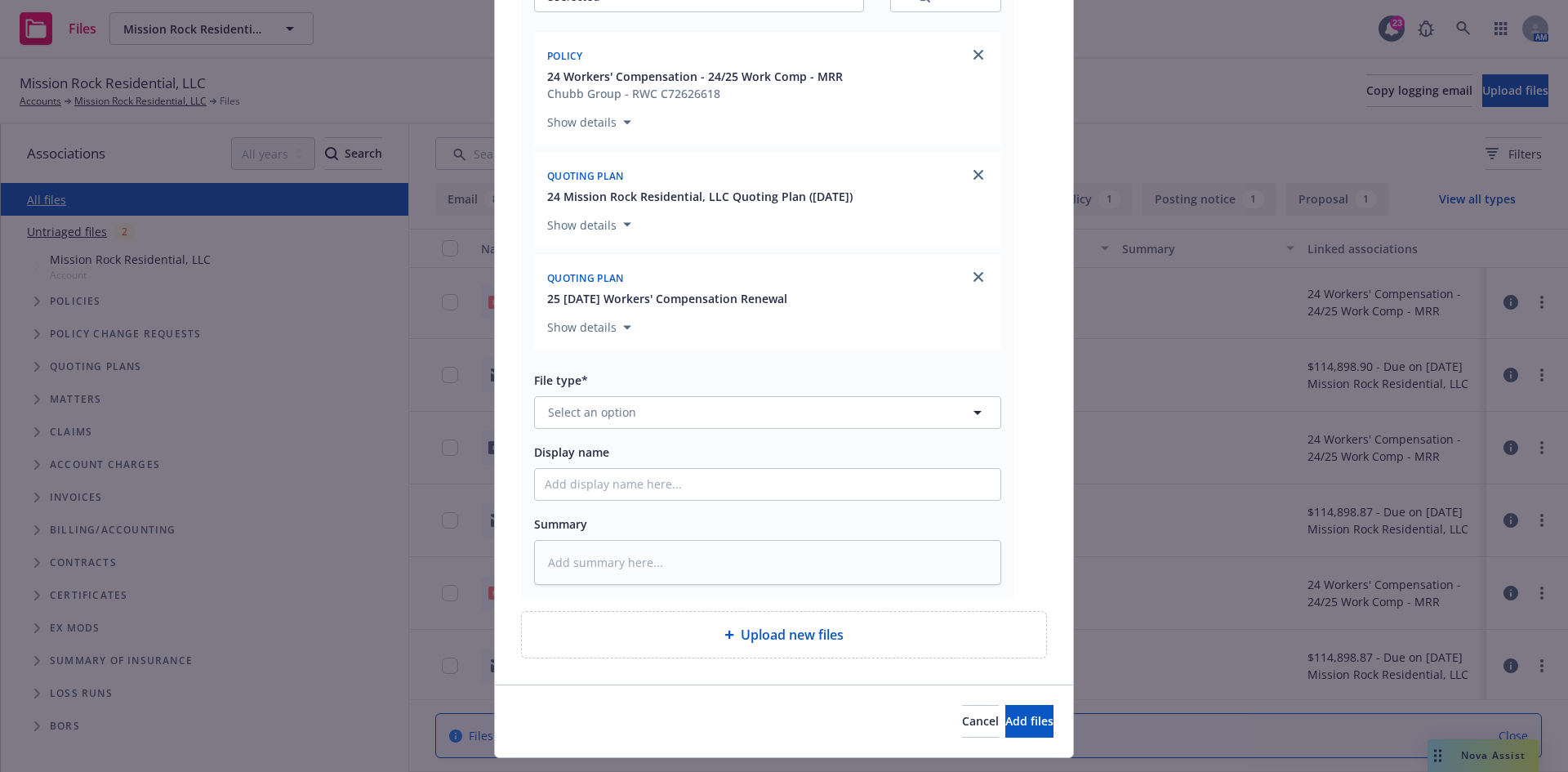
scroll to position [245, 0]
click at [670, 421] on button "Select an option" at bounding box center [768, 412] width 467 height 32
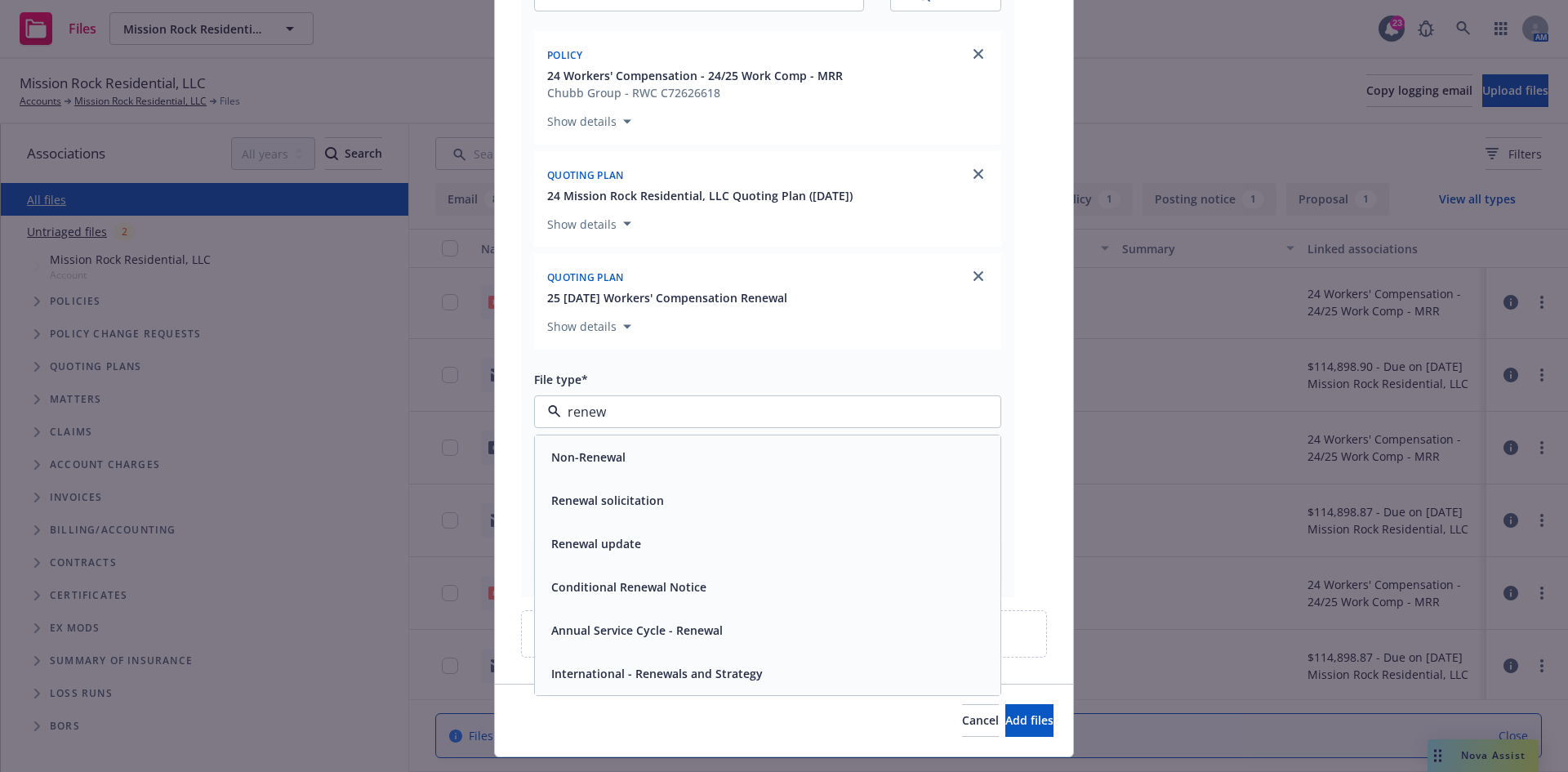
drag, startPoint x: 615, startPoint y: 415, endPoint x: 516, endPoint y: 413, distance: 99.0
click at [522, 413] on div "RE_ WC Renewal - Request for Additional Information - HZ_MRR.msg Associations* …" at bounding box center [768, 245] width 493 height 701
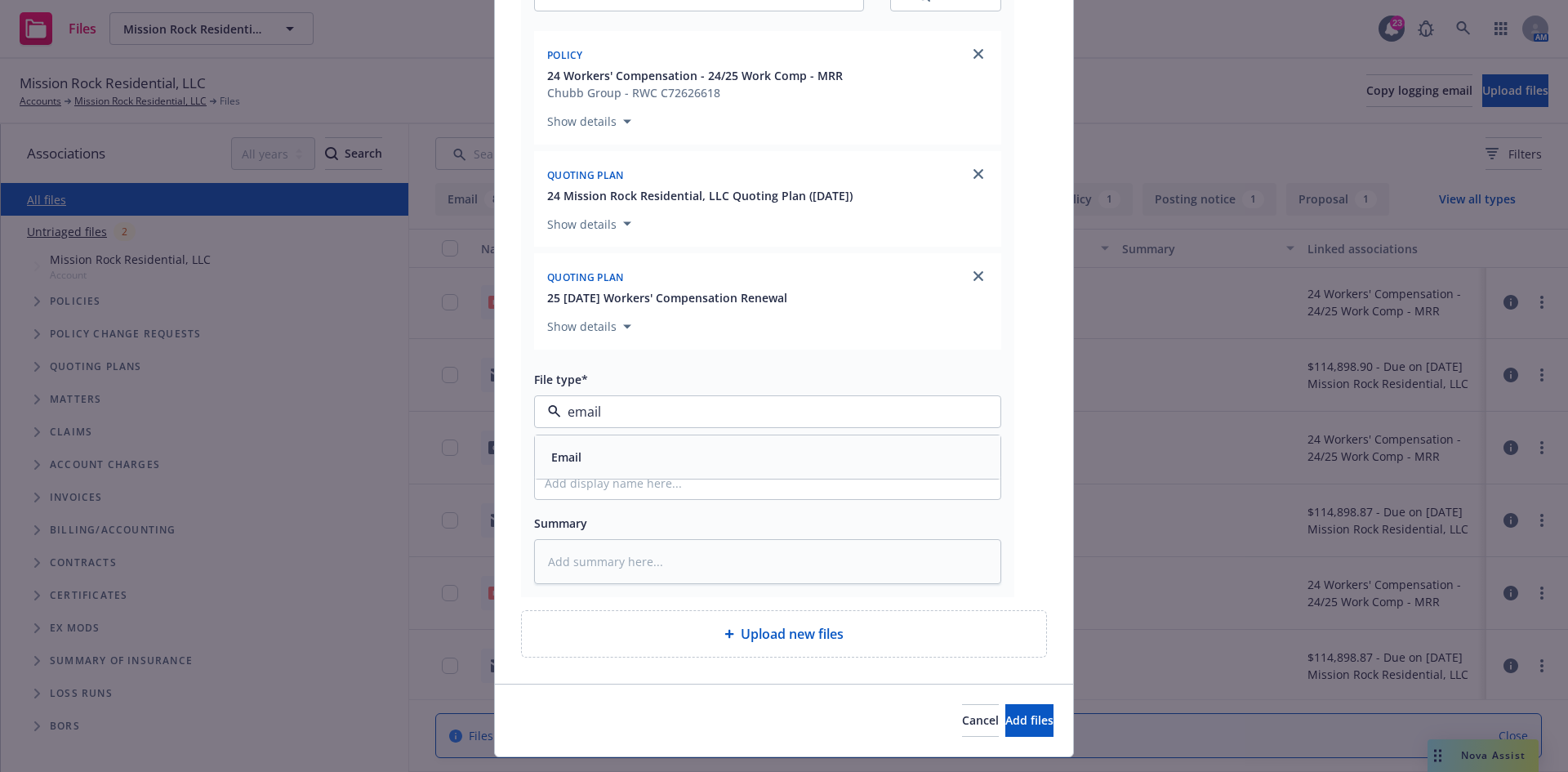
click at [1006, 704] on button "Add files" at bounding box center [1029, 720] width 49 height 32
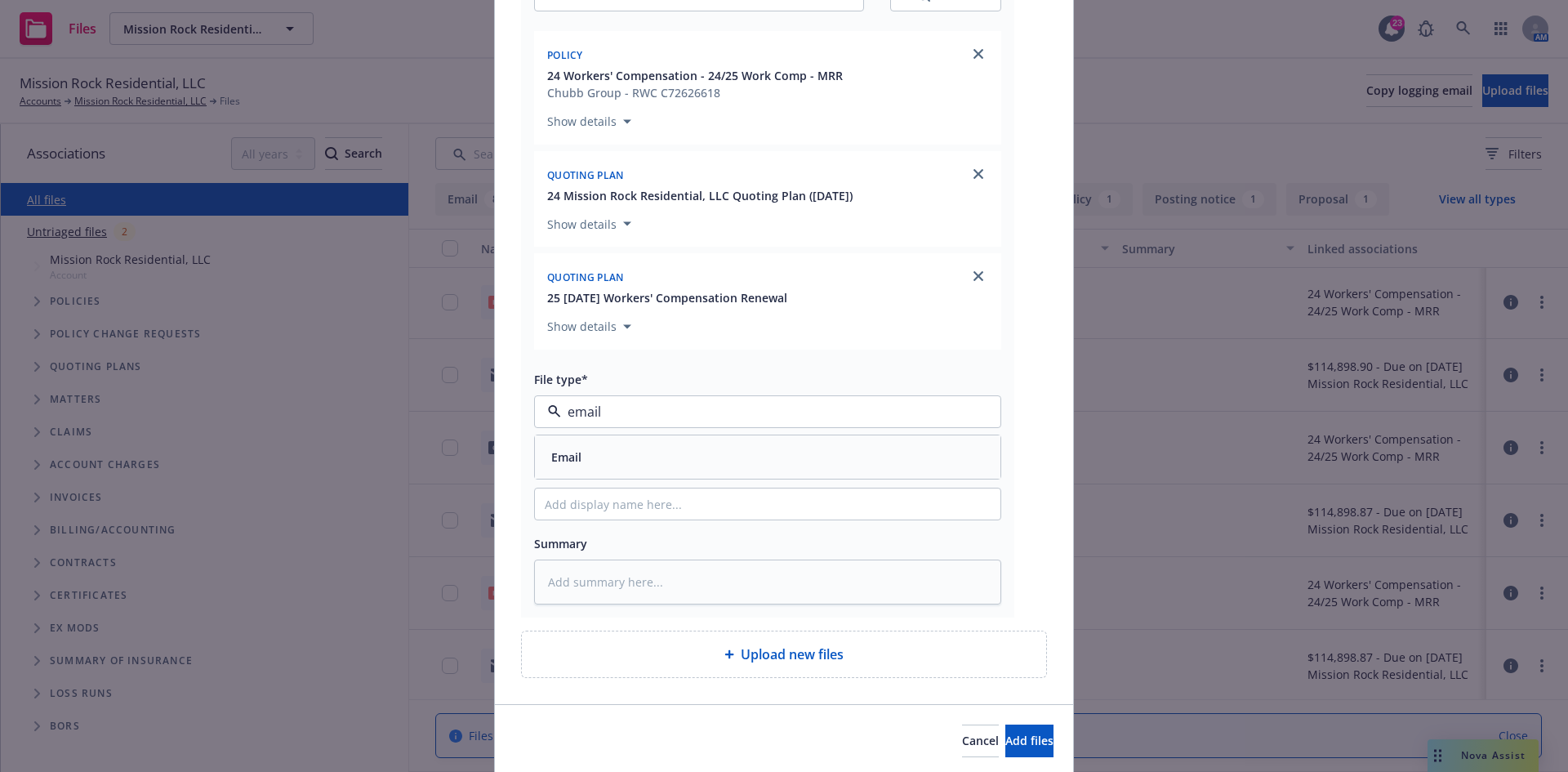
click at [574, 453] on span "Email" at bounding box center [566, 457] width 30 height 17
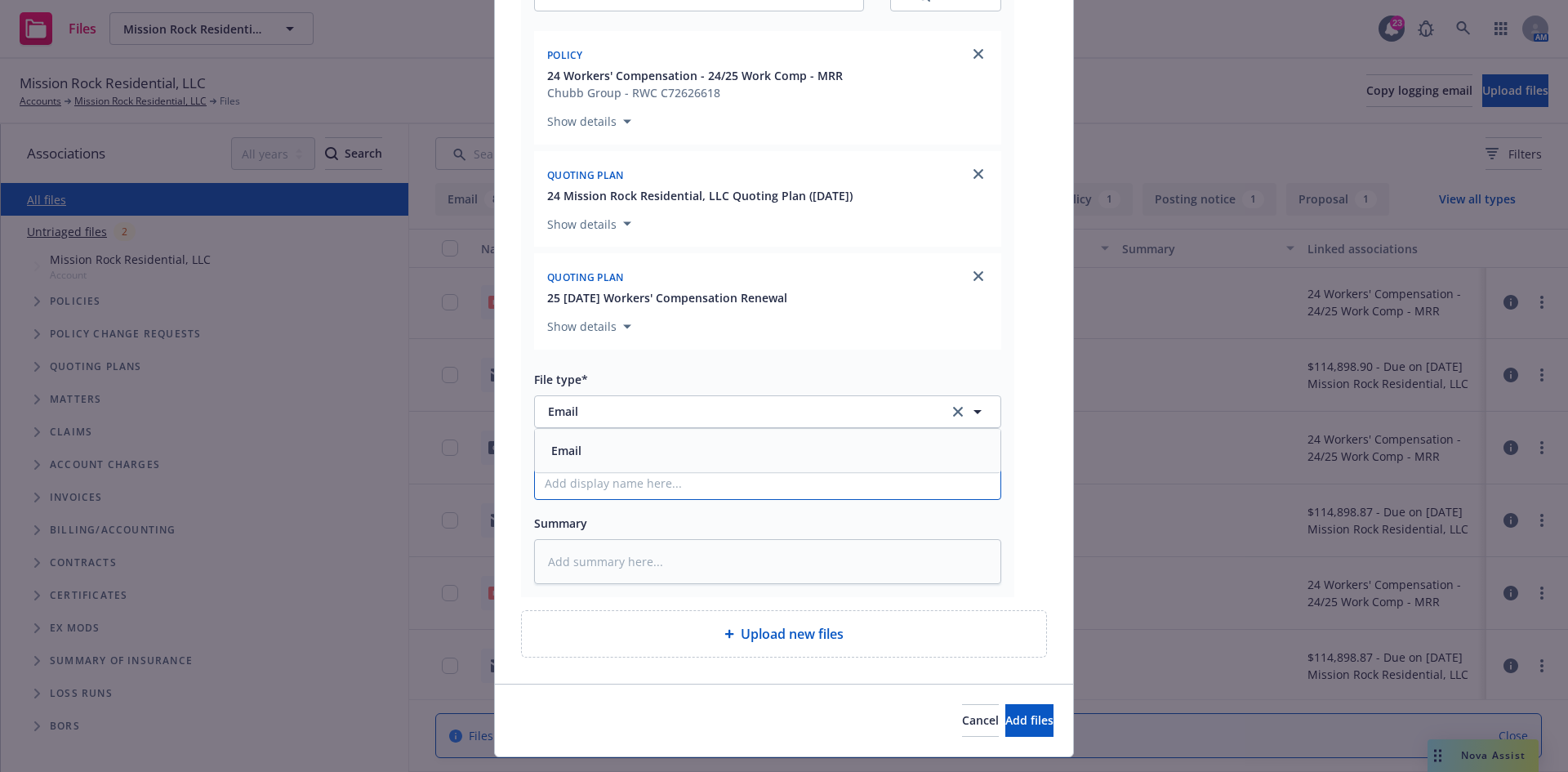
click at [584, 473] on input "Display name" at bounding box center [768, 483] width 465 height 31
click at [618, 480] on input "EMF Insured - Answers to Add'l questions" at bounding box center [768, 483] width 465 height 31
click at [816, 480] on input "EMF Insured - 25-26 WC; Answers to Add'l questions" at bounding box center [768, 483] width 465 height 31
click at [816, 489] on input "EMF Insured - 25-26 WC; Answers to Add'l questions, Payroll Registers, Loss Run…" at bounding box center [768, 483] width 465 height 31
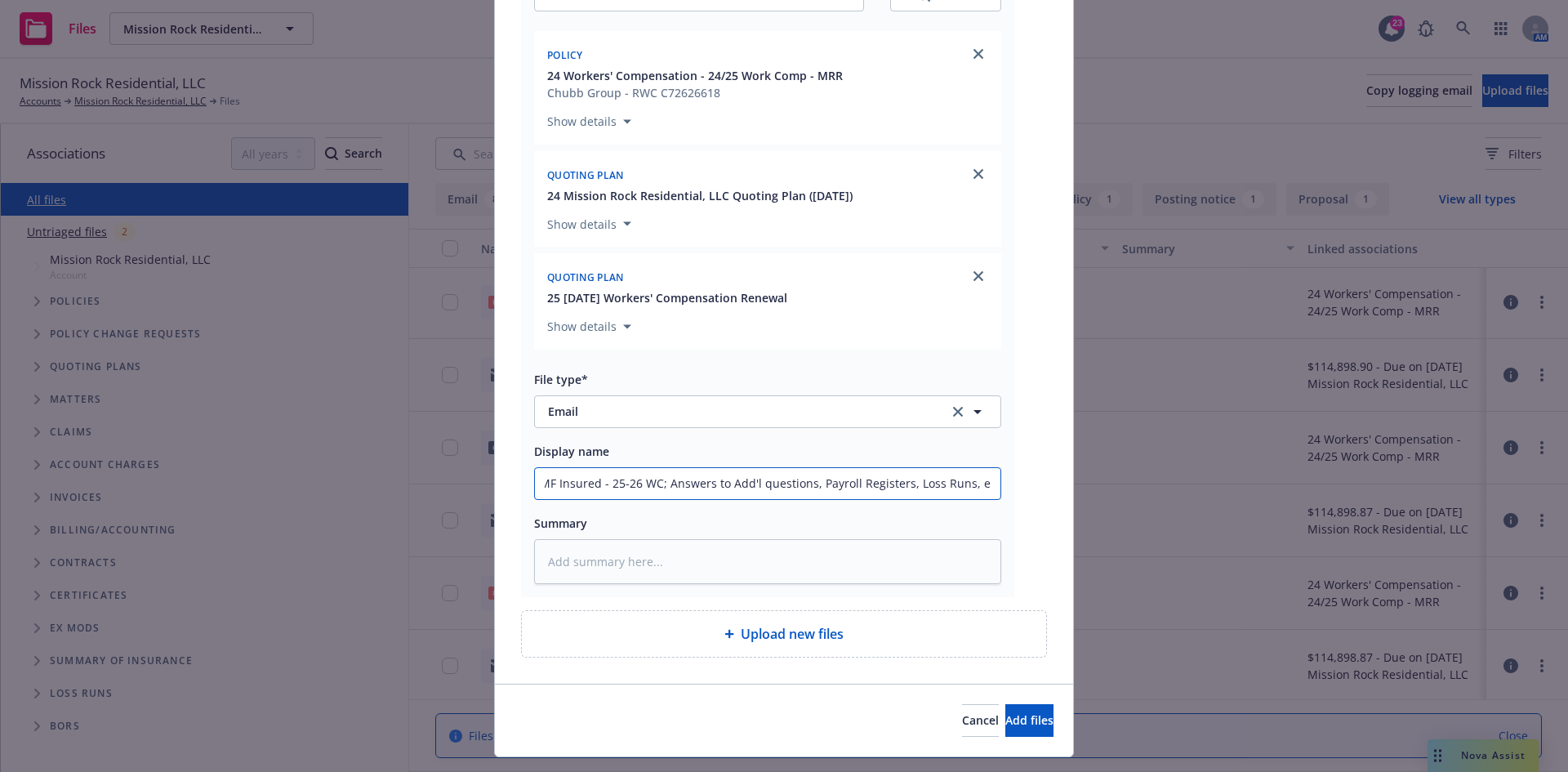
click at [816, 488] on input "EMF Insured - 25-26 WC; Answers to Add'l questions, Payroll Registers, Loss Run…" at bounding box center [768, 483] width 465 height 31
click at [816, 487] on input "EMF Insured - 25-26 WC; Answers to Add'l questions, Payroll Registers, Loss Run…" at bounding box center [768, 483] width 465 height 31
click at [754, 566] on textarea at bounding box center [768, 562] width 467 height 45
paste textarea "EMF Insured - 25-26 WC; Answers to Add'l questions, Payroll Registers, Loss Run…"
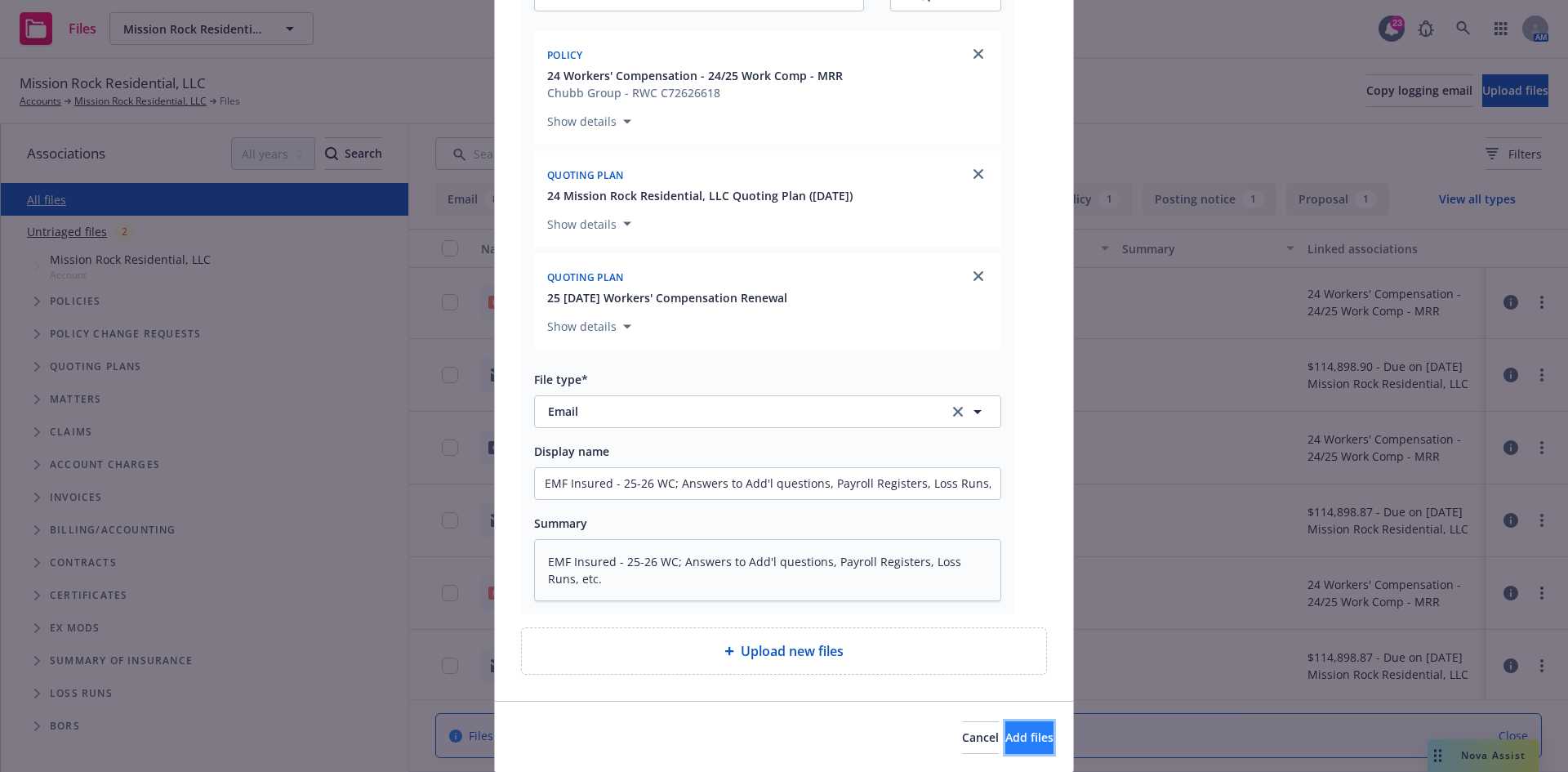
click at [1006, 731] on span "Add files" at bounding box center [1029, 737] width 49 height 15
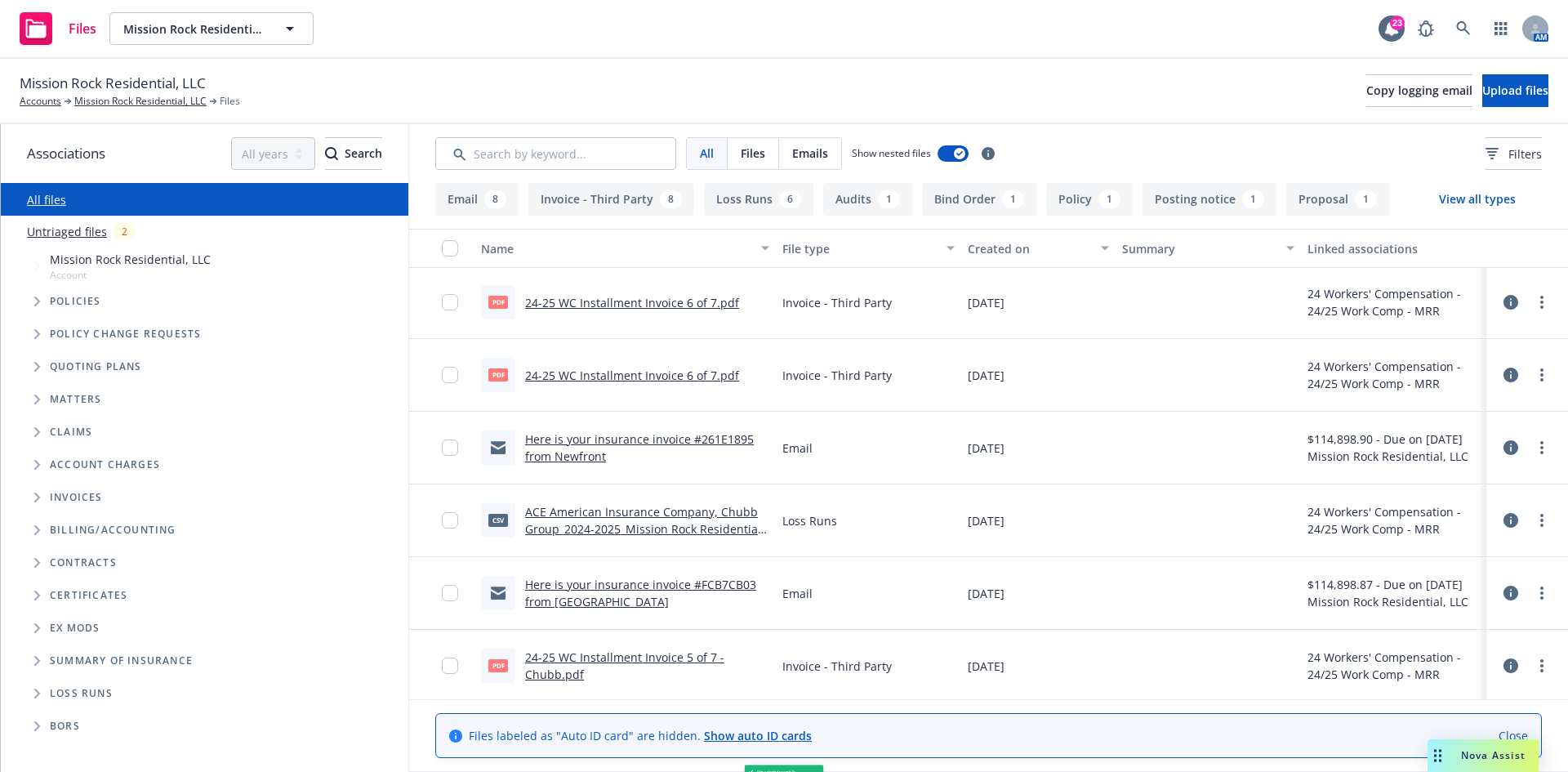
scroll to position [722, 0]
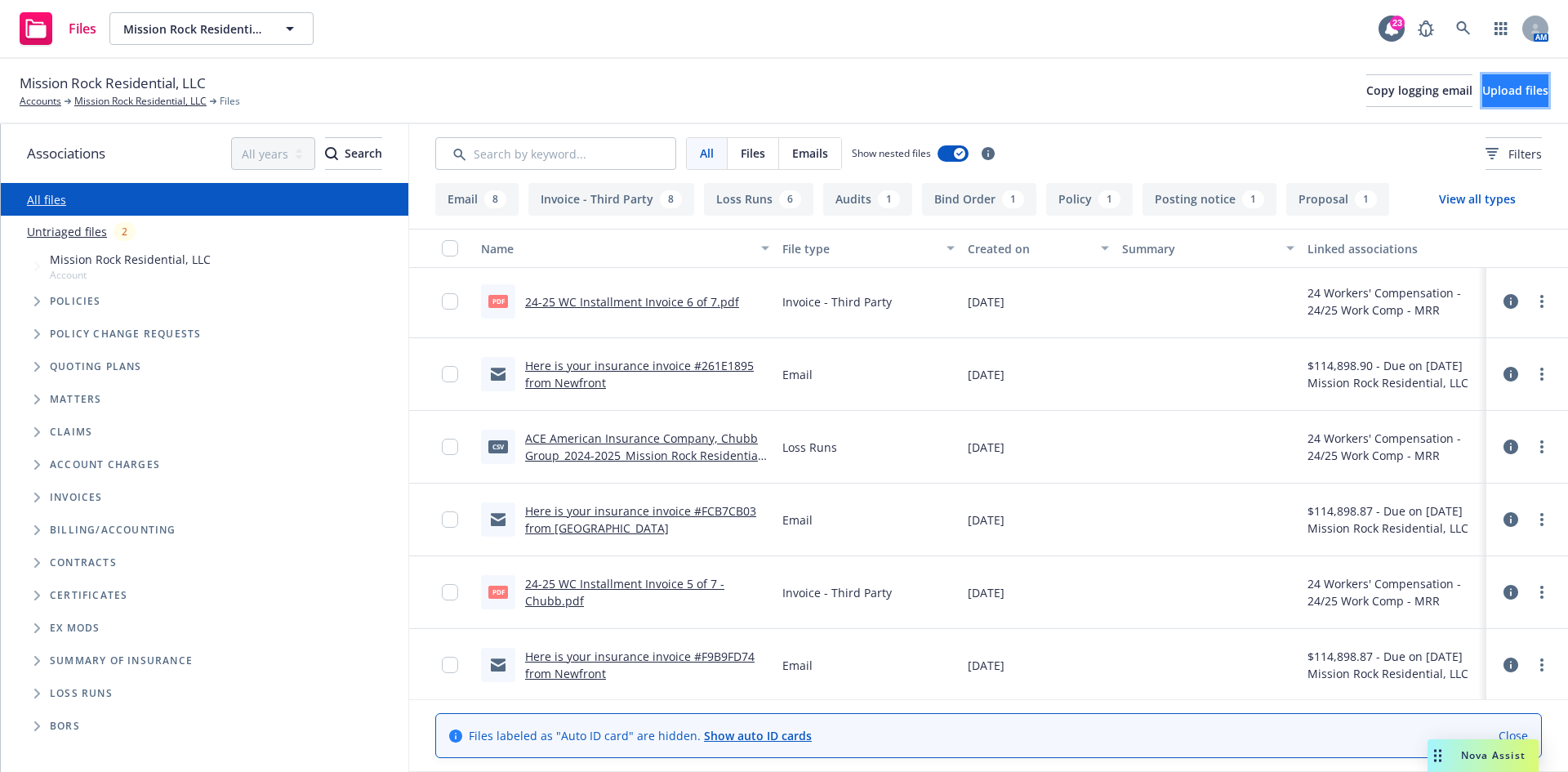
click at [1483, 91] on span "Upload files" at bounding box center [1516, 90] width 66 height 15
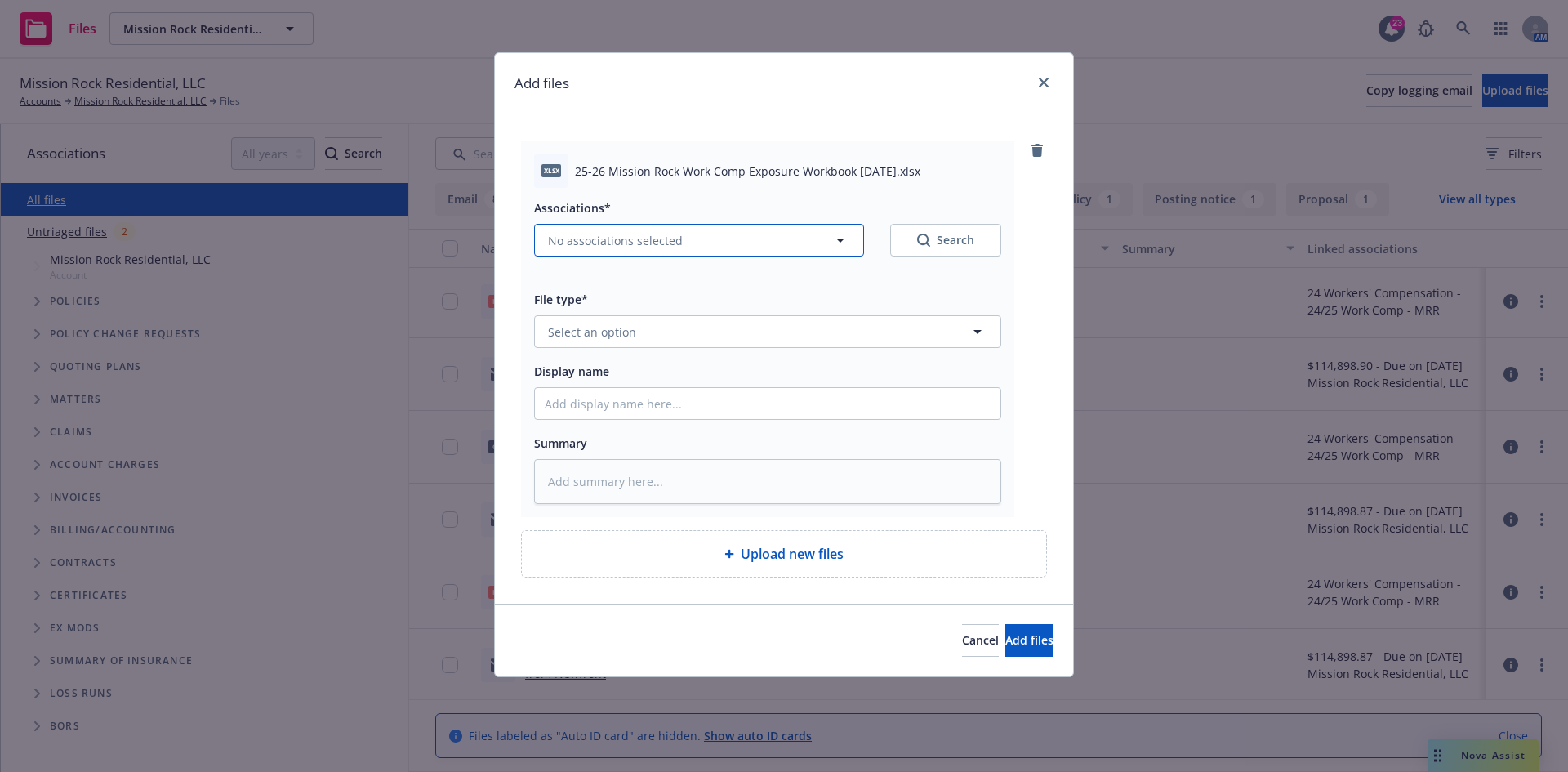
click at [634, 239] on span "No associations selected" at bounding box center [615, 240] width 135 height 17
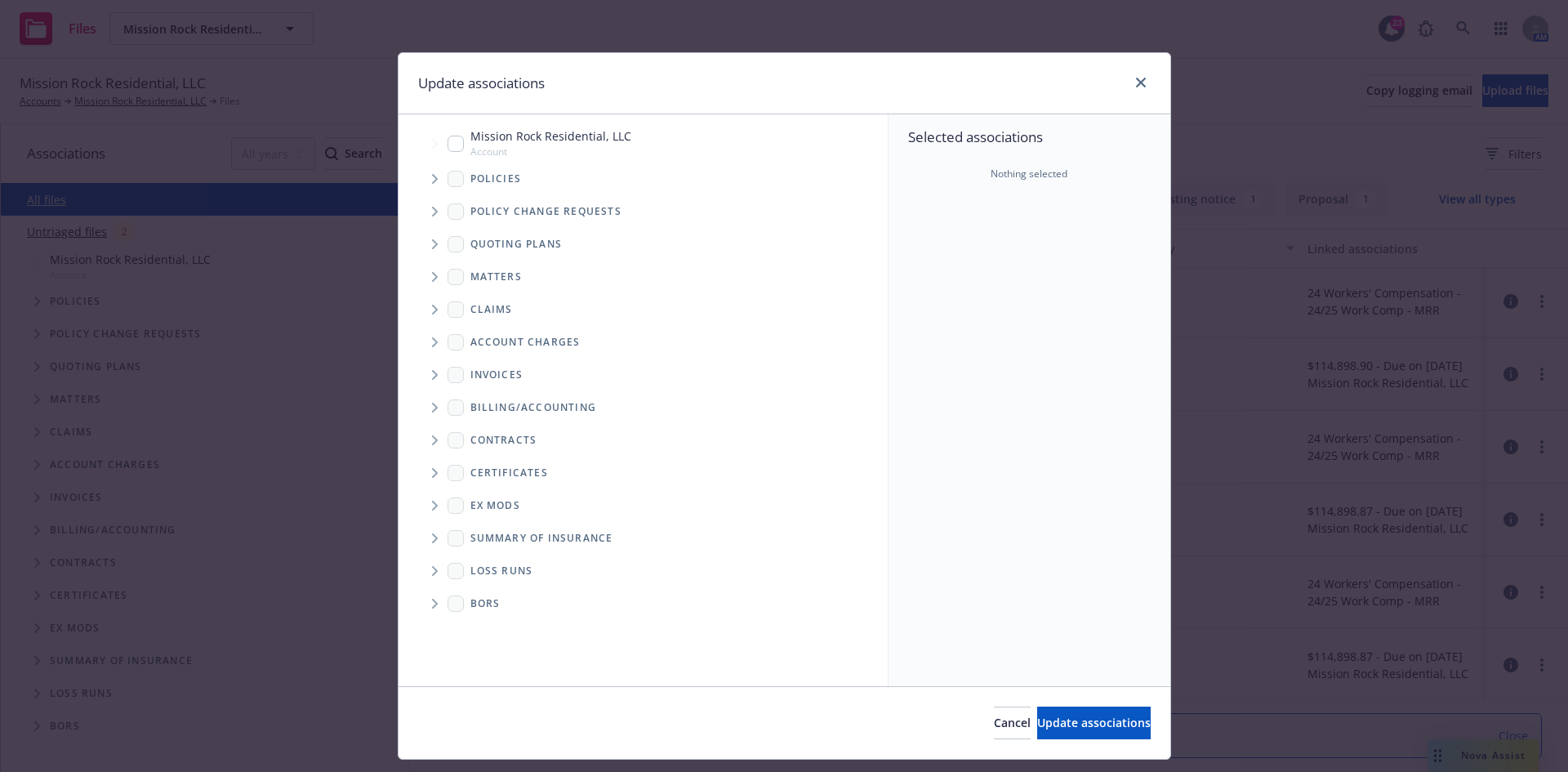
click at [432, 183] on icon "Tree Example" at bounding box center [435, 179] width 7 height 10
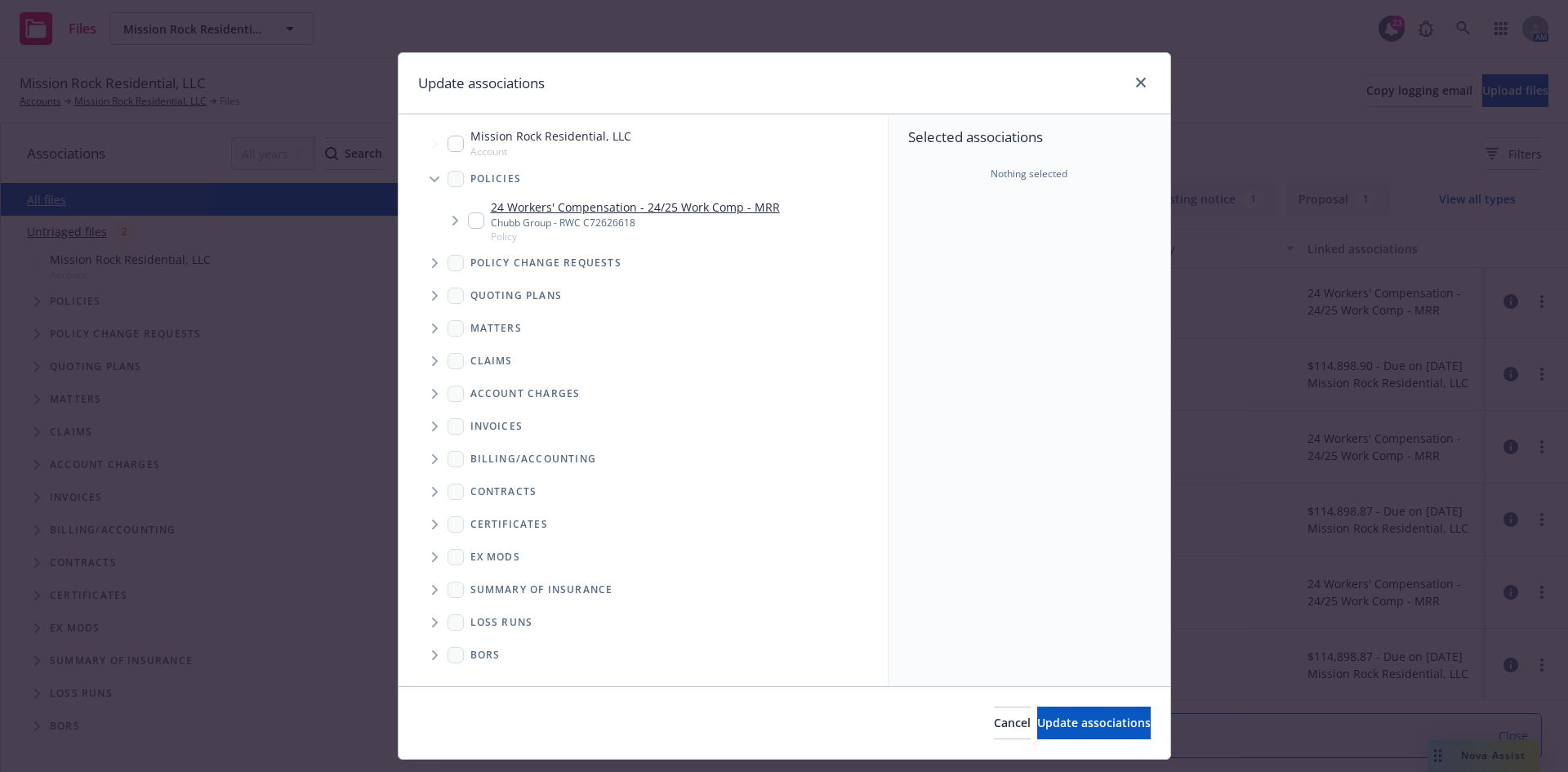
click at [468, 221] on input "Tree Example" at bounding box center [476, 220] width 16 height 16
click at [432, 292] on icon "Tree Example" at bounding box center [435, 296] width 6 height 10
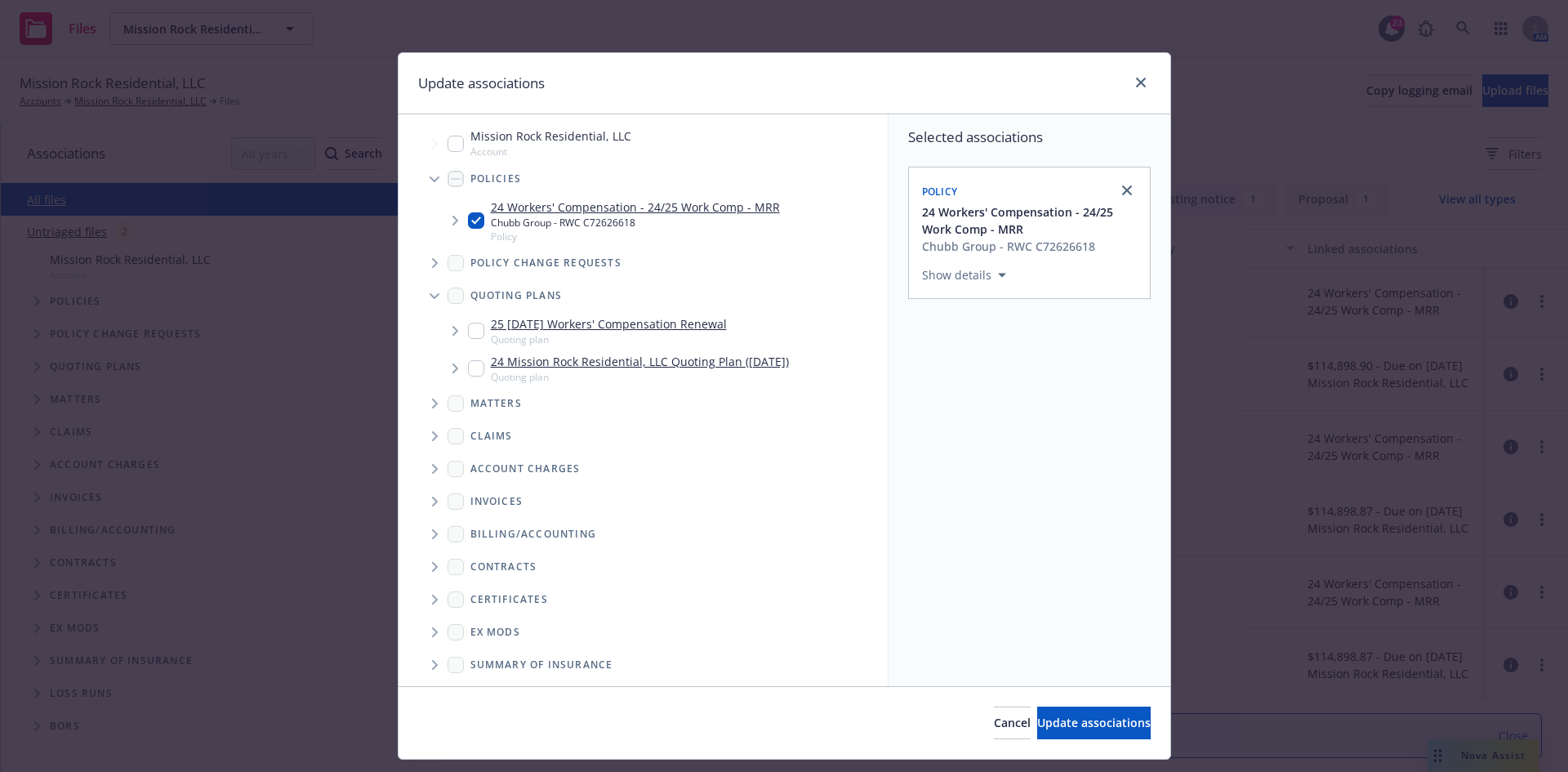
click at [473, 334] on input "Tree Example" at bounding box center [476, 331] width 16 height 16
click at [472, 372] on input "Tree Example" at bounding box center [476, 368] width 16 height 16
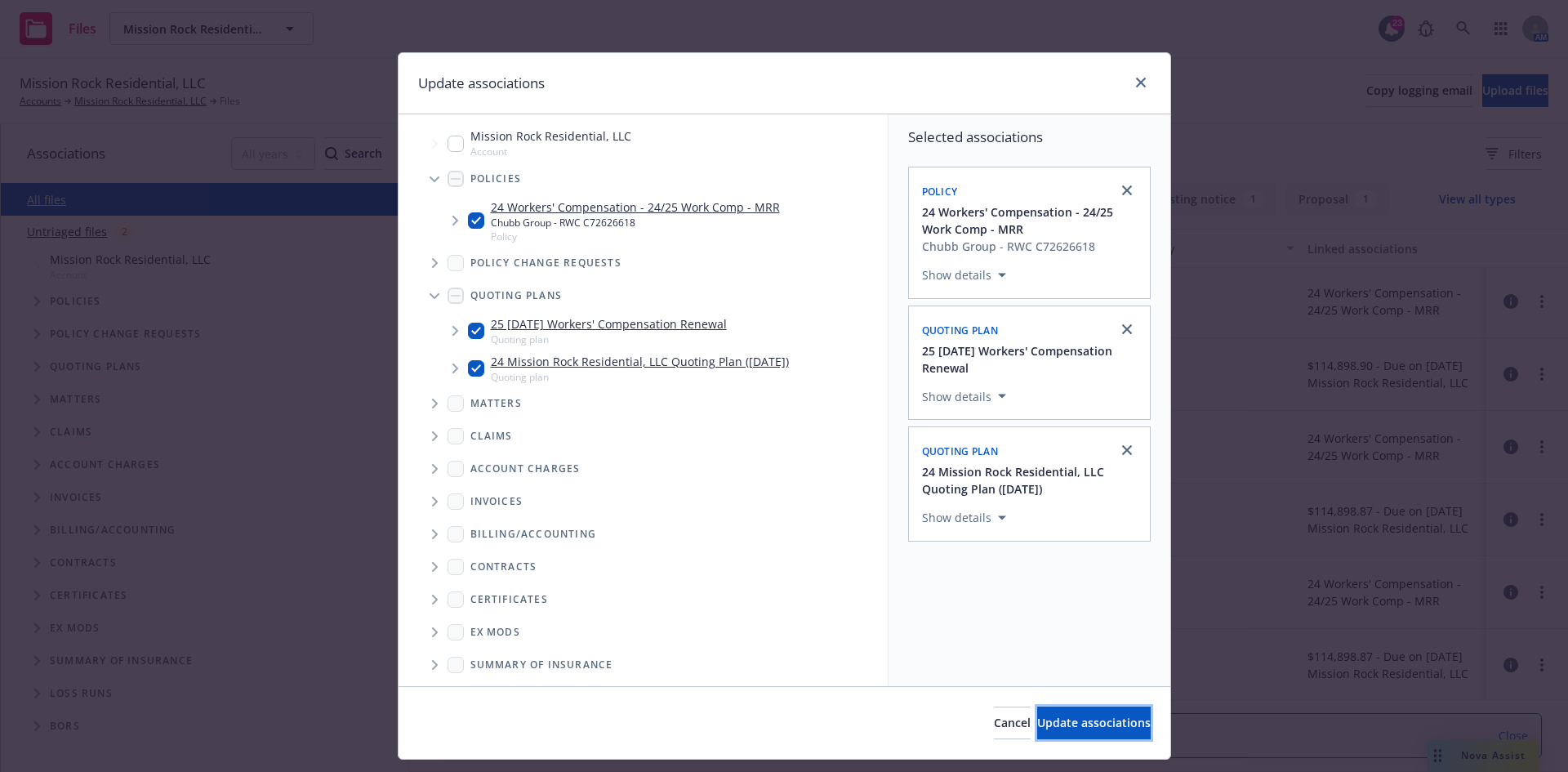
drag, startPoint x: 1064, startPoint y: 719, endPoint x: 1102, endPoint y: 720, distance: 38.0
click at [1094, 723] on span "Update associations" at bounding box center [1093, 723] width 113 height 15
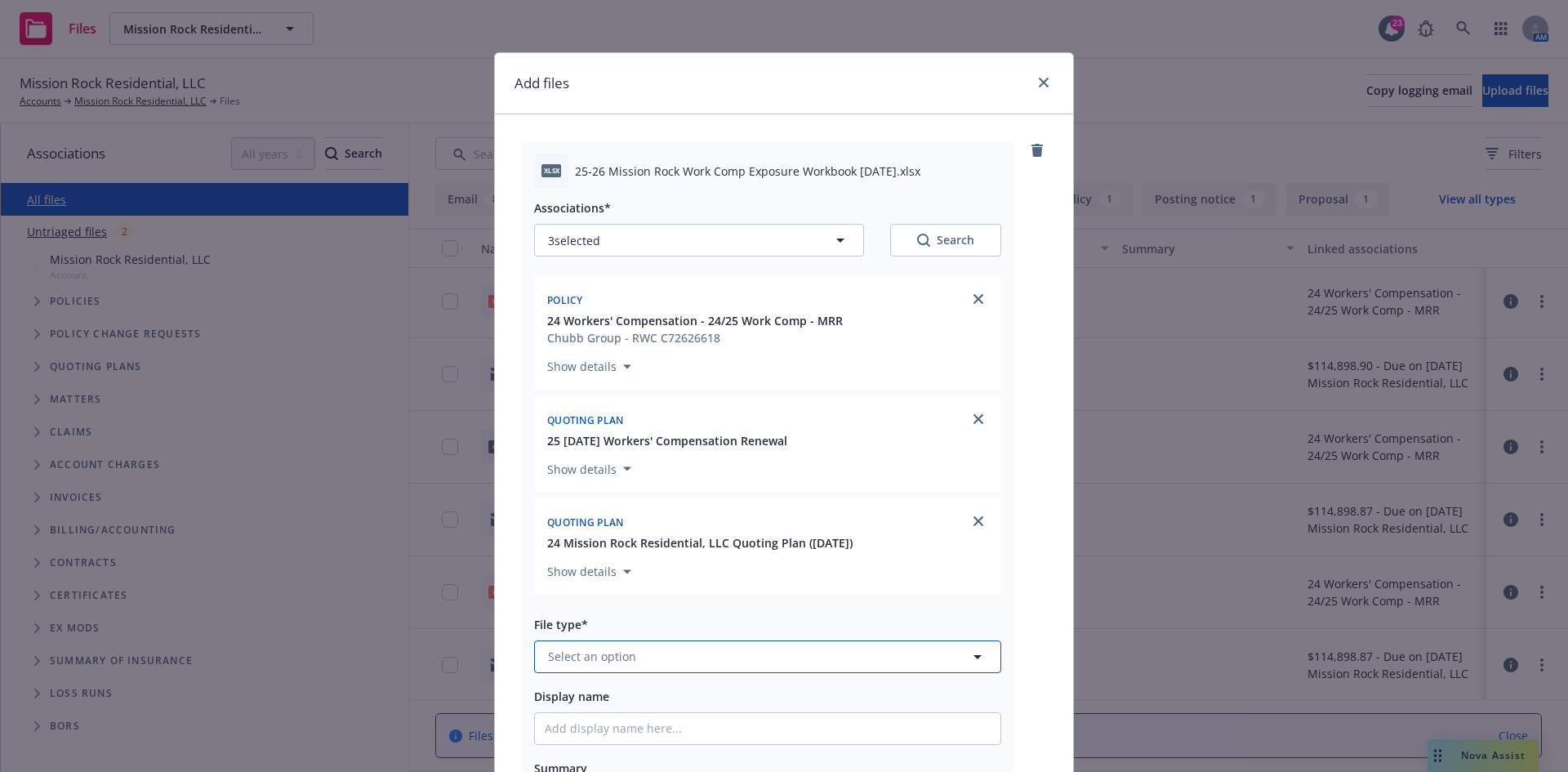
click at [601, 665] on span "Select an option" at bounding box center [592, 656] width 89 height 17
click at [590, 570] on span "Workbook" at bounding box center [580, 568] width 58 height 17
click at [592, 726] on input "Display name" at bounding box center [768, 729] width 465 height 31
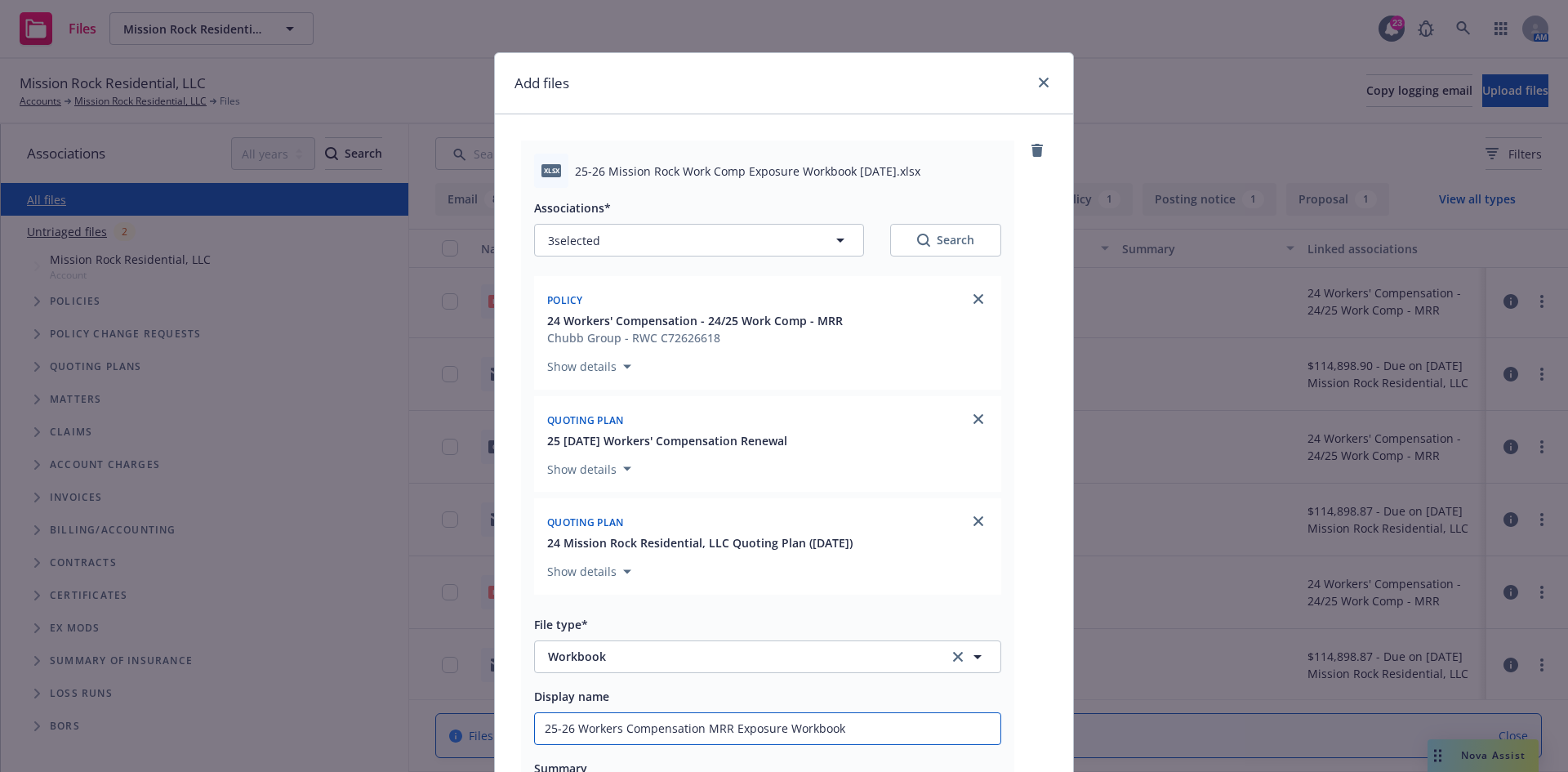
scroll to position [283, 0]
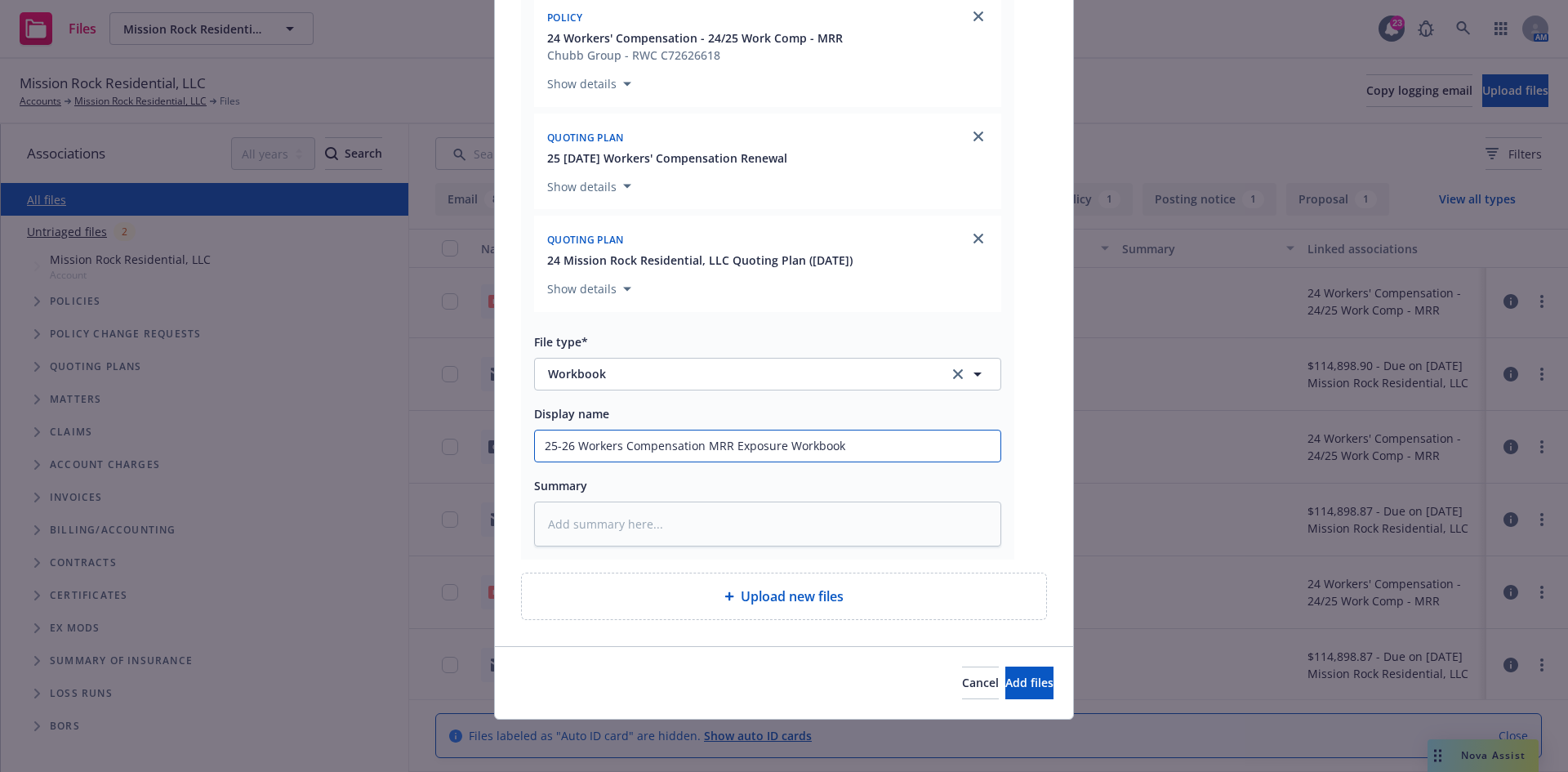
drag, startPoint x: 832, startPoint y: 441, endPoint x: 444, endPoint y: 435, distance: 388.0
click at [444, 435] on div "Add files xlsx 25-26 Mission Rock Work Comp Exposure Workbook 12.2.24.xlsx Asso…" at bounding box center [784, 386] width 1568 height 772
click at [729, 538] on textarea at bounding box center [768, 524] width 467 height 45
paste textarea "25-26 Workers Compensation MRR Exposure Workbook"
click at [1006, 671] on button "Add files" at bounding box center [1029, 683] width 49 height 32
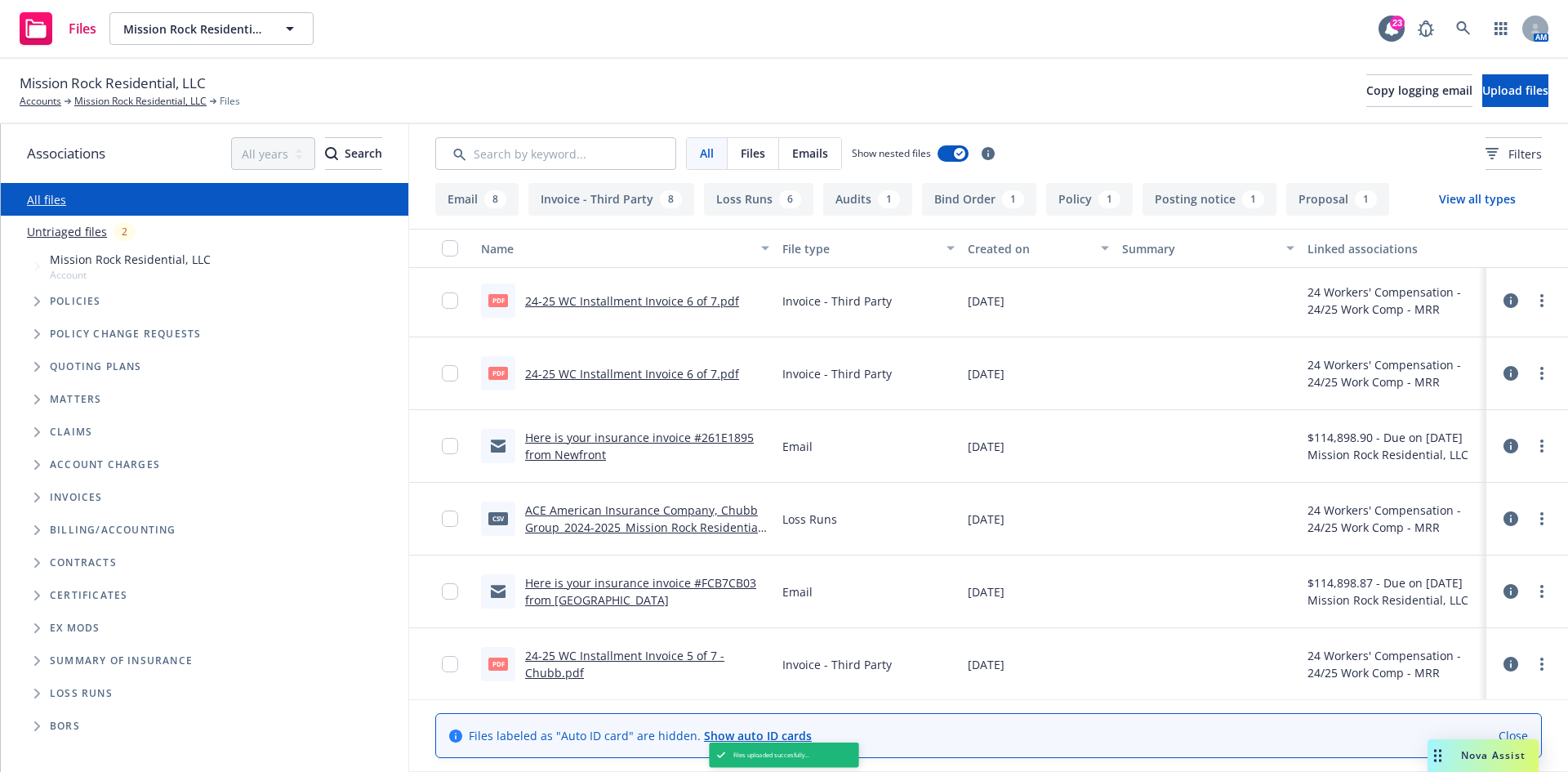
scroll to position [795, 0]
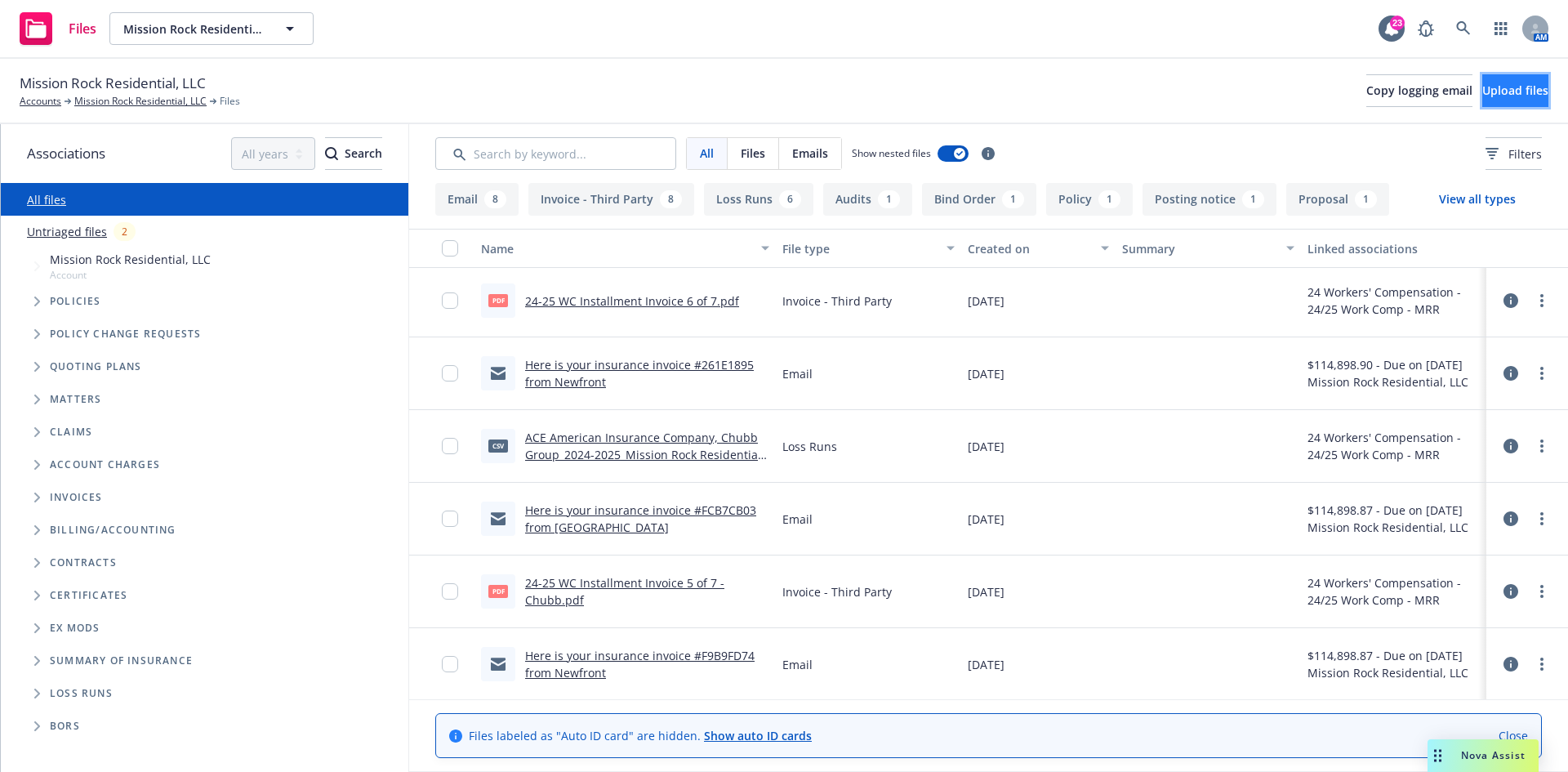
click at [1497, 89] on span "Upload files" at bounding box center [1516, 90] width 66 height 15
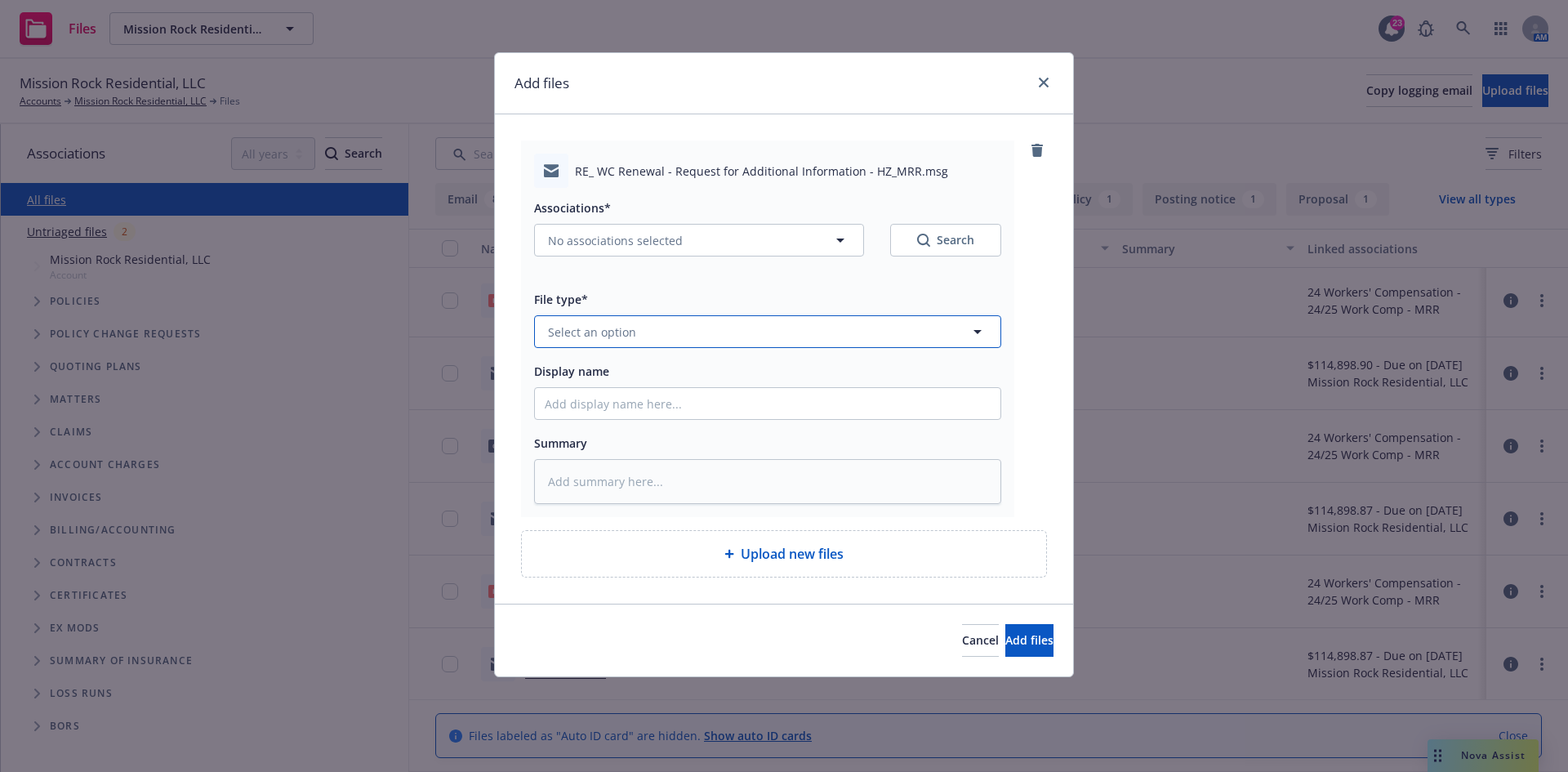
click at [629, 332] on span "Select an option" at bounding box center [592, 332] width 89 height 17
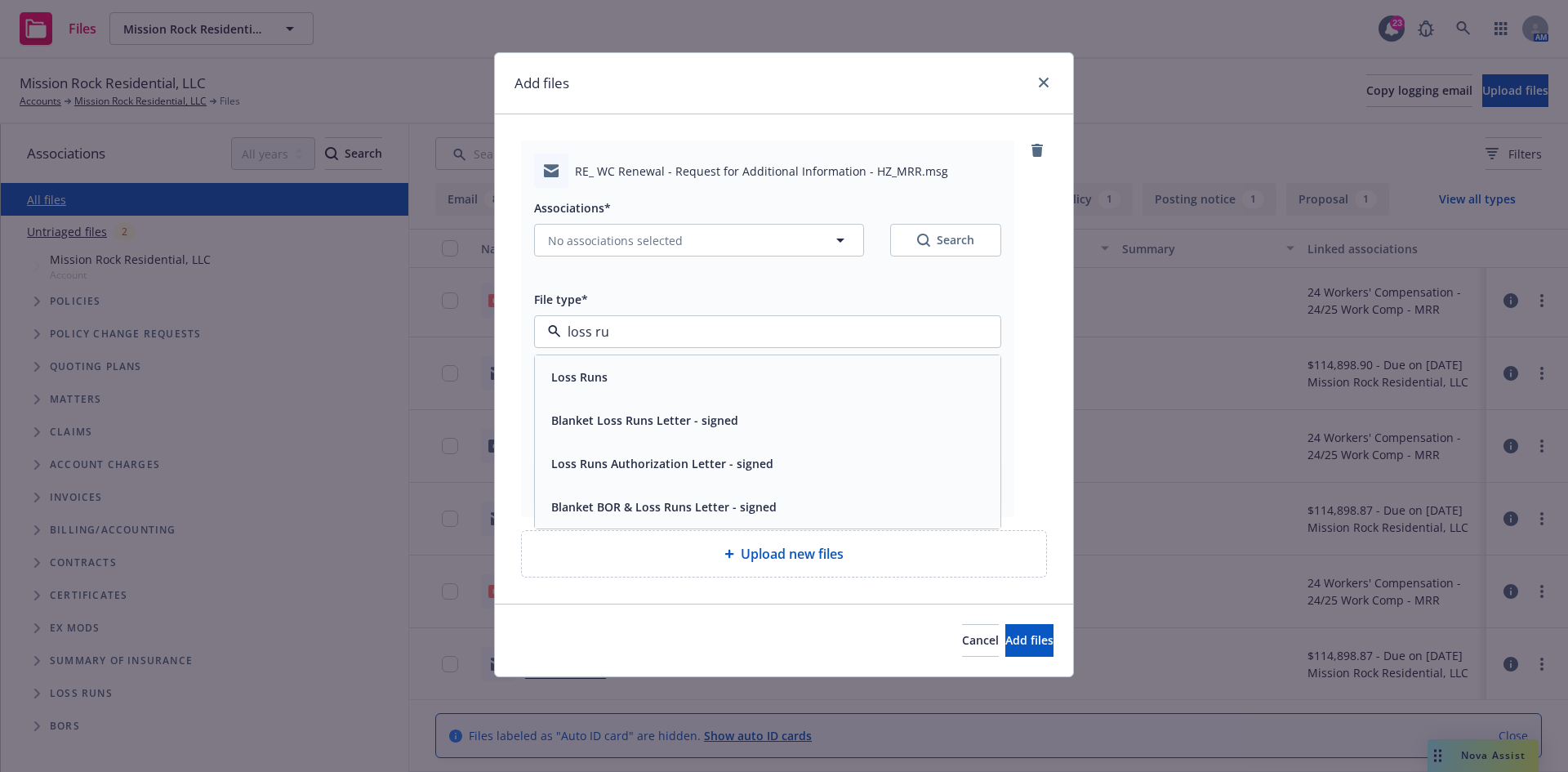
click at [629, 460] on span "Loss Runs Authorization Letter - signed" at bounding box center [662, 464] width 222 height 17
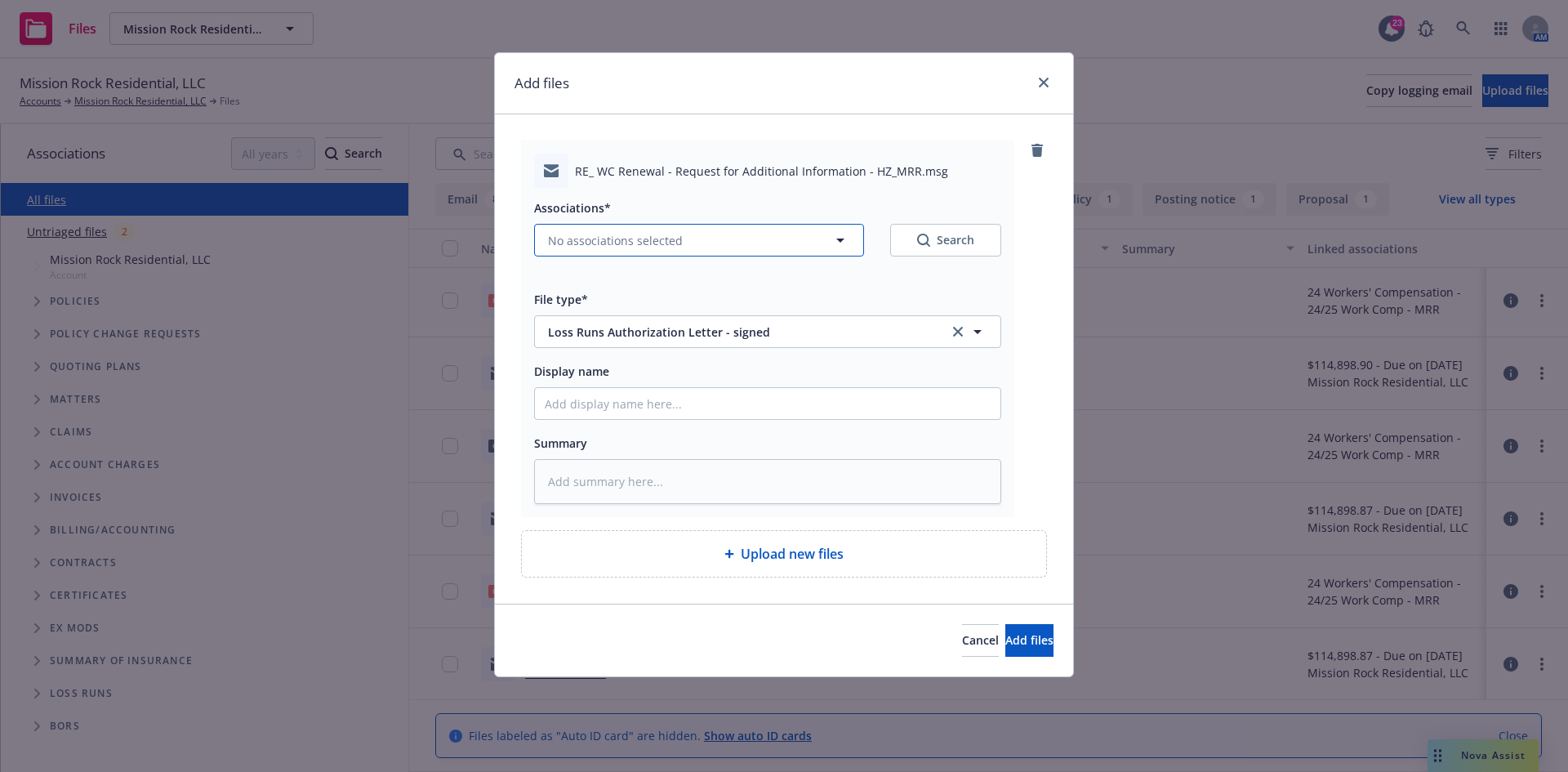
click at [613, 238] on span "No associations selected" at bounding box center [615, 240] width 135 height 17
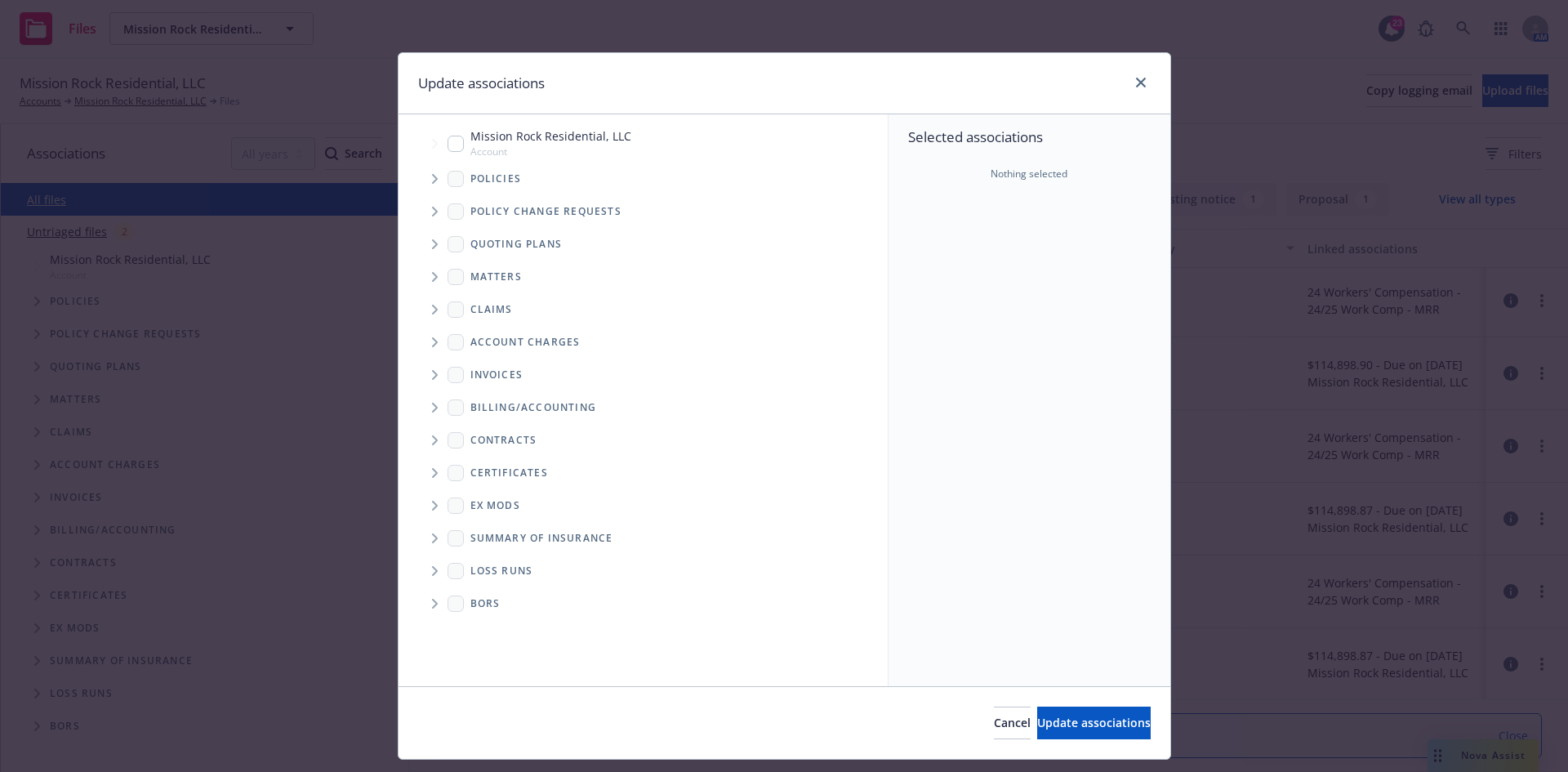
click at [432, 175] on icon "Tree Example" at bounding box center [435, 179] width 7 height 10
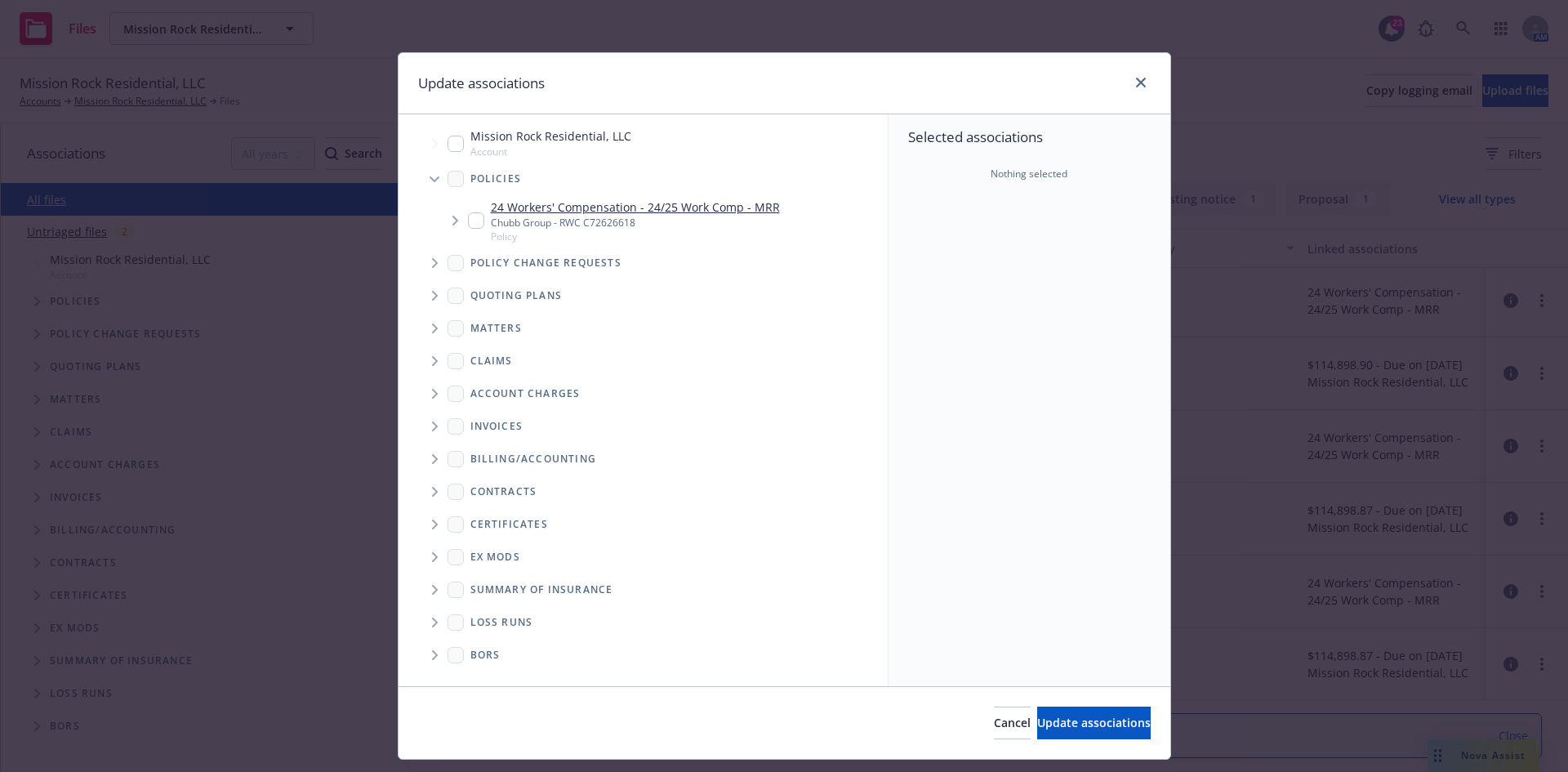
click at [458, 216] on span "Tree Example" at bounding box center [455, 220] width 26 height 26
click at [468, 226] on input "Tree Example" at bounding box center [476, 220] width 16 height 16
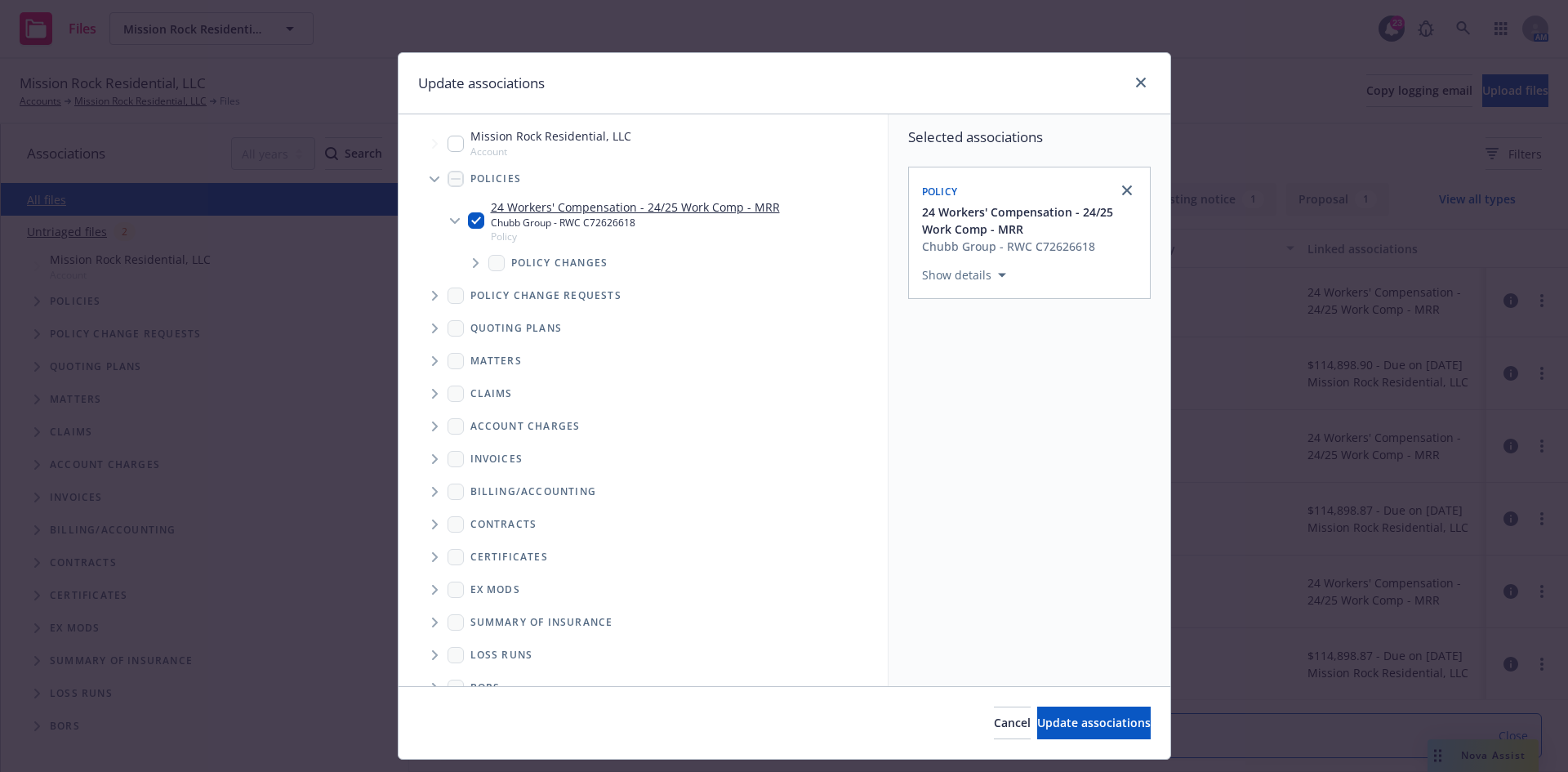
click at [432, 325] on icon "Tree Example" at bounding box center [435, 329] width 7 height 10
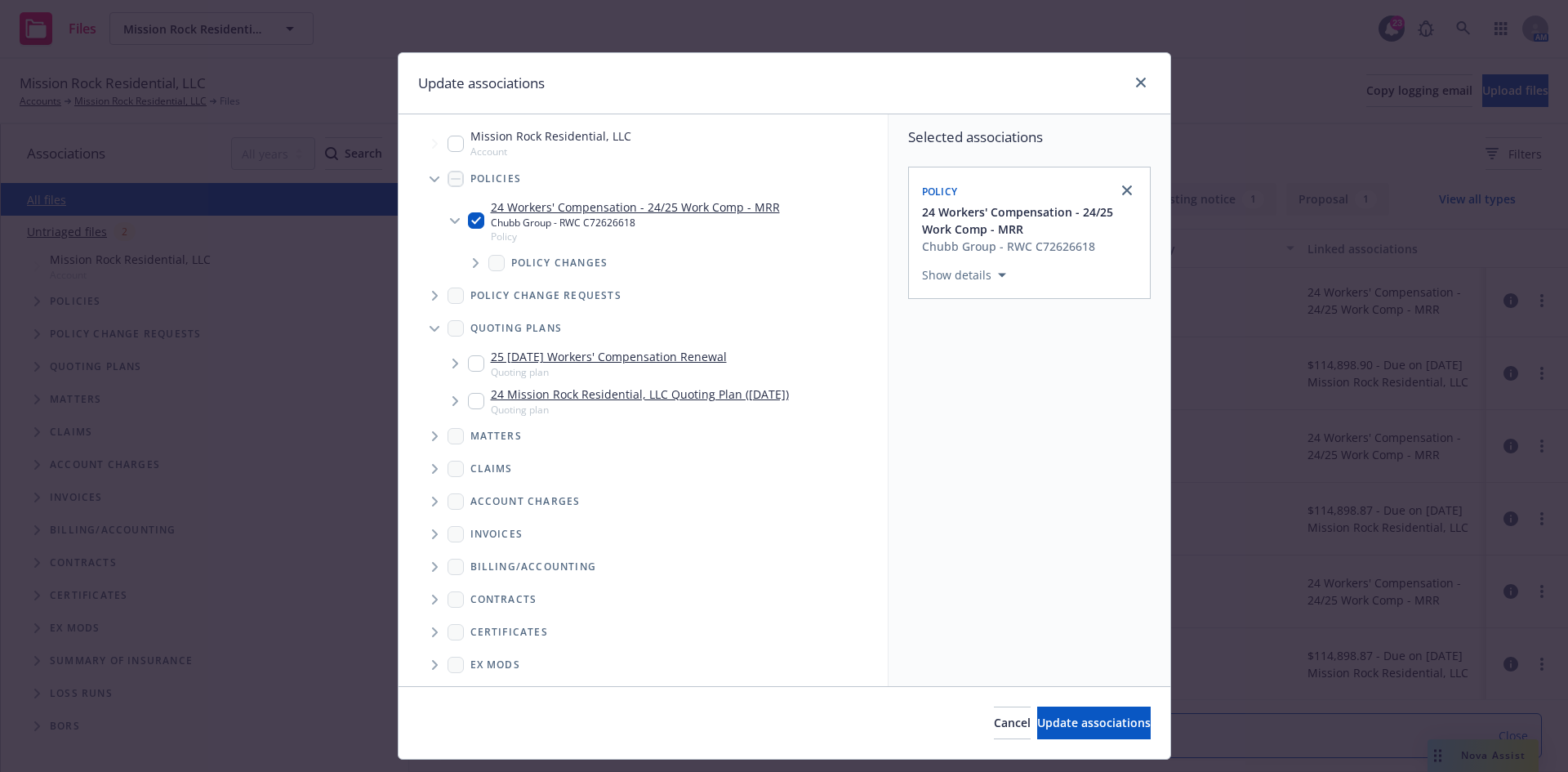
drag, startPoint x: 473, startPoint y: 364, endPoint x: 476, endPoint y: 409, distance: 45.1
click at [473, 365] on input "Tree Example" at bounding box center [476, 363] width 16 height 16
click at [476, 409] on div "24 Mission Rock Residential, LLC Quoting Plan (2024-12-30) Quoting plan" at bounding box center [628, 400] width 321 height 31
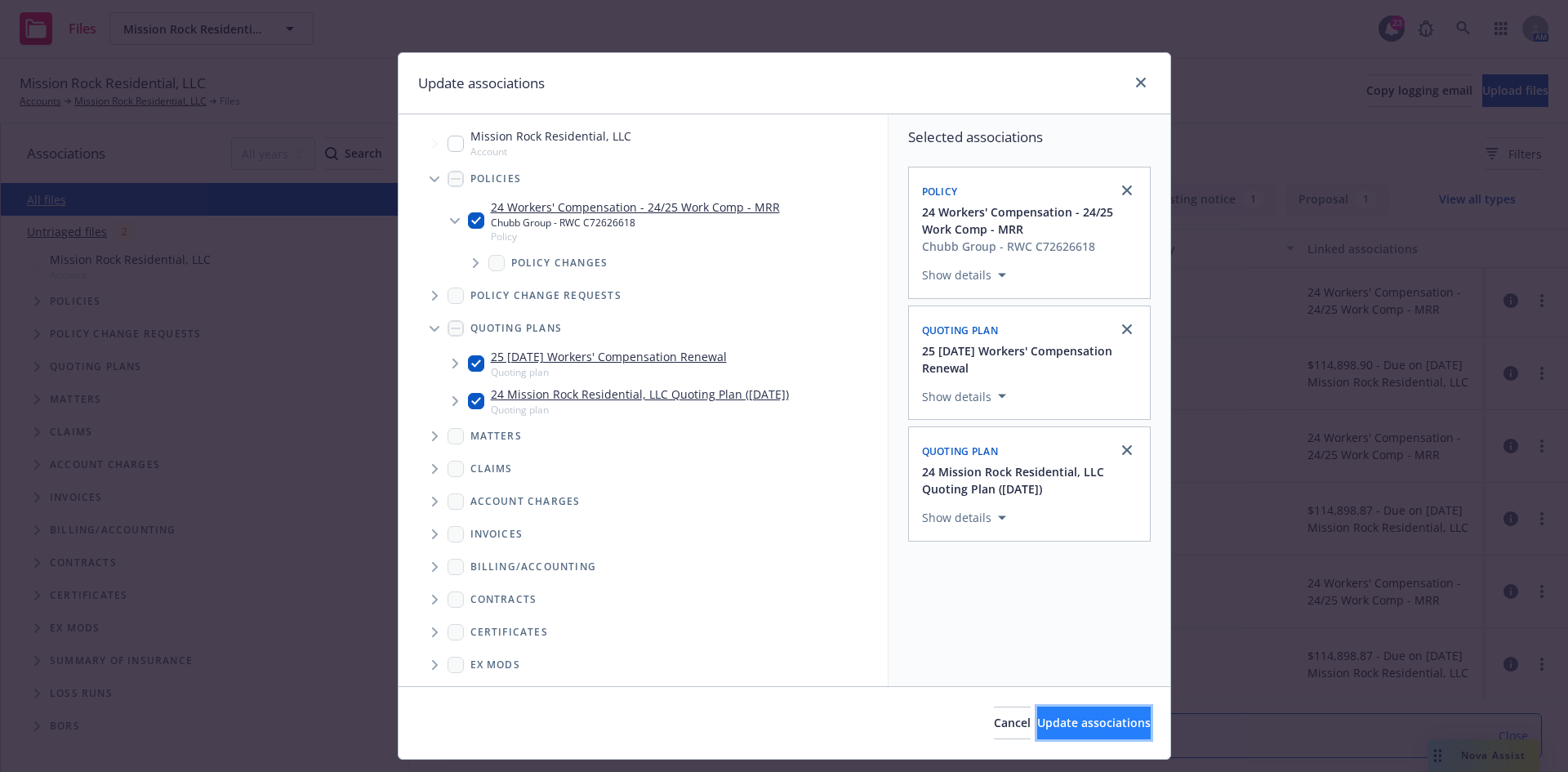
click at [1037, 724] on span "Update associations" at bounding box center [1093, 723] width 113 height 15
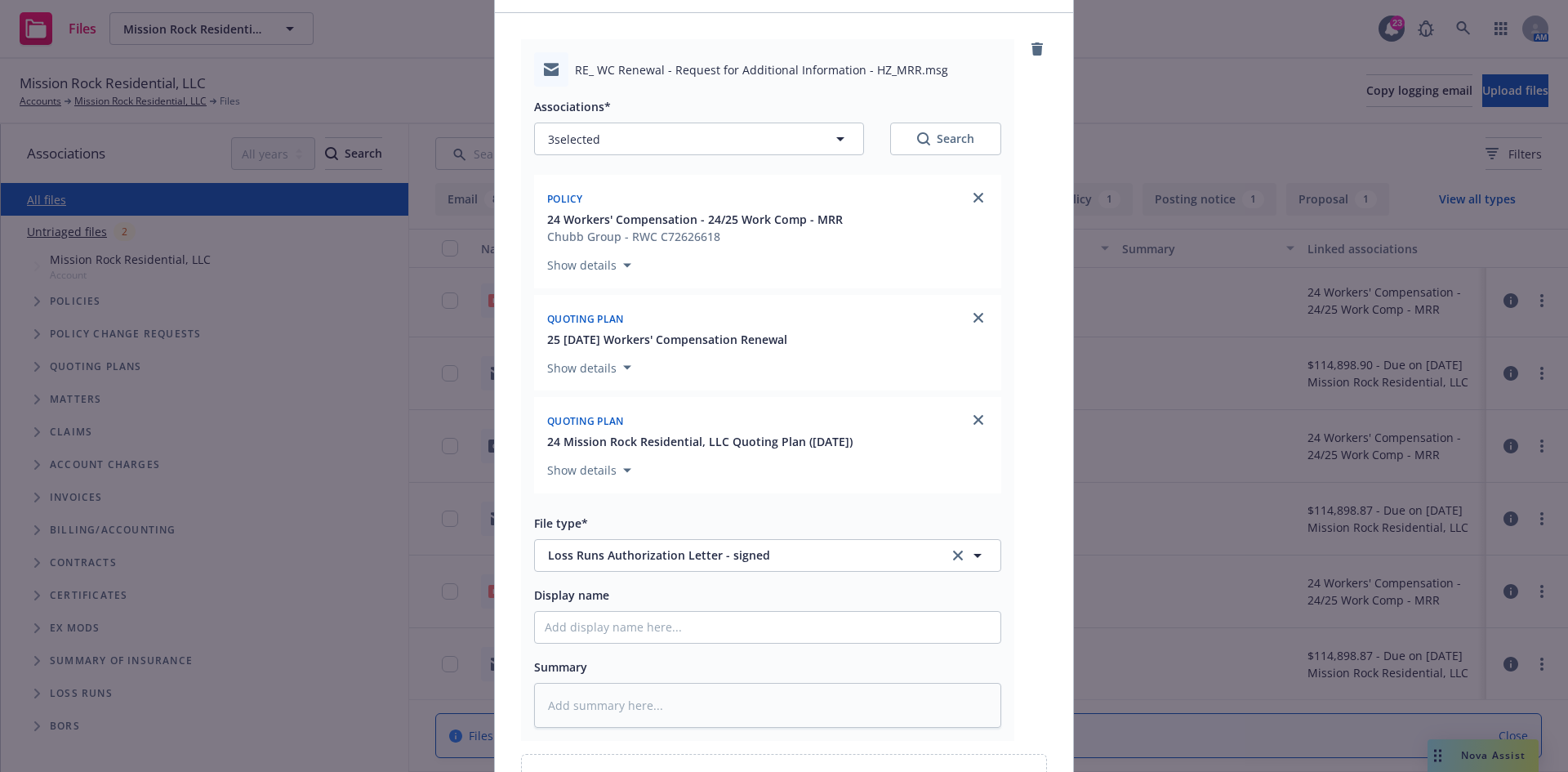
scroll to position [245, 0]
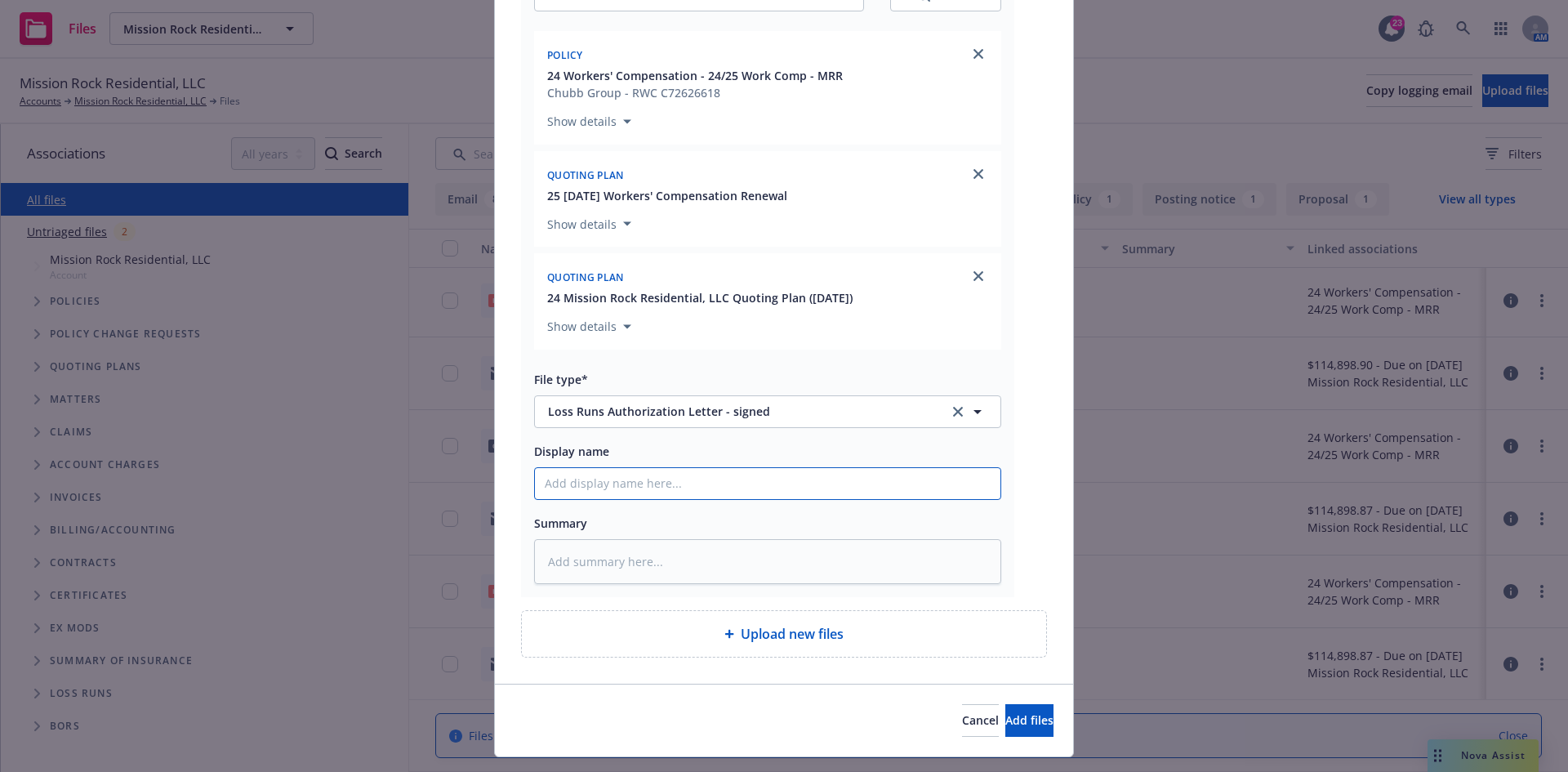
click at [577, 487] on input "Display name" at bounding box center [768, 483] width 465 height 31
click at [870, 503] on div "Associations* 3 selected Search Policy 24 Workers' Compensation - 24/25 Work Co…" at bounding box center [768, 263] width 467 height 641
click at [866, 484] on input "EMF Insured - Signed Loss Run Release Letter" at bounding box center [768, 483] width 465 height 31
drag, startPoint x: 901, startPoint y: 475, endPoint x: 468, endPoint y: 483, distance: 433.1
click at [468, 483] on div "Add files RE_ WC Renewal - Request for Additional Information - HZ_MRR.msg Asso…" at bounding box center [784, 386] width 1568 height 772
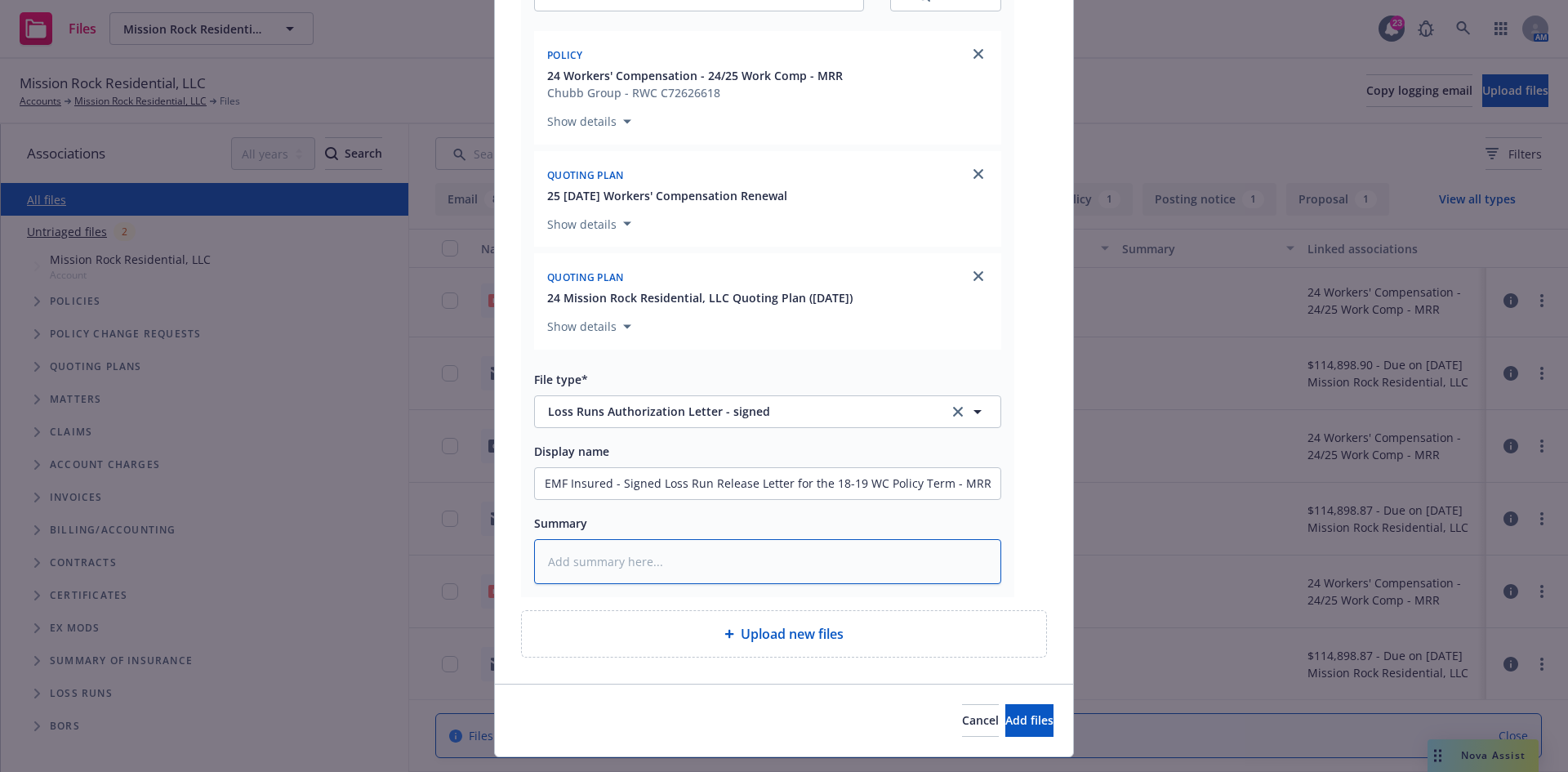
click at [717, 543] on textarea at bounding box center [768, 562] width 467 height 45
paste textarea "EMF Insured - Signed Loss Run Release Letter for the 18-19 WC Policy Term - MRR"
click at [1006, 728] on button "Add files" at bounding box center [1029, 720] width 49 height 32
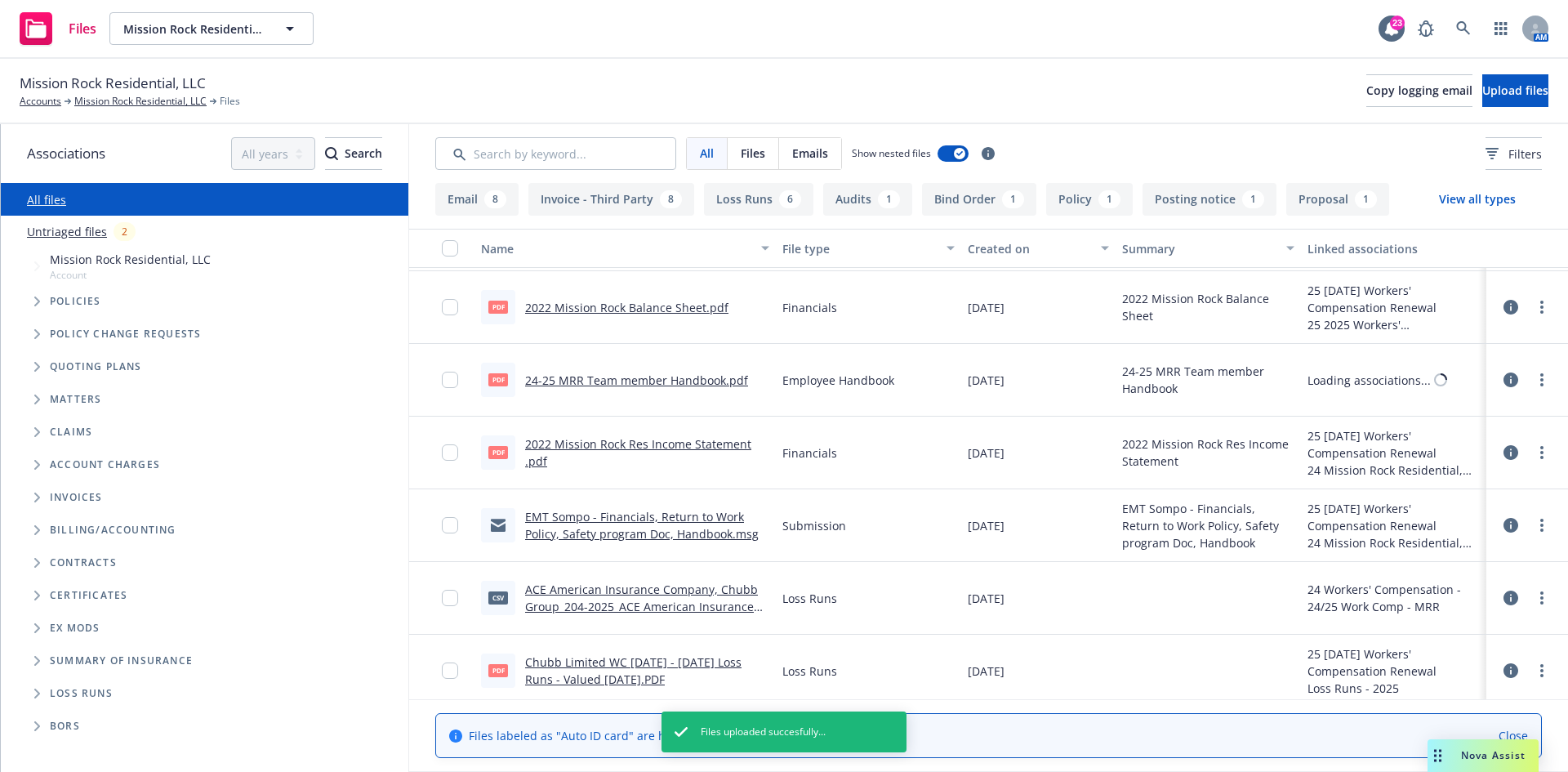
scroll to position [0, 0]
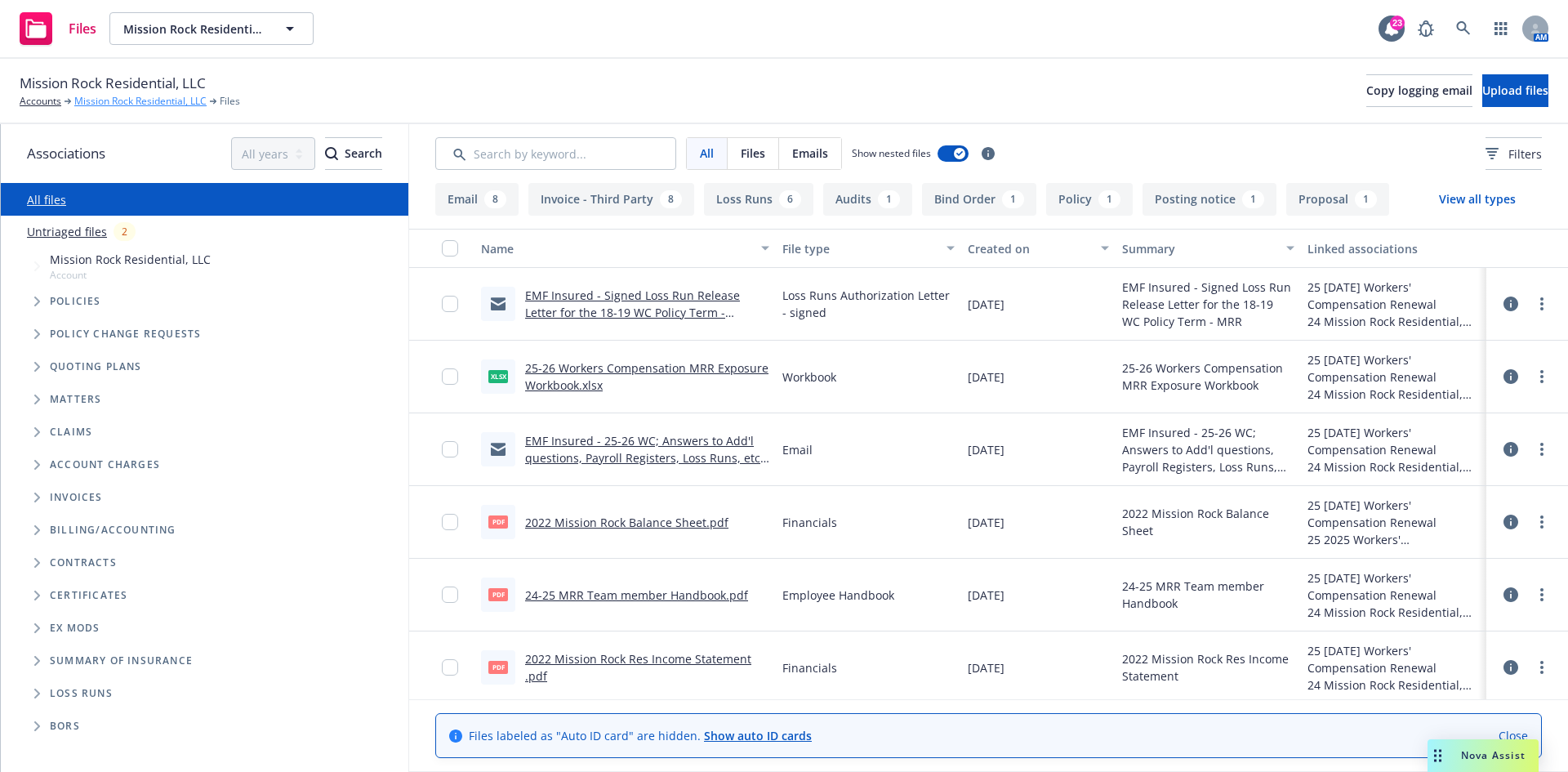
click at [95, 94] on link "Mission Rock Residential, LLC" at bounding box center [140, 101] width 132 height 14
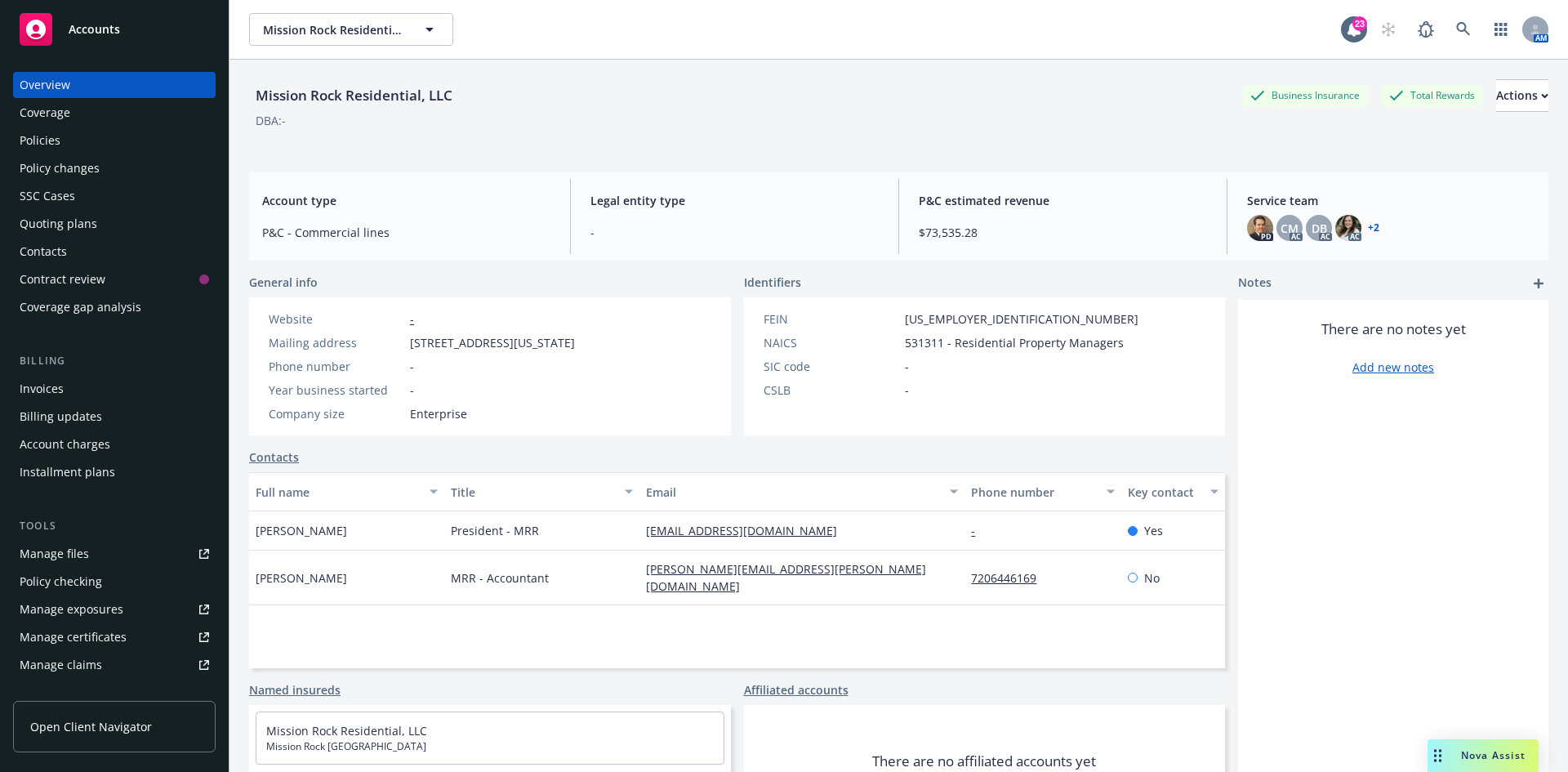
click at [73, 220] on div "Quoting plans" at bounding box center [58, 223] width 78 height 26
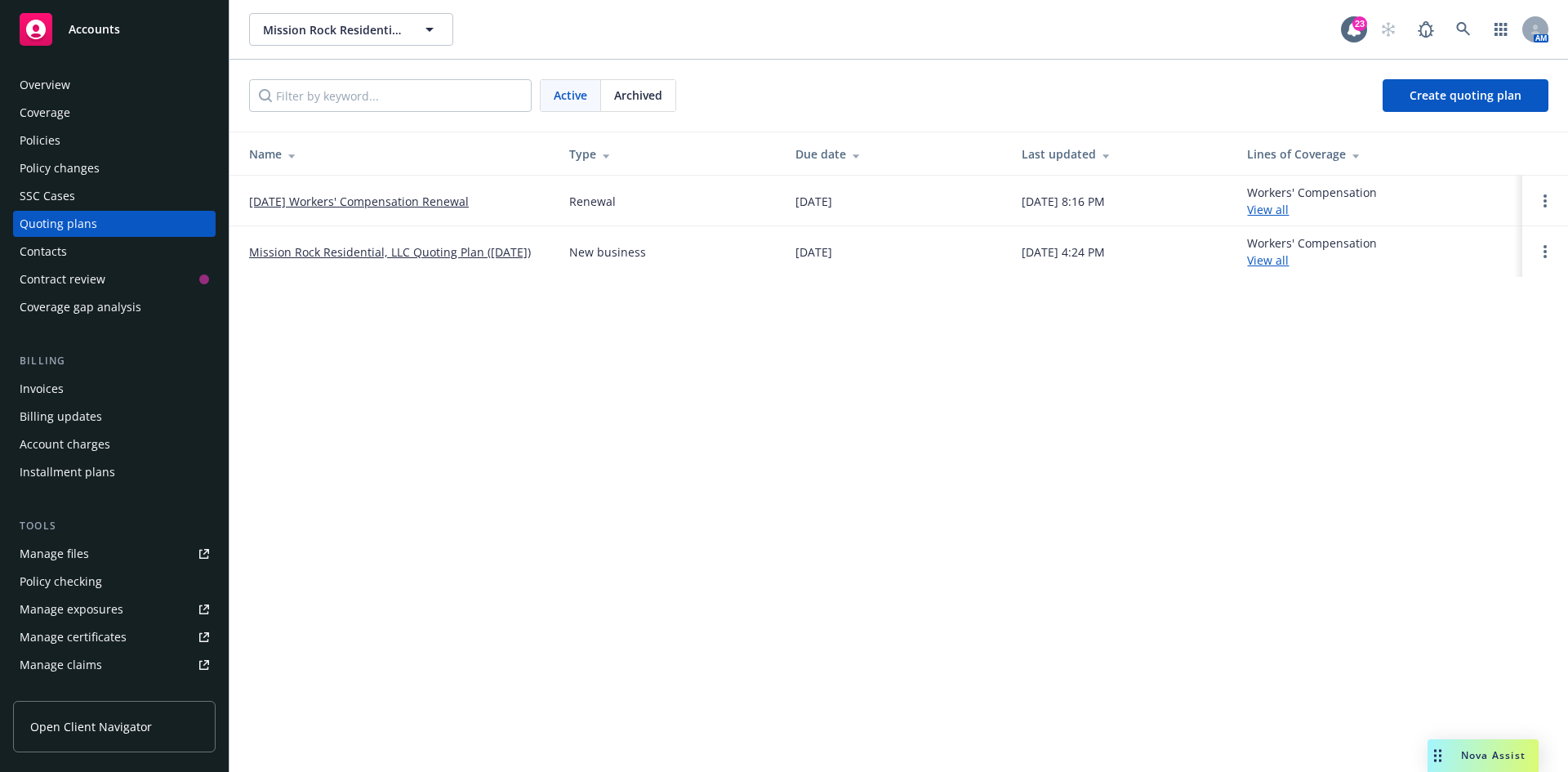
click at [348, 203] on link "[DATE] Workers' Compensation Renewal" at bounding box center [359, 201] width 220 height 17
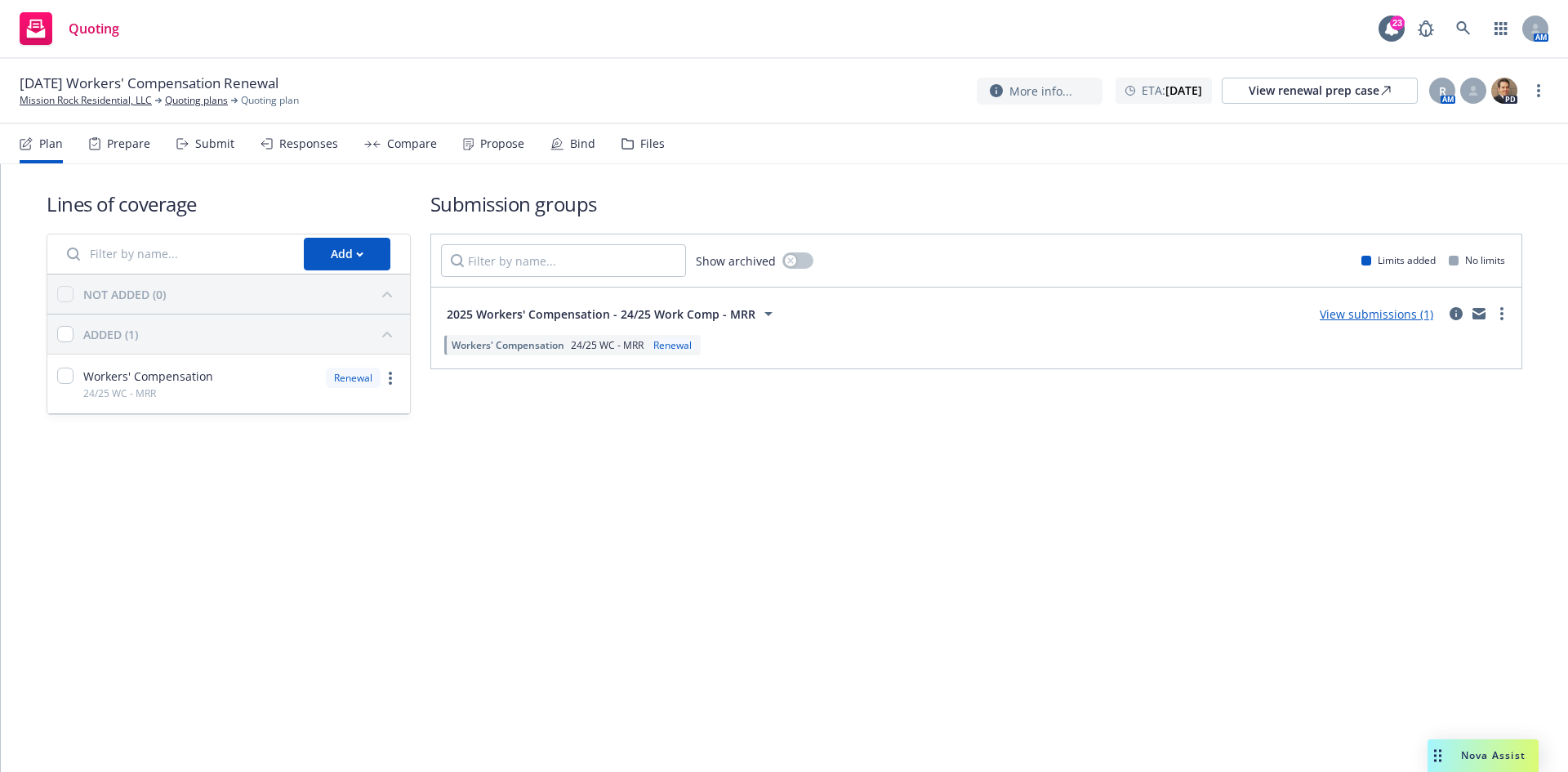
click at [1393, 314] on link "View submissions (1)" at bounding box center [1376, 314] width 113 height 15
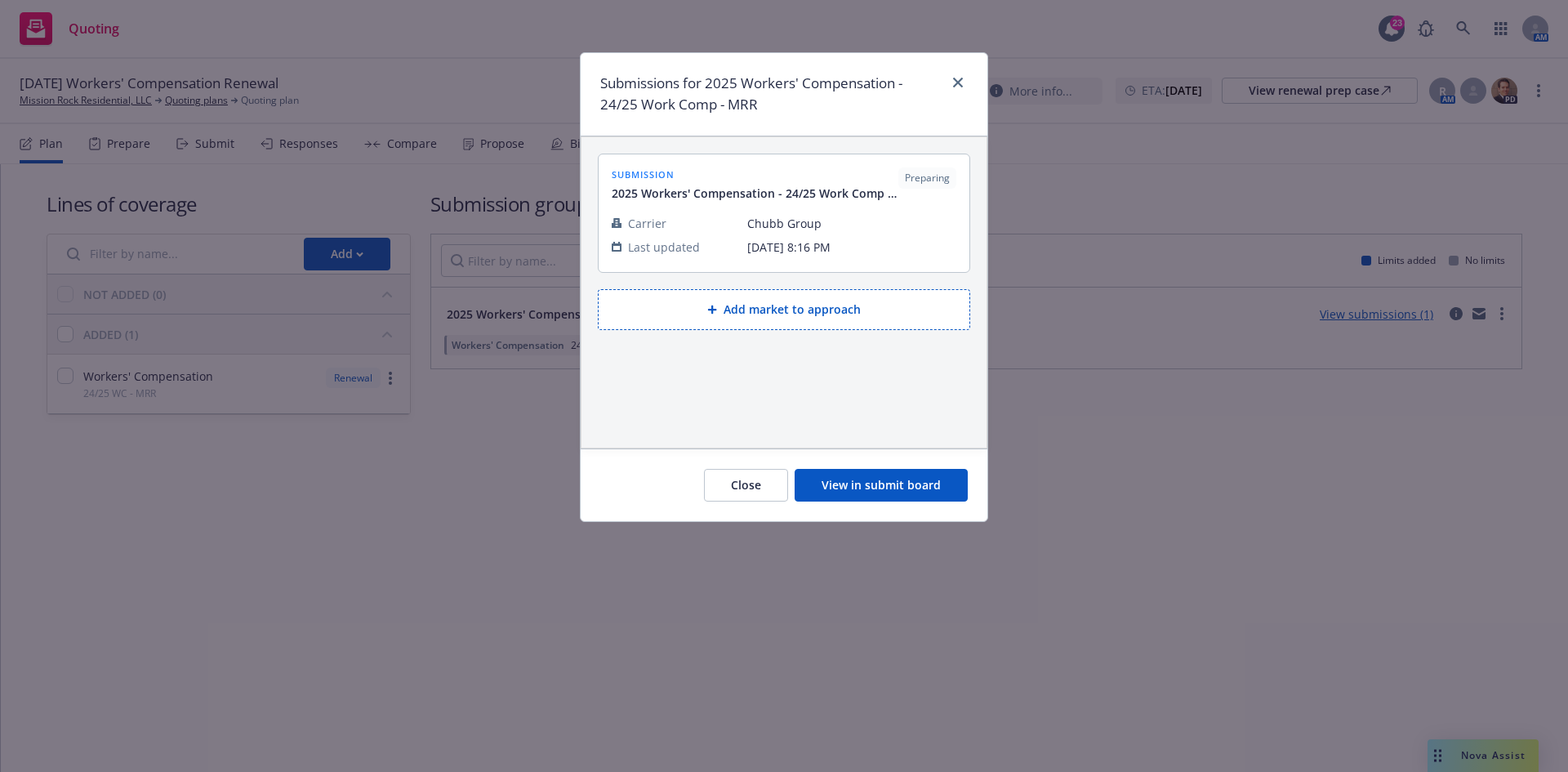
click at [742, 487] on button "Close" at bounding box center [746, 485] width 84 height 32
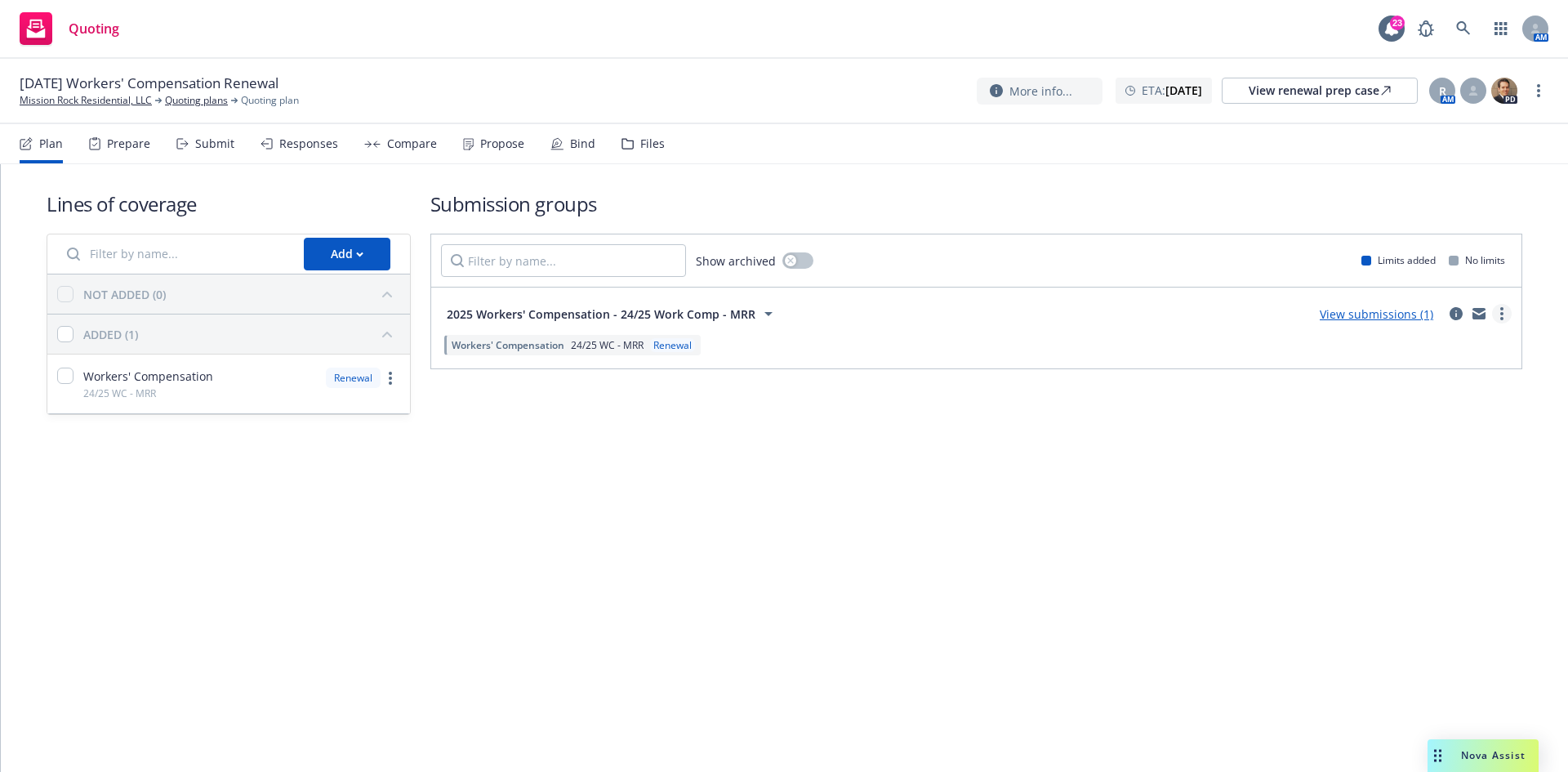
click at [1504, 314] on link "more" at bounding box center [1502, 314] width 20 height 20
click at [1245, 379] on div "Submission groups Show archived Limits added No limits 2025 Workers' Compensati…" at bounding box center [977, 302] width 1092 height 225
click at [1450, 313] on icon "circleInformation" at bounding box center [1456, 313] width 13 height 13
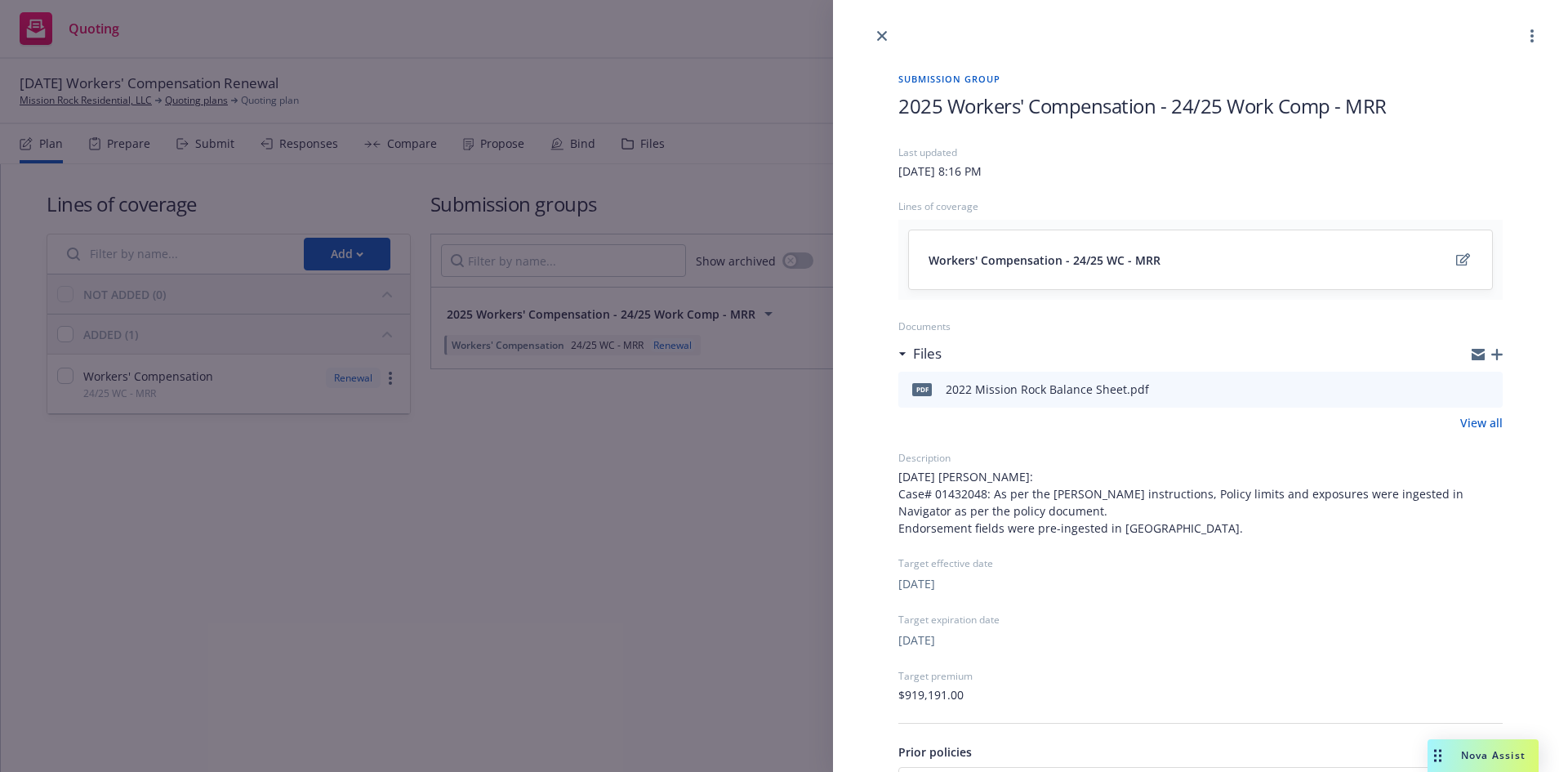
click at [1491, 356] on icon "button" at bounding box center [1496, 354] width 11 height 11
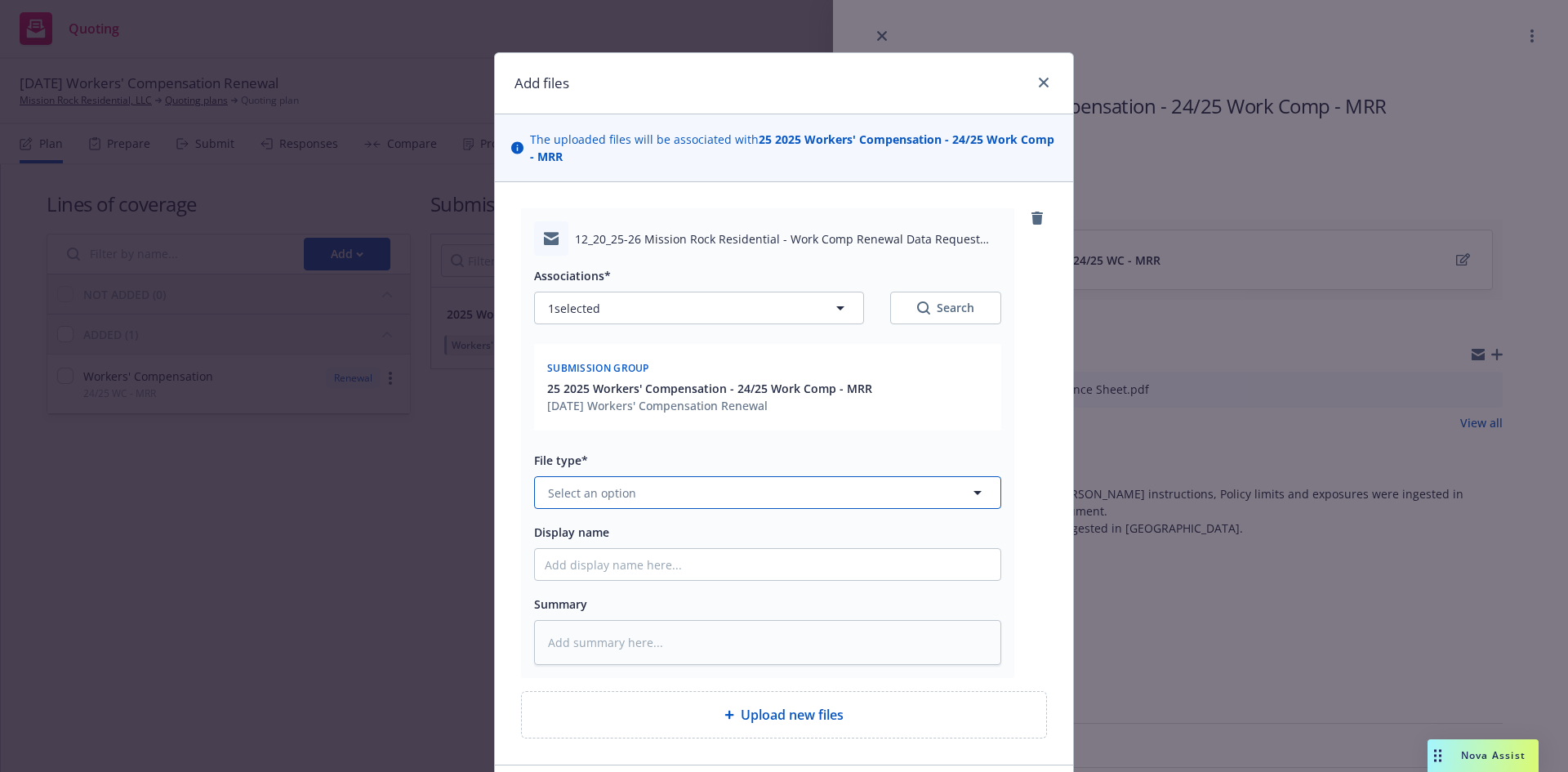
click at [766, 501] on button "Select an option" at bounding box center [768, 493] width 467 height 32
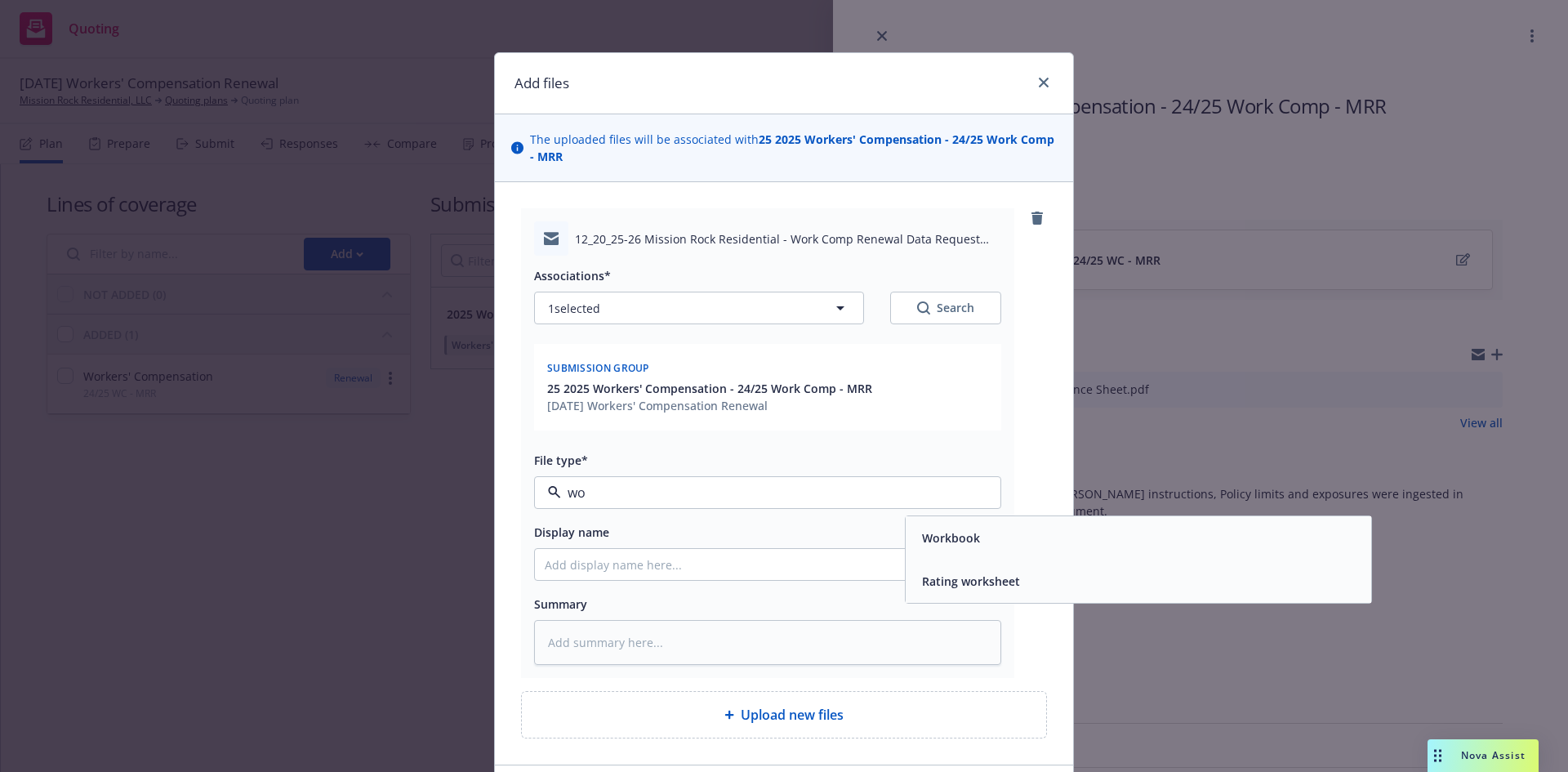
type input "w"
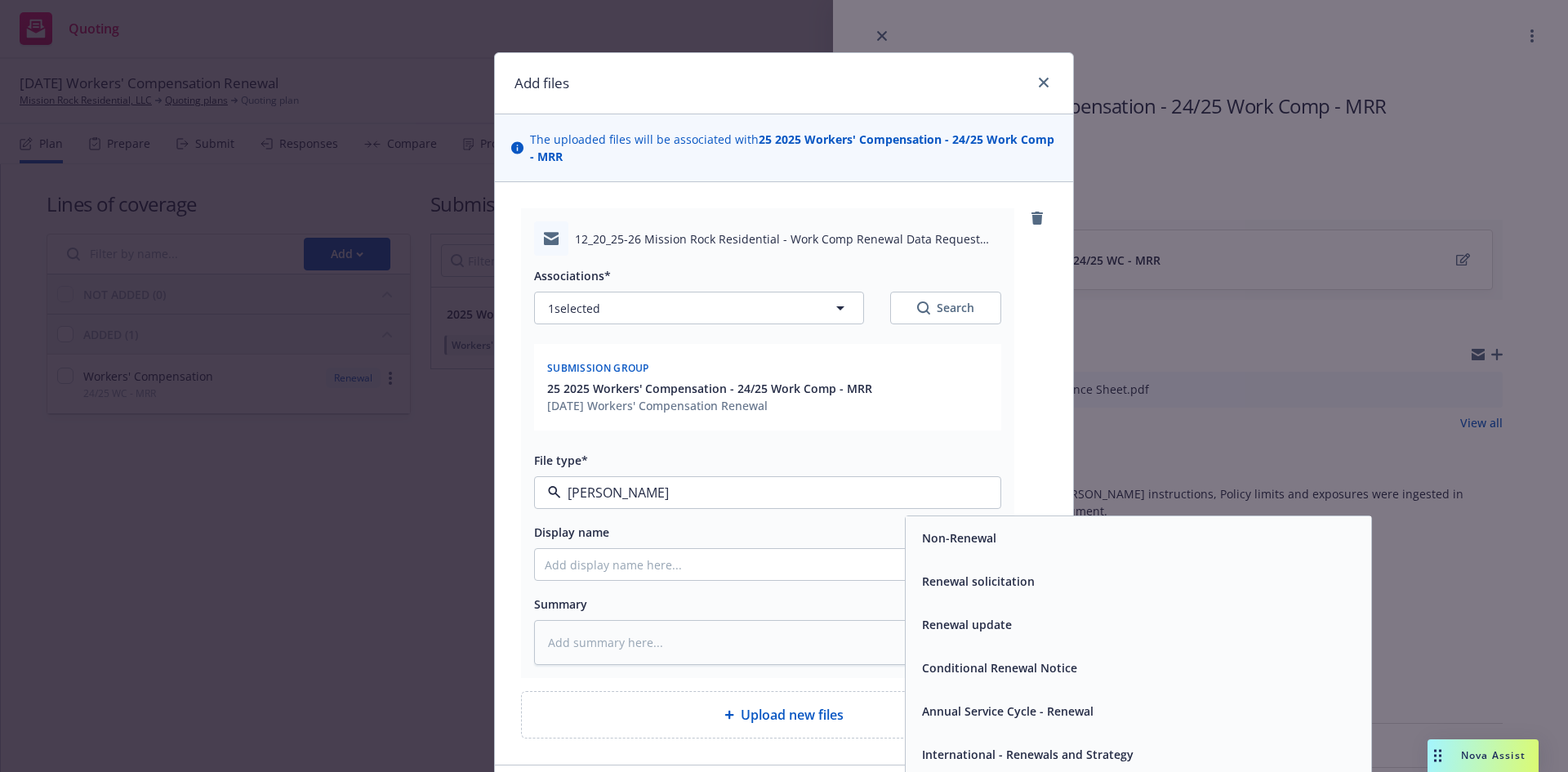
type input "renew"
drag, startPoint x: 1033, startPoint y: 581, endPoint x: 845, endPoint y: 590, distance: 188.2
click at [1032, 581] on div "Renewal solicitation" at bounding box center [1139, 581] width 446 height 24
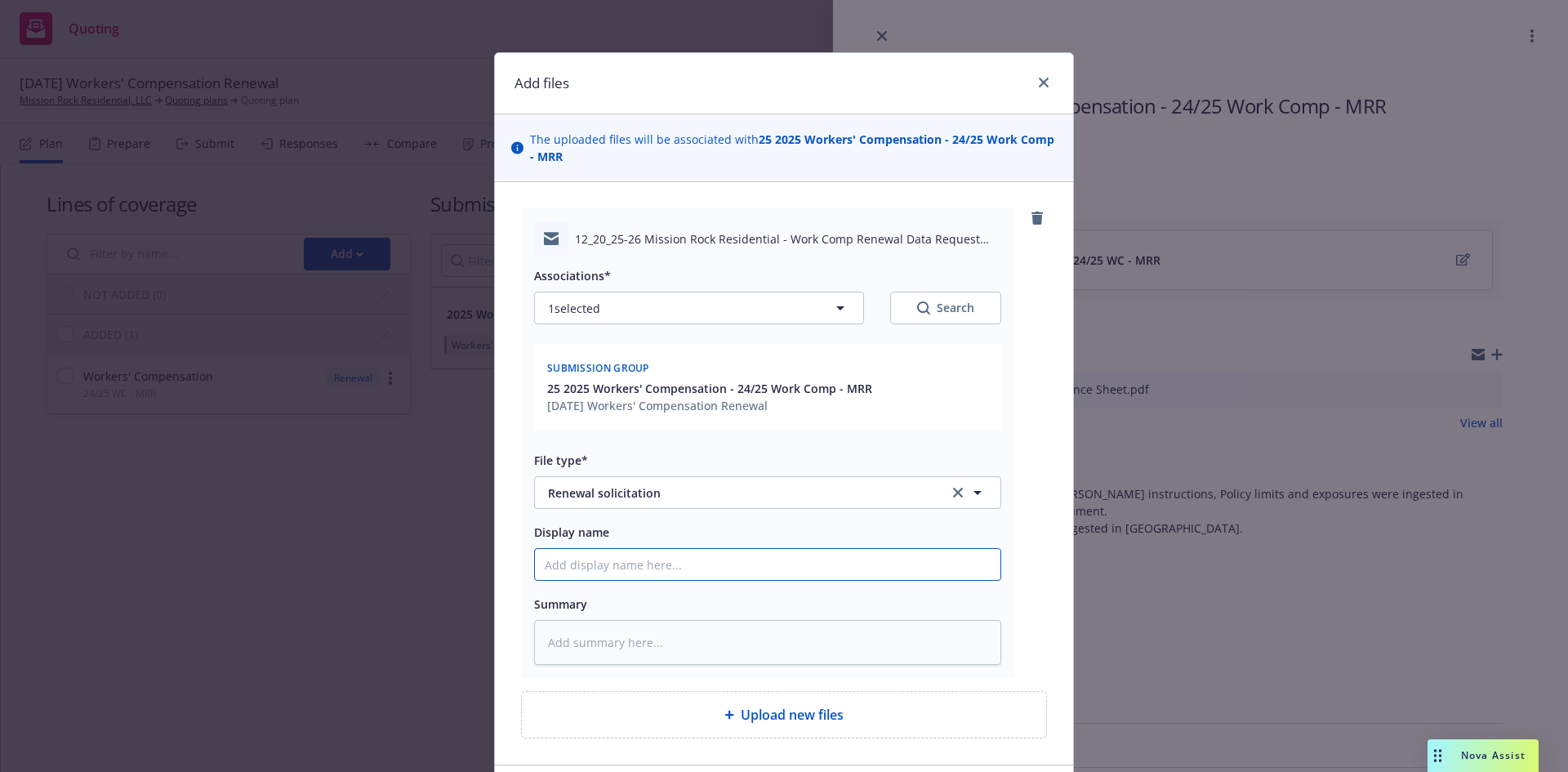
click at [638, 565] on input "Display name" at bounding box center [768, 564] width 465 height 31
type textarea "x"
type input "E"
type textarea "x"
type input "EM"
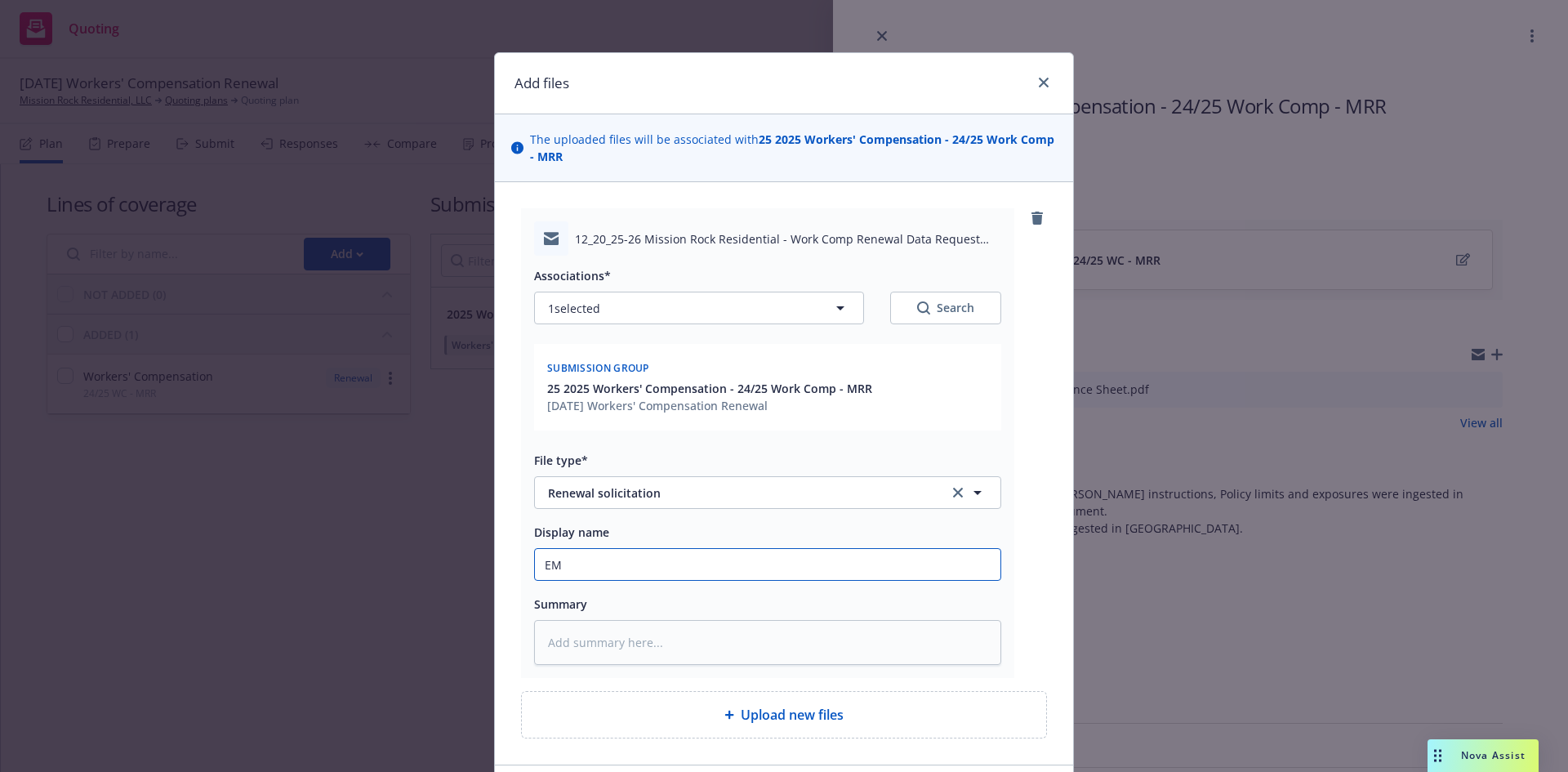
type textarea "x"
type input "EMT"
type textarea "x"
type input "EMT"
type textarea "x"
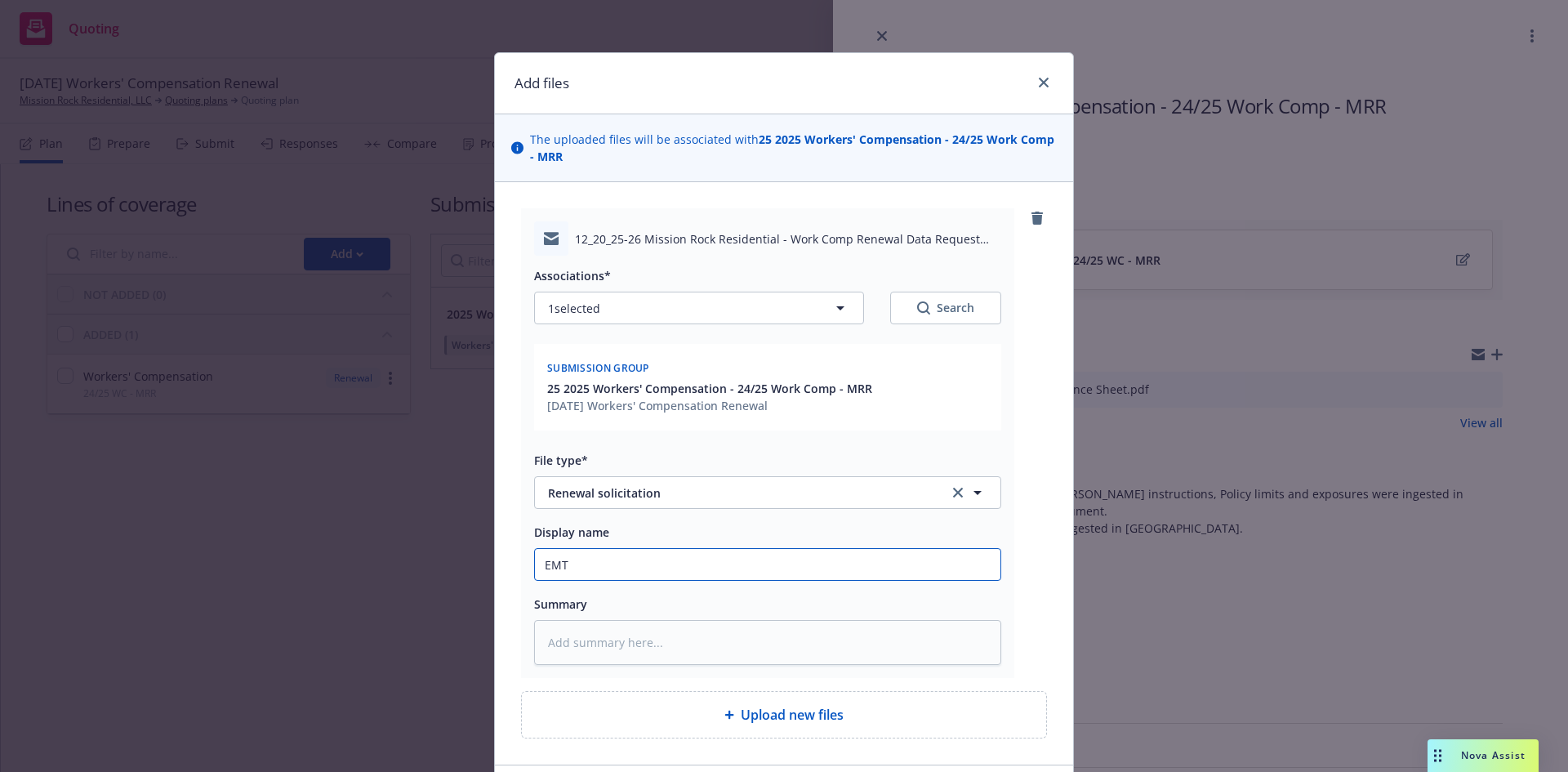
type input "EMT I"
type textarea "x"
type input "EMT In"
type textarea "x"
type input "EMT Ins"
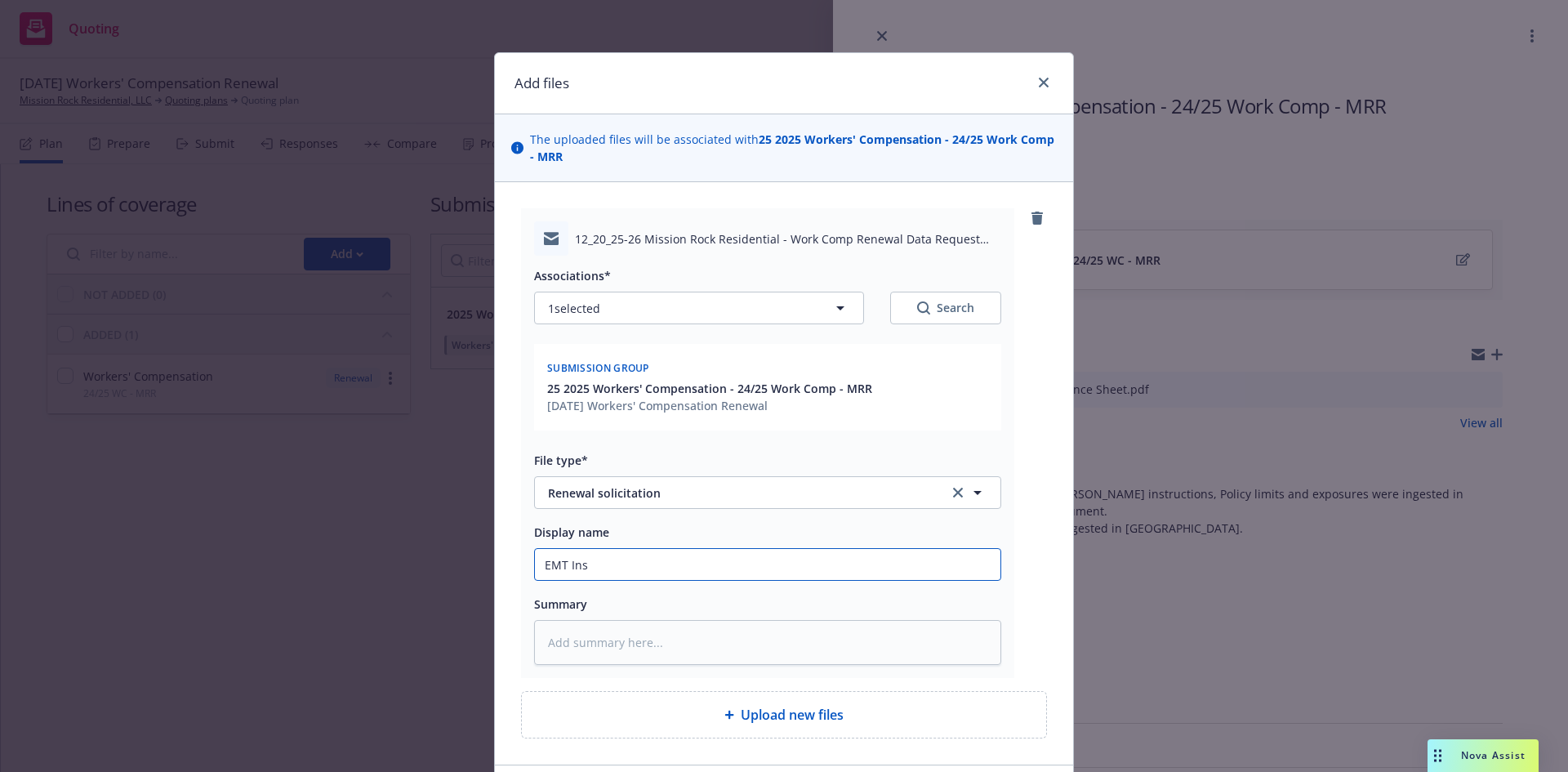
type textarea "x"
type input "EMT Insu"
type textarea "x"
type input "EMT Insur"
type textarea "x"
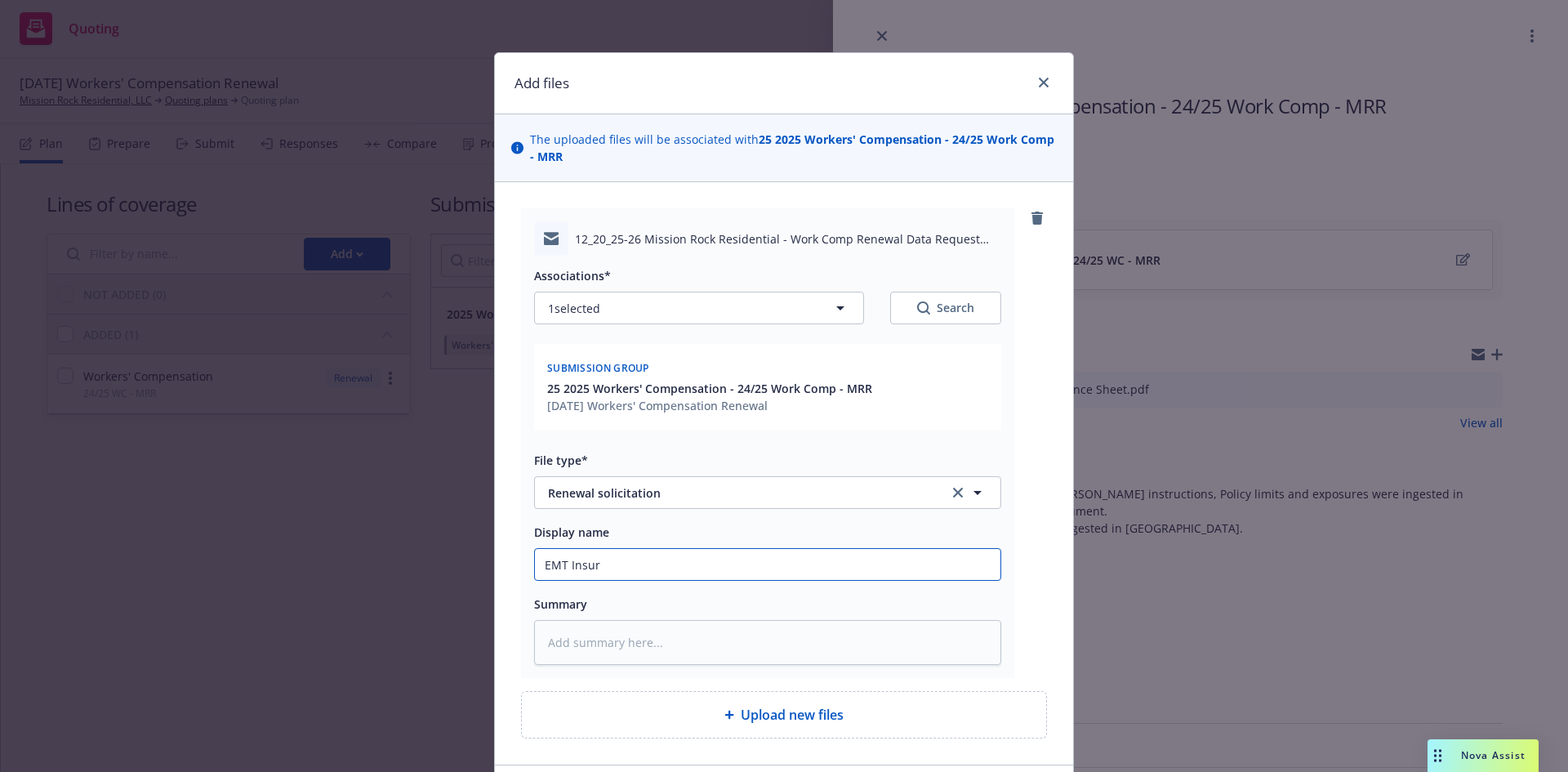
type input "EMT Insure"
type textarea "x"
type input "EMT Insured"
type textarea "x"
type input "EMT Insured"
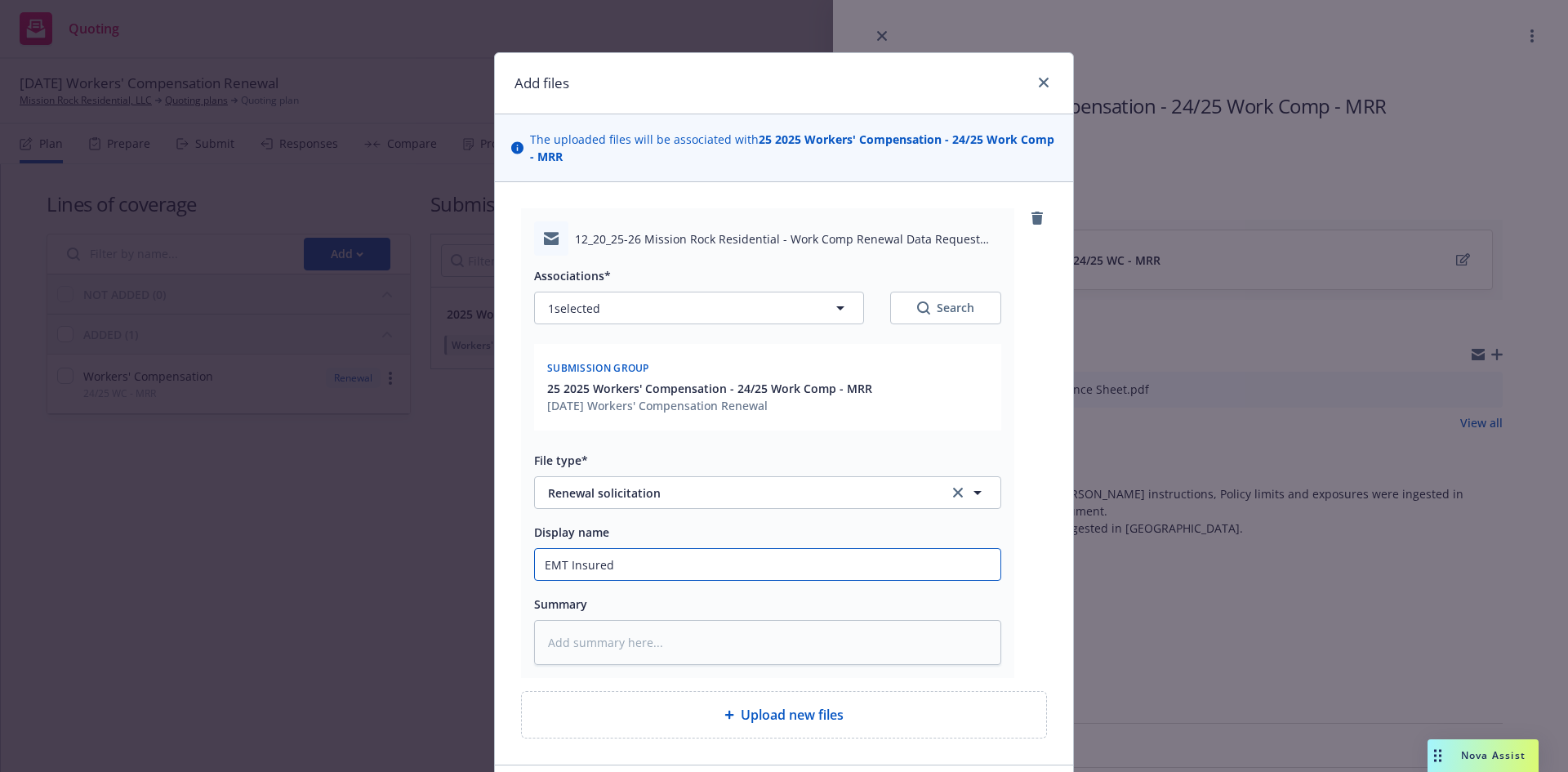
type textarea "x"
type input "EMT Insured -"
type textarea "x"
type input "EMT Insured -"
type textarea "x"
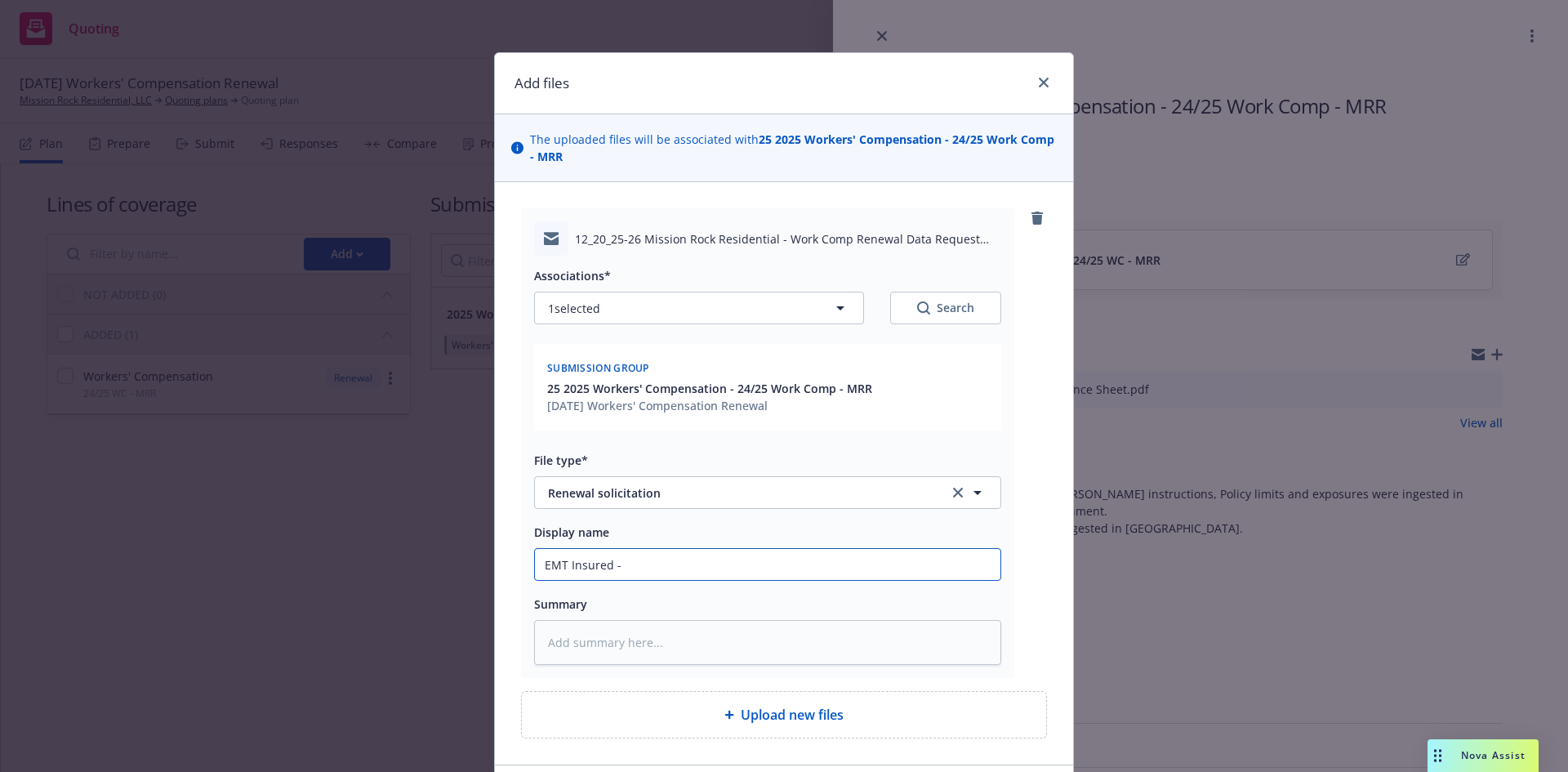
type input "EMT Insured - 2"
type textarea "x"
type input "EMT Insured - 25"
type textarea "x"
type input "EMT Insured - 25/"
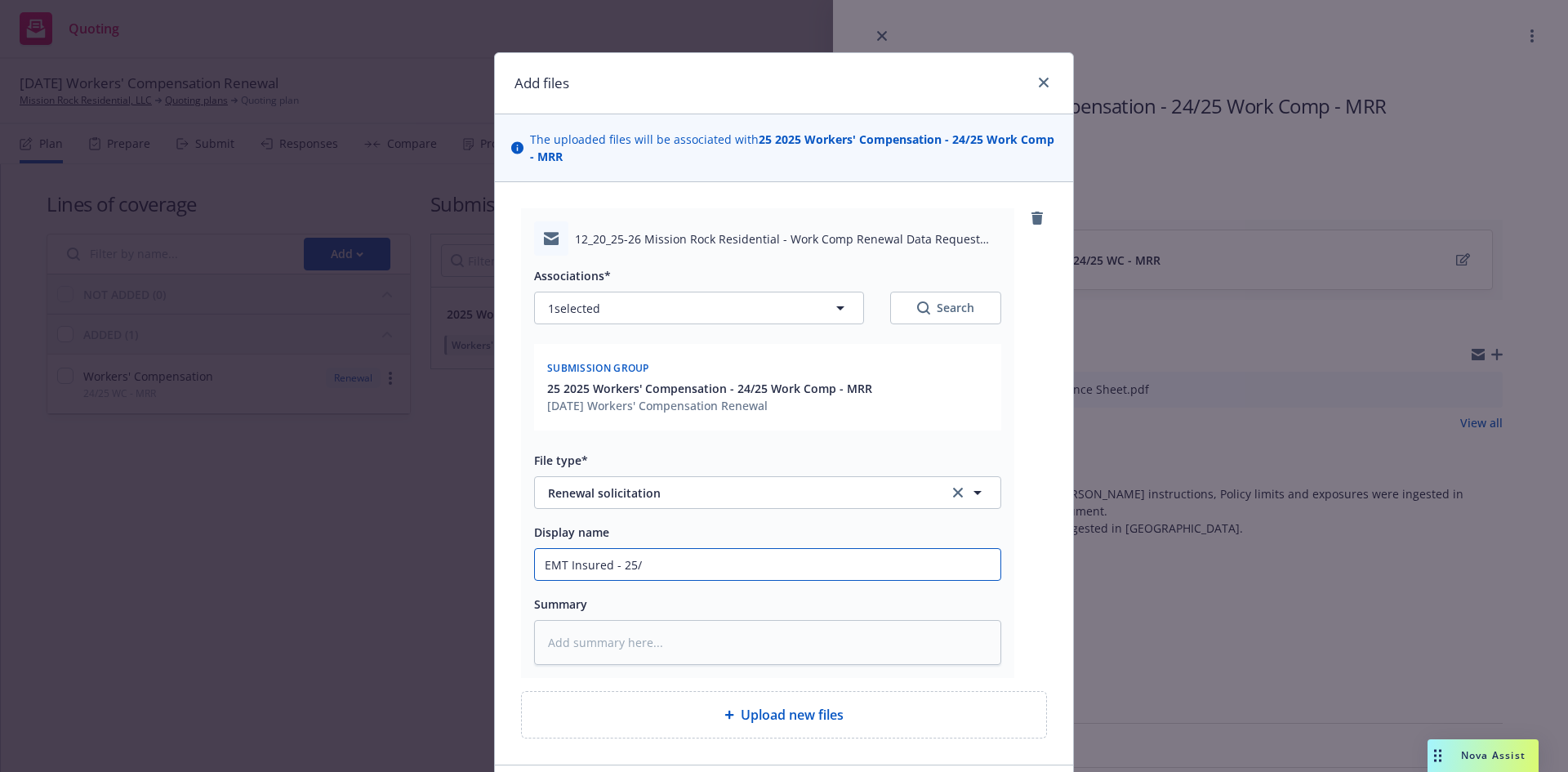
type textarea "x"
type input "EMT Insured - 25/2"
type textarea "x"
type input "EMT Insured - 25/26"
type textarea "x"
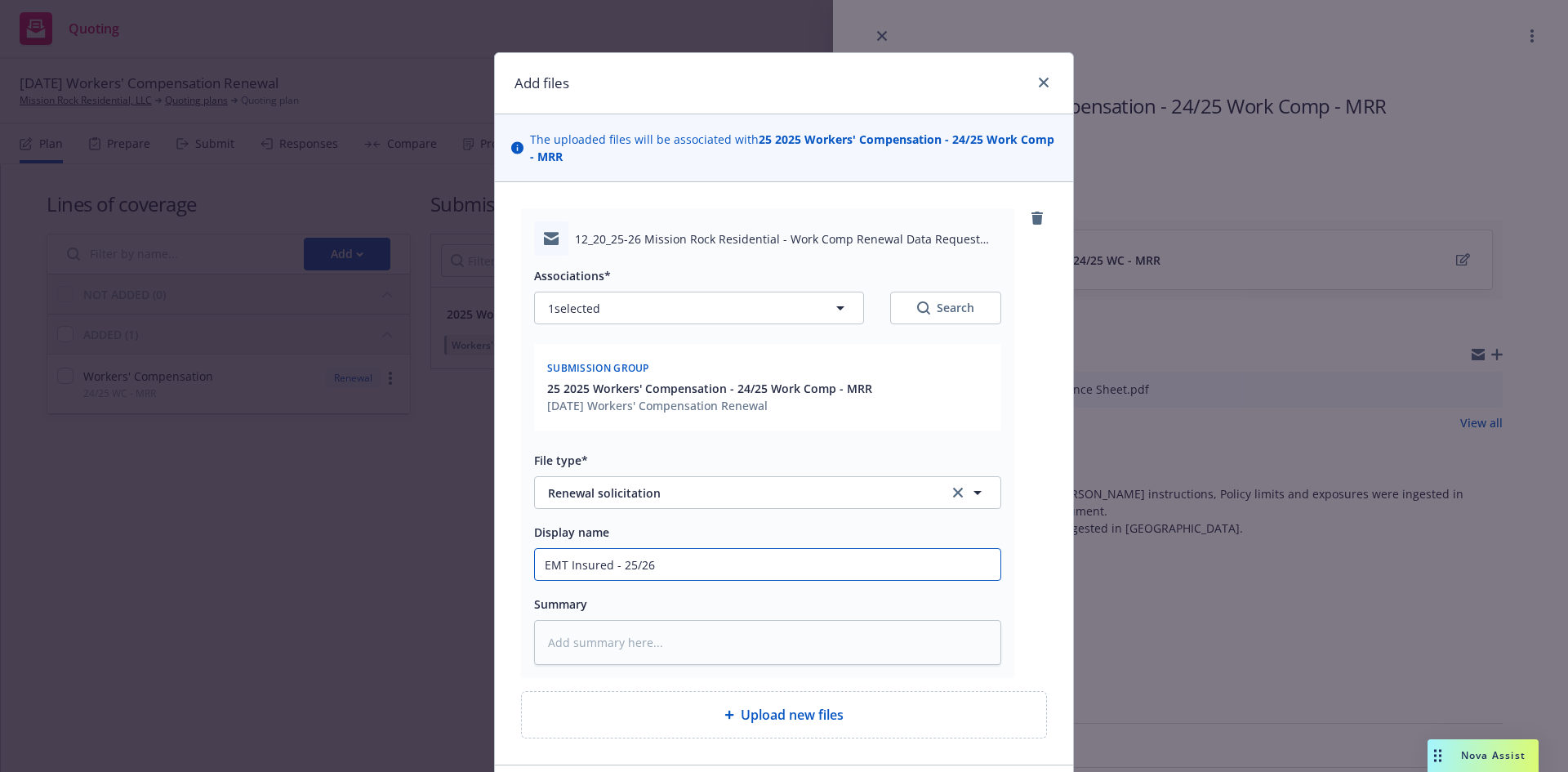
type input "EMT Insured - 25/26"
type textarea "x"
type input "EMT Insured - 25/26 M"
type textarea "x"
type input "EMT Insured - 25/26 Mi"
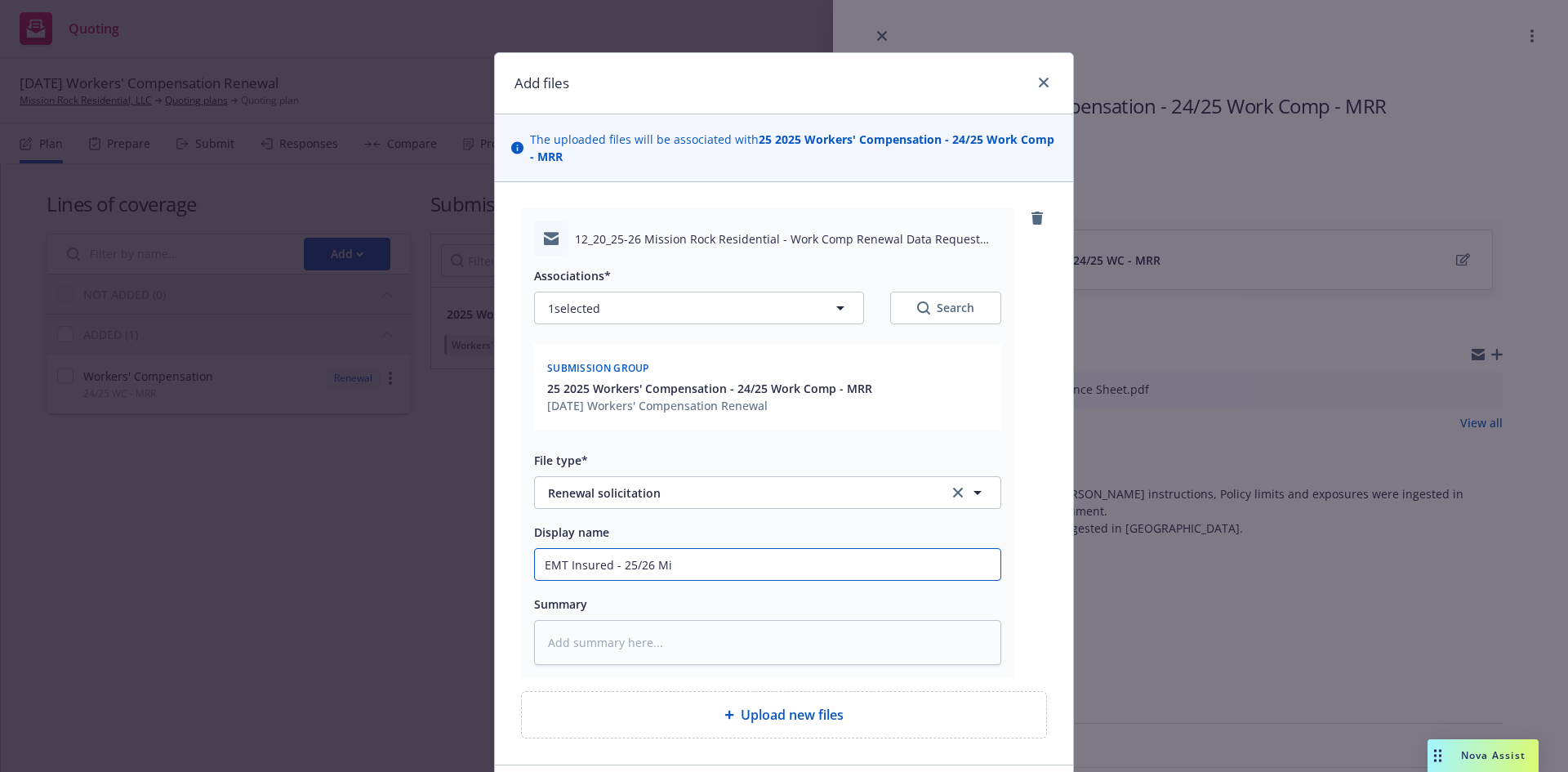
type textarea "x"
type input "EMT Insured - 25/26 Mis"
type textarea "x"
type input "EMT Insured - 25/26 Miss"
type textarea "x"
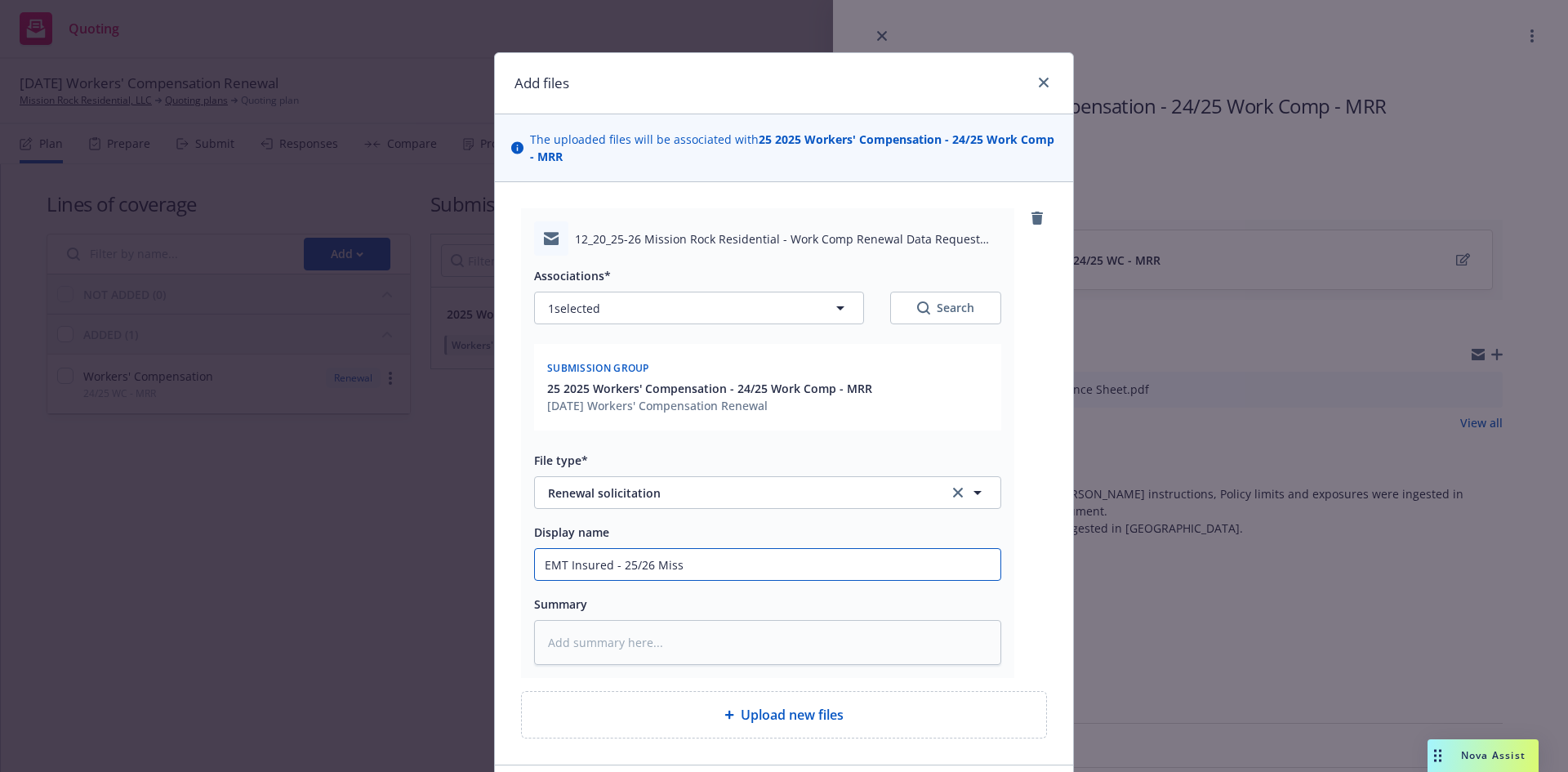
type input "EMT Insured - 25/26 Missr"
type textarea "x"
type input "EMT Insured - 25/26 Missri"
type textarea "x"
type input "EMT Insured - 25/26 Missrio"
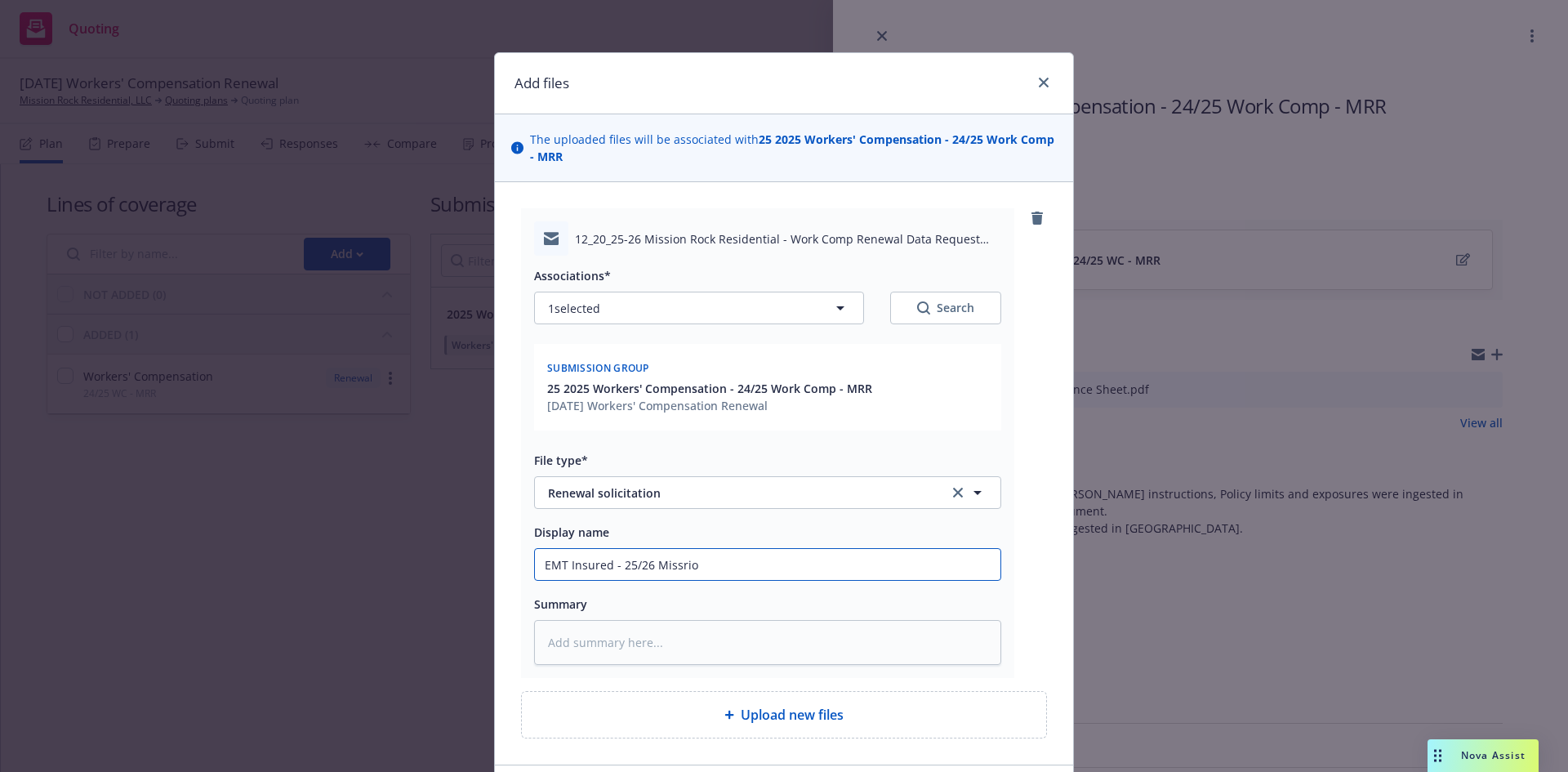
type textarea "x"
type input "EMT Insured - 25/26 Missrion"
type textarea "x"
type input "EMT Insured - 25/26 Missrion"
type textarea "x"
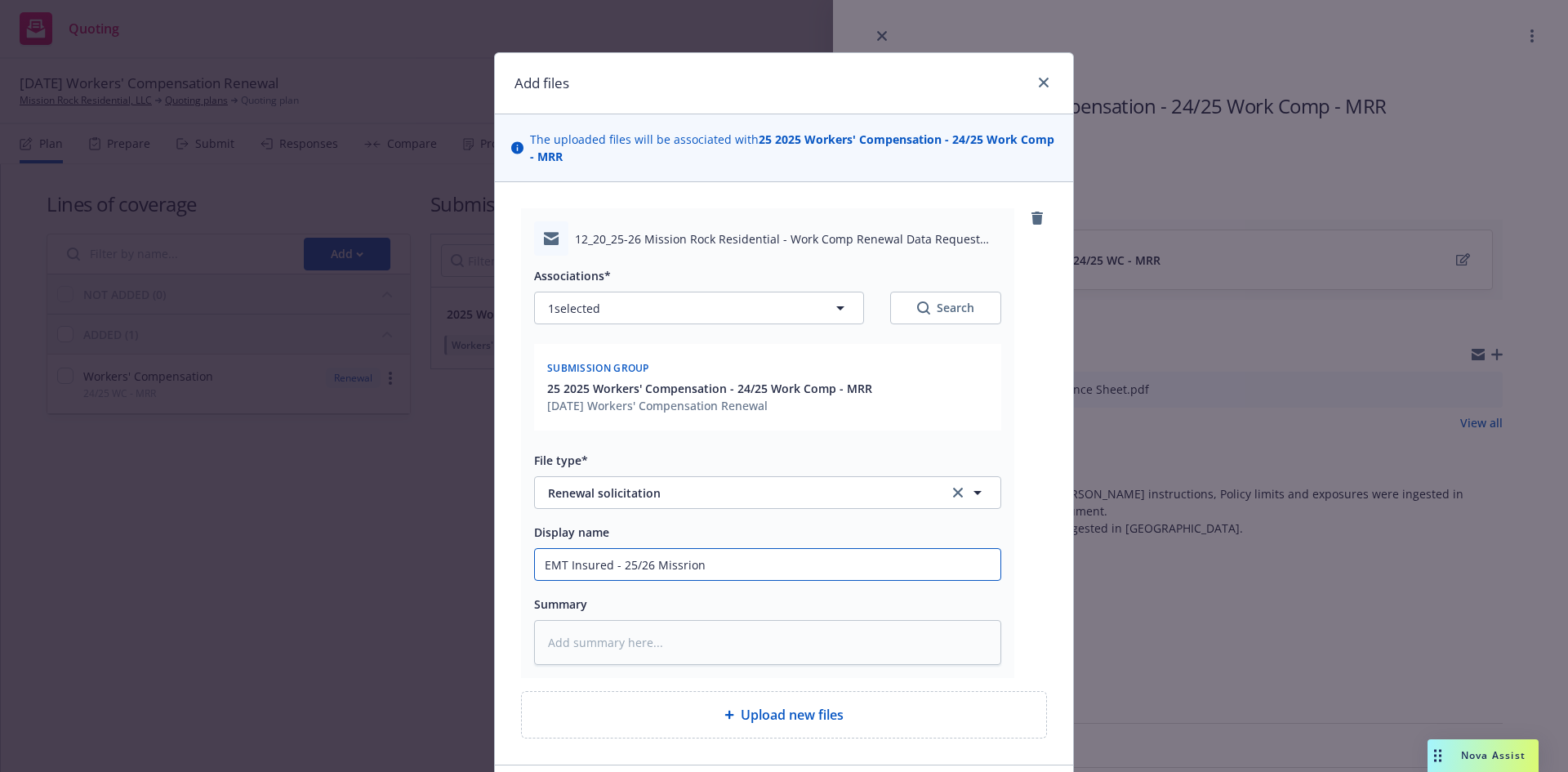
type input "EMT Insured - 25/26 Missrion R"
type textarea "x"
type input "EMT Insured - 25/26 Missrion Ro"
type textarea "x"
type input "EMT Insured - 25/26 Missrion Roc"
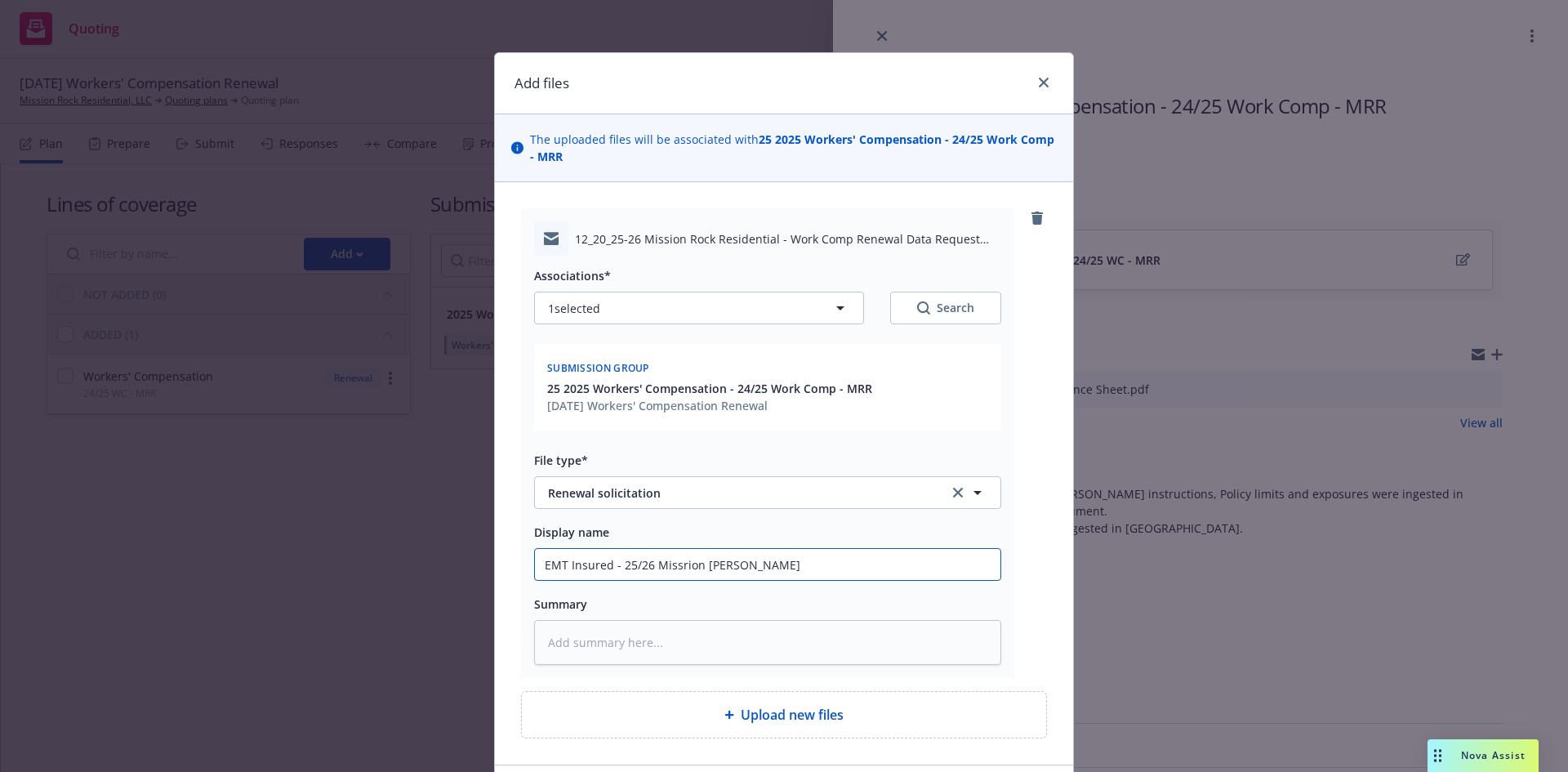
type textarea "x"
type input "EMT Insured - 25/26 Missrion Rock"
type textarea "x"
type input "EMT Insured - 25/26 Missrion Rock"
type textarea "x"
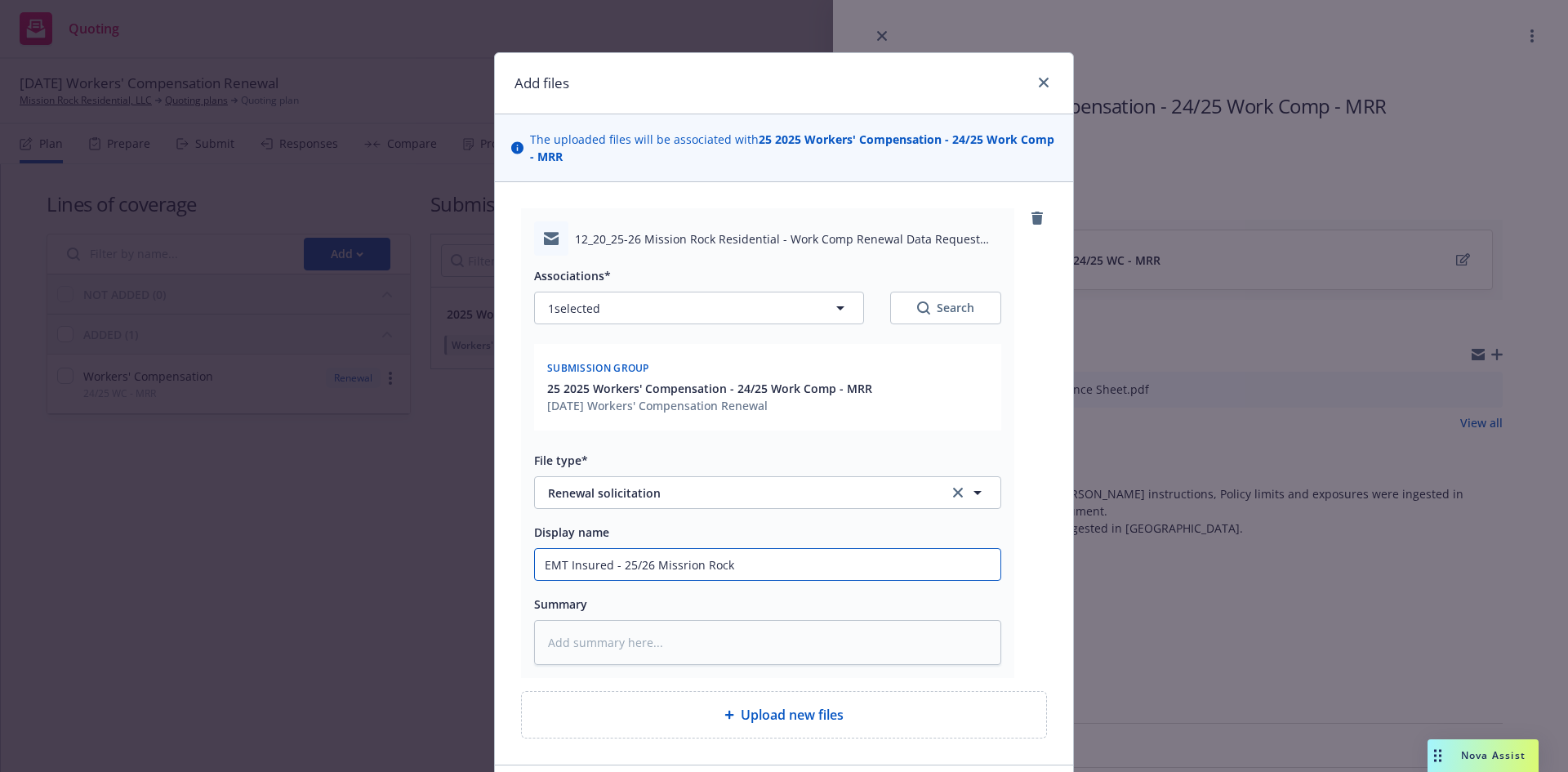
type input "EMT Insured - 25/26 Missrion Rock R"
type textarea "x"
type input "EMT Insured - 25/26 Missrion Rock Re"
type textarea "x"
type input "EMT Insured - 25/26 Missrion Rock Res"
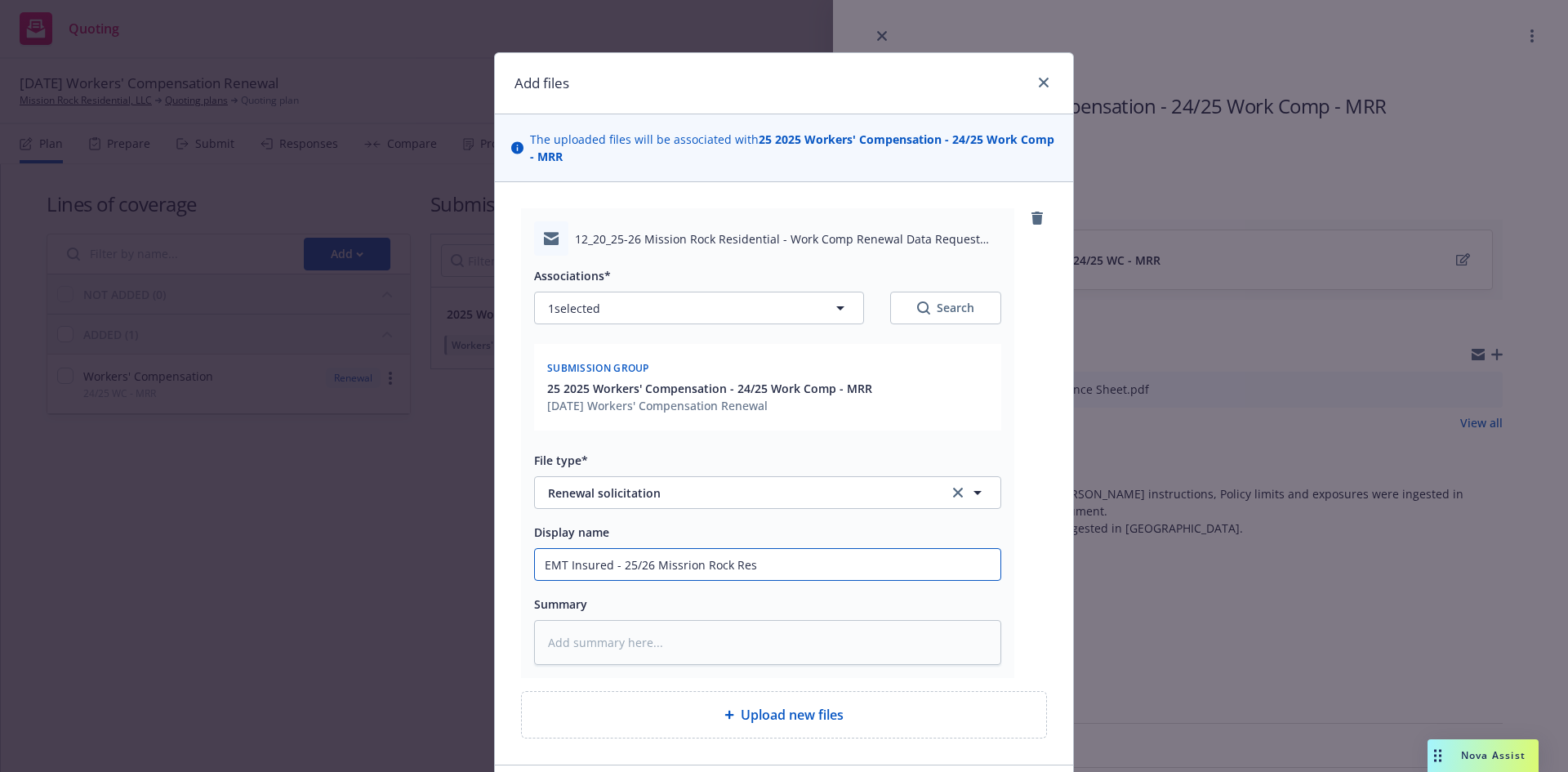
type textarea "x"
type input "EMT Insured - 25/26 Missrion Rock Resi"
type textarea "x"
type input "EMT Insured - 25/26 Missrion Rock Resid"
type textarea "x"
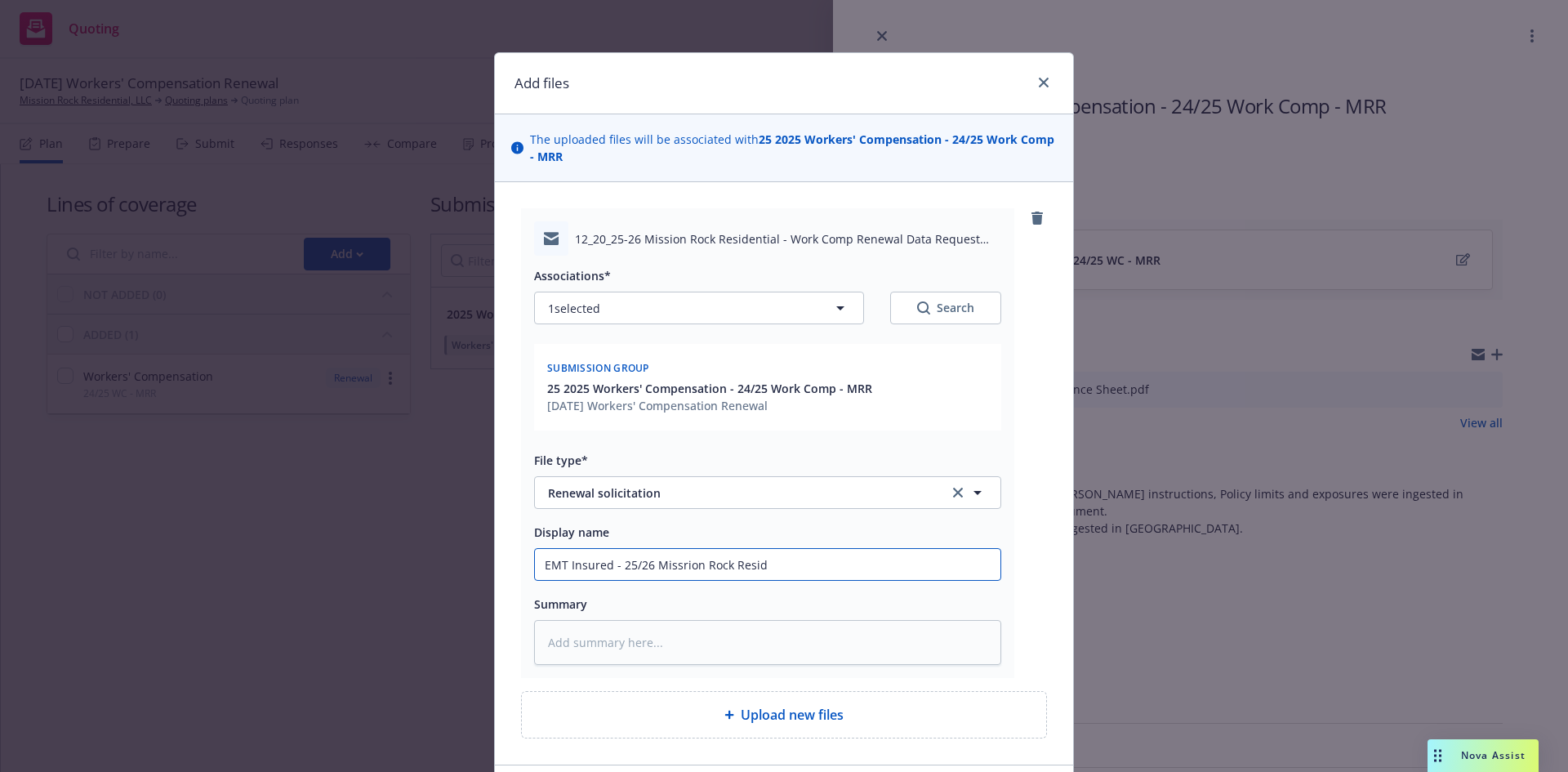
type input "EMT Insured - 25/26 Missrion Rock Reside"
type textarea "x"
type input "EMT Insured - 25/26 Missrion Rock Residen"
type textarea "x"
type input "EMT Insured - 25/26 Missrion Rock Resident"
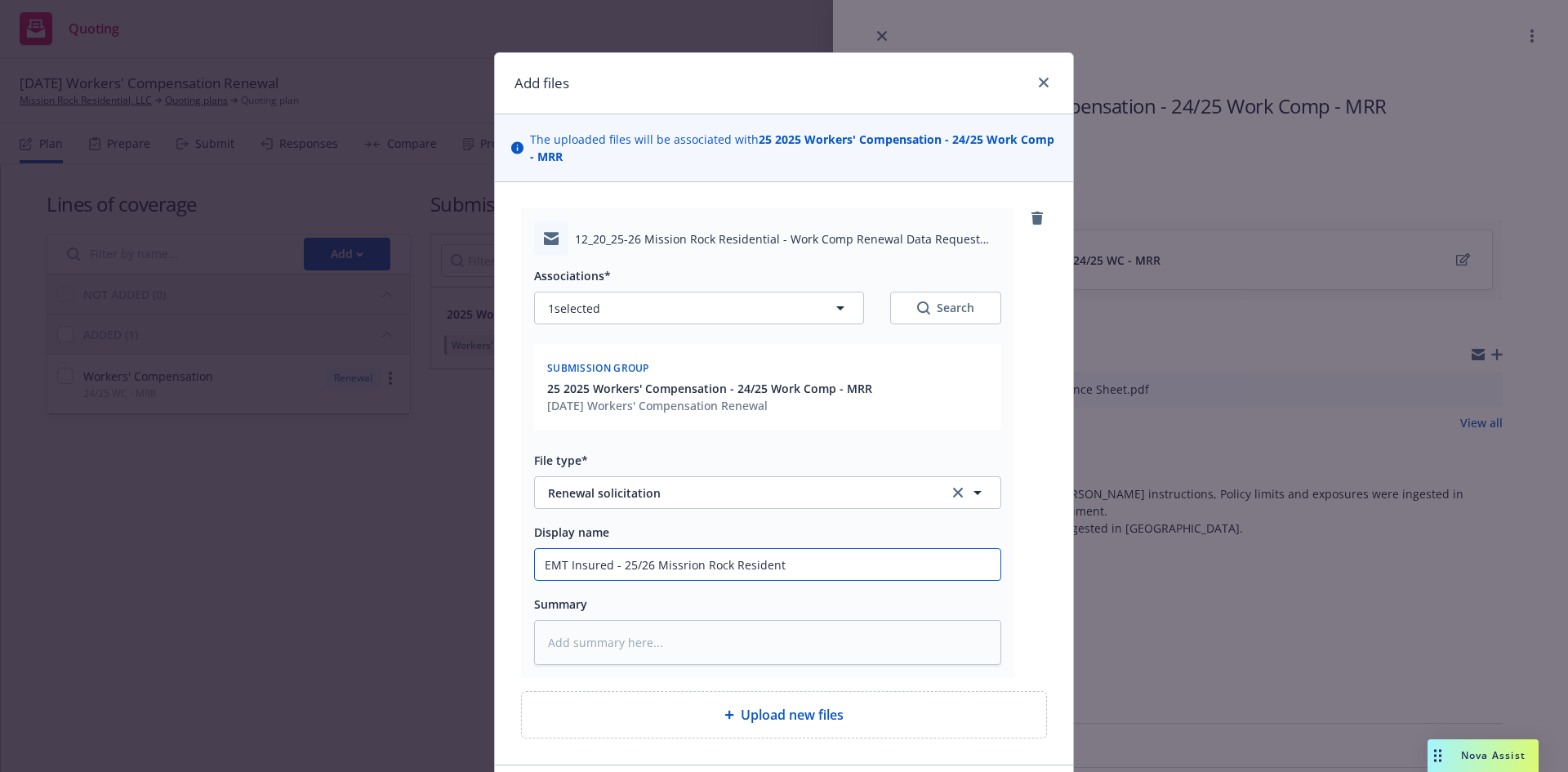
type textarea "x"
type input "EMT Insured - 25/26 Missrion Rock Residenti"
type textarea "x"
type input "EMT Insured - 25/26 Missrion Rock Residentia"
type textarea "x"
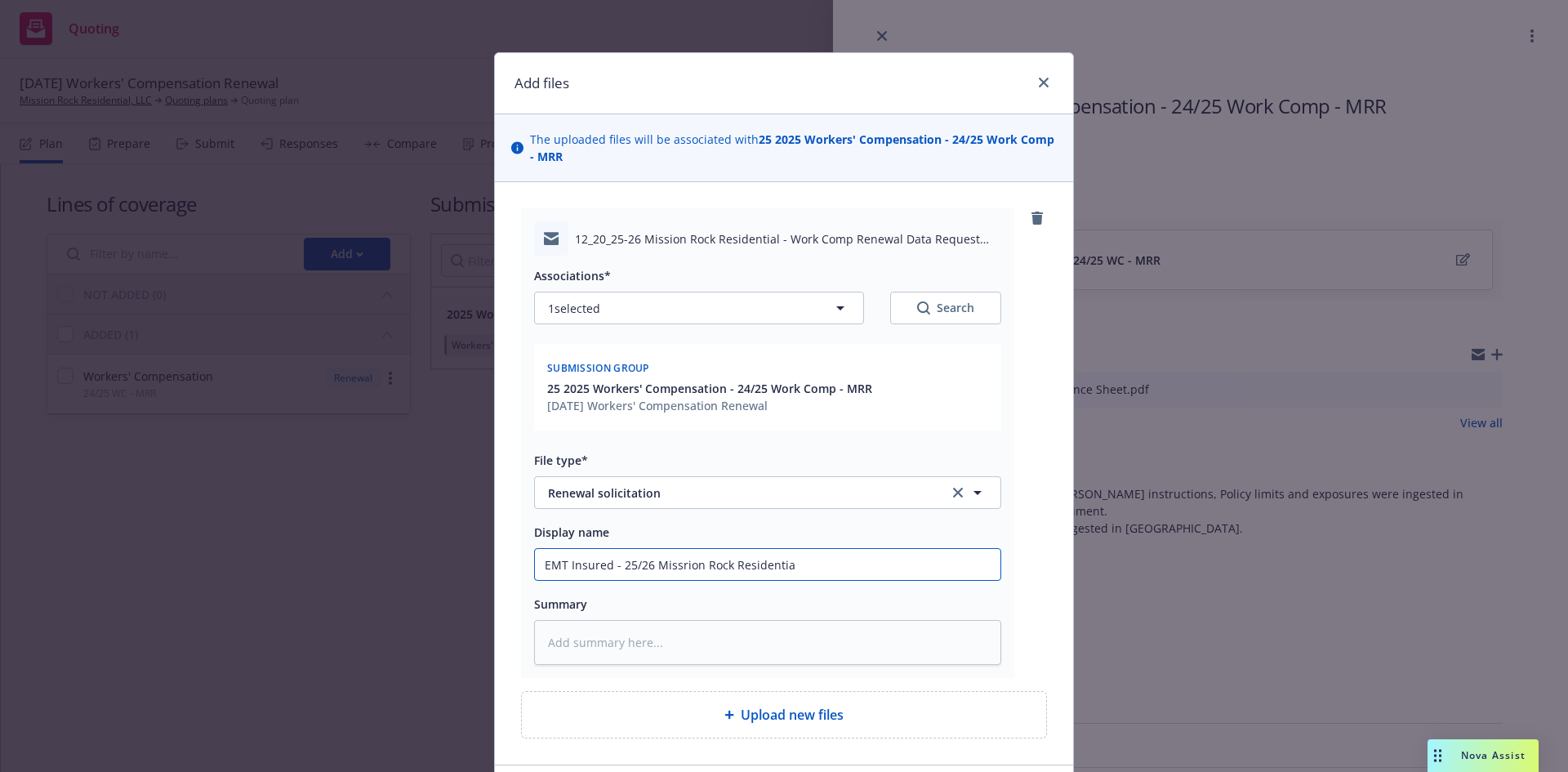
type input "EMT Insured - 25/26 Missrion Rock Residential"
type textarea "x"
type input "EMT Insured - 25/26 Missrion Rock Residential"
type textarea "x"
type input "EMT Insured - 25/26 Missrion Rock Residential W"
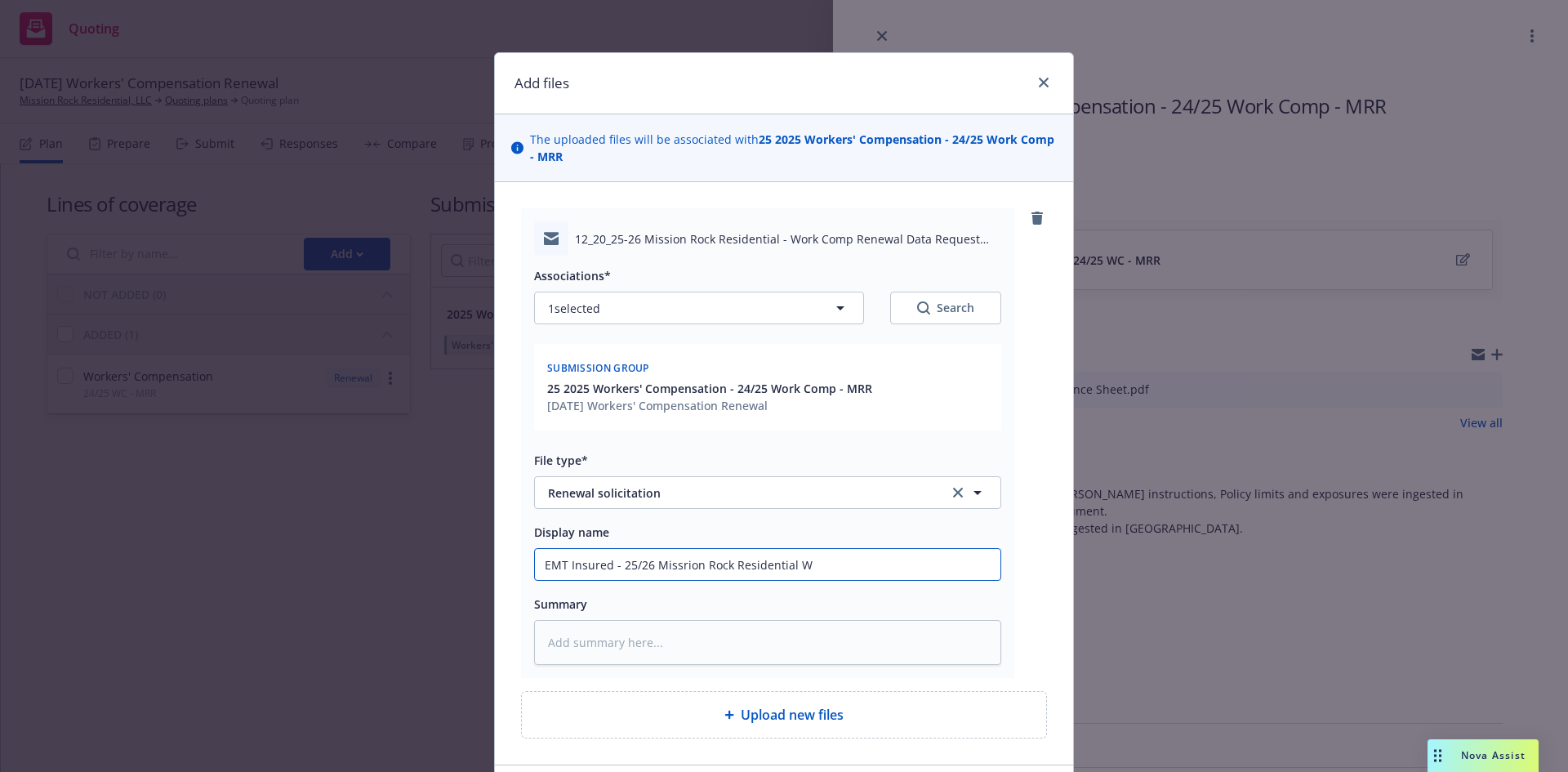
type textarea "x"
type input "EMT Insured - 25/26 Missrion Rock Residential Wo"
type textarea "x"
type input "EMT Insured - 25/26 Missrion Rock Residential Wor"
type textarea "x"
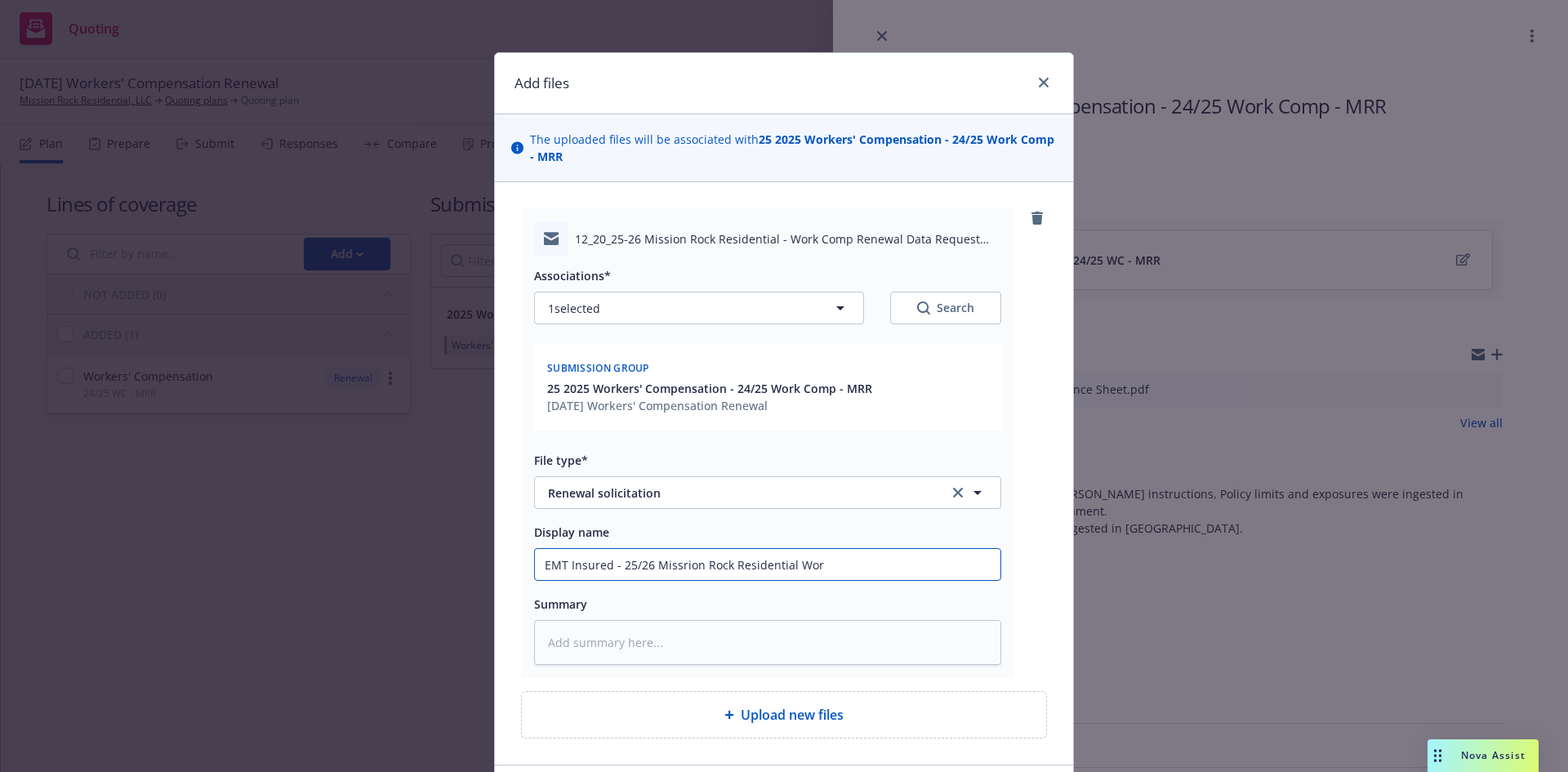
type input "EMT Insured - 25/26 Missrion Rock Residential Work"
type textarea "x"
type input "EMT Insured - 25/26 Missrion Rock Residential Work"
type textarea "x"
type input "EMT Insured - 25/26 Missrion Rock Residential Work C"
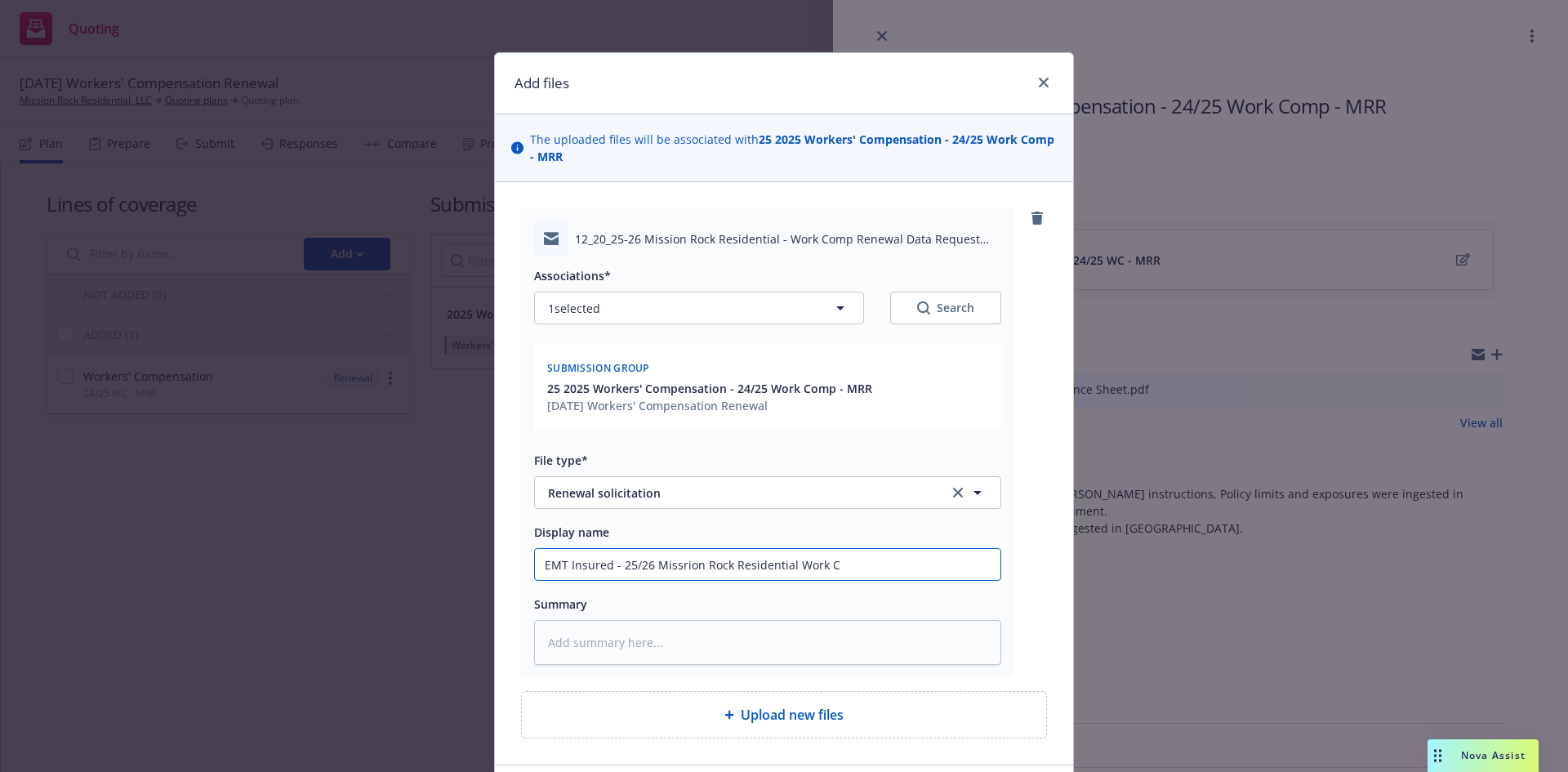
type textarea "x"
type input "EMT Insured - 25/26 Missrion Rock Residential Work Co"
type textarea "x"
type input "EMT Insured - 25/26 Missrion Rock Residential Work Com"
type textarea "x"
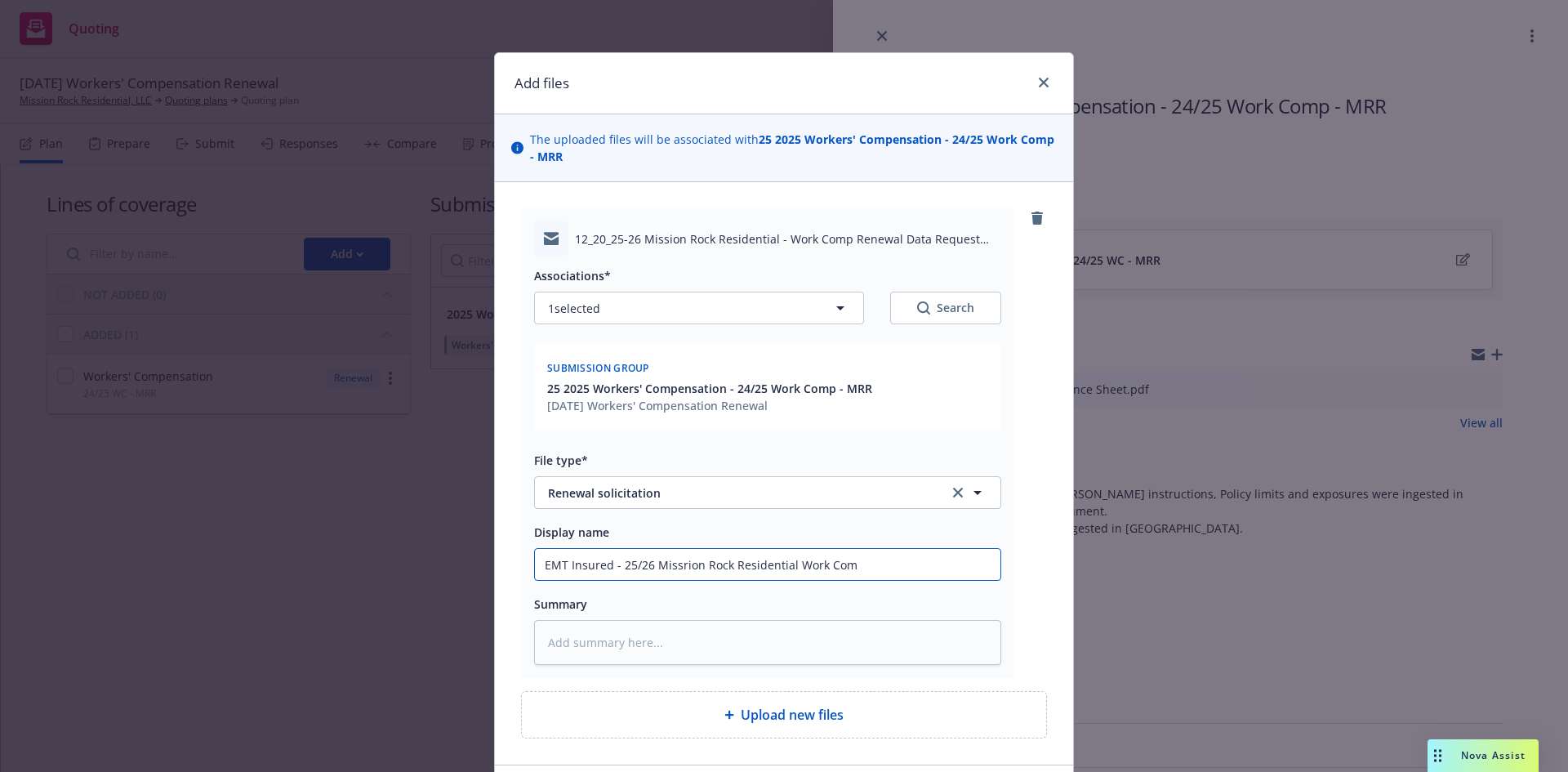
type input "EMT Insured - 25/26 Missrion Rock Residential Work Comp"
type textarea "x"
type input "EMT Insured - 25/26 Missrion Rock Residential Work Comp"
type textarea "x"
type input "EMT Insured - 25/26 Missrion Rock Residential Work Comp R"
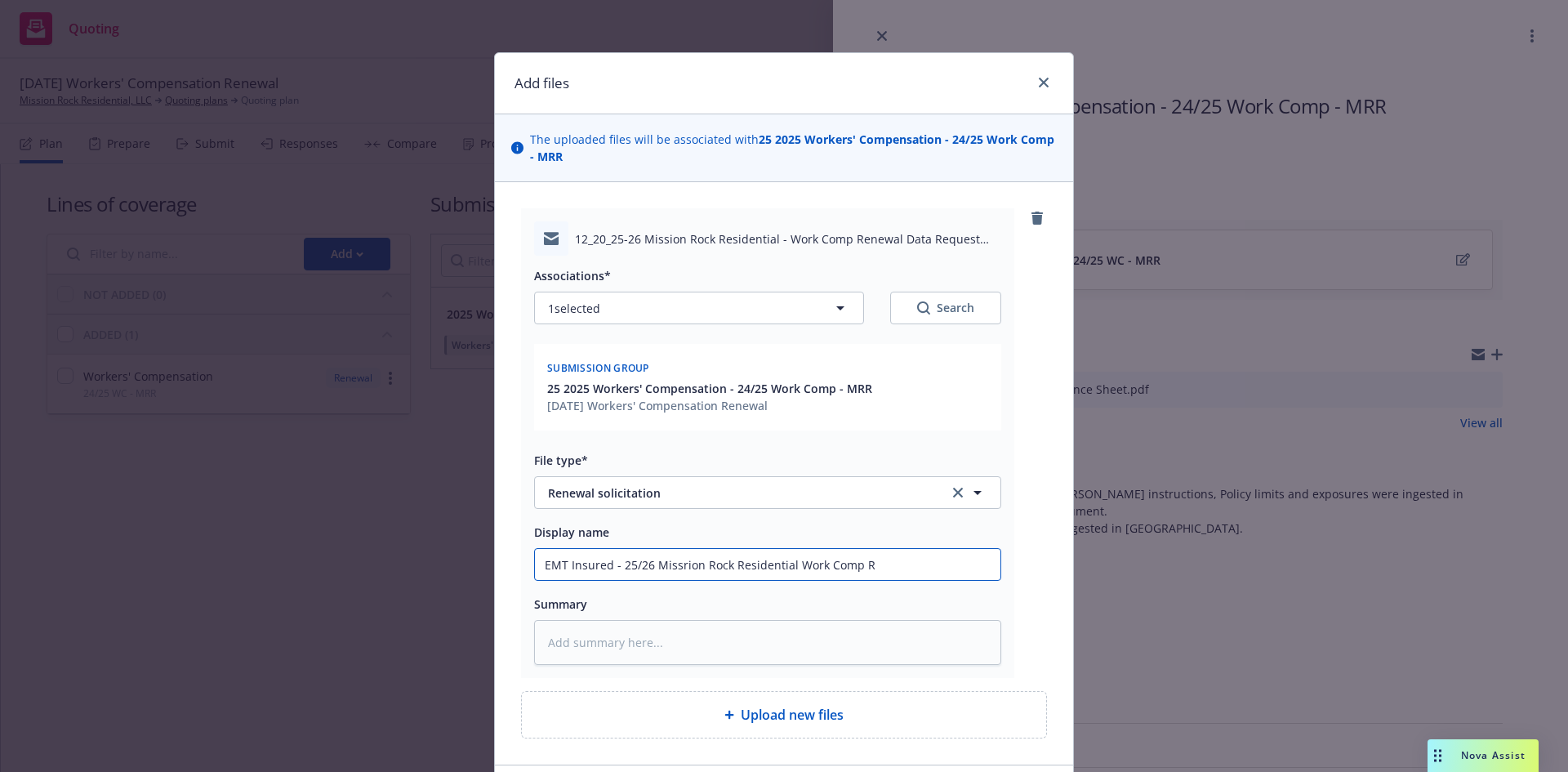
type textarea "x"
type input "EMT Insured - 25/26 Missrion Rock Residential Work Comp Re"
type textarea "x"
type input "EMT Insured - 25/26 Missrion Rock Residential Work Comp Ren"
type textarea "x"
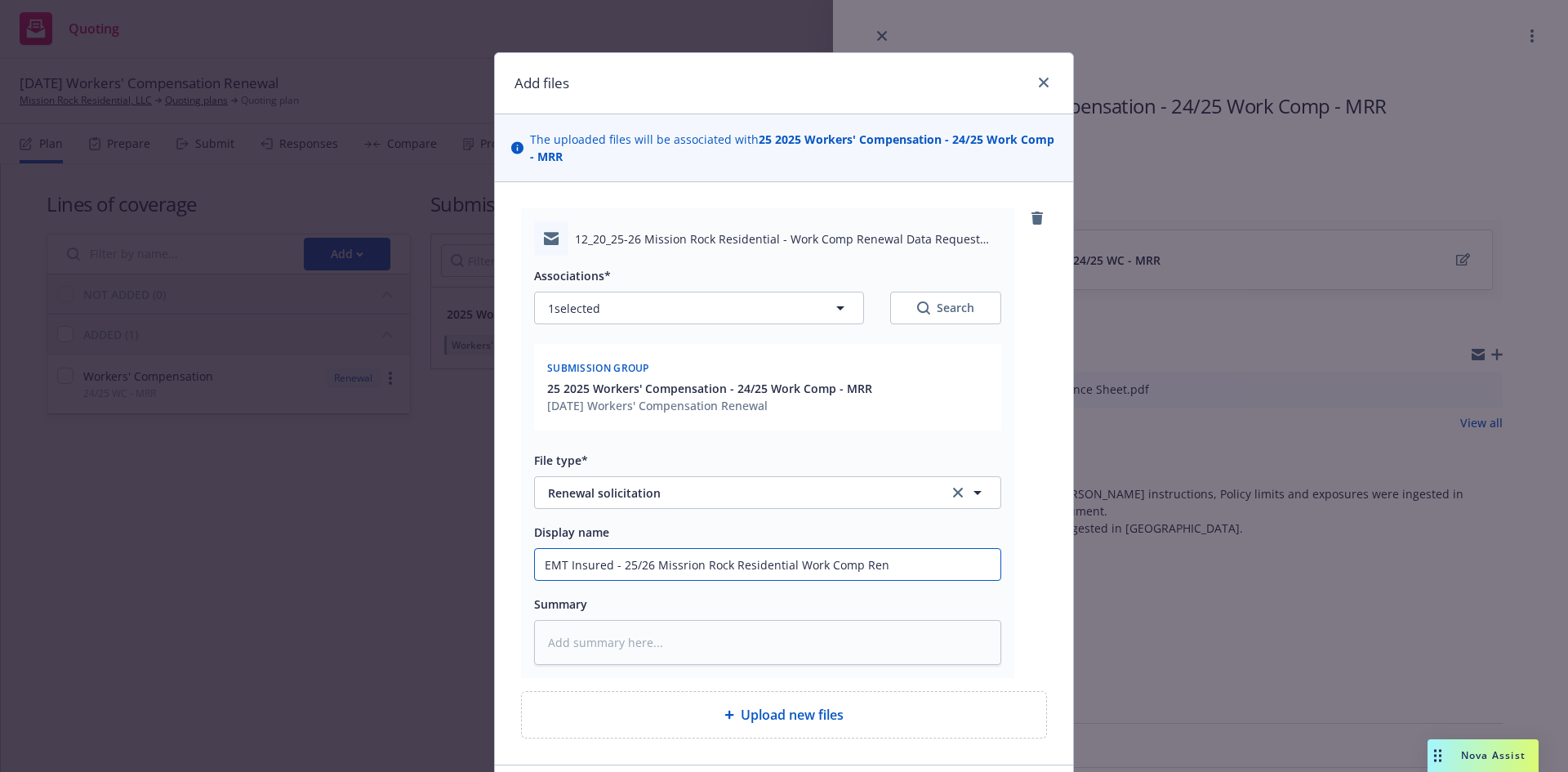
type input "EMT Insured - 25/26 Missrion Rock Residential Work Comp Rene"
type textarea "x"
type input "EMT Insured - 25/26 Missrion Rock Residential Work Comp Renew"
type textarea "x"
type input "EMT Insured - 25/26 Missrion Rock Residential Work Comp Renewa"
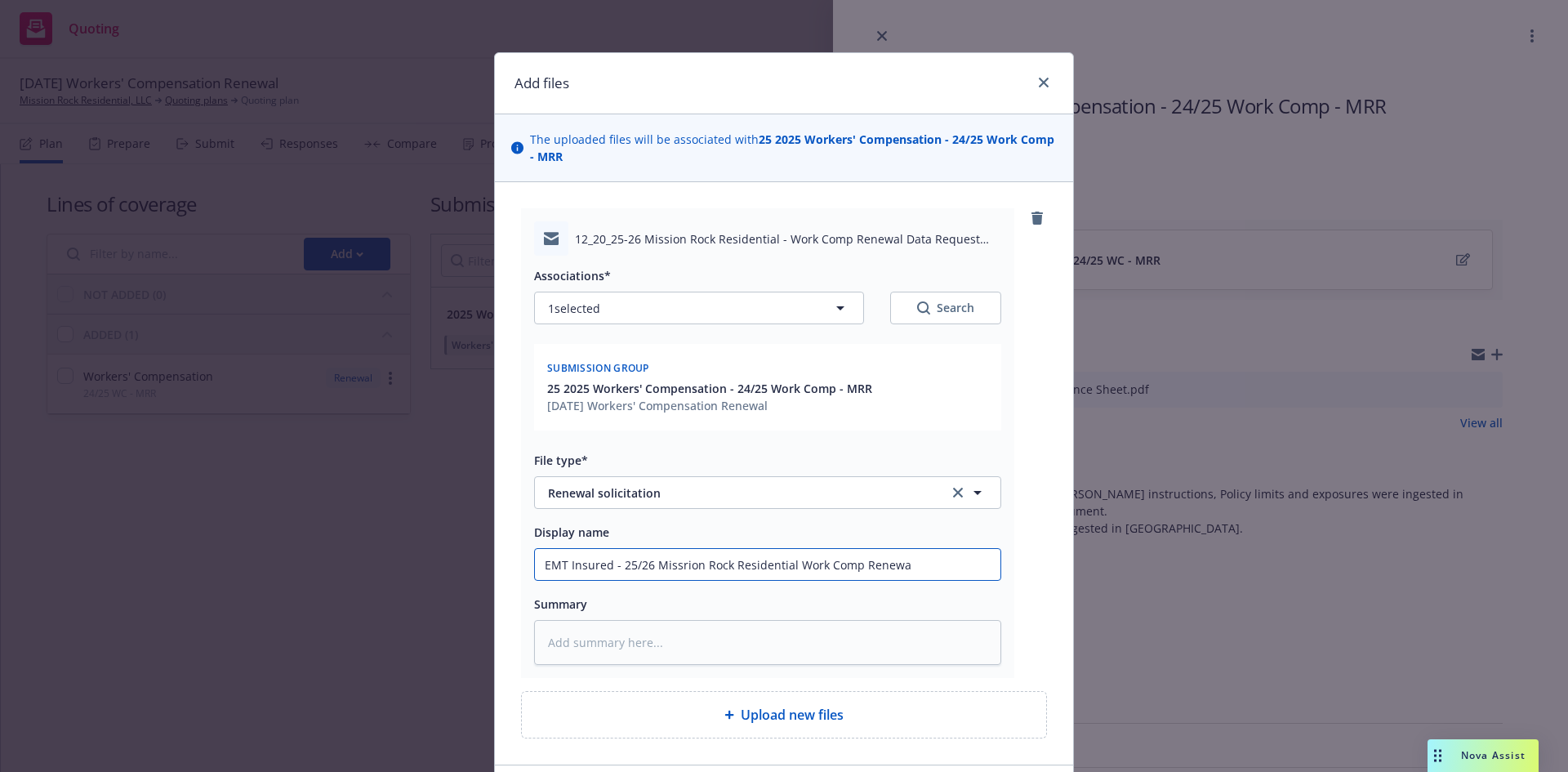
type textarea "x"
type input "EMT Insured - 25/26 Missrion Rock Residential Work Comp Renewal"
type textarea "x"
type input "EMT Insured - 25/26 Missrion Rock Residential Work Comp Renewal"
type textarea "x"
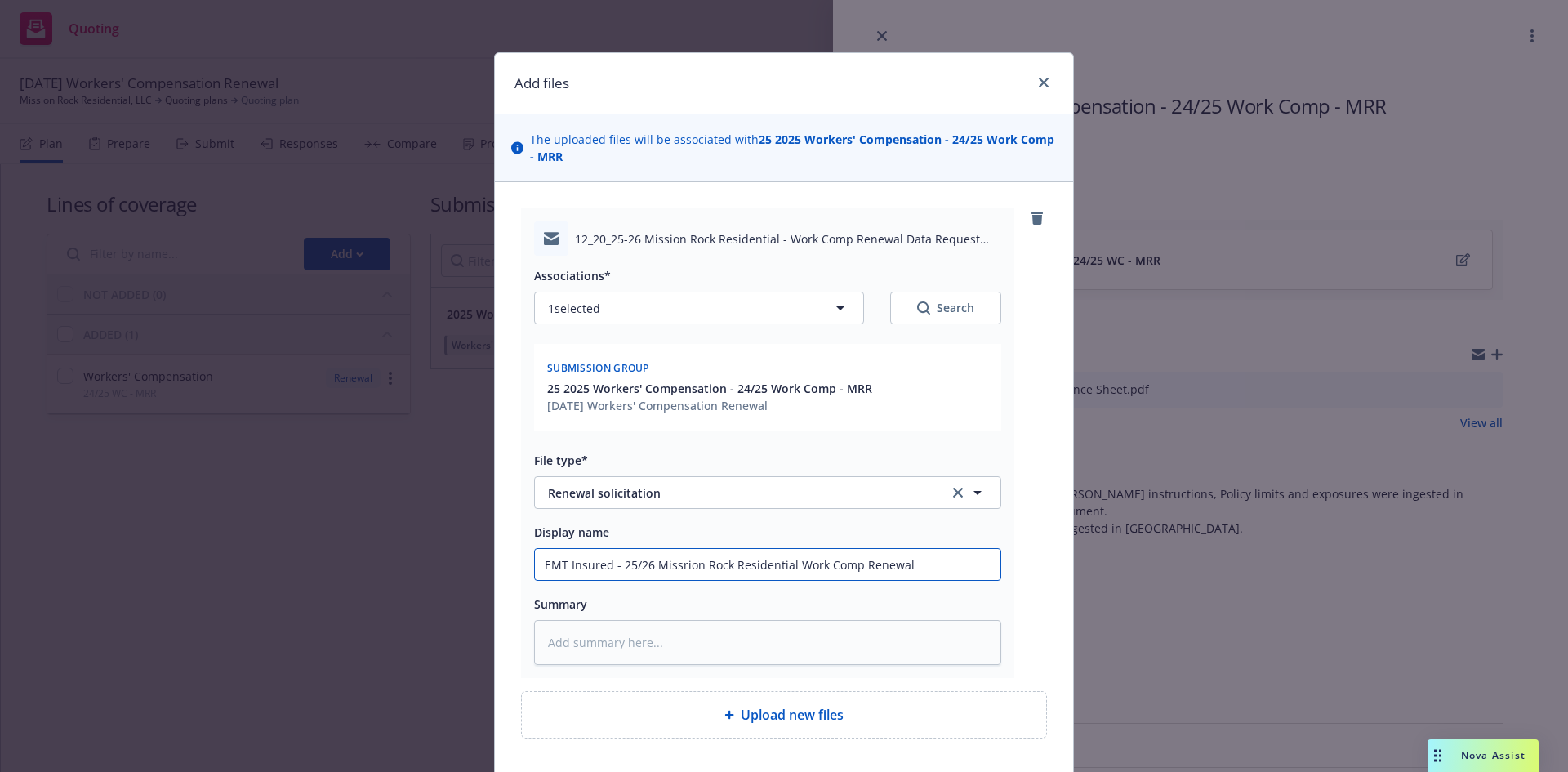
type input "EMT Insured - 25/26 Missrion Rock Residential Work Comp Renewal"
type textarea "x"
type input "EMT Insured - 25/26 Missrion Rock Residential Work Comp Renewa"
type textarea "x"
type input "EMT Insured - 25/26 Missrion Rock Residential Work Comp Renew"
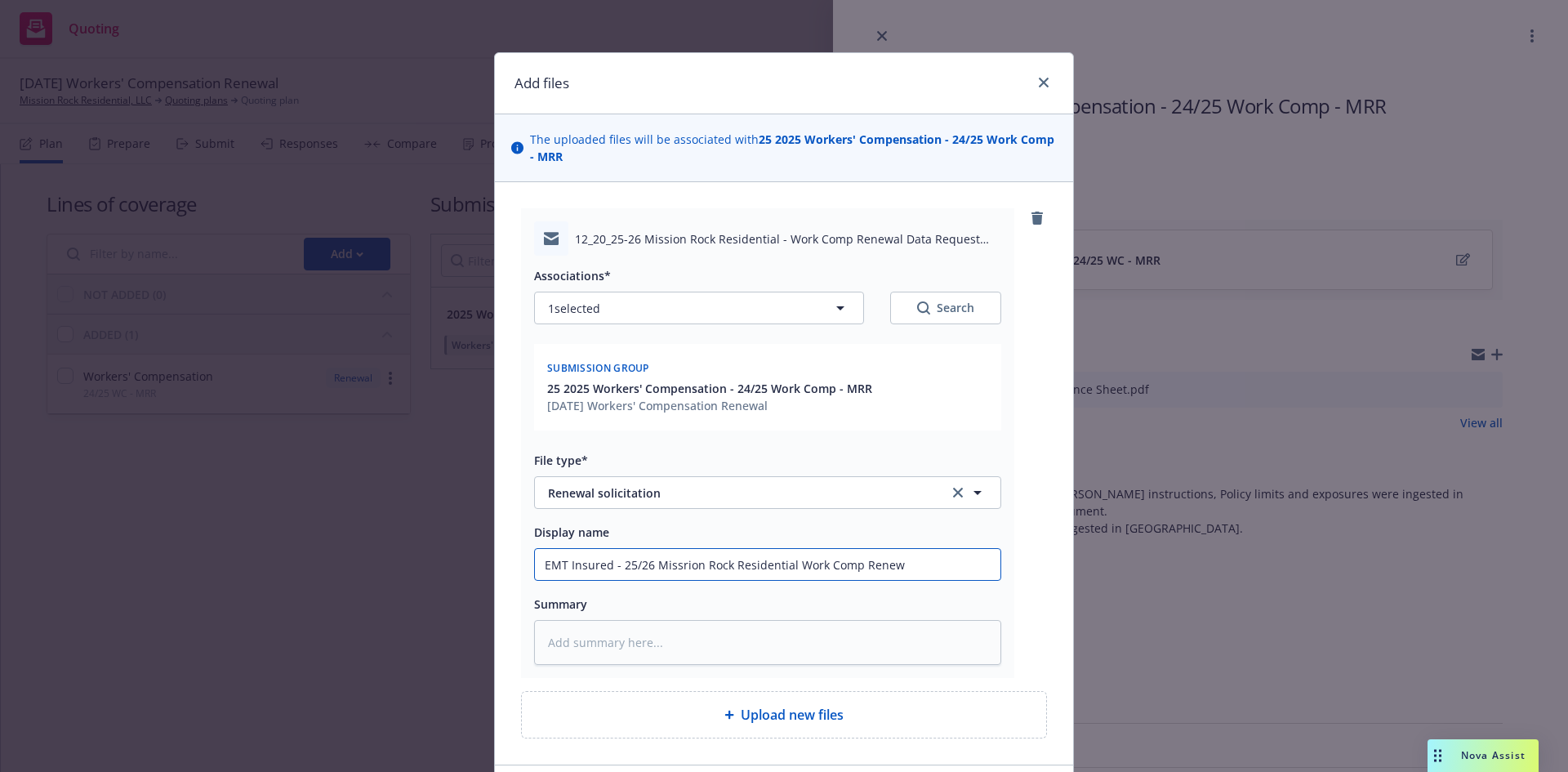
type textarea "x"
type input "EMT Insured - 25/26 Missrion Rock Residential Work Comp Rene"
type textarea "x"
type input "EMT Insured - 25/26 Missrion Rock Residential Work Comp Ren"
type textarea "x"
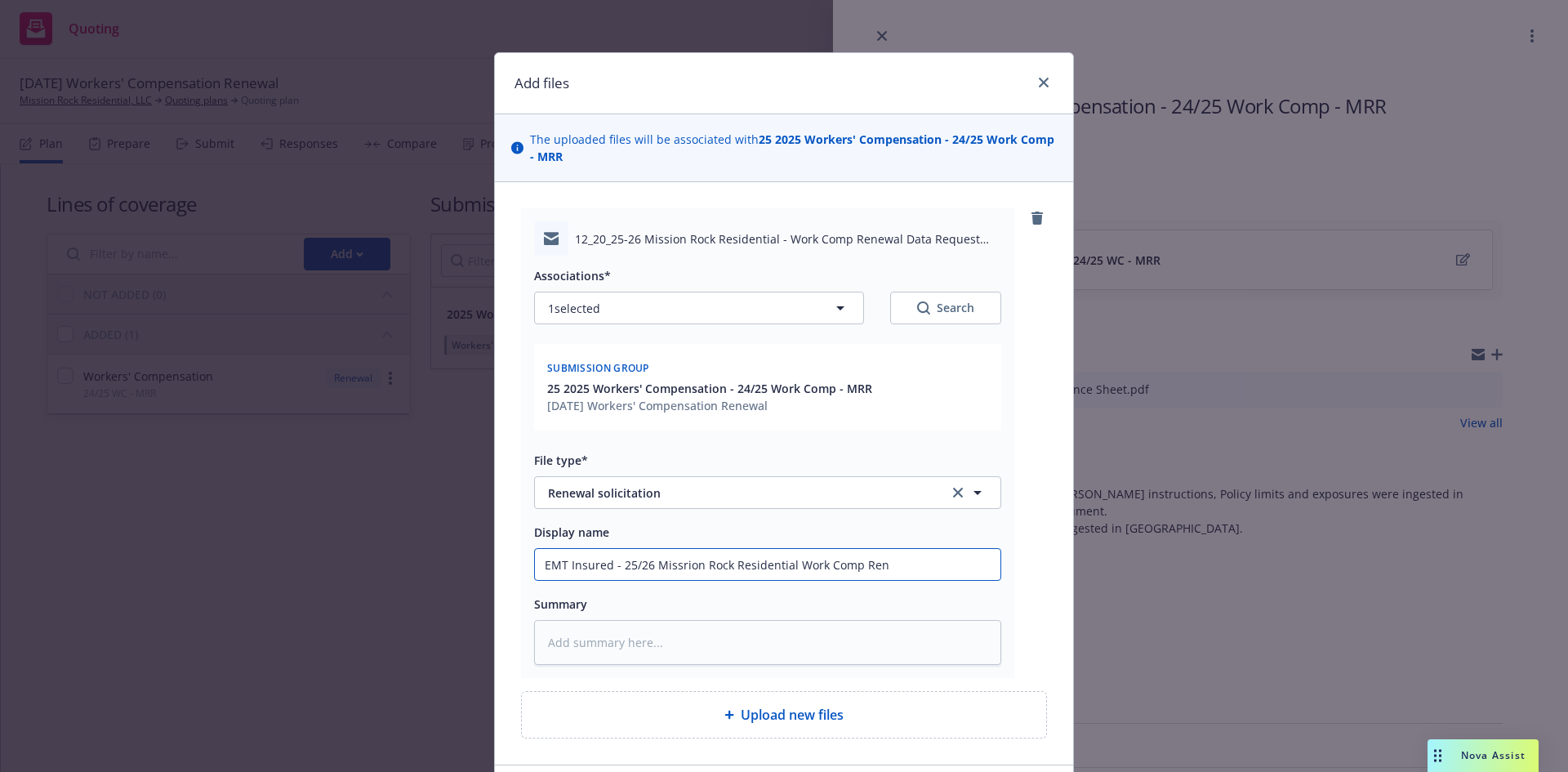
type input "EMT Insured - 25/26 Missrion Rock Residential Work Comp Re"
type textarea "x"
type input "EMT Insured - 25/26 Missrion Rock Residential Work Comp R"
type textarea "x"
type input "EMT Insured - 25/26 Missrion Rock Residential Work Comp"
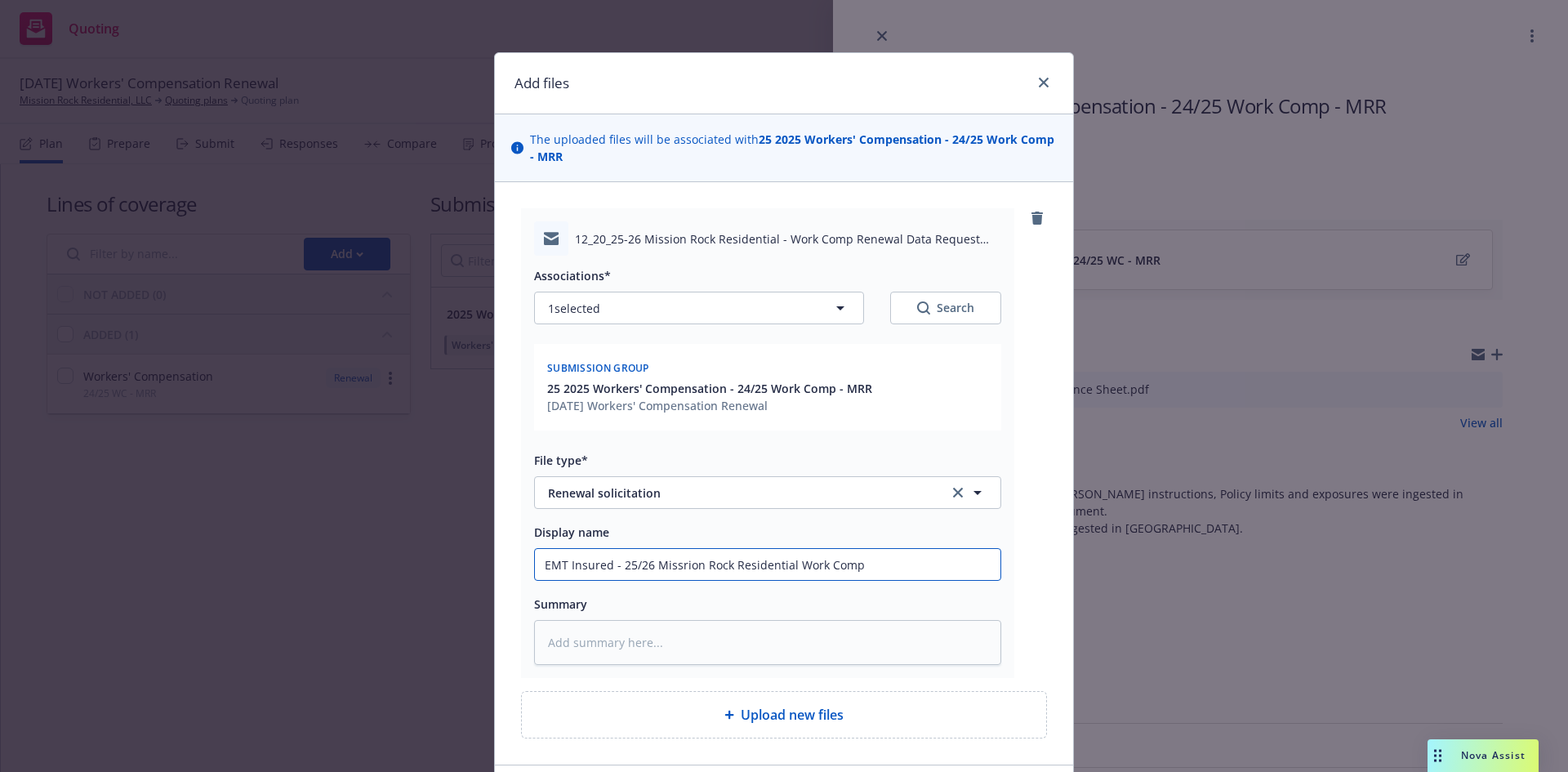
type textarea "x"
type input "EMT Insured - 25/26 Missrion Rock Residential Work Comp R"
type textarea "x"
type input "EMT Insured - 25/26 Missrion Rock Residential Work Comp Re"
type textarea "x"
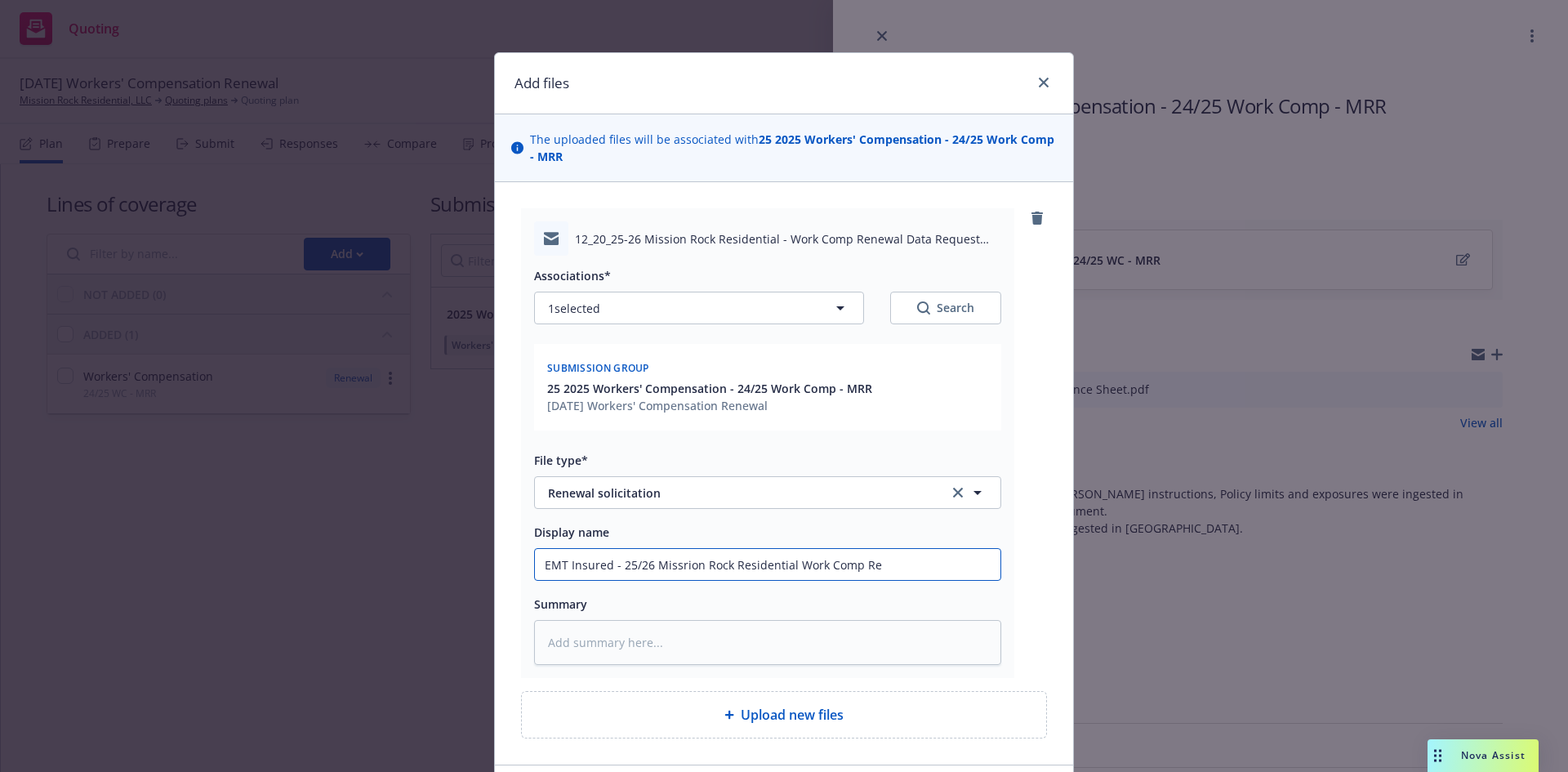
type input "EMT Insured - 25/26 Missrion Rock Residential Work Comp Req"
type textarea "x"
type input "EMT Insured - 25/26 Missrion Rock Residential Work Comp Requ"
type textarea "x"
type input "EMT Insured - 25/26 Missrion Rock Residential Work Comp Reque"
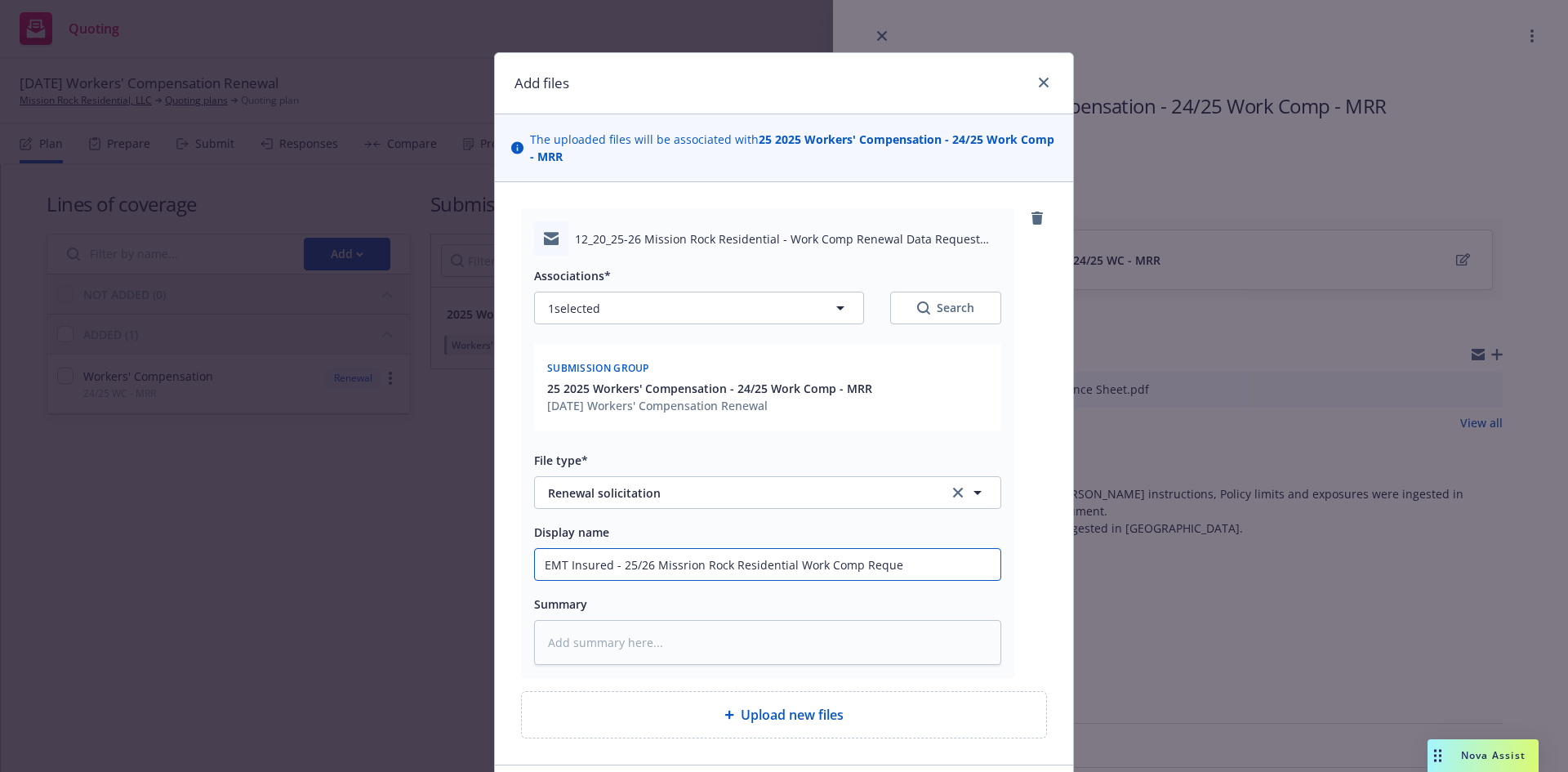
type textarea "x"
type input "EMT Insured - 25/26 Missrion Rock Residential Work Comp Reques"
type textarea "x"
type input "EMT Insured - 25/26 Missrion Rock Residential Work Comp Request"
type textarea "x"
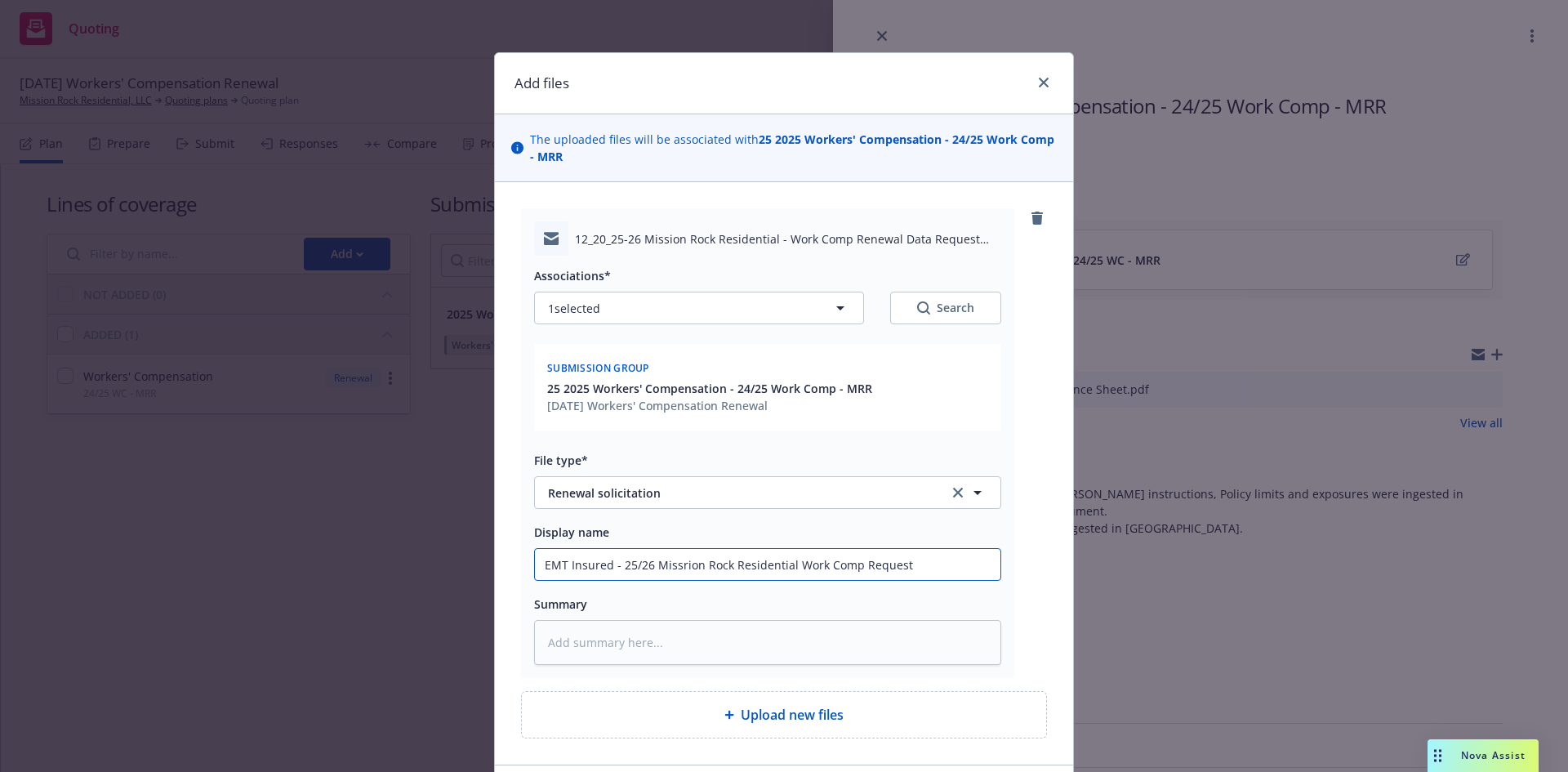
type input "EMT Insured - 25/26 Missrion Rock Residential Work Comp Request"
type textarea "x"
type input "EMT Insured - 25/26 Missrion Rock Residential Work Comp Request f"
type textarea "x"
type input "EMT Insured - 25/26 Missrion Rock Residential Work Comp Request fo"
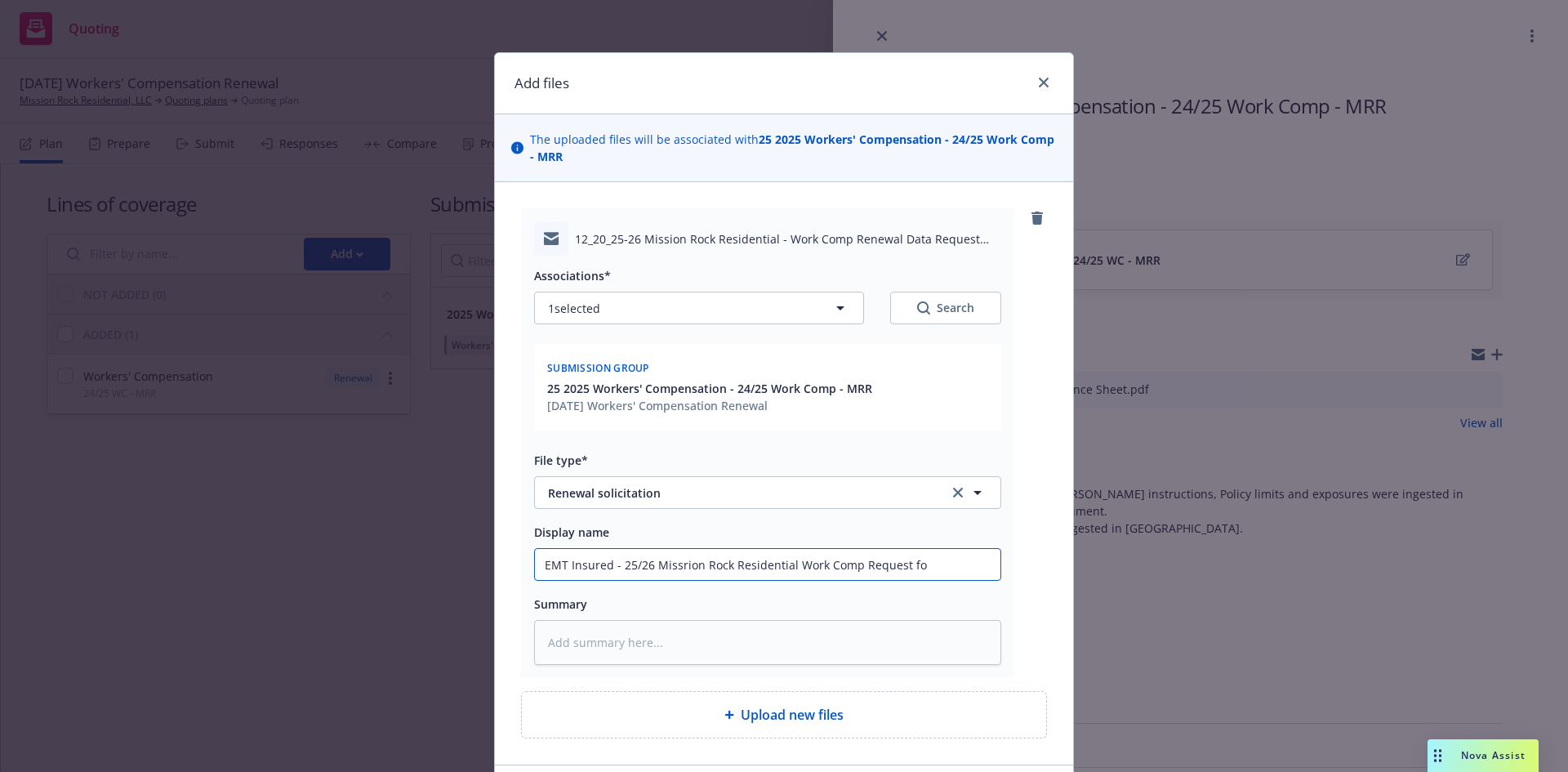
type textarea "x"
type input "EMT Insured - 25/26 Missrion Rock Residential Work Comp Request for"
type textarea "x"
type input "EMT Insured - 25/26 Missrion Rock Residential Work Comp Request for"
type textarea "x"
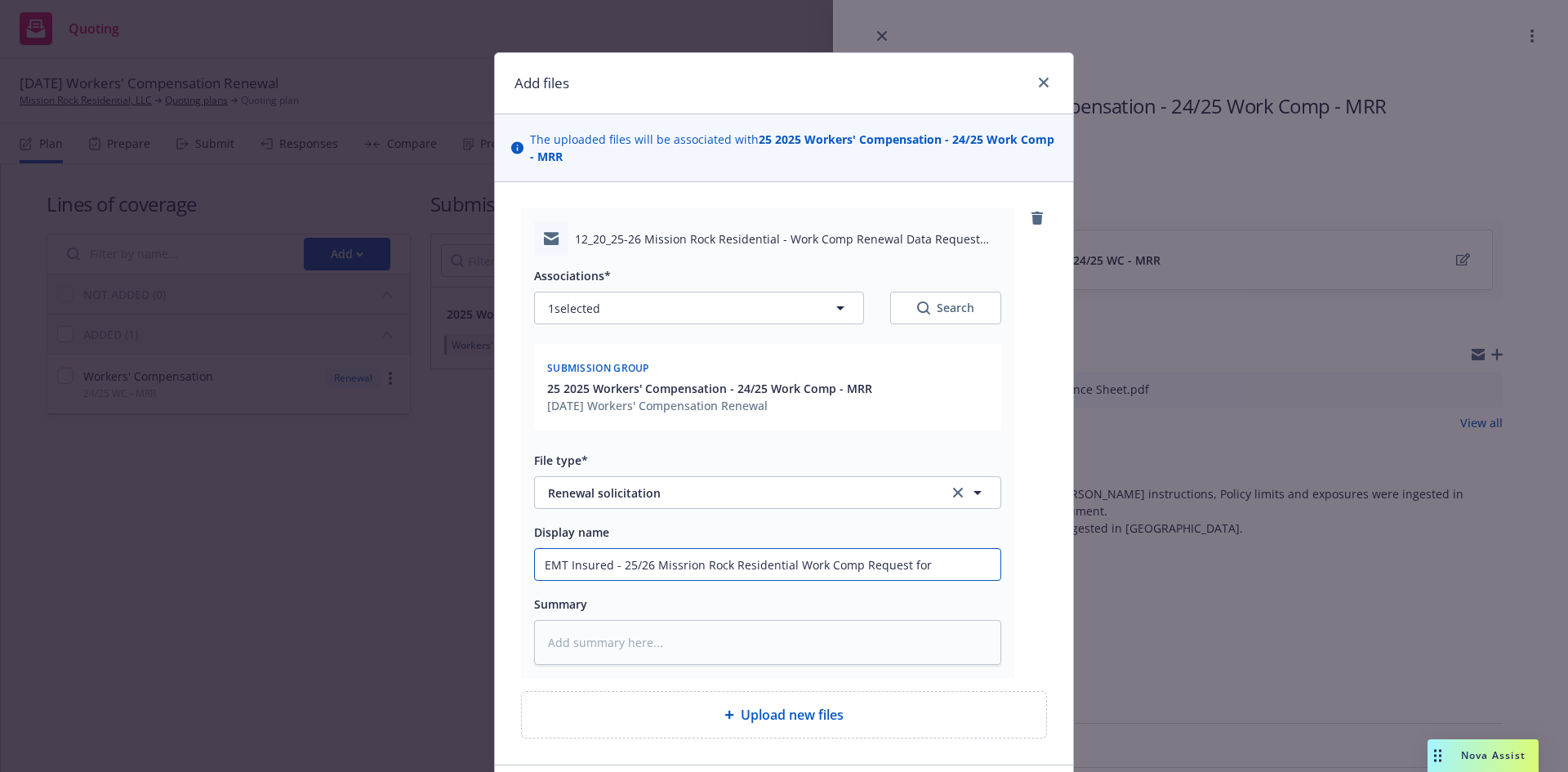
type input "EMT Insured - 25/26 Missrion Rock Residential Work Comp Request for R"
type textarea "x"
type input "EMT Insured - 25/26 Missrion Rock Residential Work Comp Request for Re"
type textarea "x"
type input "EMT Insured - 25/26 Missrion Rock Residential Work Comp Request for Ren"
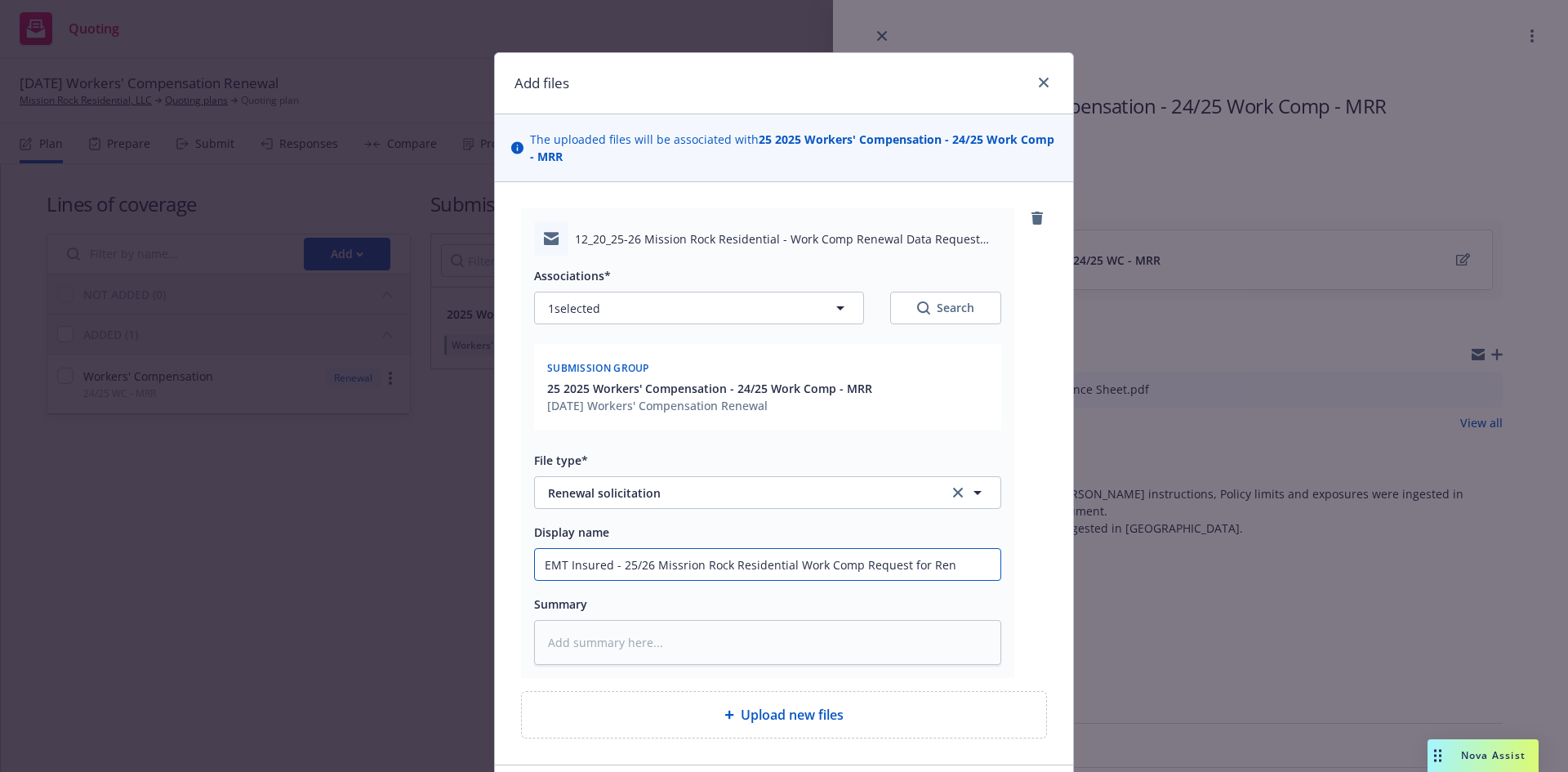
type textarea "x"
type input "EMT Insured - 25/26 Missrion Rock Residential Work Comp Request for Rene"
type textarea "x"
type input "EMT Insured - 25/26 Missrion Rock Residential Work Comp Request for Renew"
type textarea "x"
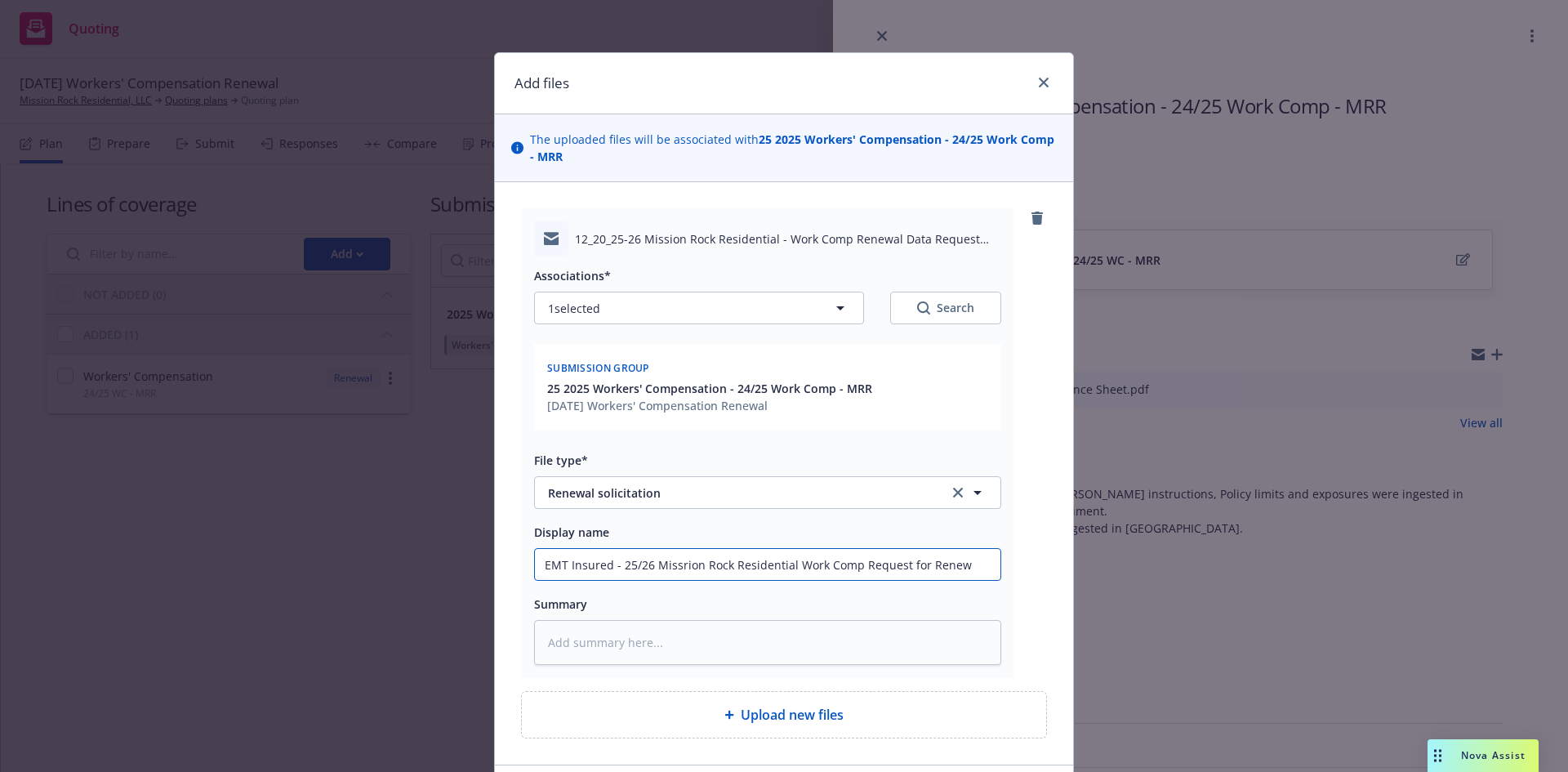
type input "EMT Insured - 25/26 Missrion Rock Residential Work Comp Request for Renewa"
type textarea "x"
type input "EMT Insured - 25/26 Missrion Rock Residential Work Comp Request for Renewal"
type textarea "x"
type input "EMT Insured - 25/26 Missrion Rock Residential Work Comp Request for Renewal"
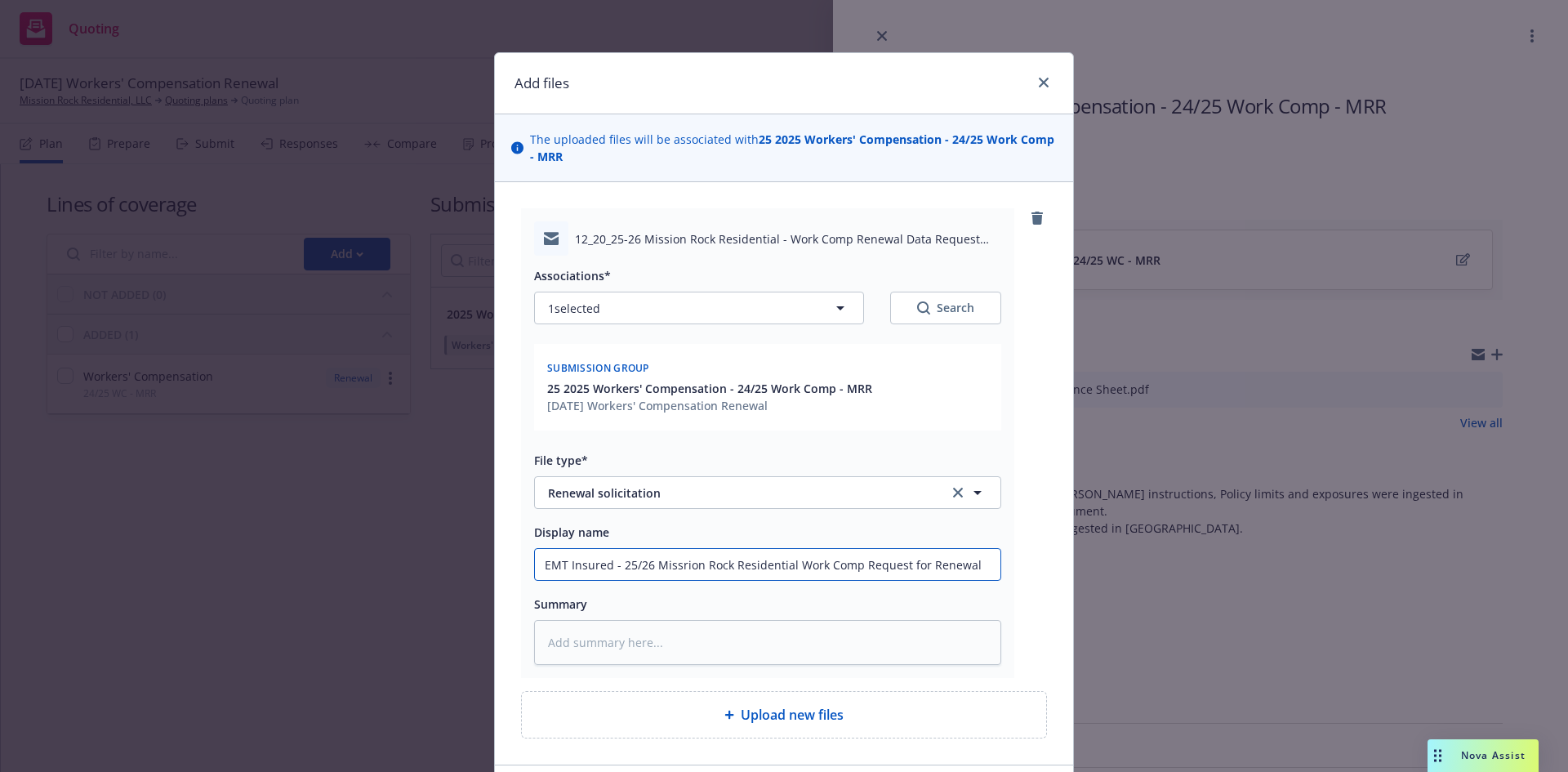
type textarea "x"
type input "EMT Insured - 25/26 Missrion Rock Residential Work Comp Request for Renewal U"
type textarea "x"
type input "EMT Insured - 25/26 Missrion Rock Residential Work Comp Request for Renewal Up"
type textarea "x"
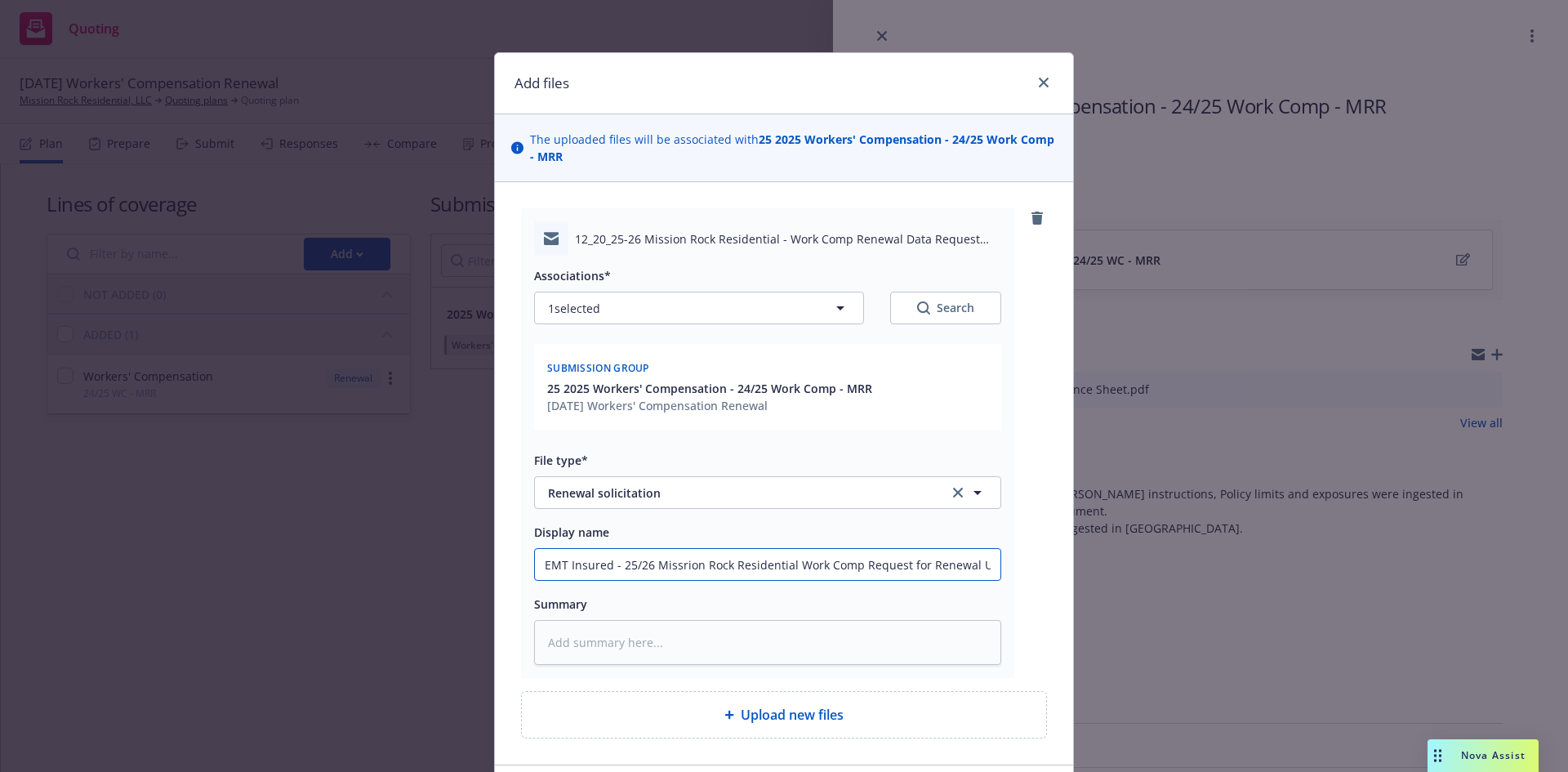
type input "EMT Insured - 25/26 Missrion Rock Residential Work Comp Request for Renewal Upd"
type textarea "x"
type input "EMT Insured - 25/26 Missrion Rock Residential Work Comp Request for Renewal Upda"
type textarea "x"
type input "EMT Insured - 25/26 Missrion Rock Residential Work Comp Request for Renewal Upd…"
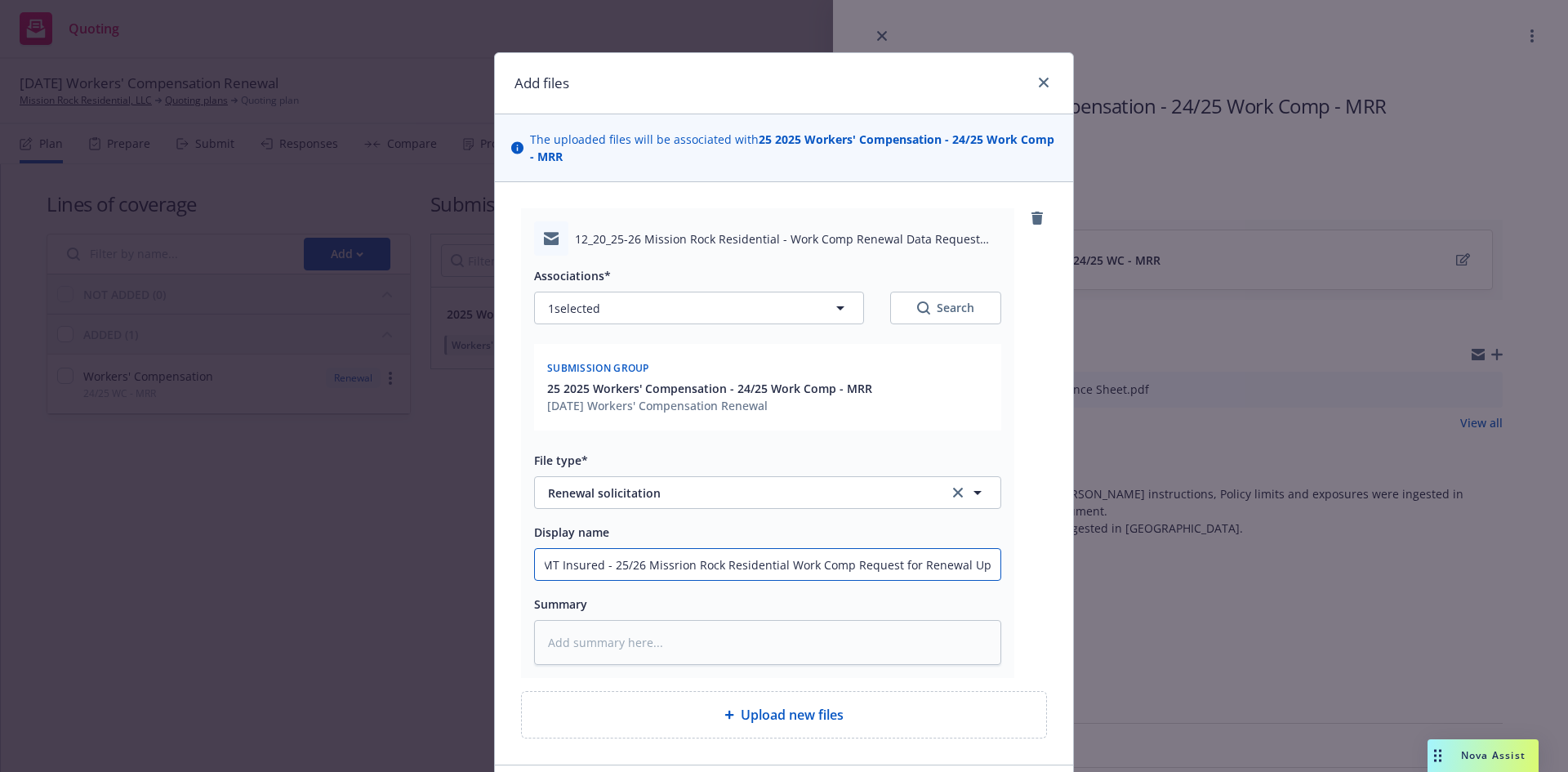
type textarea "x"
type input "EMT Insured - 25/26 Missrion Rock Residential Work Comp Request for Renewal Upd…"
type textarea "x"
type input "EMT Insured - 25/26 Missrion Rock Residential Work Comp Request for Renewal Upd…"
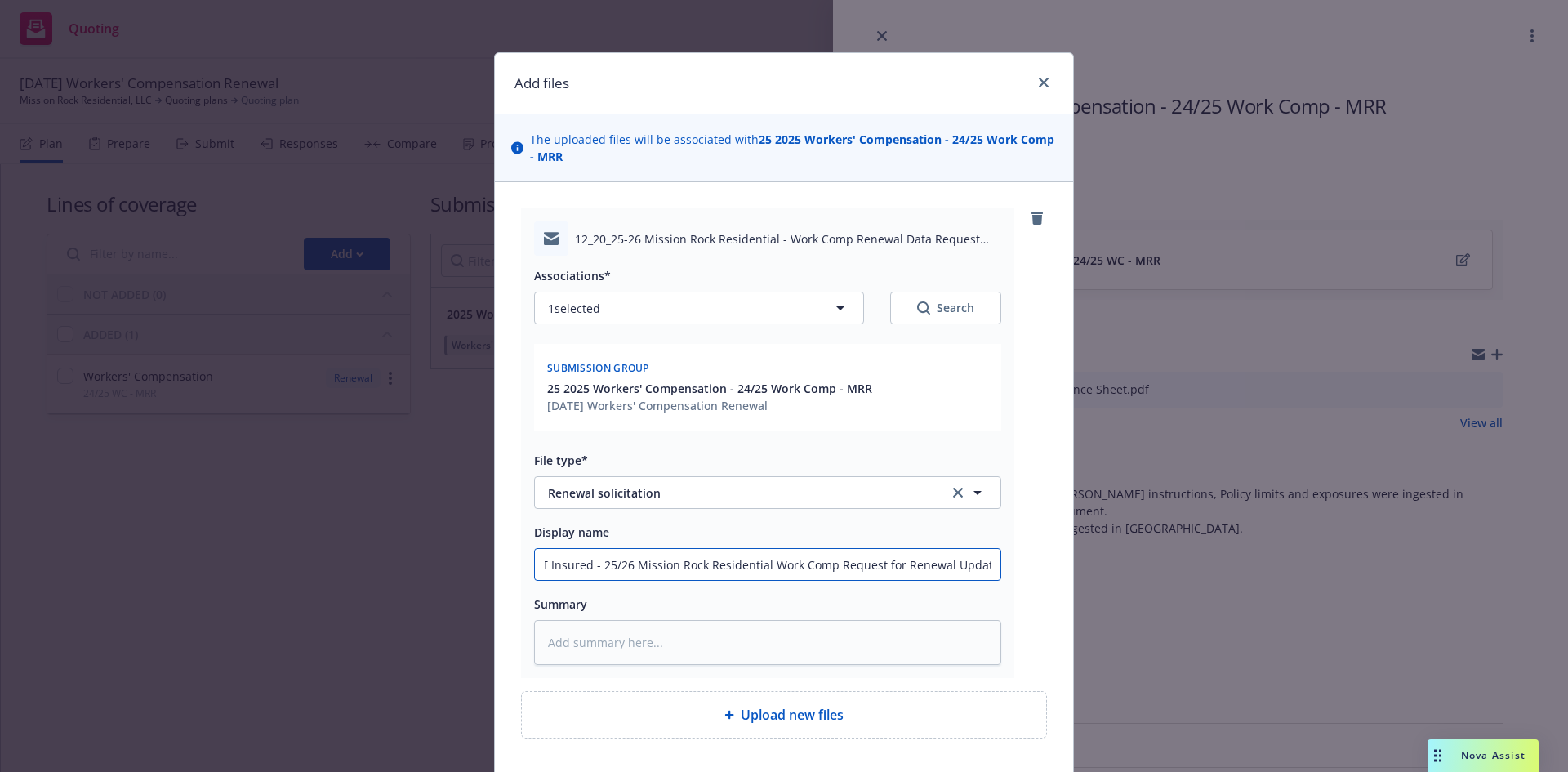
click at [654, 555] on input "EMT Insured - 25/26 Mission Rock Residential Work Comp Request for Renewal Upda…" at bounding box center [768, 564] width 465 height 31
click at [660, 628] on textarea at bounding box center [768, 642] width 467 height 45
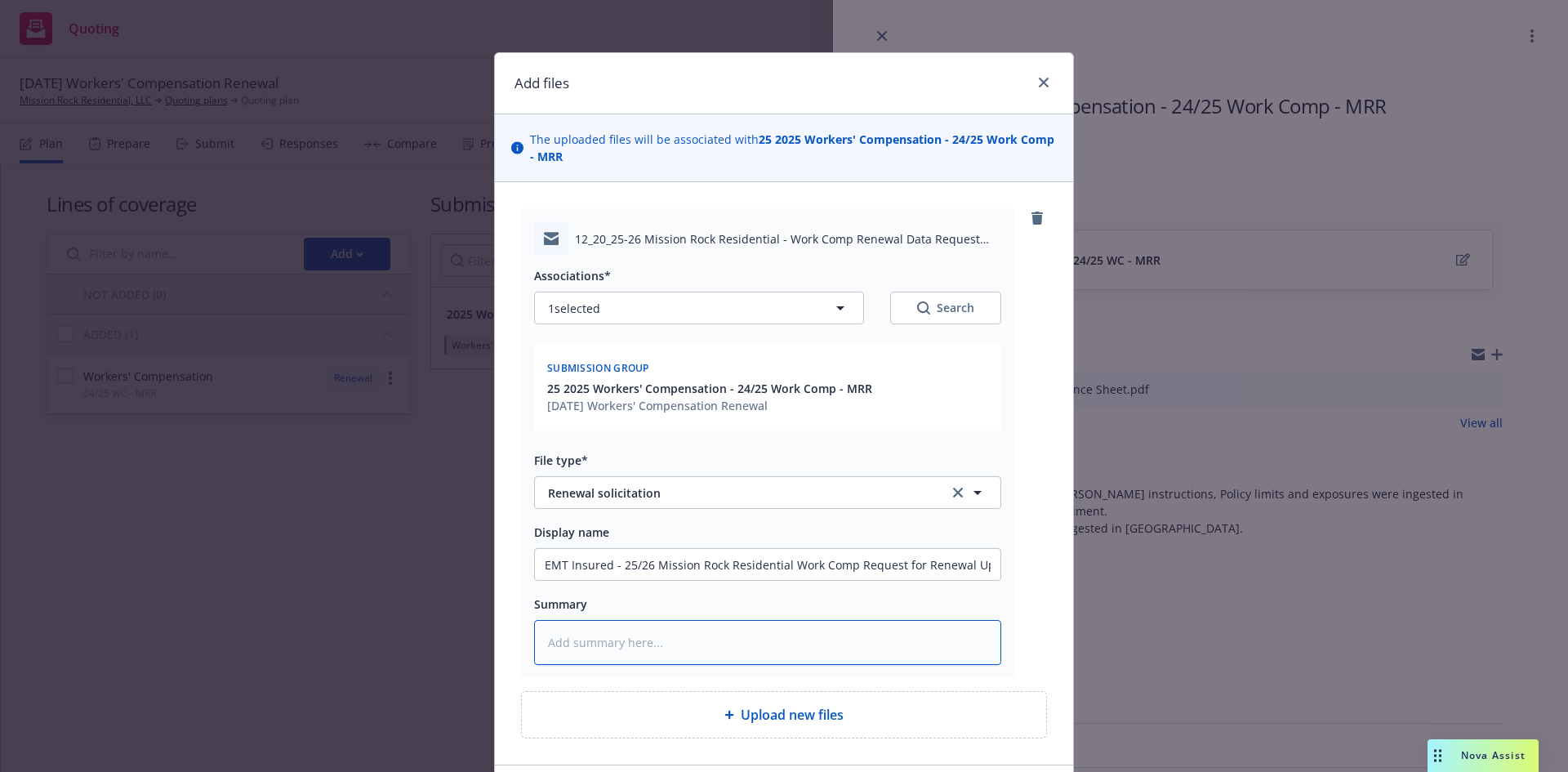
paste textarea "EMT Insured - 25/26 Mission Rock Residential Work Comp Request for Renewal Upda…"
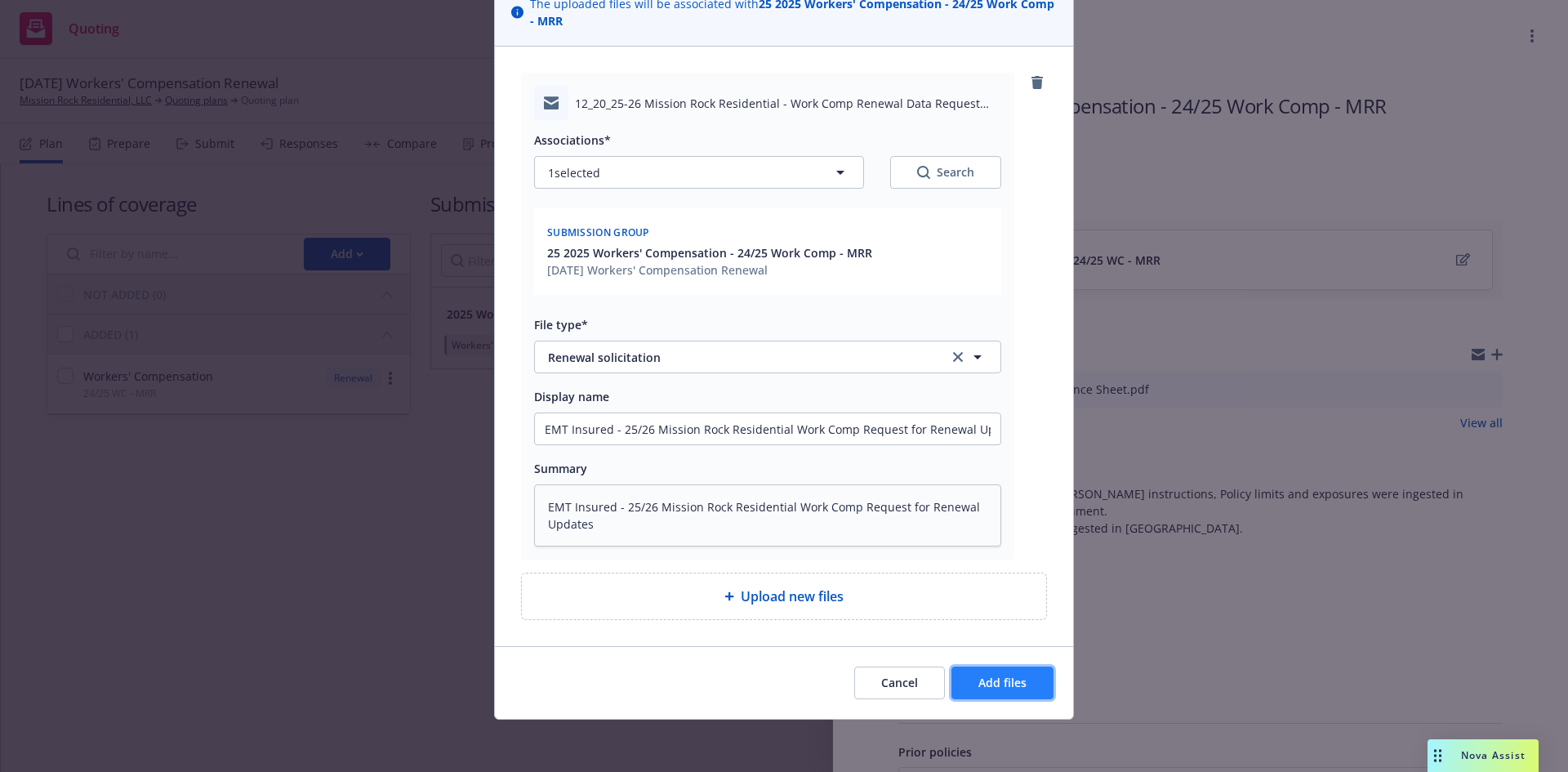
click at [993, 679] on span "Add files" at bounding box center [1002, 683] width 49 height 15
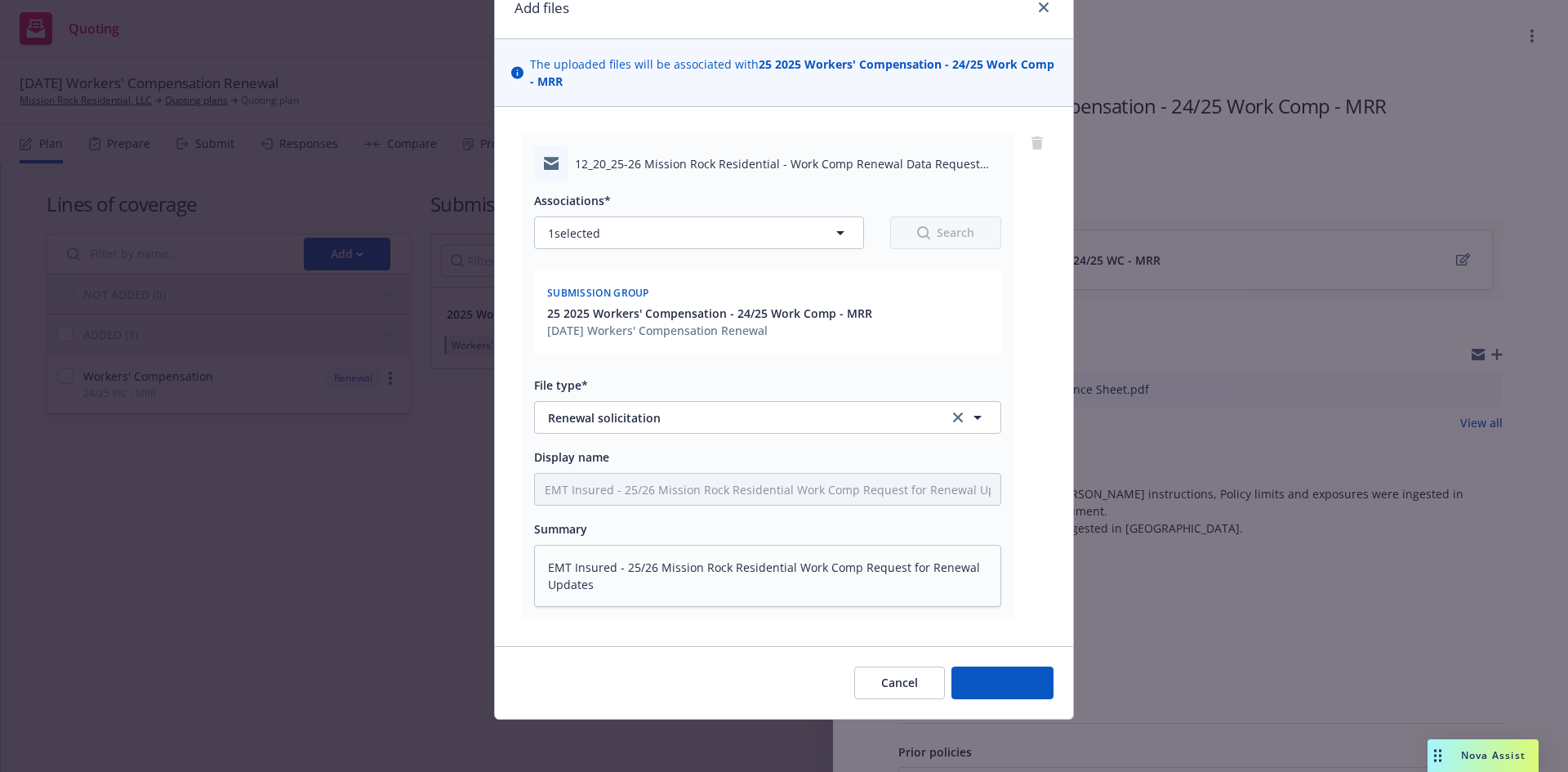
scroll to position [75, 0]
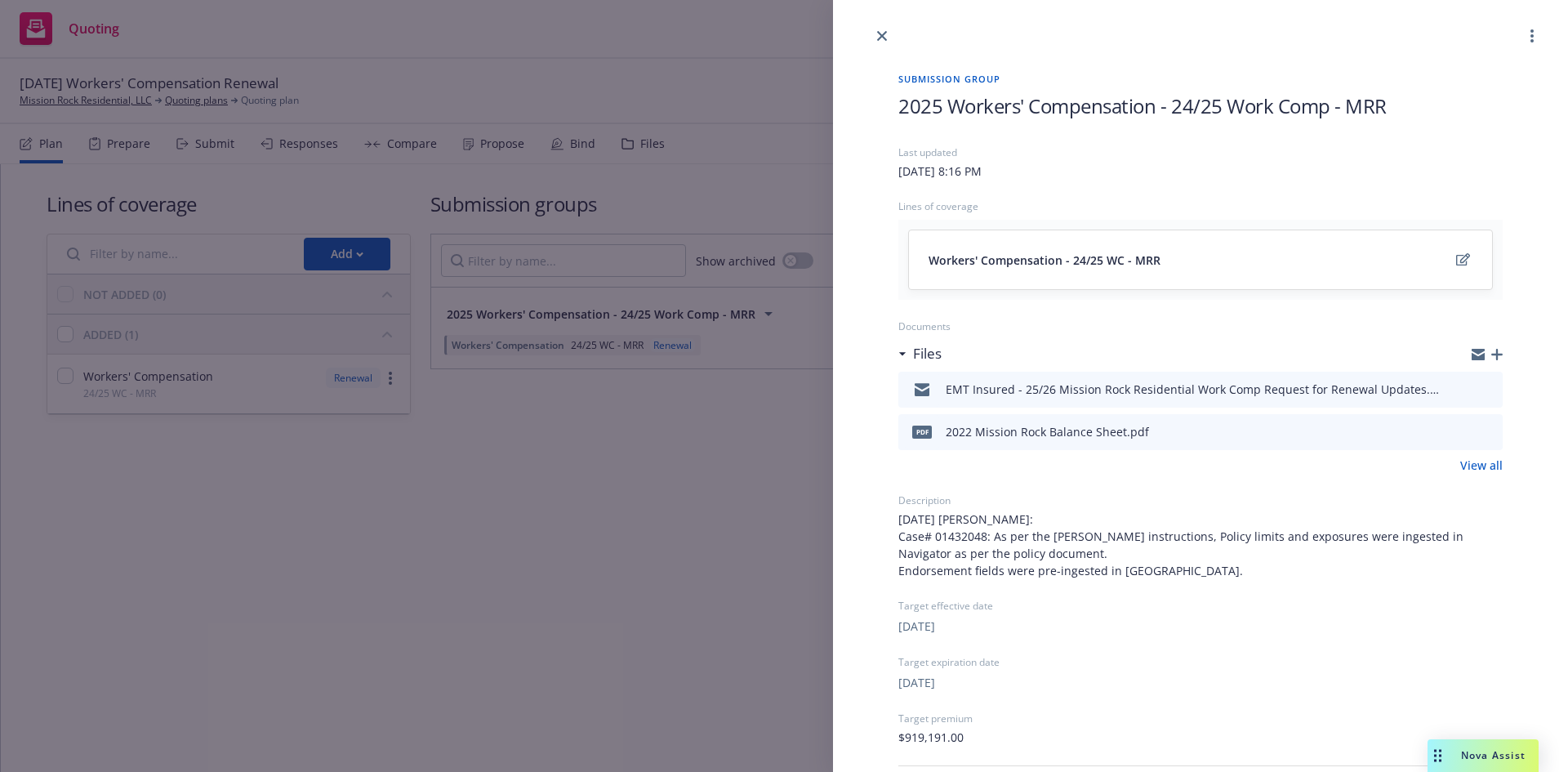
click at [417, 516] on div "Submission group 2025 Workers' Compensation - 24/25 Work Comp - MRR Last update…" at bounding box center [784, 386] width 1568 height 772
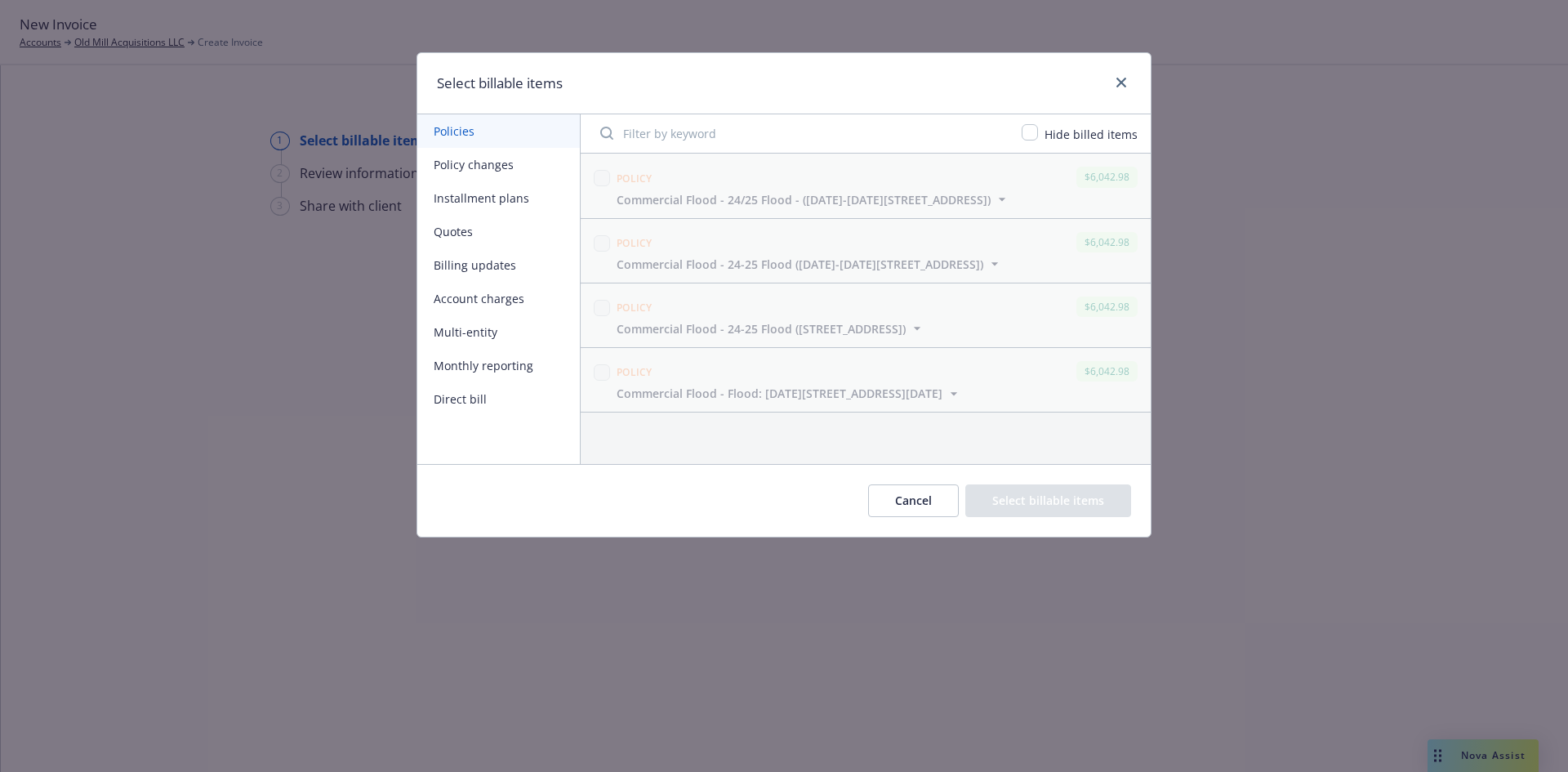
click at [484, 164] on button "Policy changes" at bounding box center [499, 164] width 163 height 33
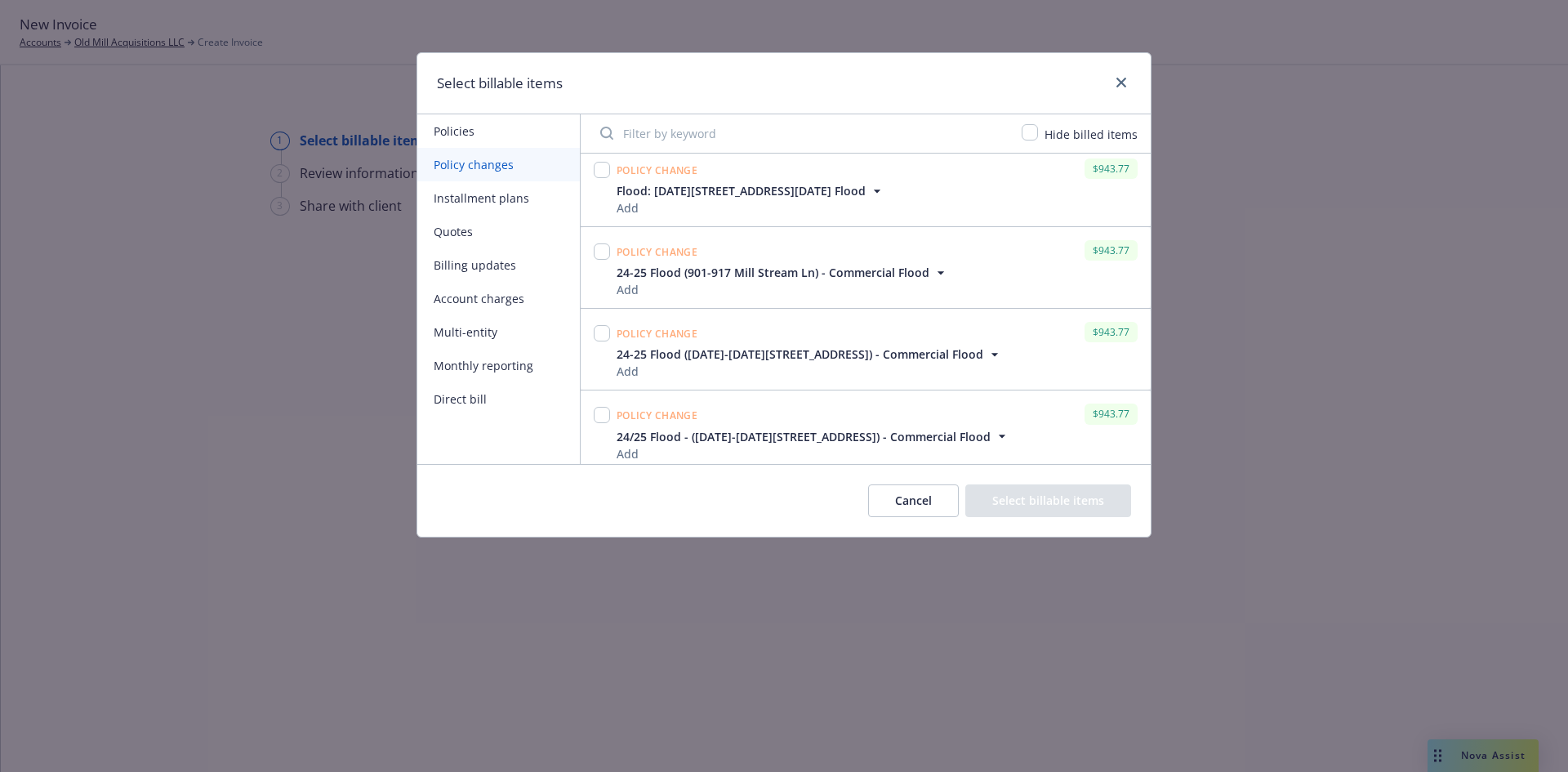
scroll to position [344, 0]
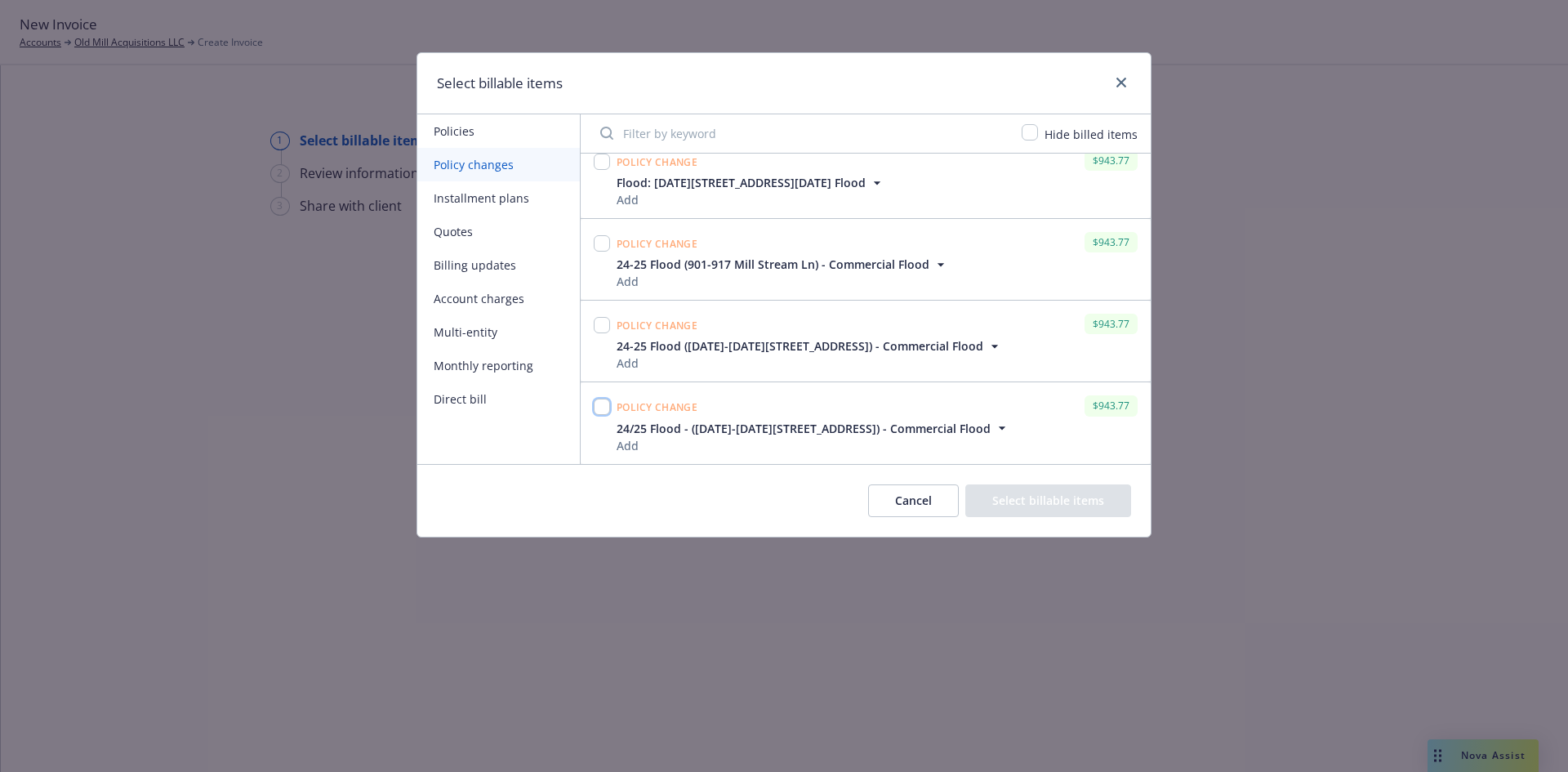
click at [602, 405] on input "checkbox" at bounding box center [602, 406] width 16 height 16
checkbox input "true"
click at [598, 327] on input "checkbox" at bounding box center [602, 325] width 16 height 16
checkbox input "true"
click at [598, 228] on div "Policy change $943.77 24-25 Flood (901-917 Mill Stream Ln) - Commercial Flood A…" at bounding box center [866, 259] width 570 height 81
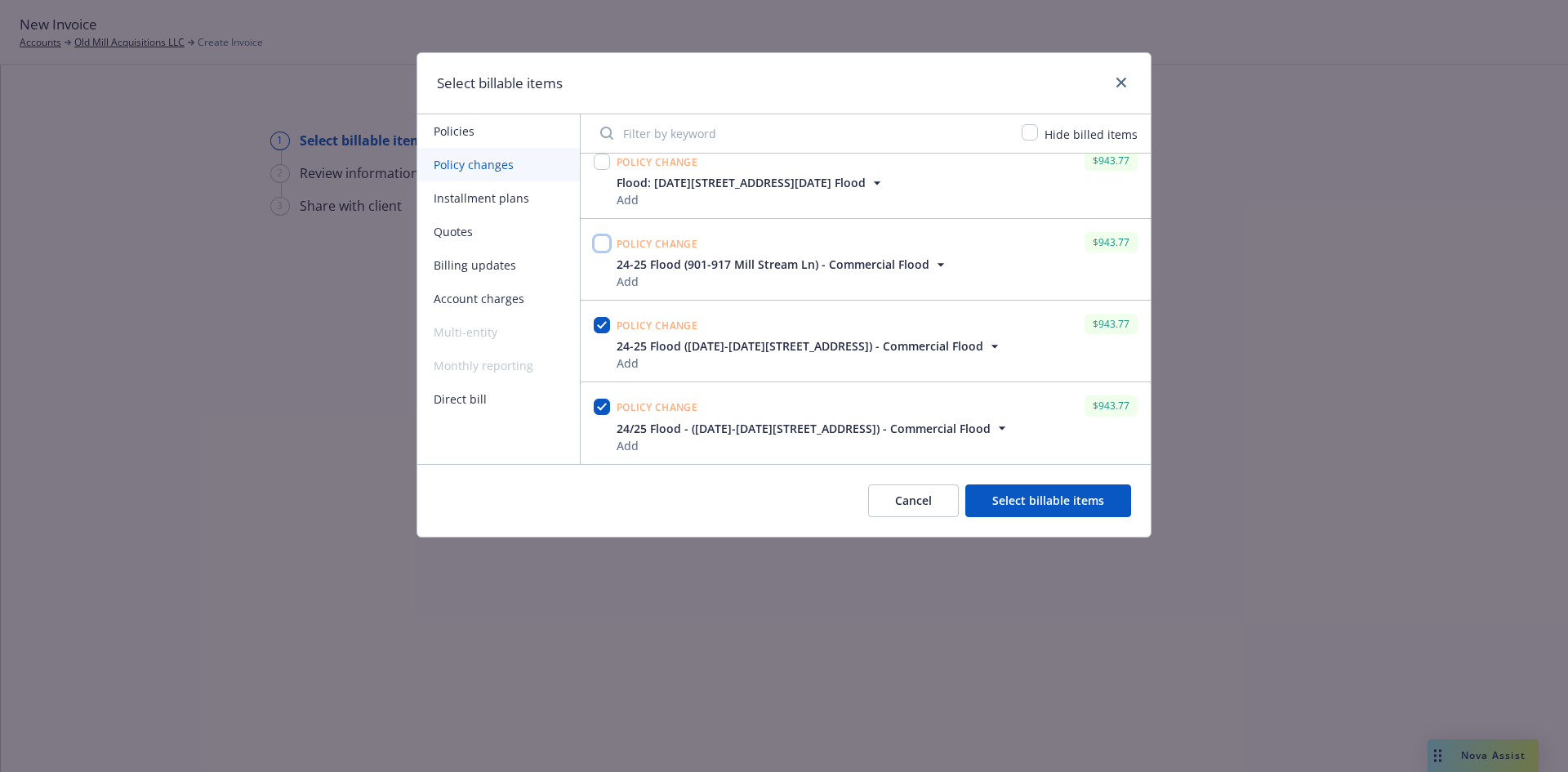
click at [598, 246] on input "checkbox" at bounding box center [602, 243] width 16 height 16
checkbox input "true"
drag, startPoint x: 602, startPoint y: 166, endPoint x: 655, endPoint y: 237, distance: 88.6
click at [602, 165] on input "checkbox" at bounding box center [602, 161] width 16 height 16
checkbox input "true"
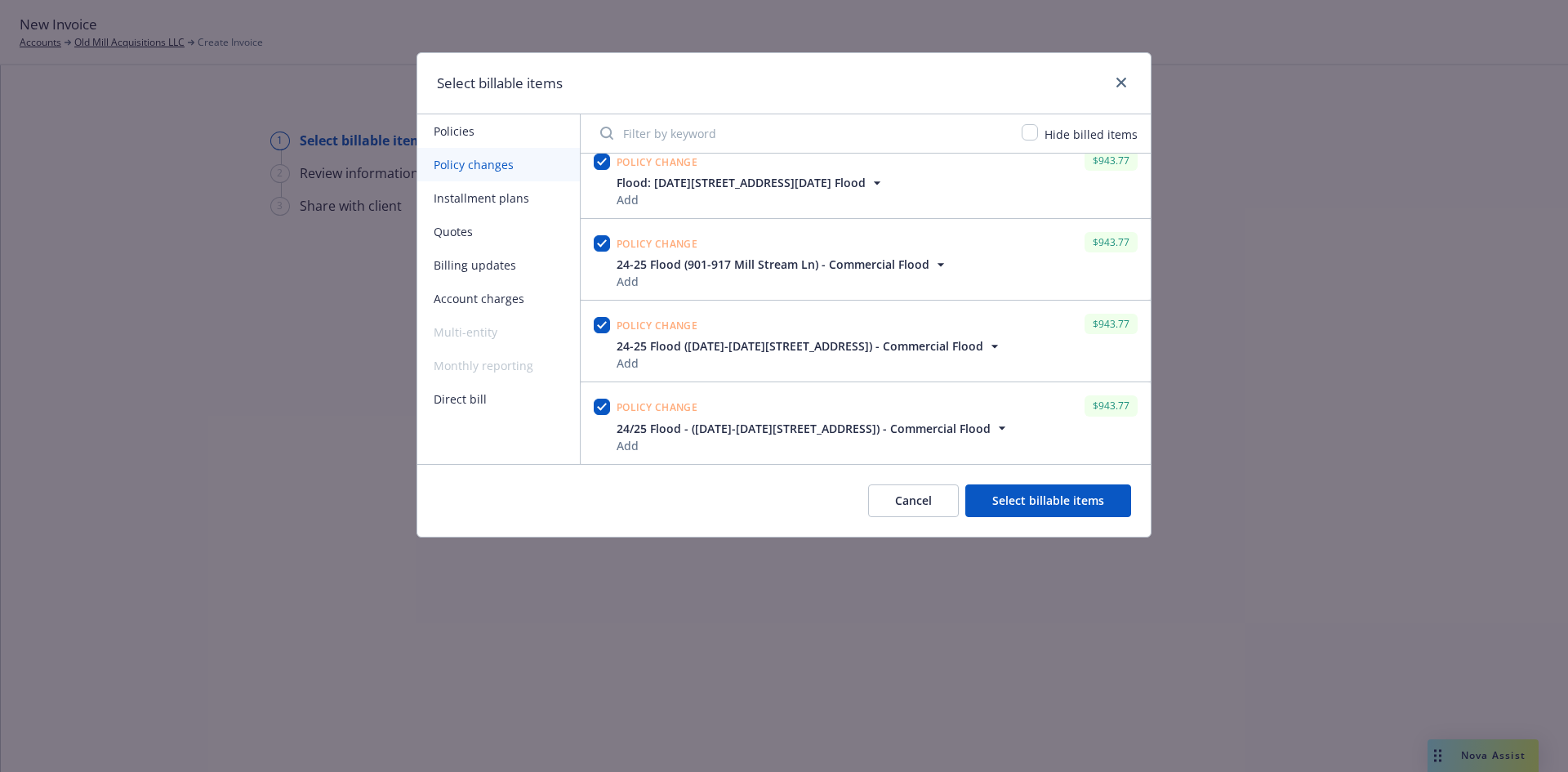
click at [1077, 499] on button "Select billable items" at bounding box center [1048, 500] width 166 height 32
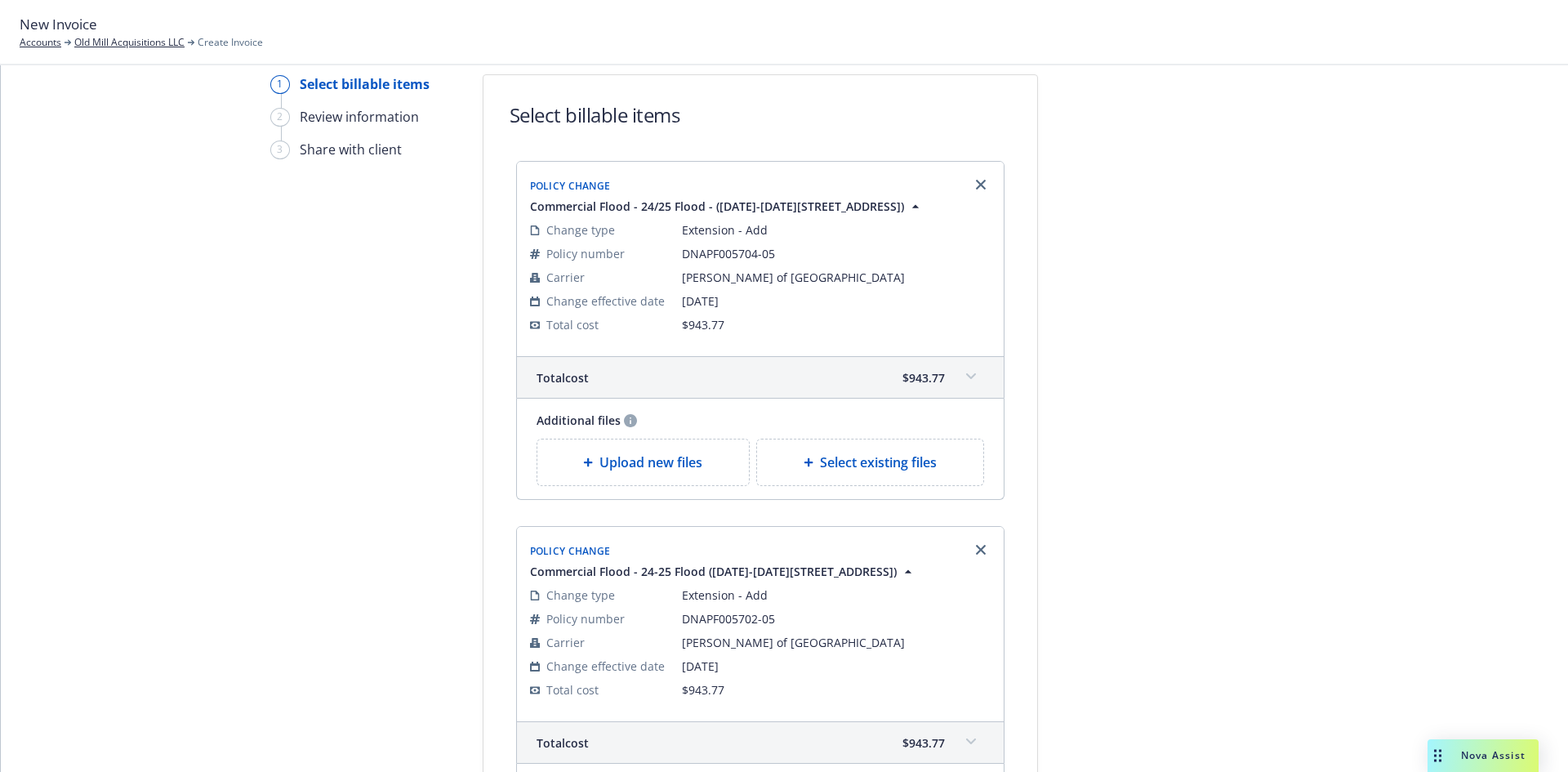
scroll to position [0, 0]
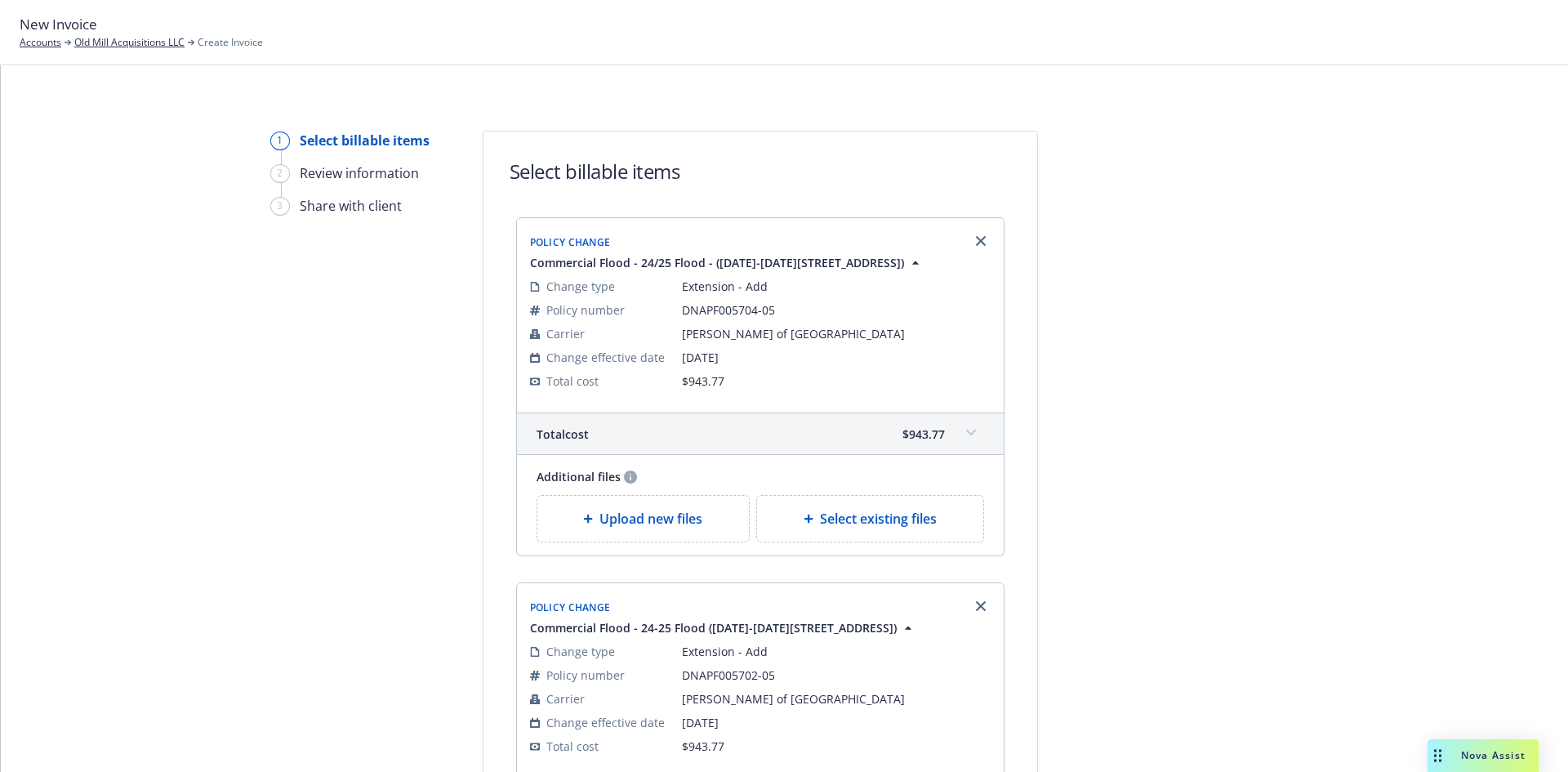
click at [908, 521] on span "Select existing files" at bounding box center [878, 518] width 117 height 20
select select "Invoice - Third Party"
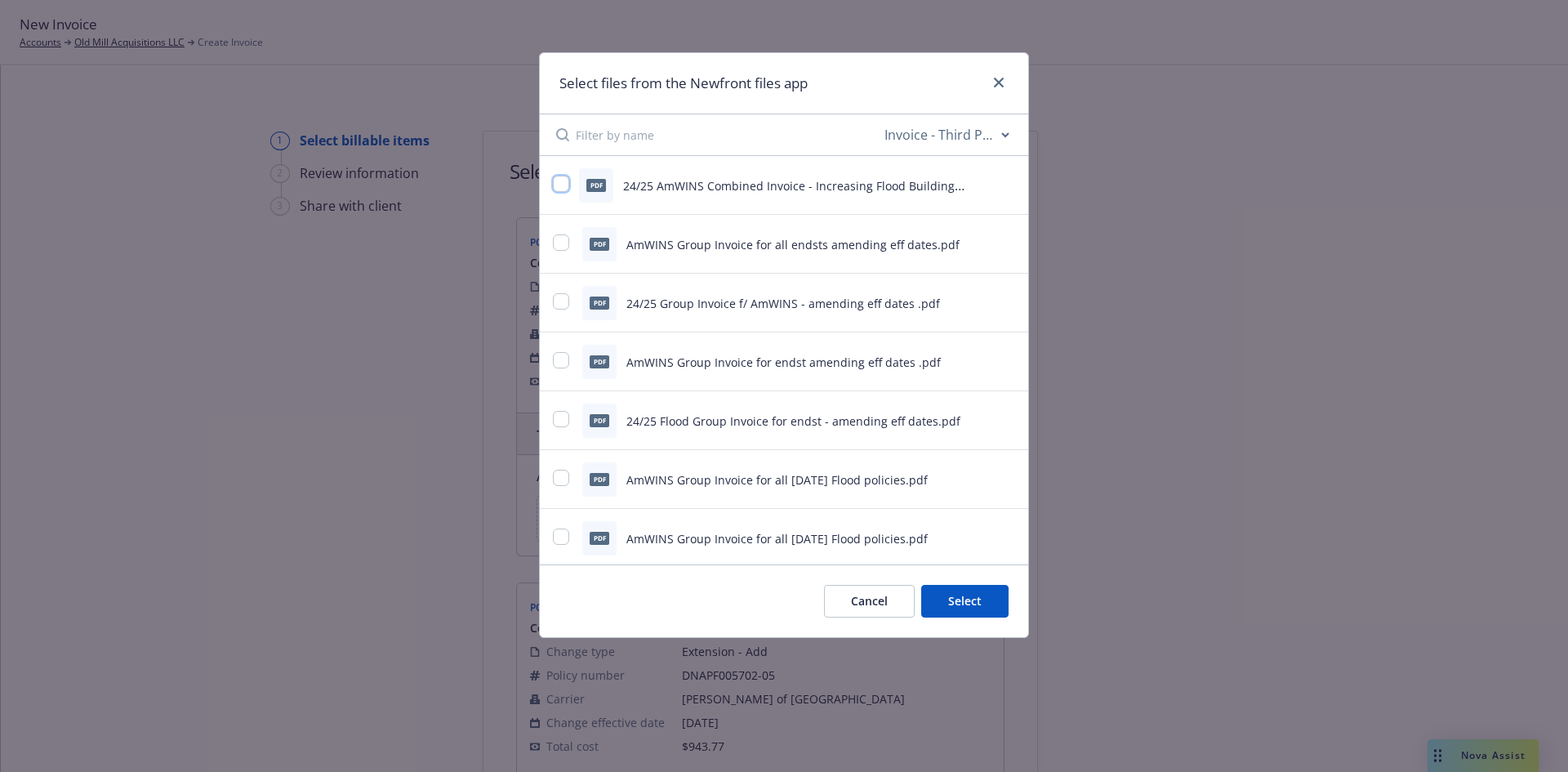
click at [559, 182] on input "checkbox" at bounding box center [561, 183] width 16 height 16
checkbox input "true"
click at [945, 603] on button "Select 1 file" at bounding box center [950, 601] width 118 height 32
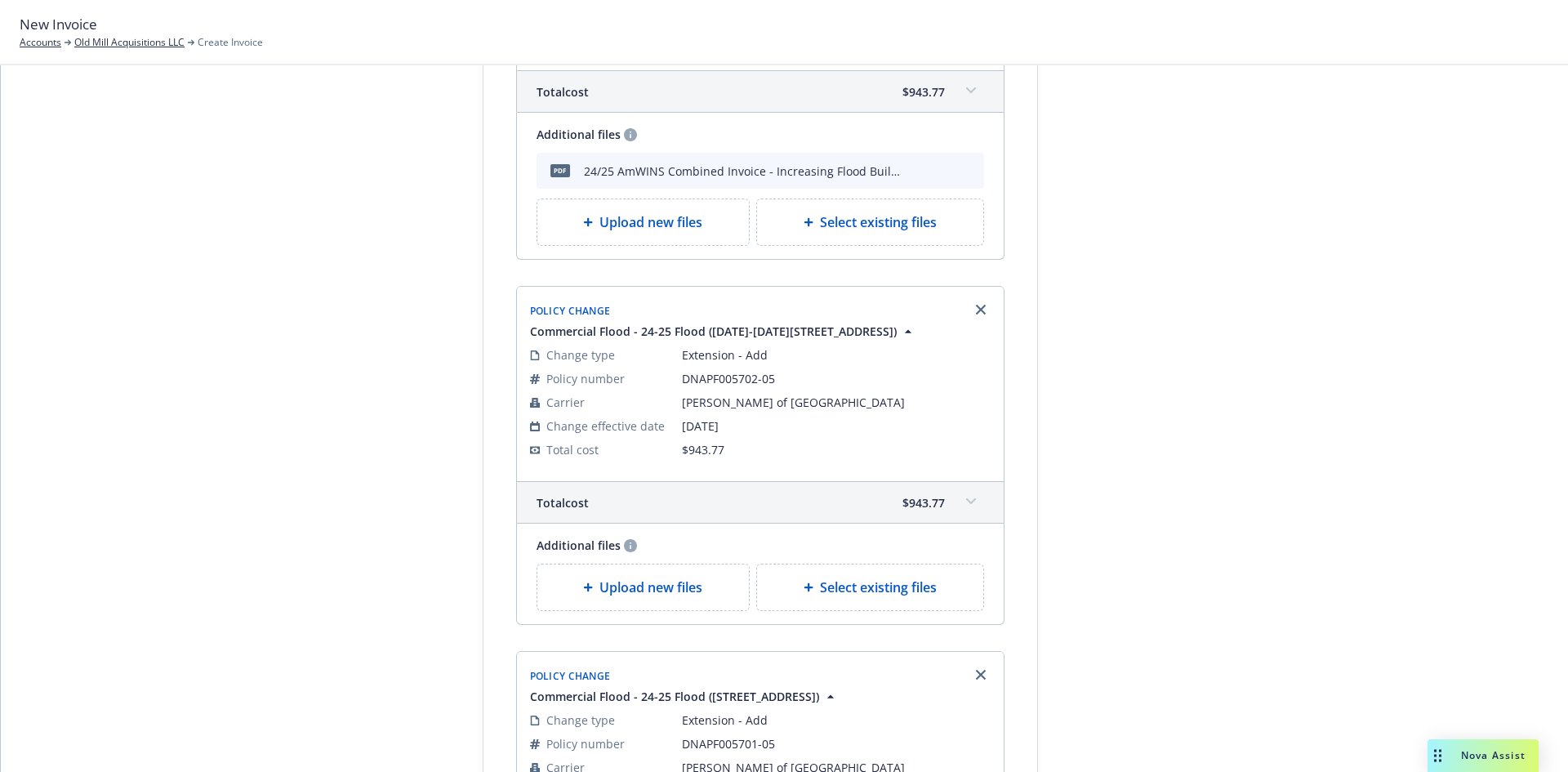
scroll to position [408, 0]
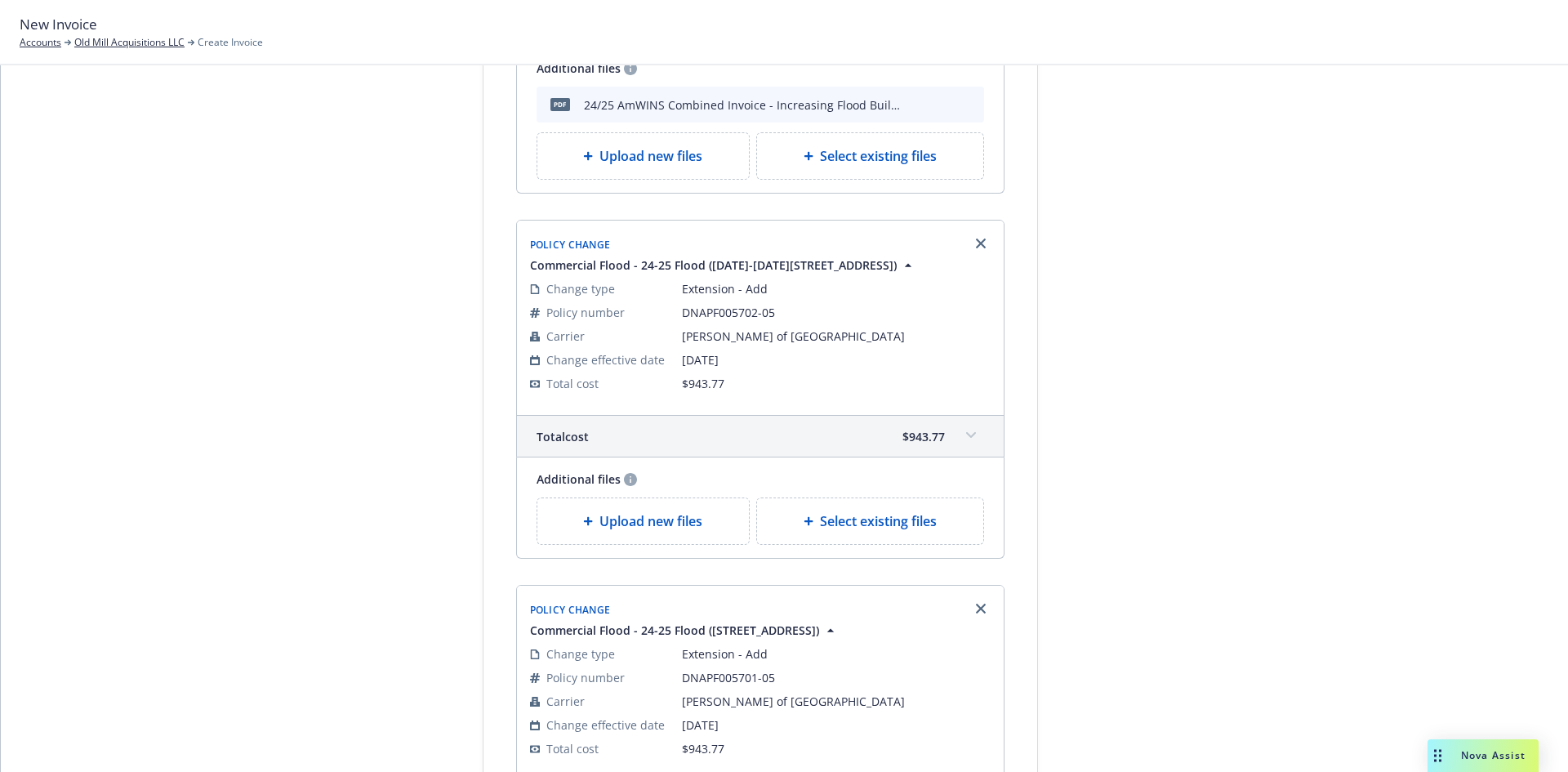
click at [897, 531] on div "Select existing files" at bounding box center [871, 521] width 227 height 46
select select "Invoice - Third Party"
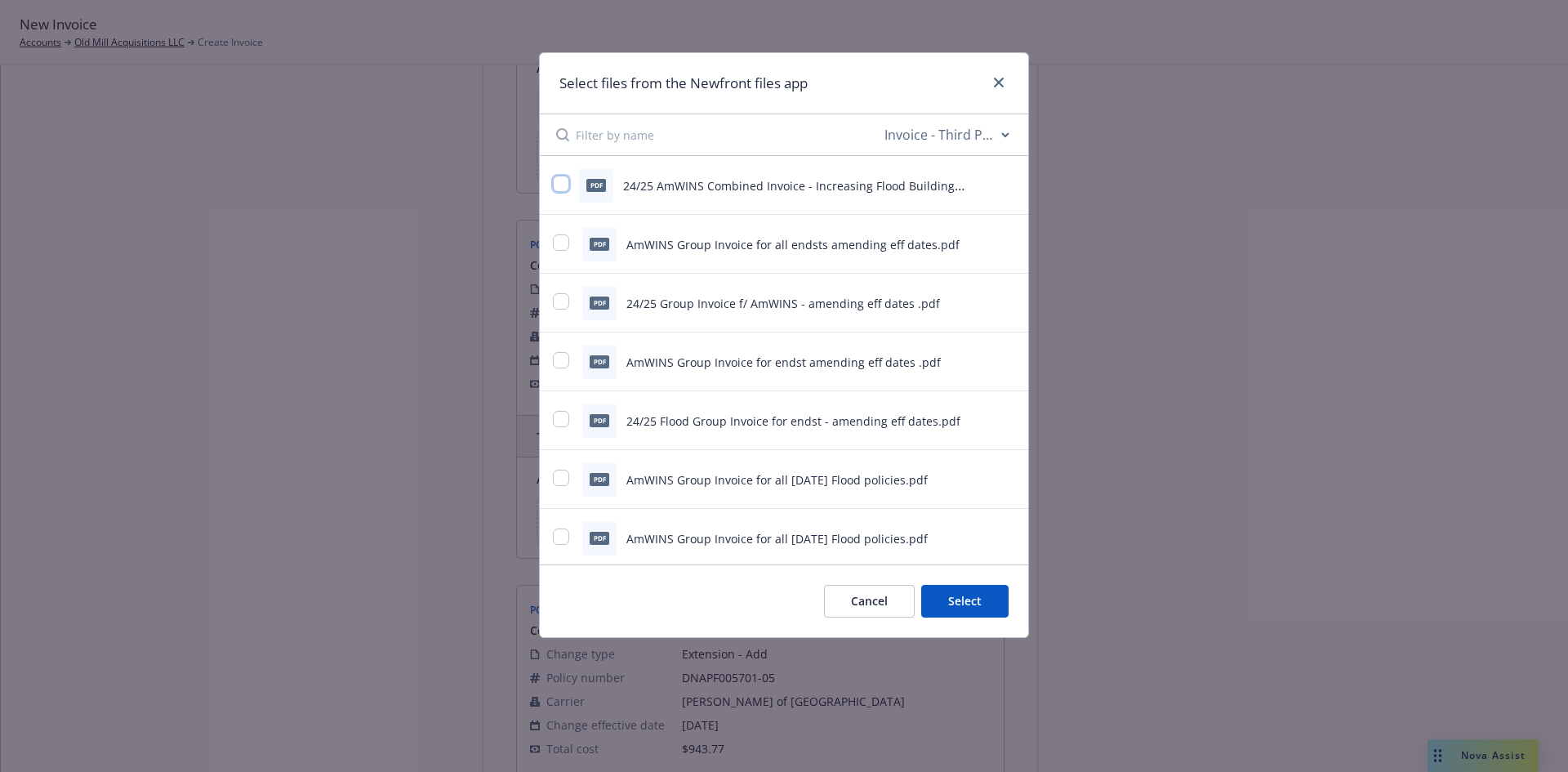
click at [565, 182] on input "checkbox" at bounding box center [561, 183] width 16 height 16
checkbox input "true"
click at [995, 603] on button "Select 1 file" at bounding box center [950, 601] width 118 height 32
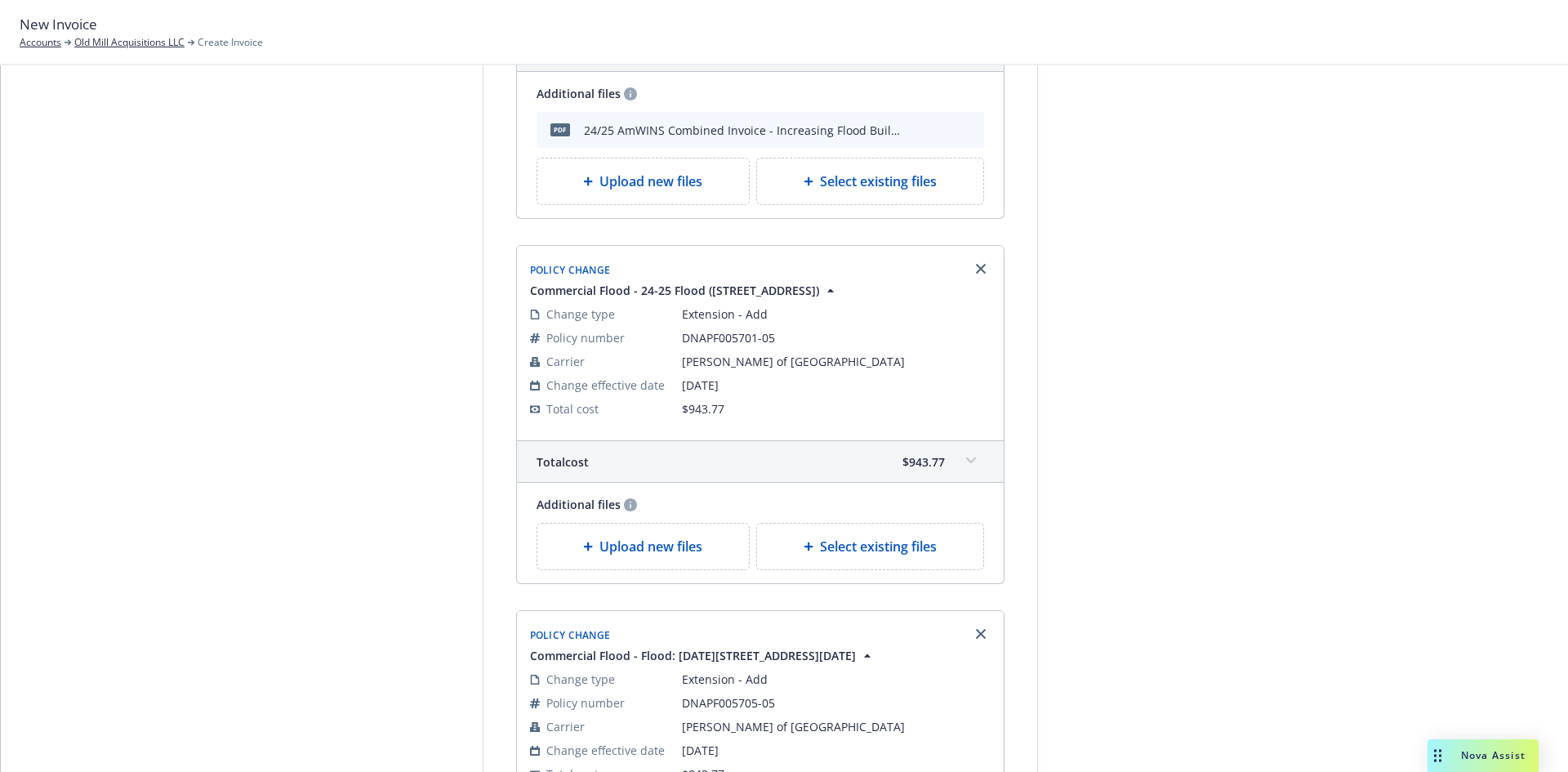
scroll to position [817, 0]
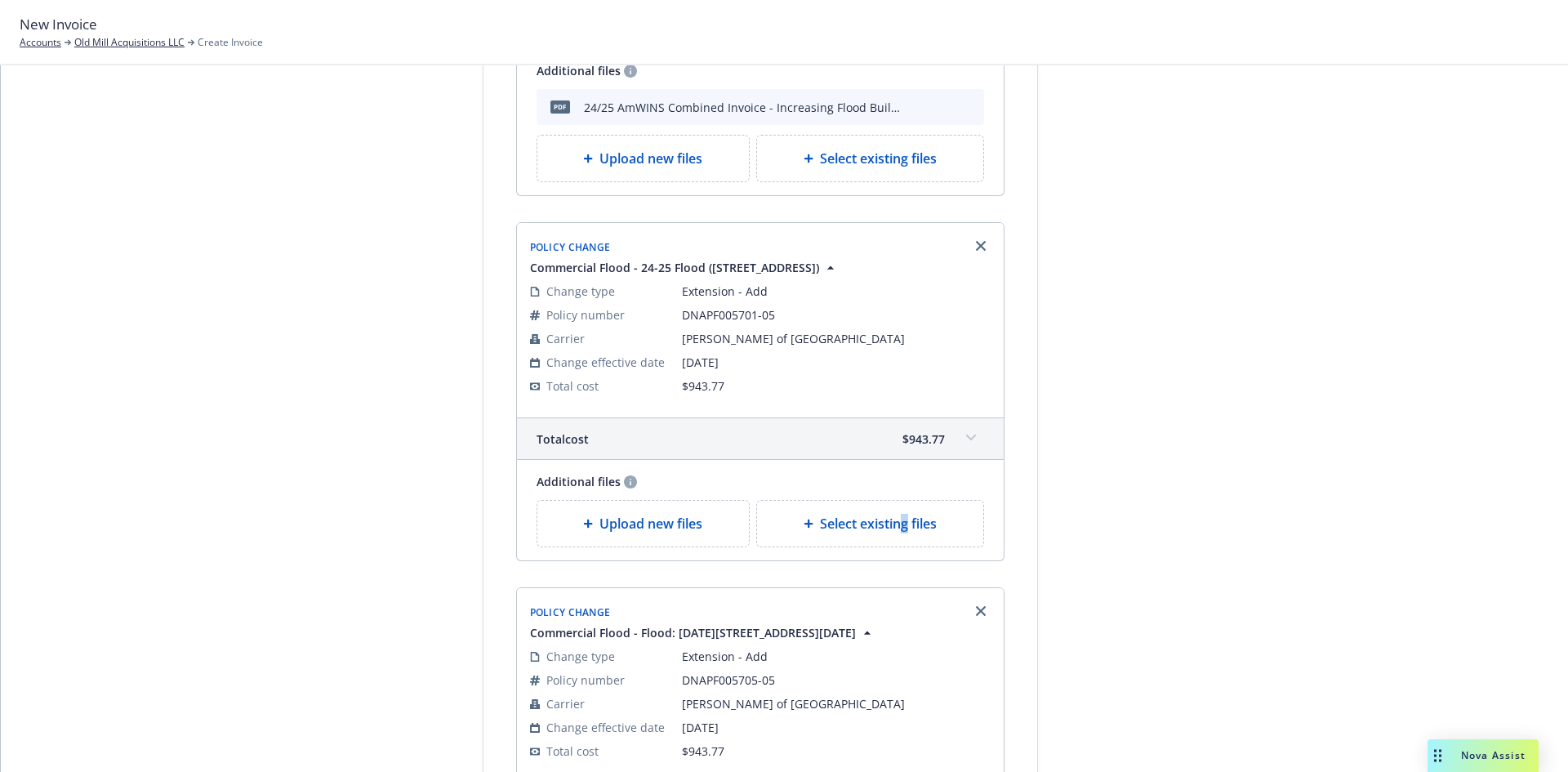
click at [898, 522] on span "Select existing files" at bounding box center [878, 523] width 117 height 20
select select "Invoice - Third Party"
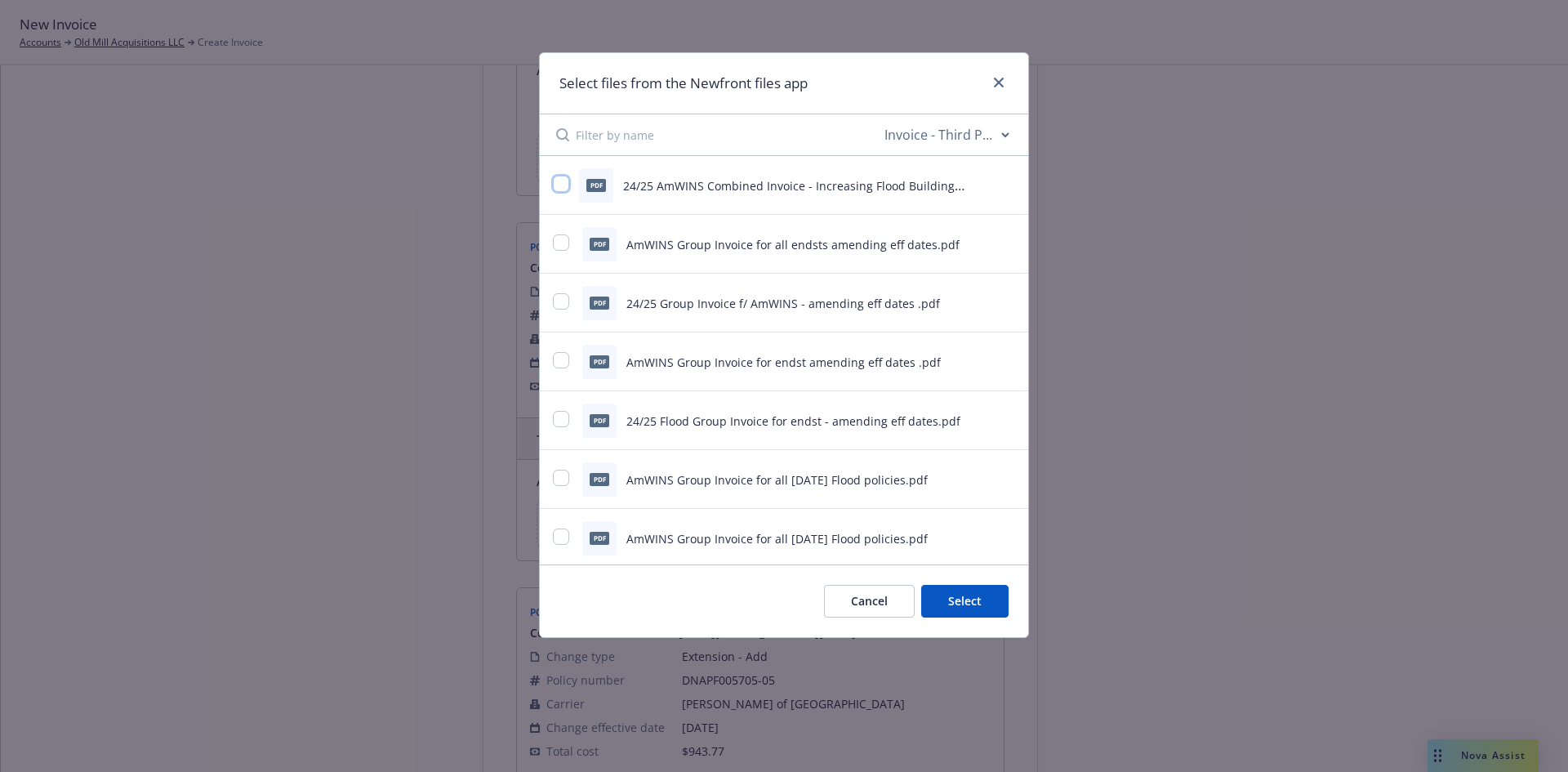
click at [560, 179] on input "checkbox" at bounding box center [561, 183] width 16 height 16
checkbox input "true"
click at [951, 600] on button "Select 1 file" at bounding box center [950, 601] width 118 height 32
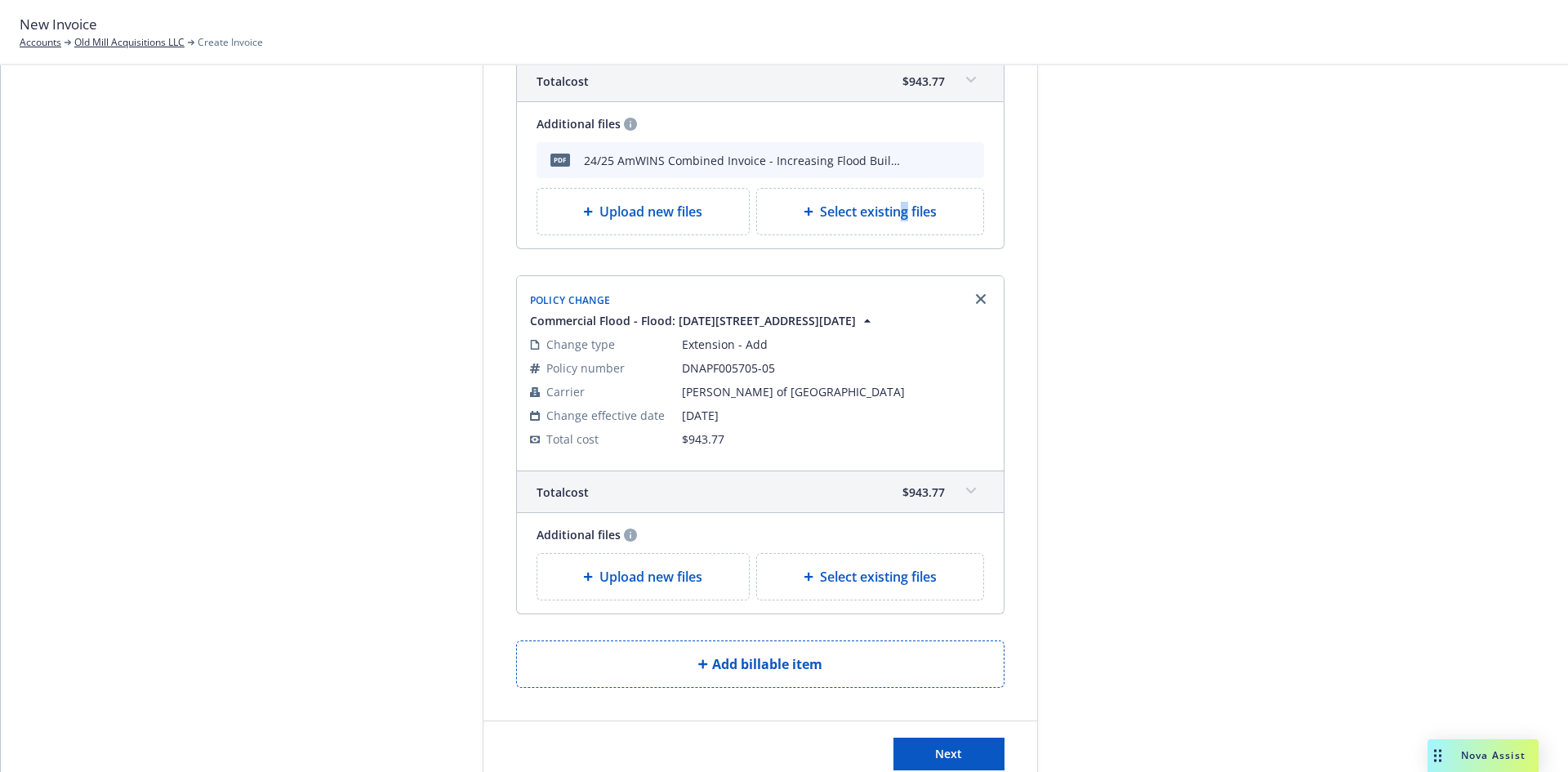
scroll to position [1225, 0]
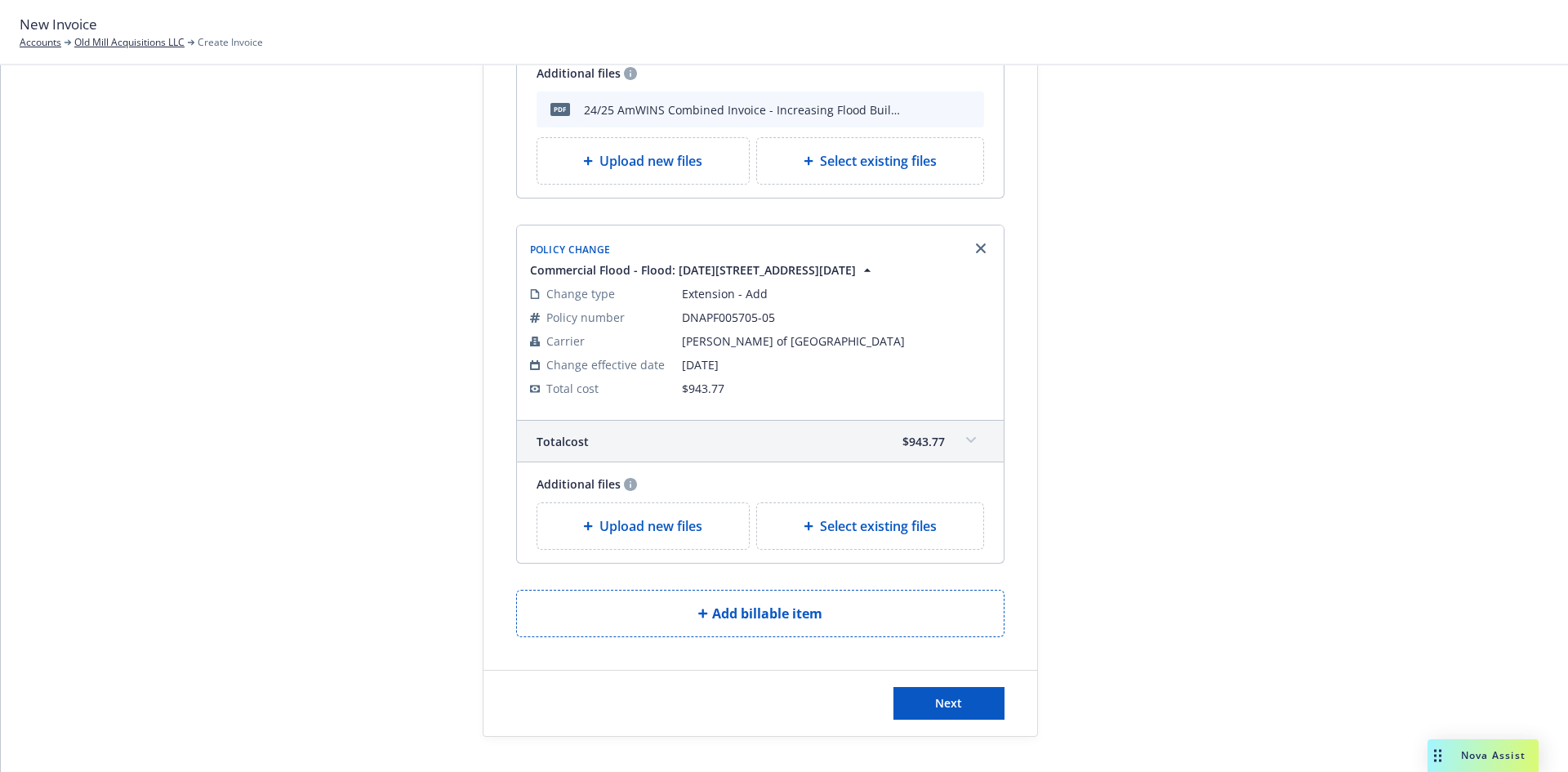
click at [898, 541] on div "Select existing files" at bounding box center [871, 526] width 227 height 46
select select "Invoice - Third Party"
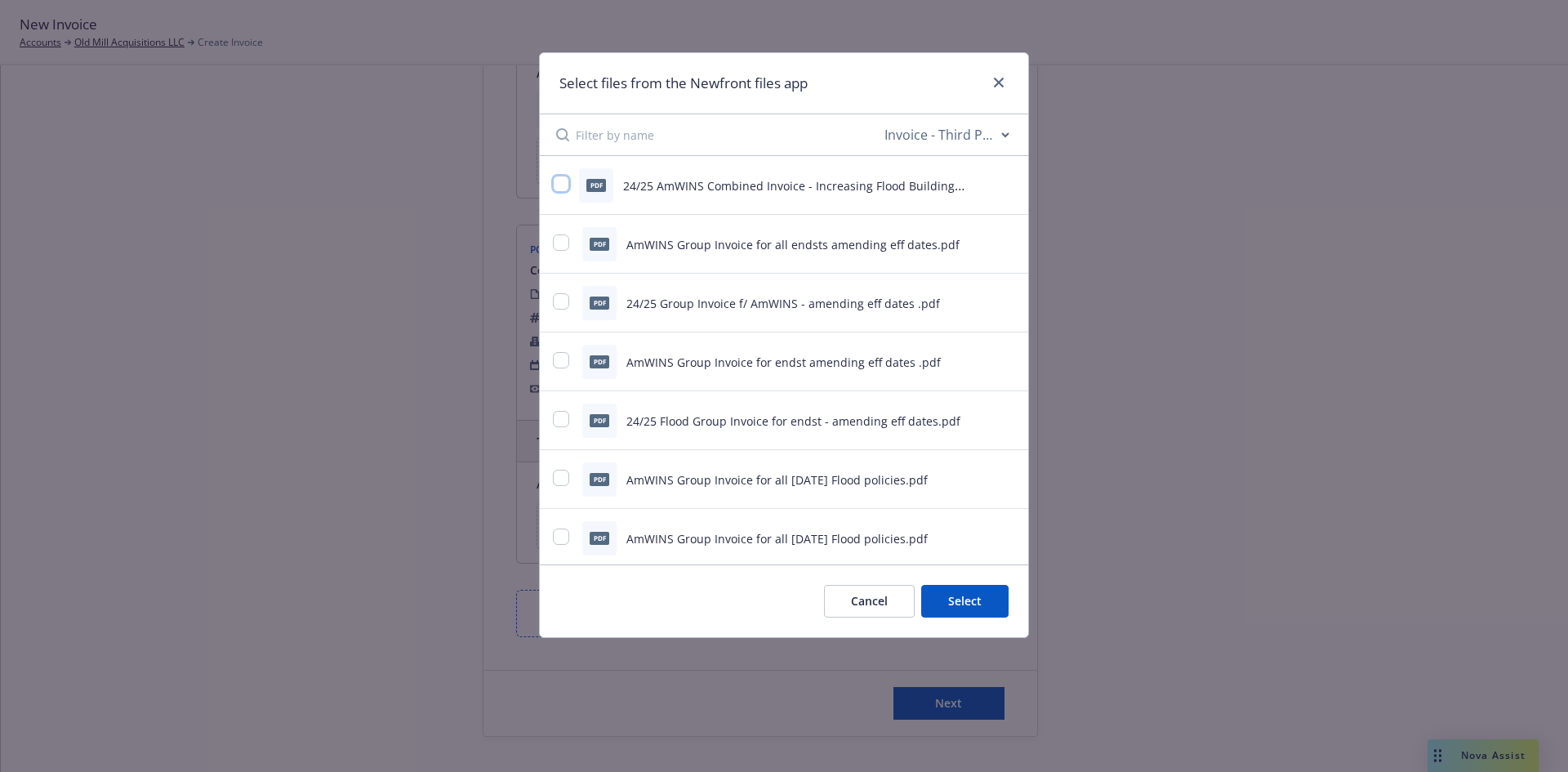
click at [557, 184] on input "checkbox" at bounding box center [561, 183] width 16 height 16
checkbox input "true"
click at [971, 603] on button "Select 1 file" at bounding box center [950, 601] width 118 height 32
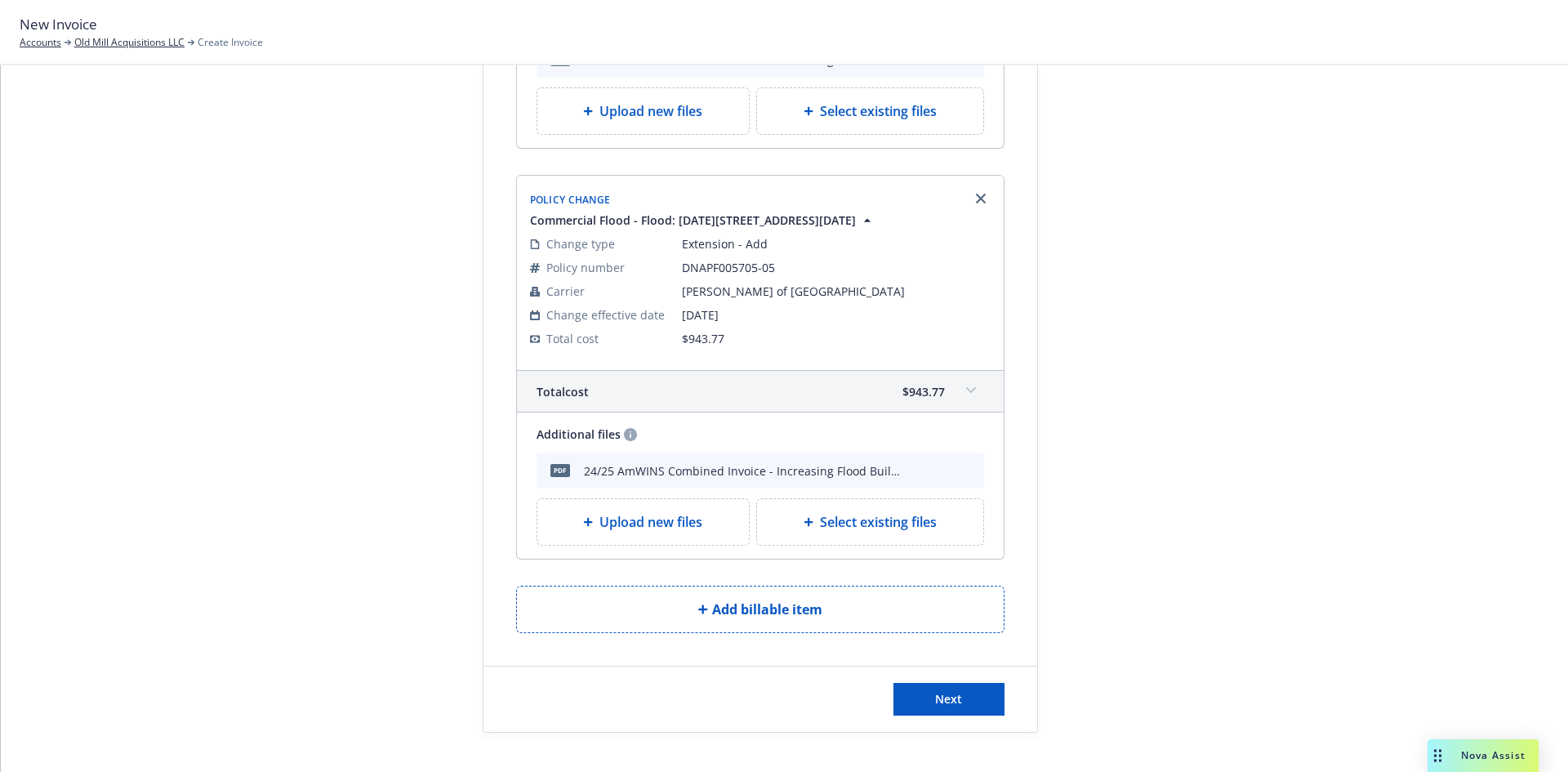
scroll to position [1301, 0]
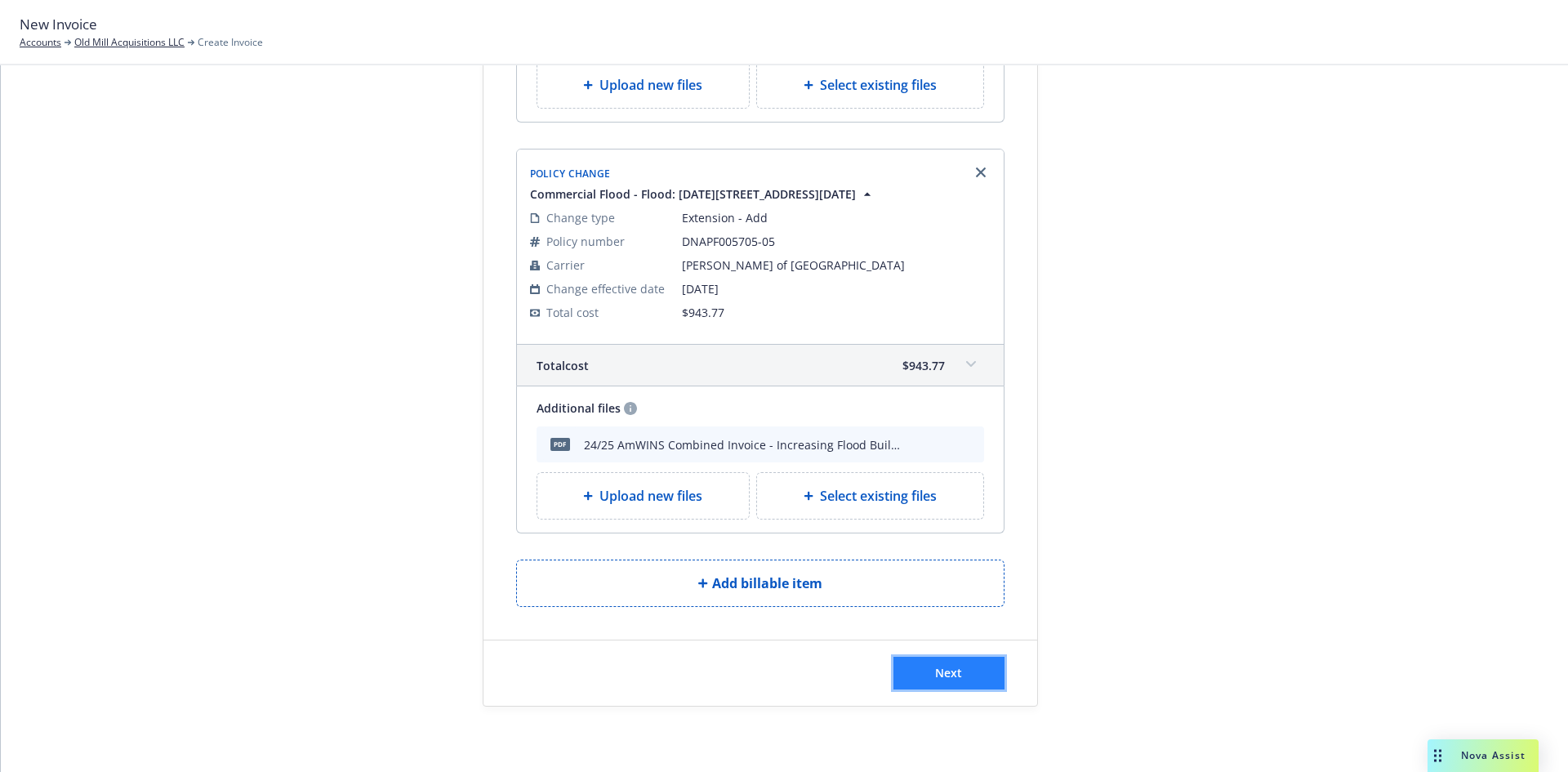
click at [971, 664] on button "Next" at bounding box center [949, 673] width 111 height 32
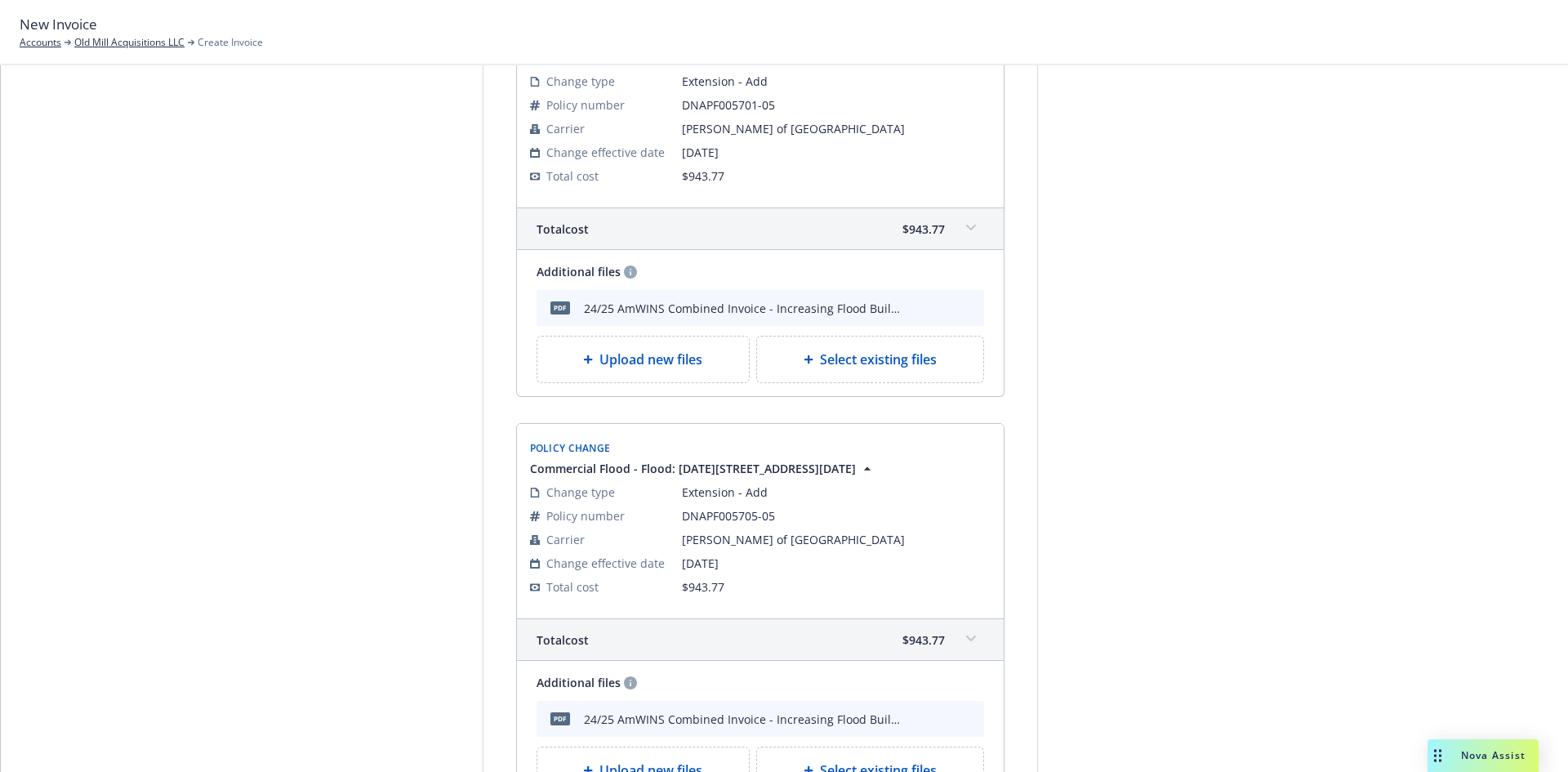
scroll to position [1502, 0]
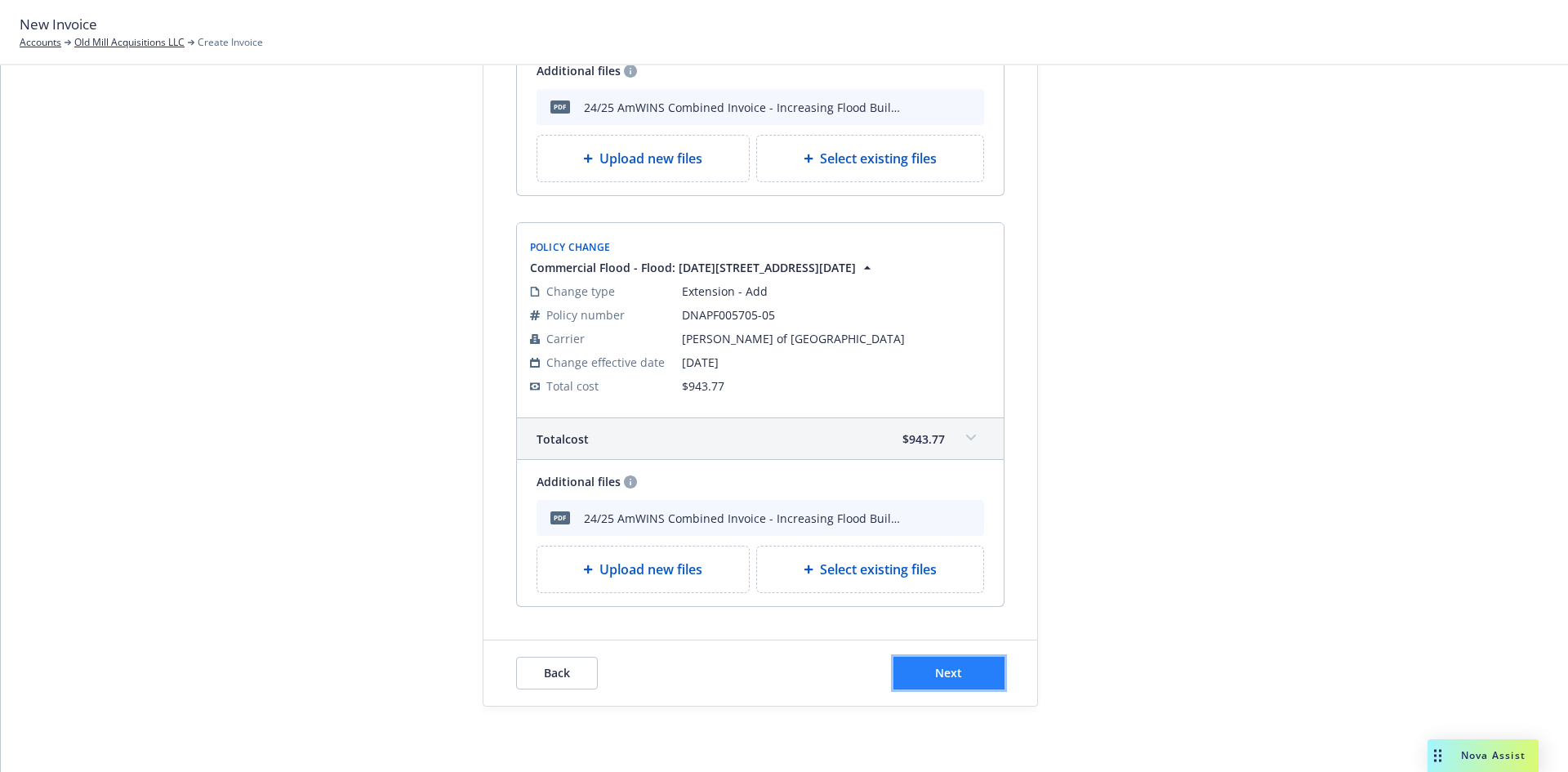
click at [937, 676] on span "Next" at bounding box center [949, 672] width 27 height 15
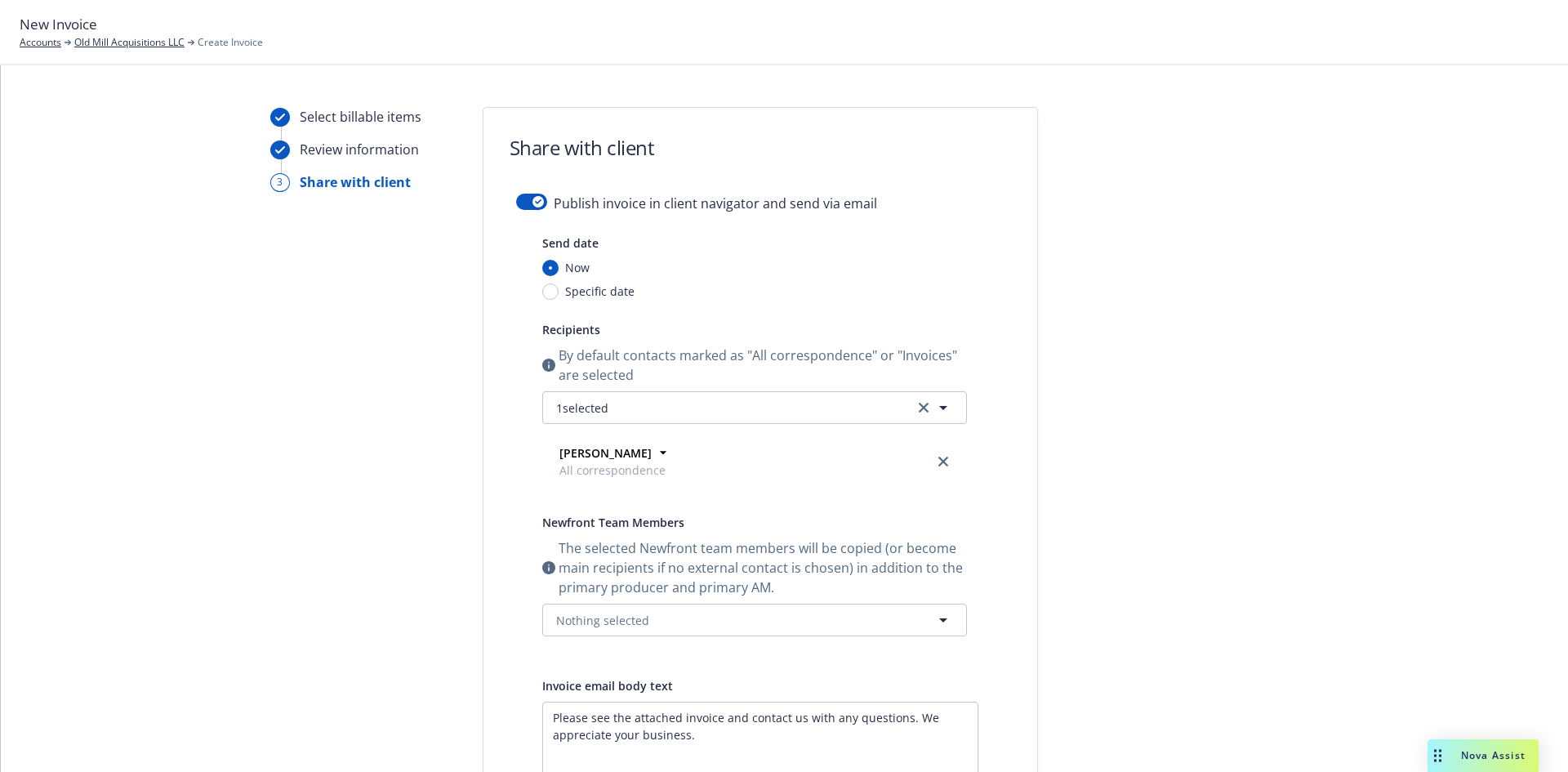
scroll to position [0, 0]
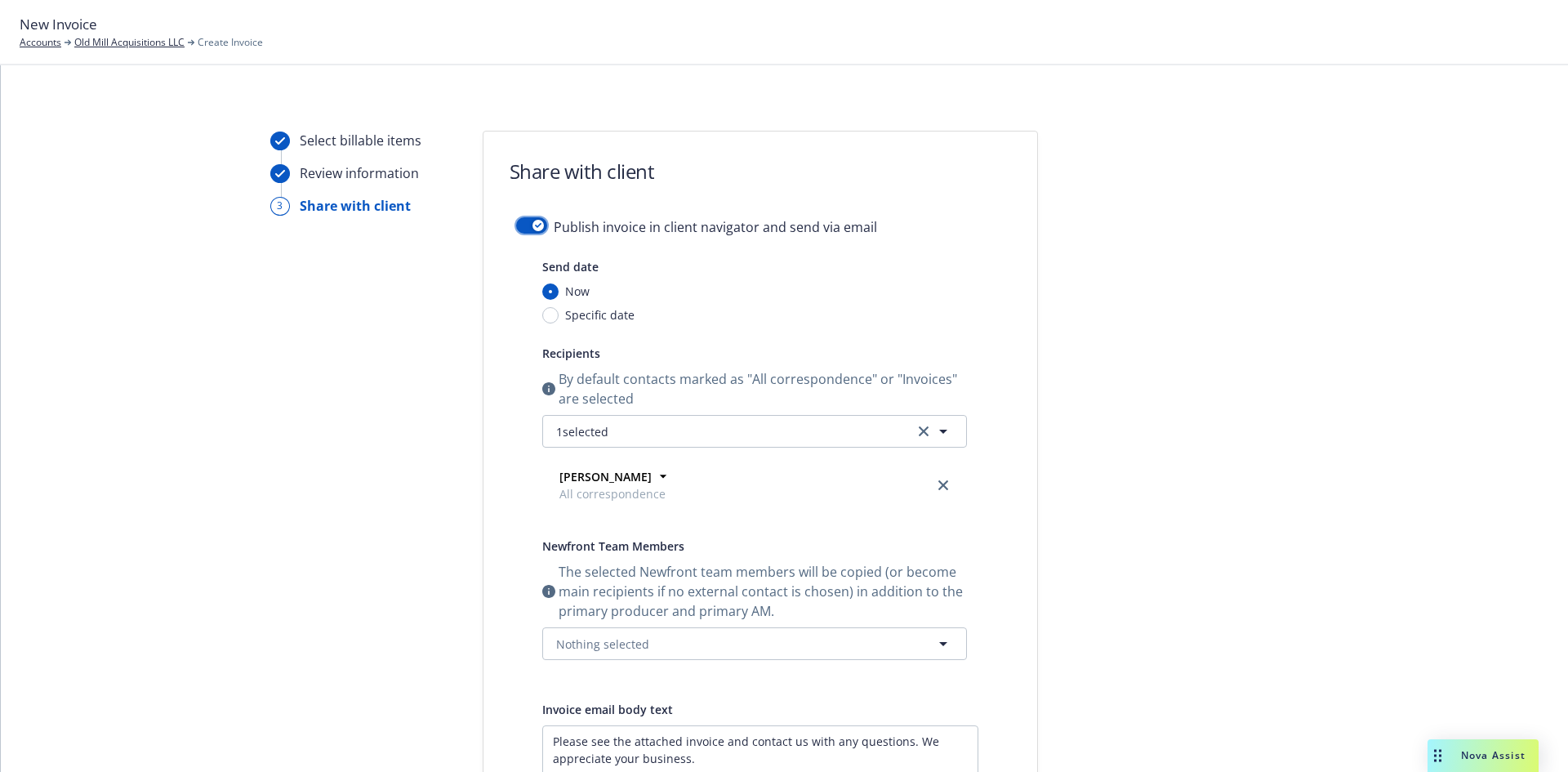
click at [526, 219] on button "button" at bounding box center [532, 225] width 31 height 16
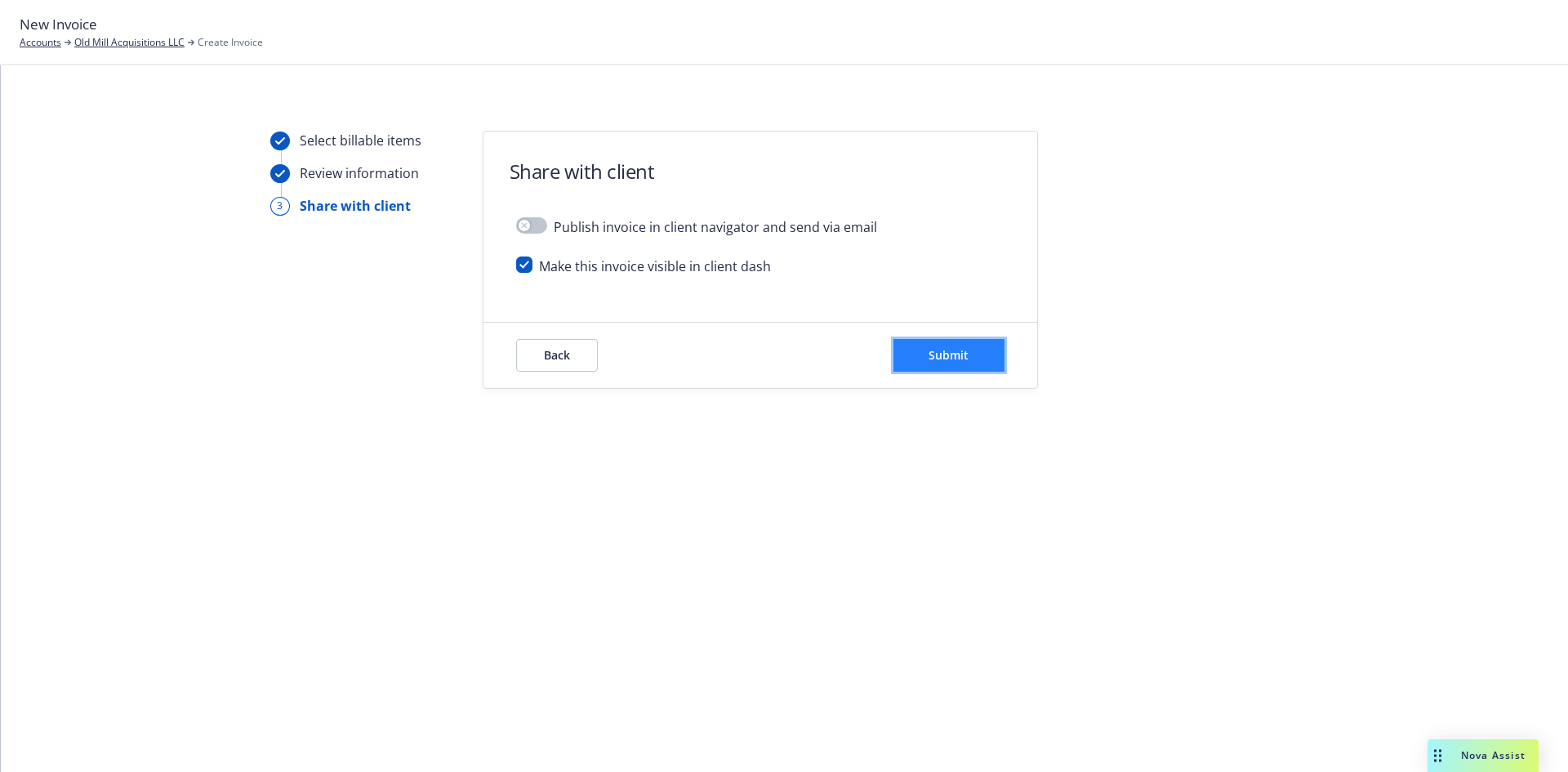
click at [976, 345] on button "Submit" at bounding box center [949, 355] width 111 height 32
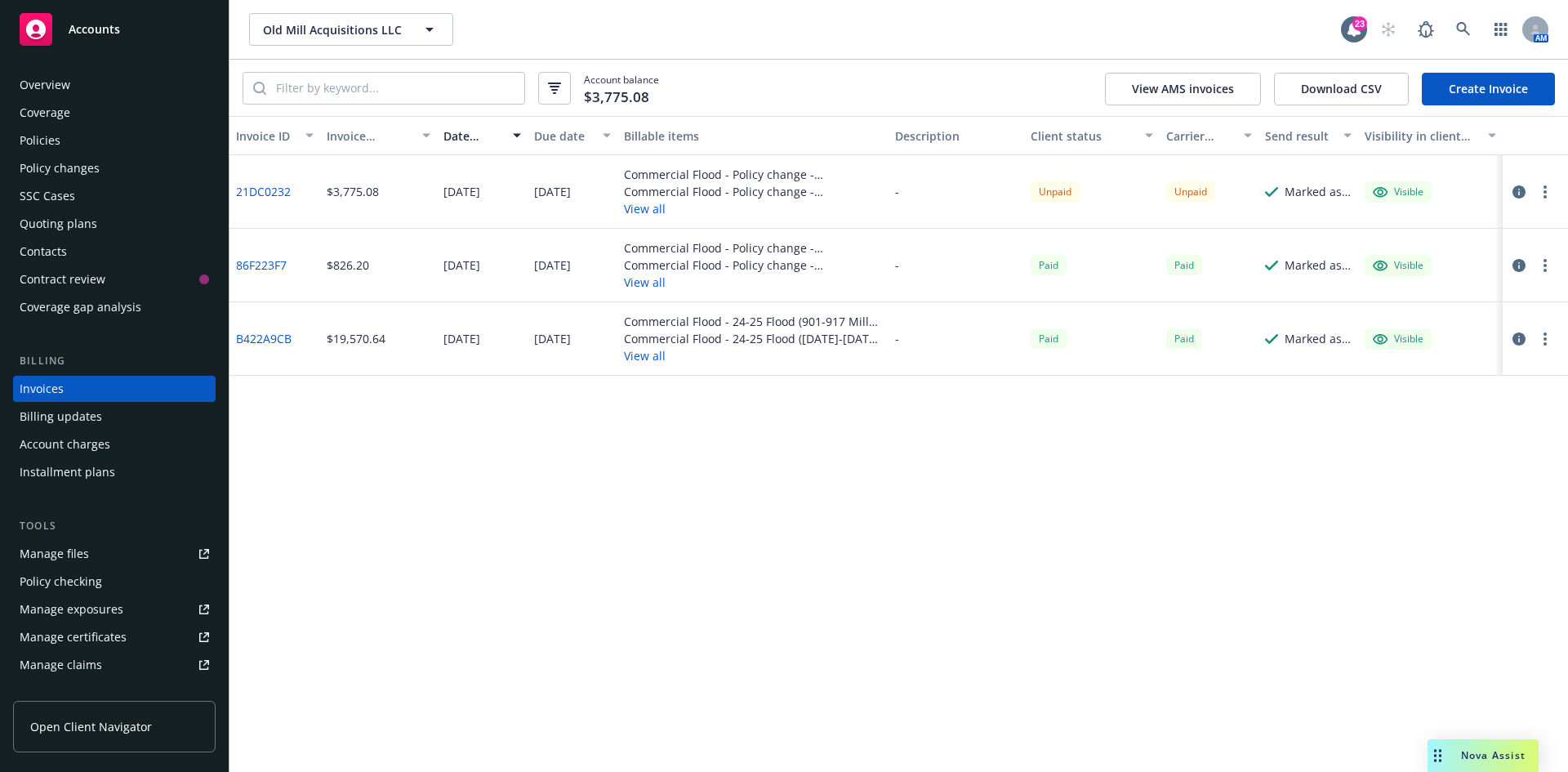
click at [1546, 187] on circle "button" at bounding box center [1546, 187] width 3 height 3
click at [1406, 390] on link "Download invoice PDF" at bounding box center [1450, 389] width 208 height 32
